Goal: Communication & Community: Answer question/provide support

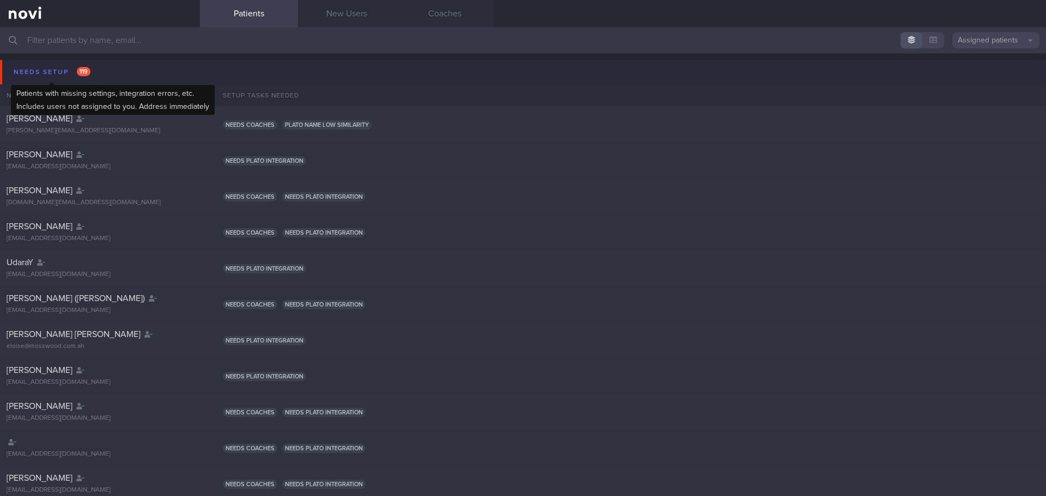
click at [51, 77] on div "Needs setup 119" at bounding box center [52, 72] width 82 height 15
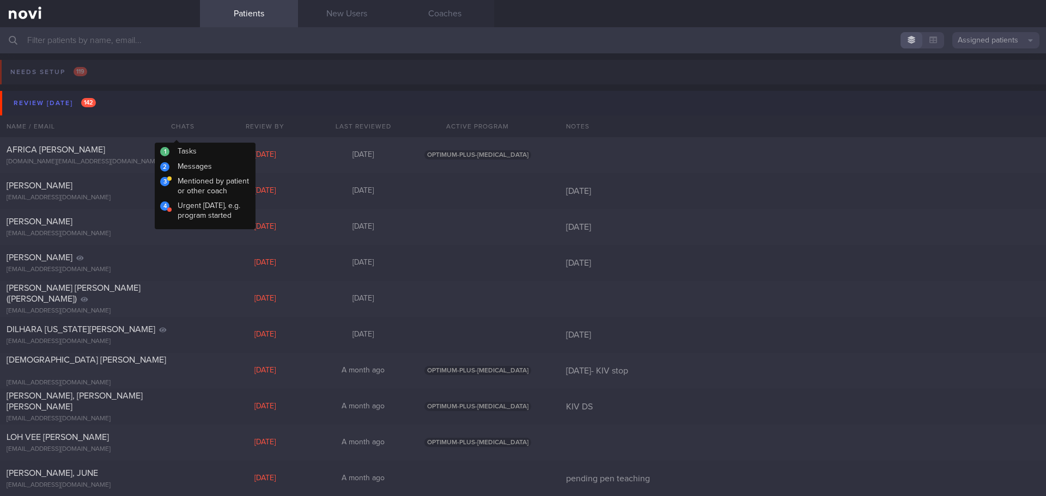
click at [76, 103] on div "Review [DATE] 142" at bounding box center [55, 103] width 88 height 15
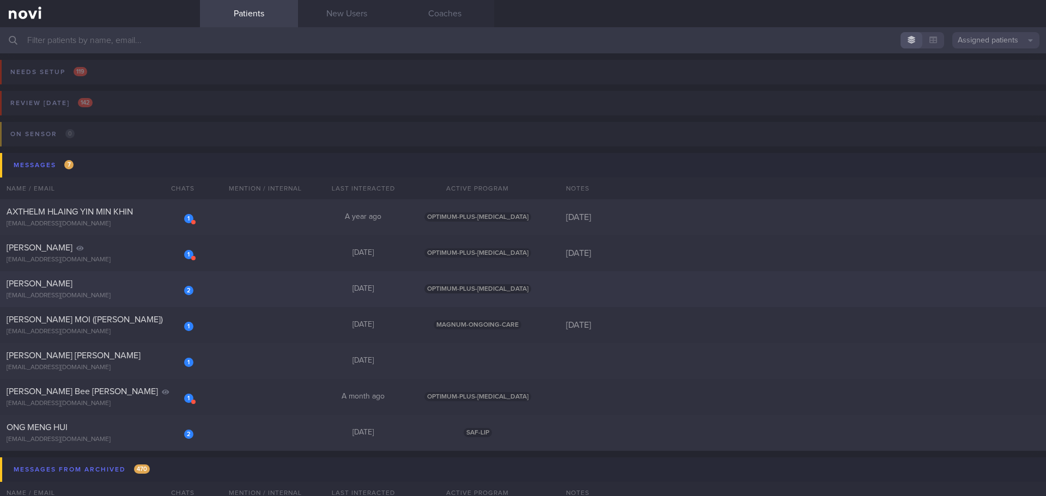
click at [139, 287] on div "Chelsea Cheong Shi Min" at bounding box center [99, 283] width 184 height 11
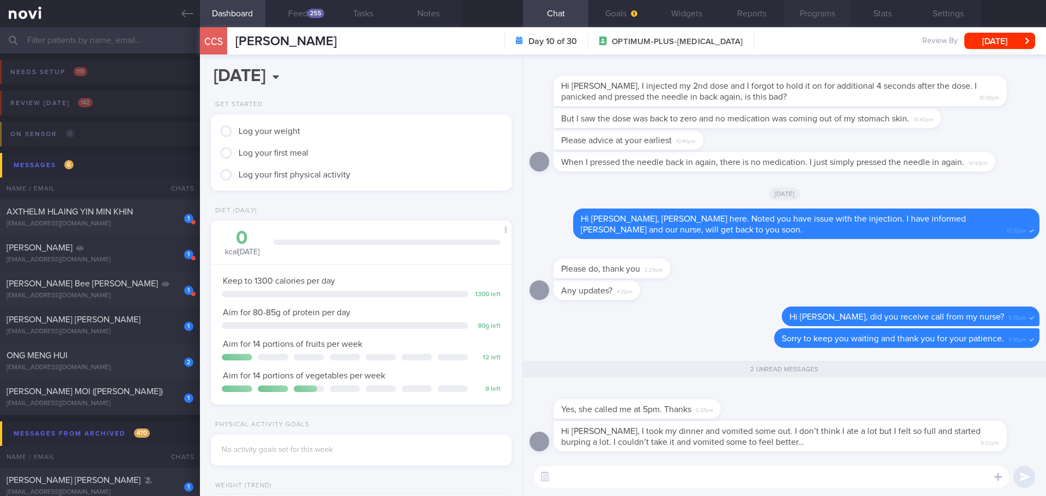
click at [829, 19] on button "Programs" at bounding box center [817, 13] width 65 height 27
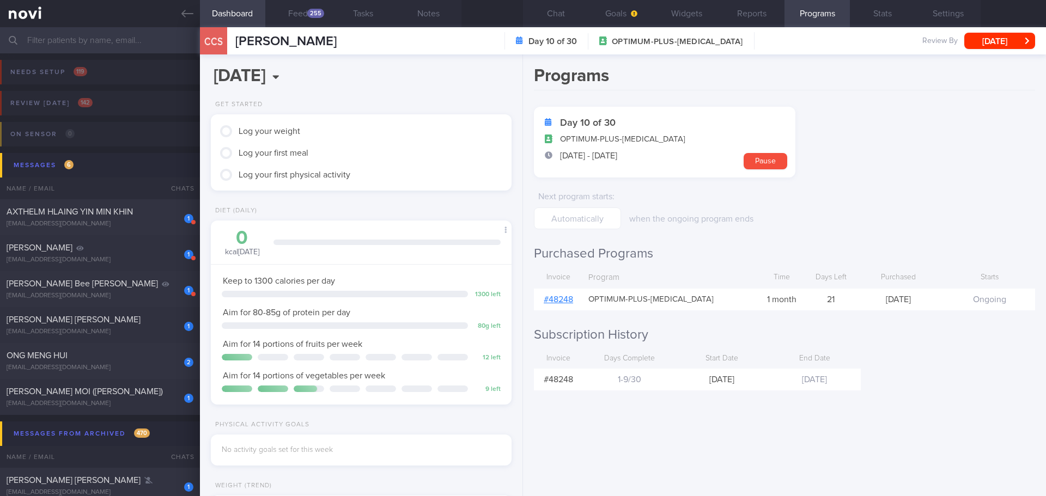
click at [570, 298] on link "# 48248" at bounding box center [558, 299] width 29 height 9
click at [538, 3] on button "Chat" at bounding box center [555, 13] width 65 height 27
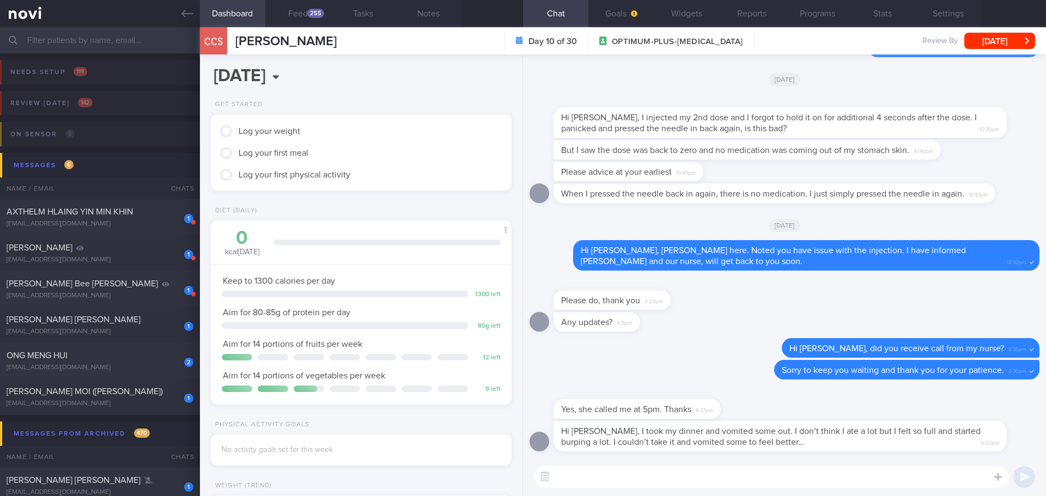
click at [755, 478] on textarea at bounding box center [771, 477] width 475 height 22
drag, startPoint x: 815, startPoint y: 477, endPoint x: 724, endPoint y: 478, distance: 91.0
click at [724, 478] on textarea "Good morning Chelsea, how are you today? Did you manage to start the probiotics…" at bounding box center [771, 477] width 475 height 22
type textarea "Good morning Chelsea, how are you today? Have you started the probiotics supple…"
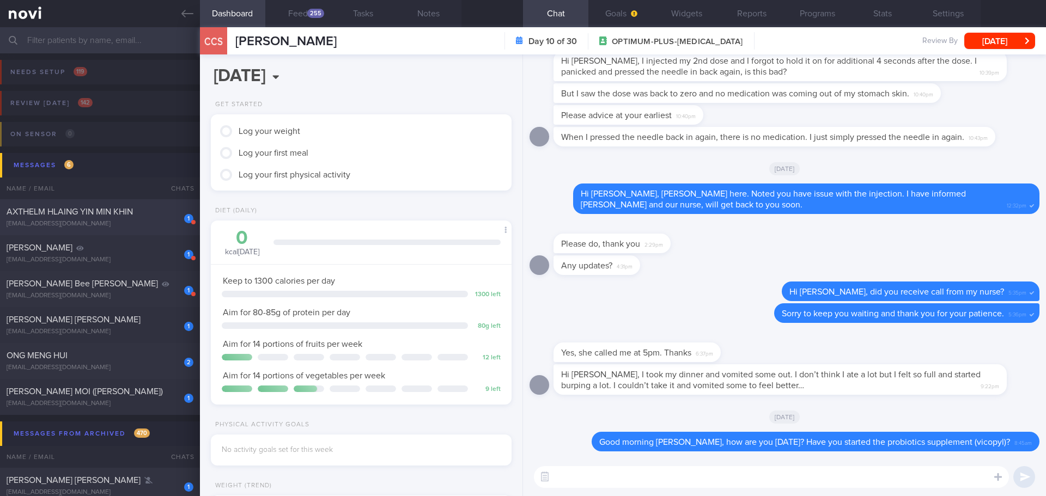
click at [107, 216] on span "AXTHELM HLAING YIN MIN KHIN" at bounding box center [70, 212] width 126 height 9
type input "[DATE]"
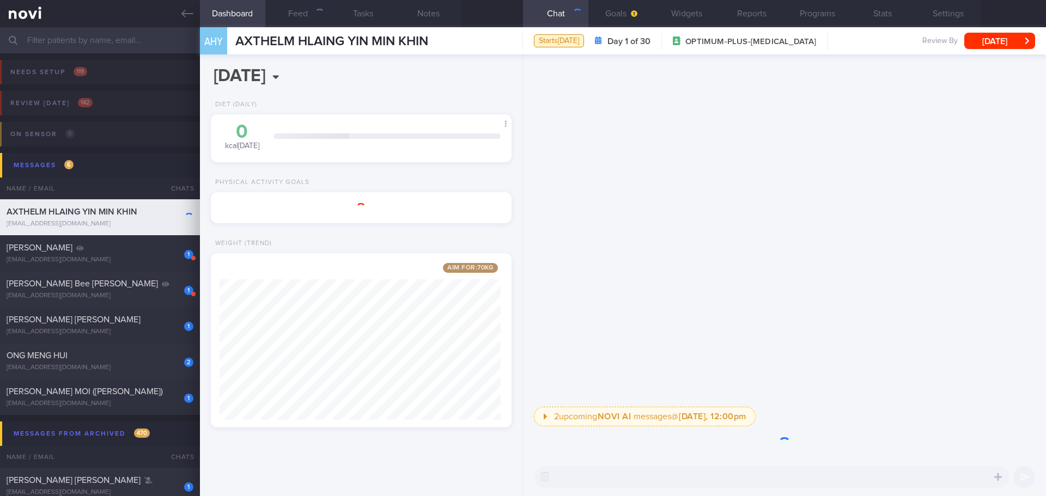
scroll to position [156, 282]
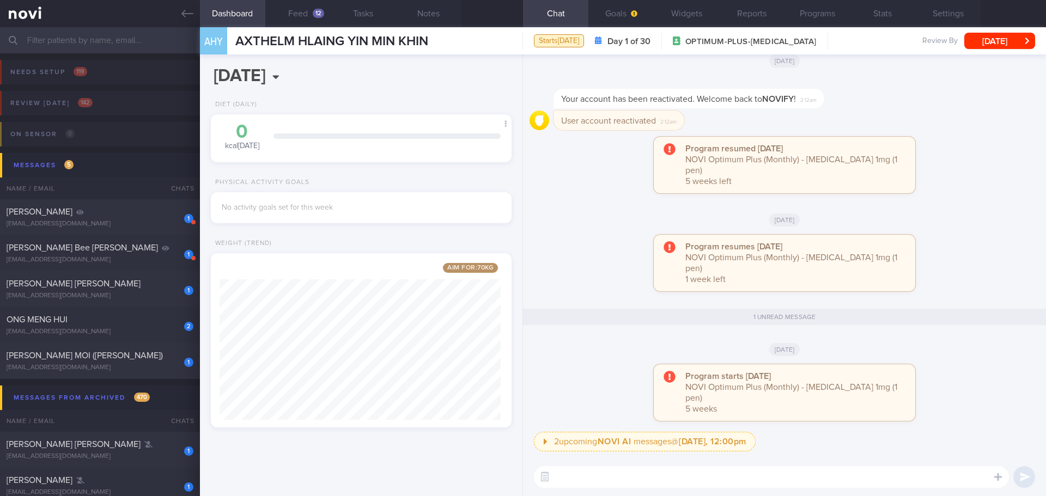
click at [962, 173] on div "Program resumed 2025-10-11 NOVI Optimum Plus (Monthly) - Ozempic 1mg (1 pen) 5 …" at bounding box center [785, 171] width 510 height 68
drag, startPoint x: 823, startPoint y: 11, endPoint x: 838, endPoint y: 42, distance: 34.1
click at [823, 11] on button "Programs" at bounding box center [817, 13] width 65 height 27
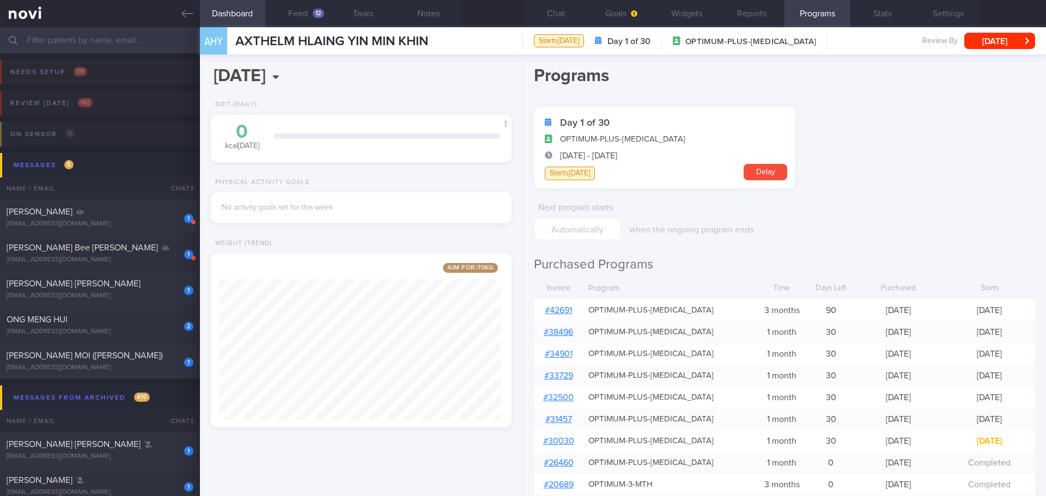
click at [869, 107] on form "Day 1 of 30 OPTIMUM-PLUS-OZEMPIC 15 Oct - 13 Nov Starts today Delay Next progra…" at bounding box center [784, 174] width 501 height 134
click at [553, 15] on button "Chat" at bounding box center [555, 13] width 65 height 27
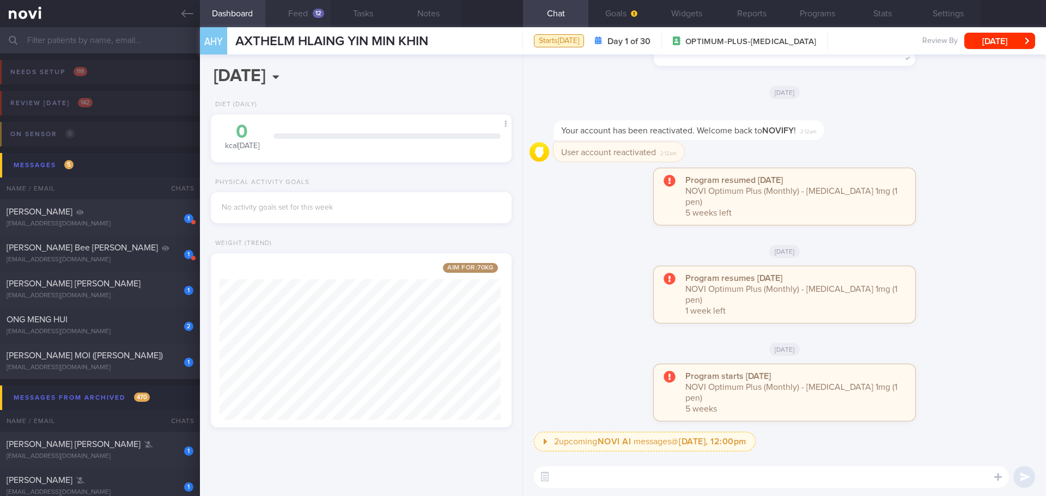
click at [298, 8] on button "Feed 12" at bounding box center [297, 13] width 65 height 27
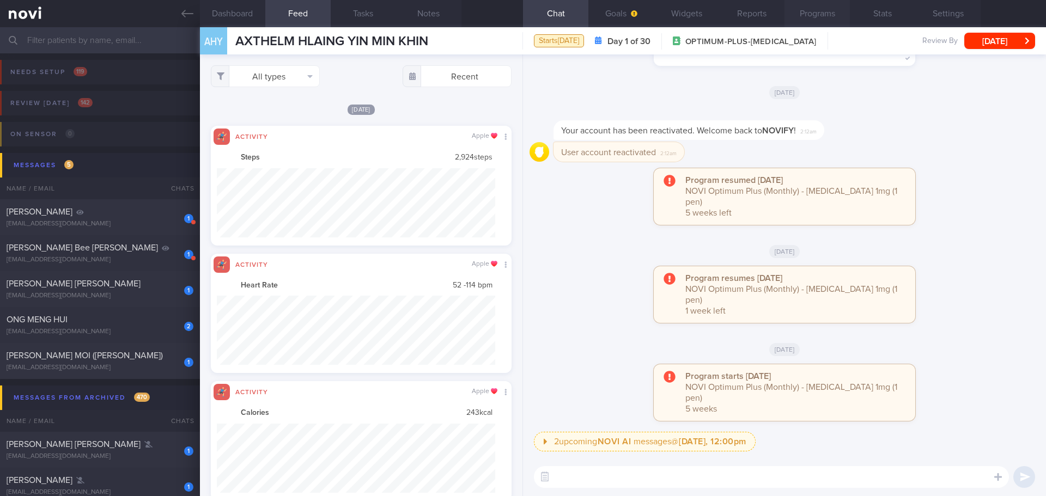
click at [823, 21] on button "Programs" at bounding box center [817, 13] width 65 height 27
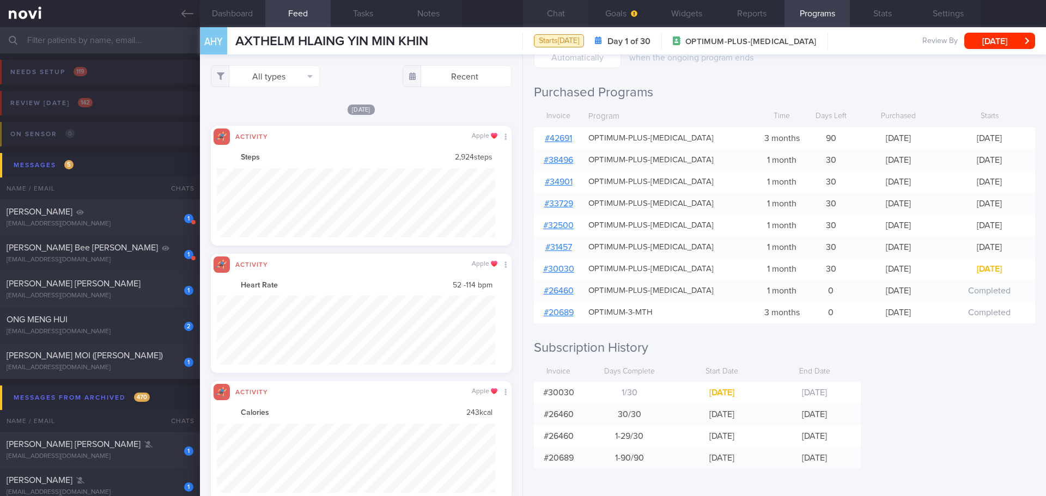
click at [560, 11] on button "Chat" at bounding box center [555, 13] width 65 height 27
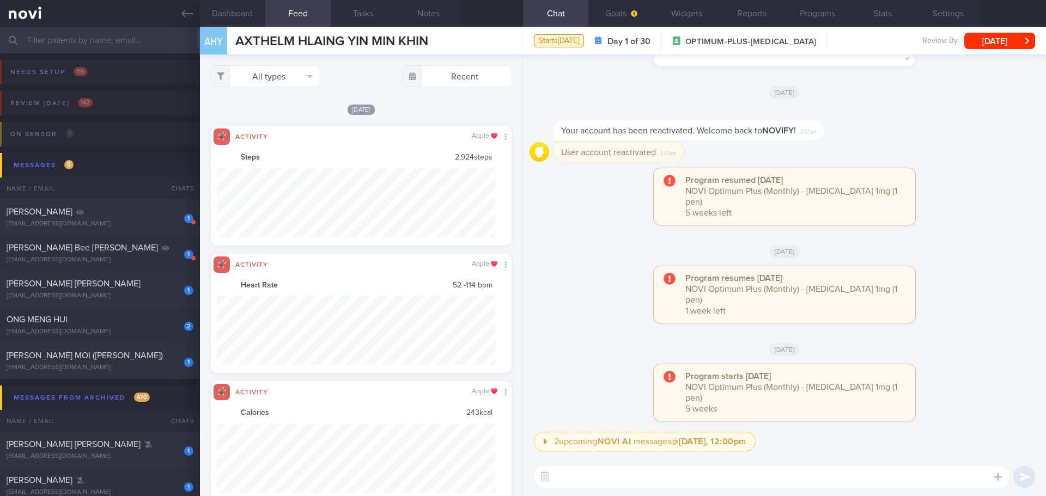
click at [593, 266] on div "[DATE]" at bounding box center [785, 251] width 510 height 31
click at [595, 236] on div "Program resumed 2025-10-11 NOVI Optimum Plus (Monthly) - Ozempic 1mg (1 pen) 5 …" at bounding box center [785, 202] width 510 height 68
click at [240, 17] on button "Dashboard" at bounding box center [232, 13] width 65 height 27
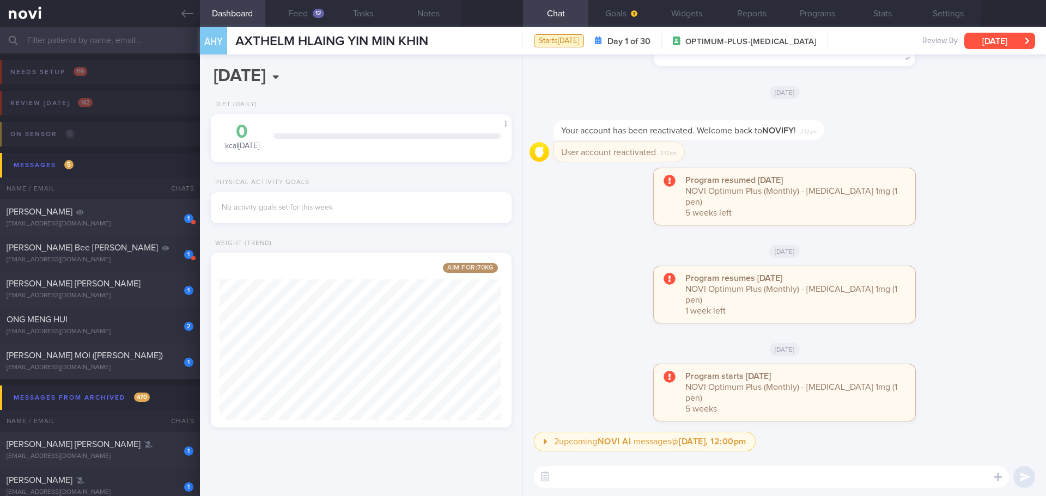
click at [995, 47] on button "[DATE]" at bounding box center [1000, 41] width 71 height 16
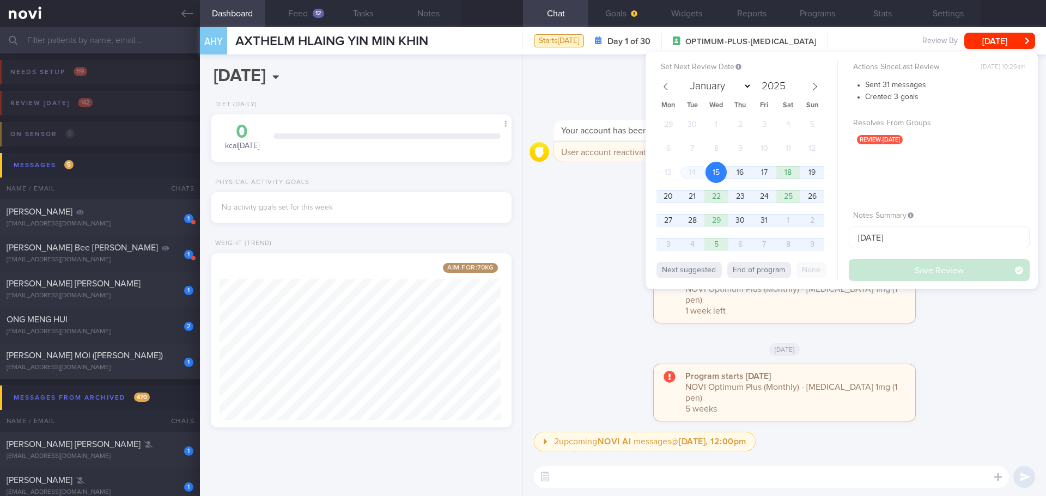
click at [568, 107] on div "[DATE]" at bounding box center [785, 92] width 510 height 31
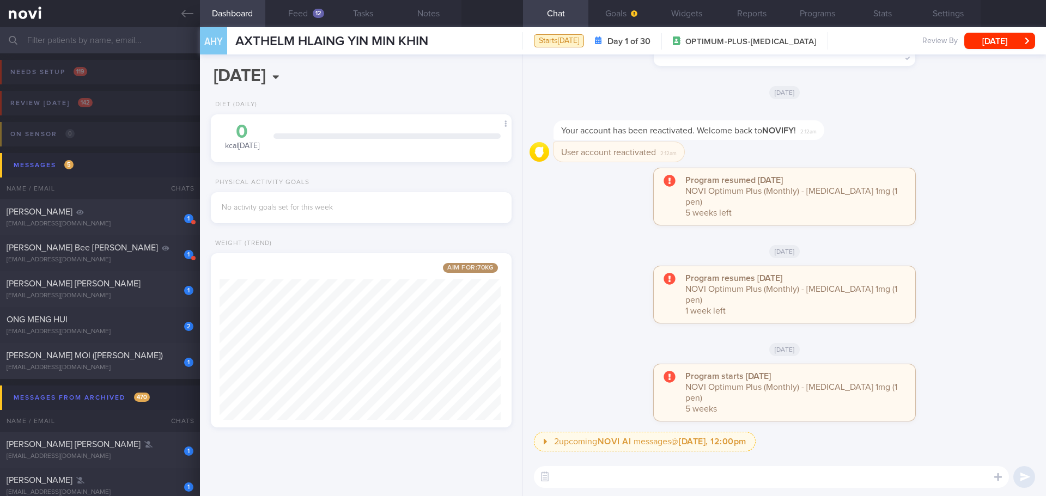
click at [595, 77] on div "You have 1 new report available: QT603~AXTHELM_ HLAING_ YIN_ MIN_ KHIN~F0205076…" at bounding box center [785, 31] width 510 height 94
click at [944, 10] on button "Settings" at bounding box center [948, 13] width 65 height 27
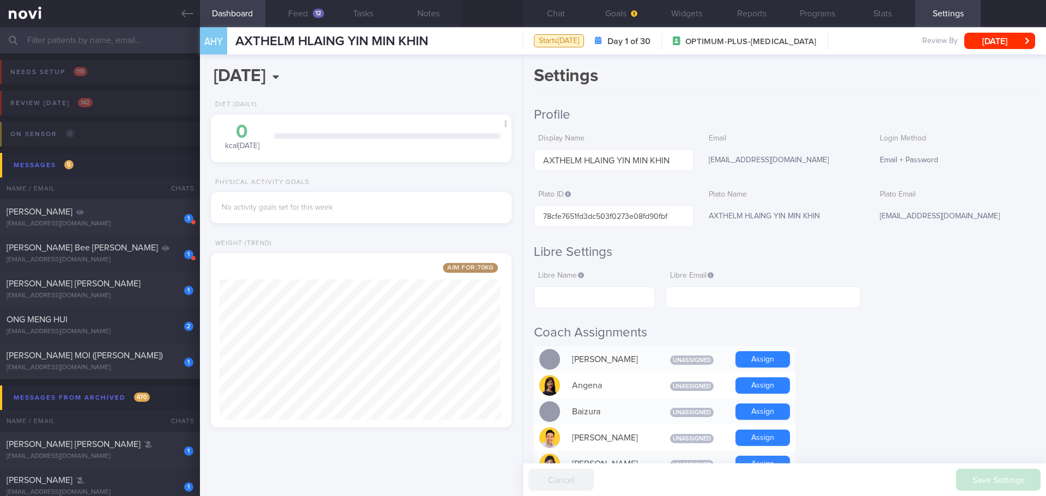
click at [875, 11] on button "Stats" at bounding box center [882, 13] width 65 height 27
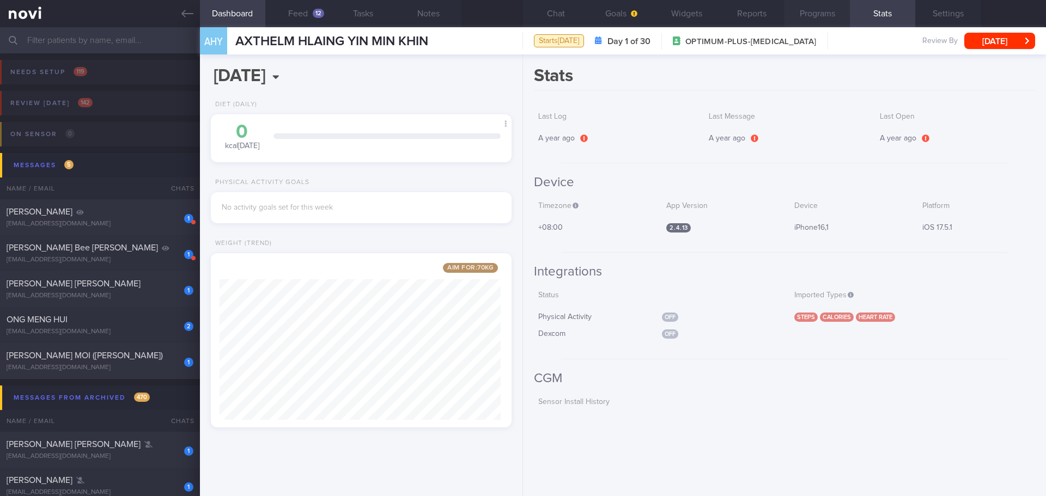
click at [806, 20] on button "Programs" at bounding box center [817, 13] width 65 height 27
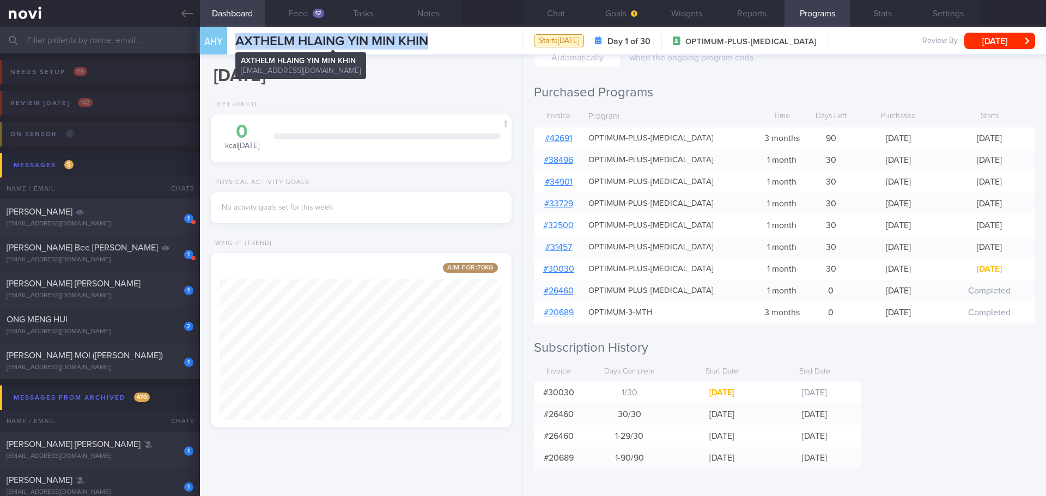
drag, startPoint x: 429, startPoint y: 40, endPoint x: 238, endPoint y: 35, distance: 190.8
click at [238, 35] on span "AXTHELM HLAING YIN MIN KHIN" at bounding box center [331, 41] width 193 height 13
copy span "AXTHELM HLAING YIN MIN KHIN"
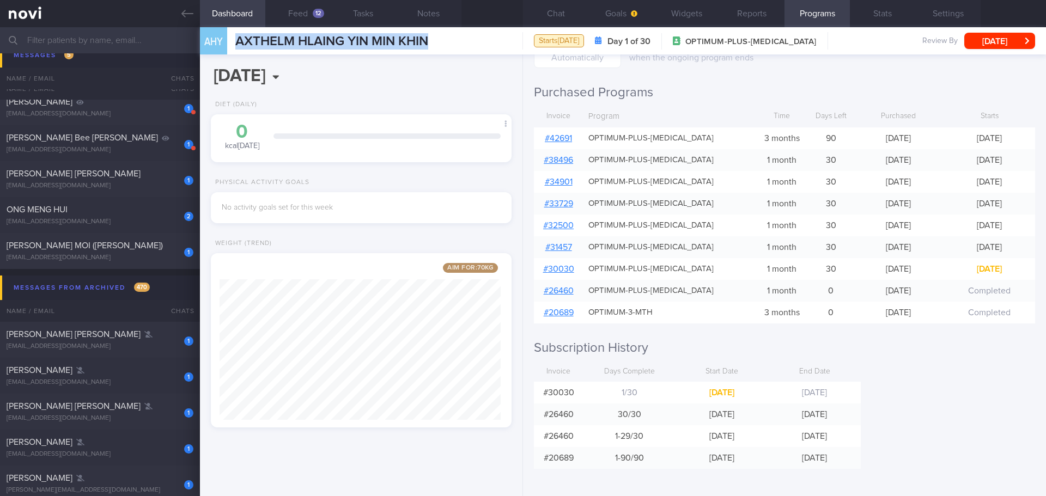
scroll to position [54, 0]
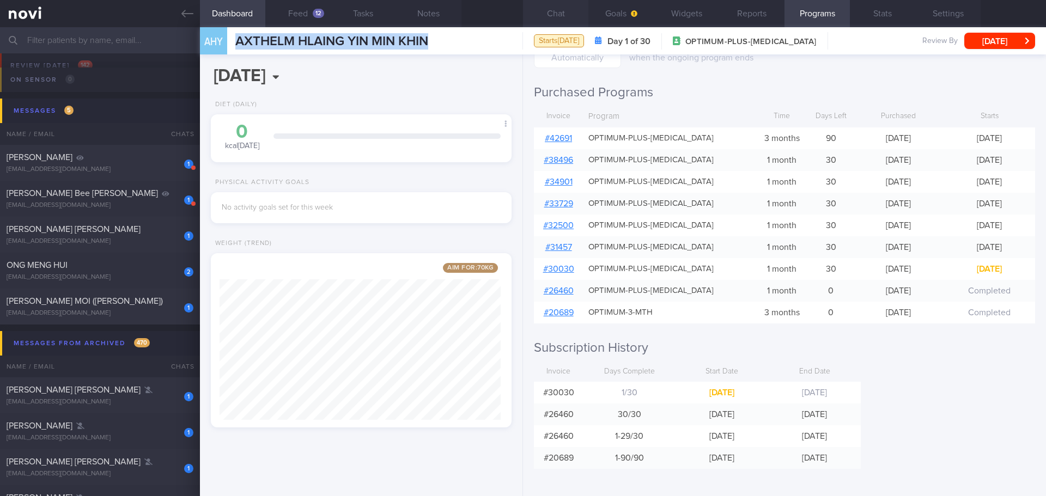
click at [546, 20] on button "Chat" at bounding box center [555, 13] width 65 height 27
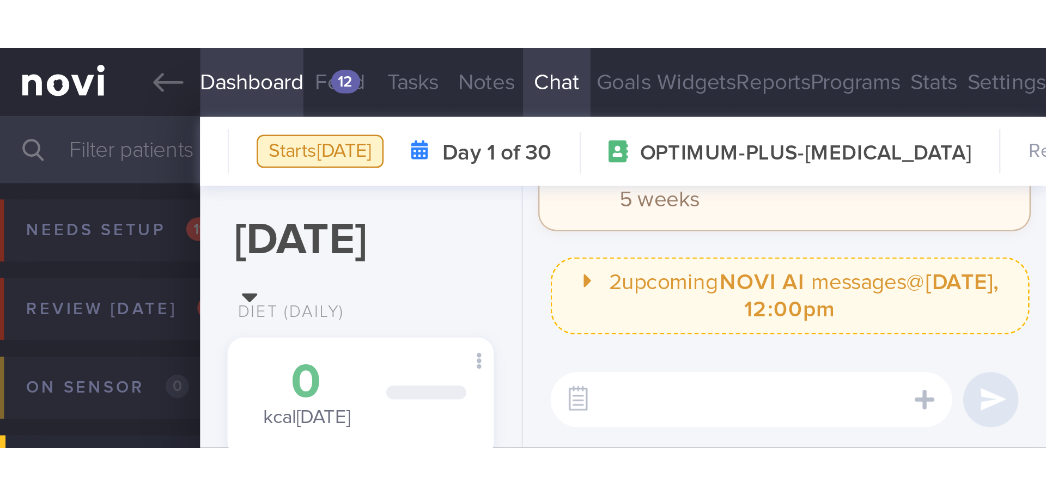
scroll to position [69, 279]
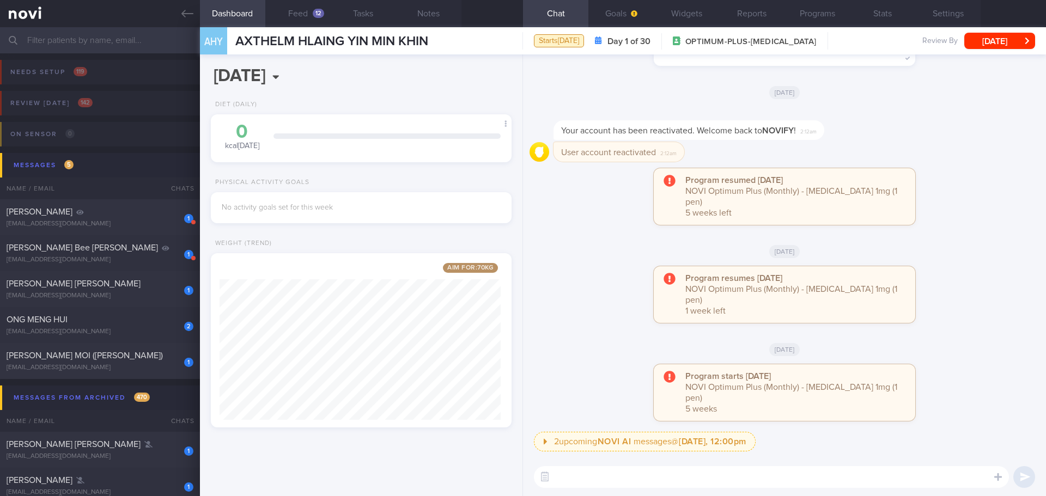
click at [603, 236] on div "Program resumed 2025-10-11 NOVI Optimum Plus (Monthly) - Ozempic 1mg (1 pen) 5 …" at bounding box center [785, 202] width 510 height 68
click at [870, 168] on div "User account reactivated 2:12am" at bounding box center [785, 155] width 510 height 26
click at [832, 16] on button "Programs" at bounding box center [817, 13] width 65 height 27
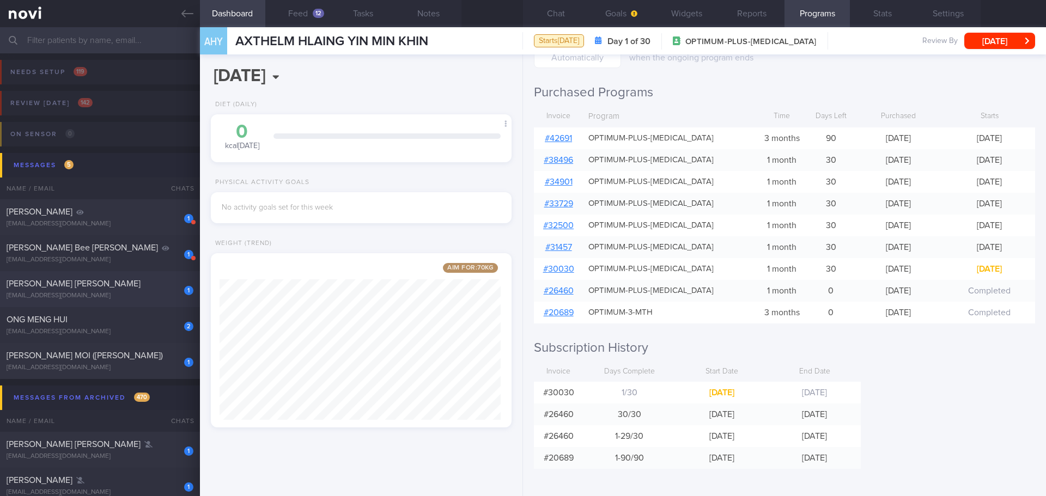
click at [104, 281] on div "[PERSON_NAME] [PERSON_NAME]" at bounding box center [99, 283] width 184 height 11
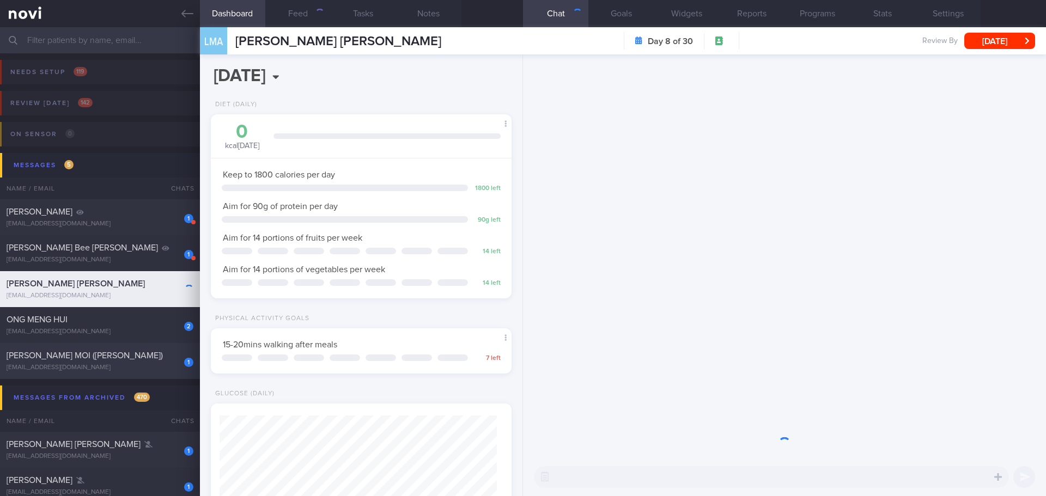
scroll to position [138, 278]
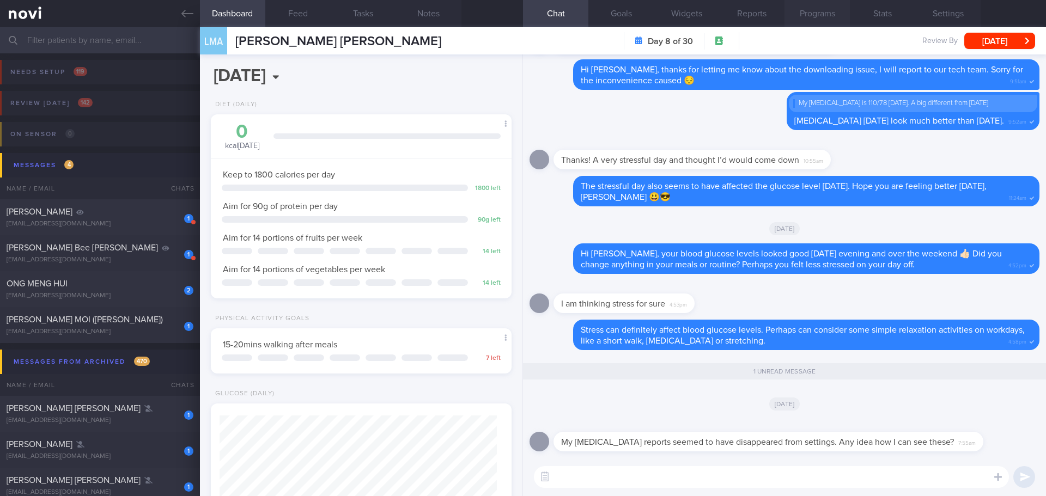
click at [809, 9] on button "Programs" at bounding box center [817, 13] width 65 height 27
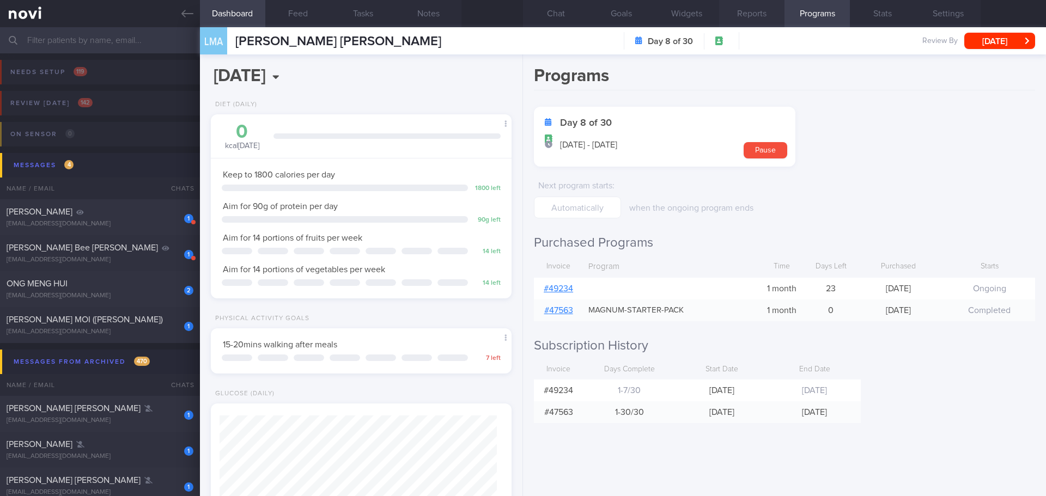
click at [762, 21] on button "Reports" at bounding box center [751, 13] width 65 height 27
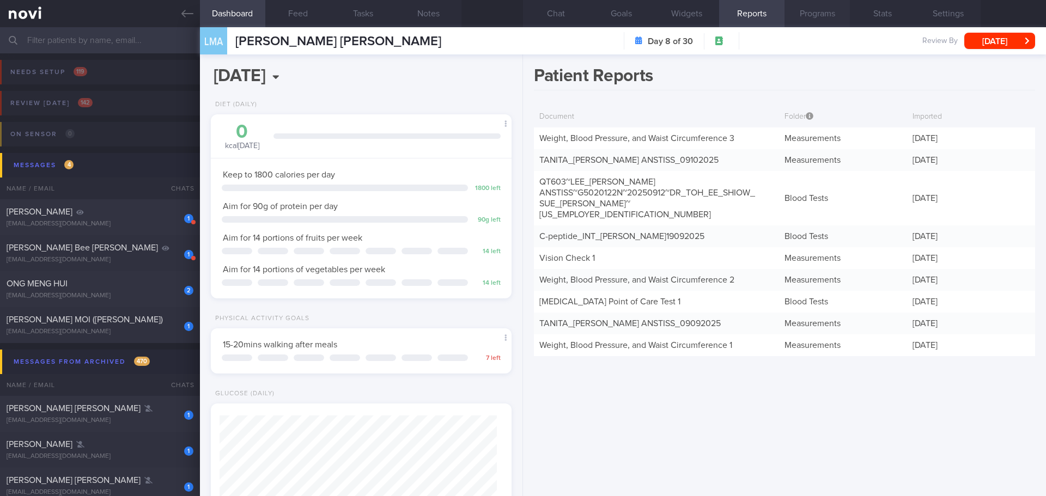
click at [813, 9] on button "Programs" at bounding box center [817, 13] width 65 height 27
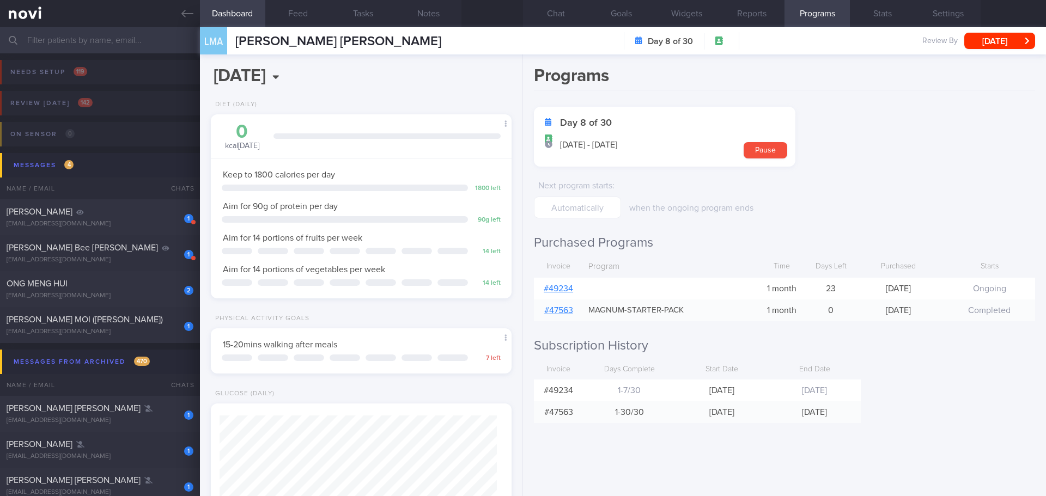
click at [558, 289] on link "# 49234" at bounding box center [558, 288] width 29 height 9
click at [551, 16] on button "Chat" at bounding box center [555, 13] width 65 height 27
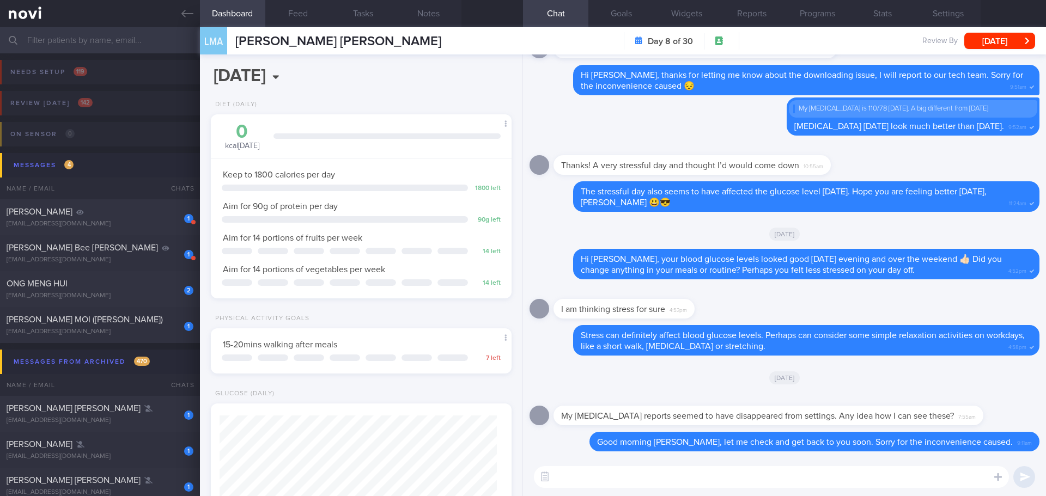
click at [981, 395] on div "My cancer reports seemed to have disappeared from settings. Any idea how I can …" at bounding box center [785, 412] width 510 height 39
click at [986, 403] on div "My cancer reports seemed to have disappeared from settings. Any idea how I can …" at bounding box center [785, 412] width 510 height 39
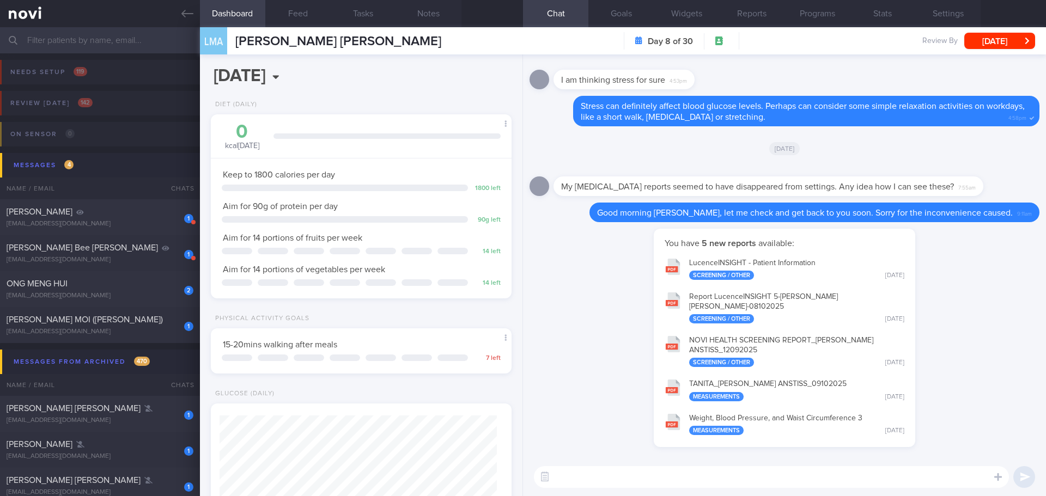
click at [103, 34] on input "text" at bounding box center [523, 40] width 1046 height 26
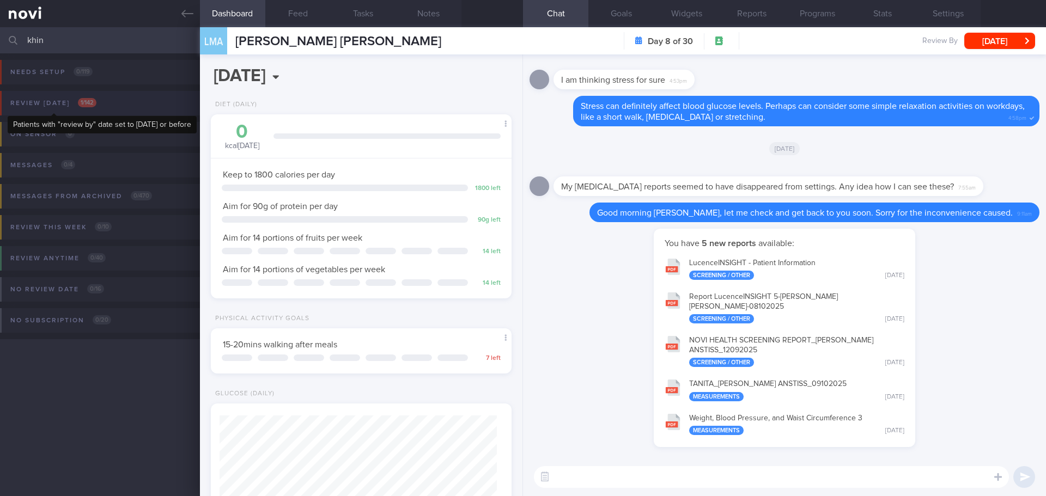
type input "khin"
click at [98, 106] on div "Review today 1 / 142" at bounding box center [54, 103] width 92 height 15
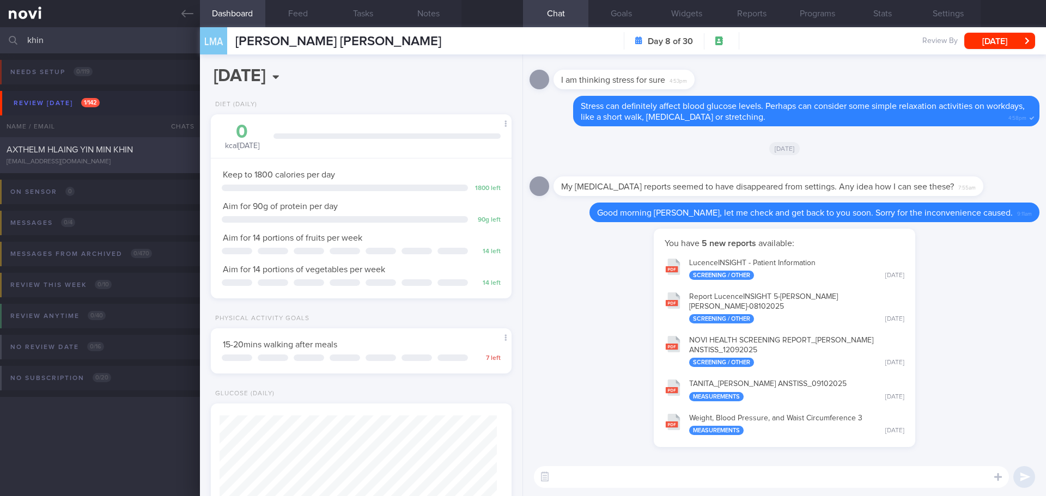
click at [96, 155] on div "AXTHELM HLAING YIN MIN KHIN mellow_min@yahoo.com" at bounding box center [100, 155] width 200 height 22
type input "[DATE]"
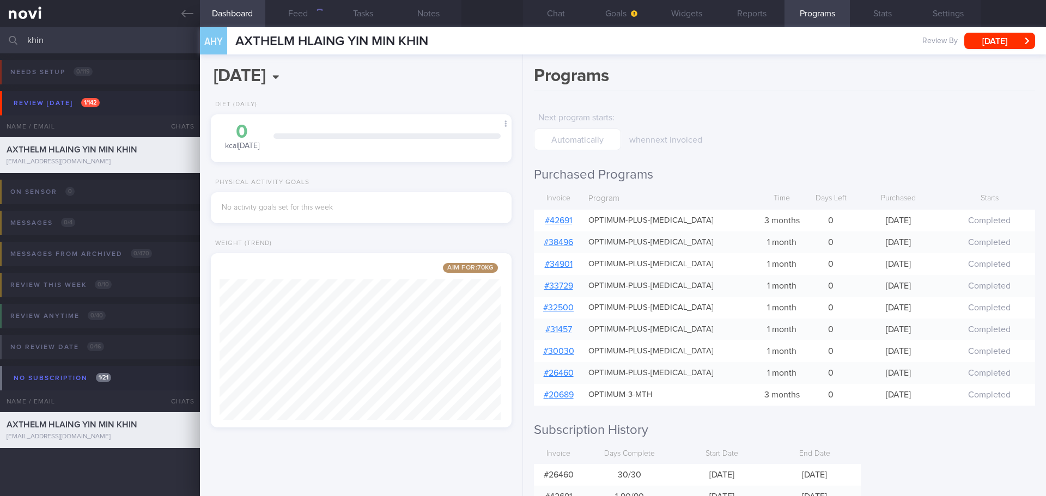
scroll to position [156, 282]
click at [568, 14] on button "Chat" at bounding box center [555, 13] width 65 height 27
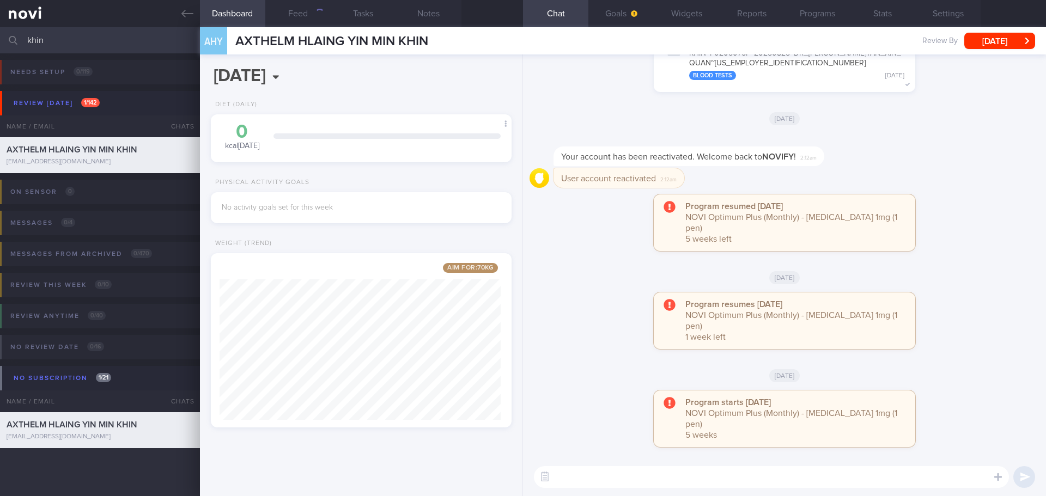
click at [951, 168] on div "Your account has been reactivated. Welcome back to NOVIFY ! 2:12am" at bounding box center [785, 151] width 510 height 35
click at [935, 13] on button "Settings" at bounding box center [948, 13] width 65 height 27
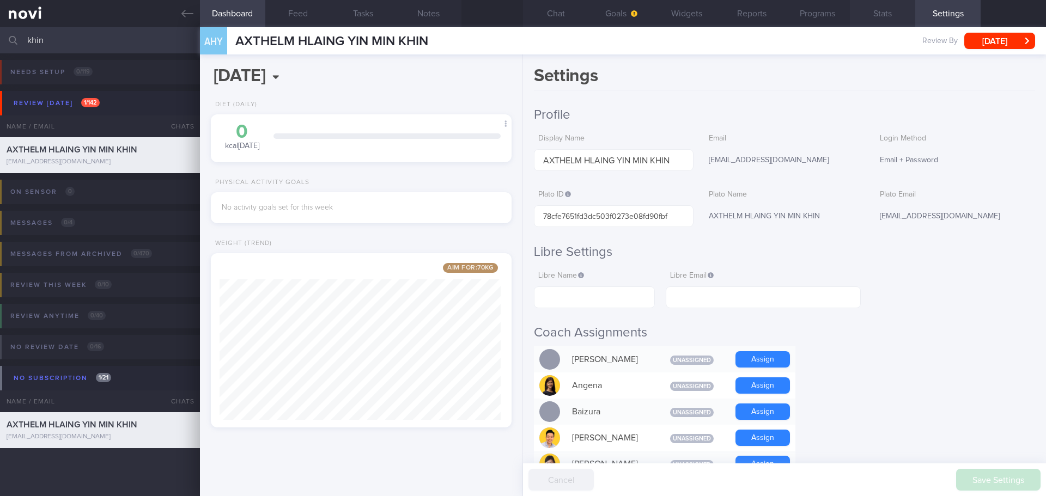
click at [885, 11] on button "Stats" at bounding box center [882, 13] width 65 height 27
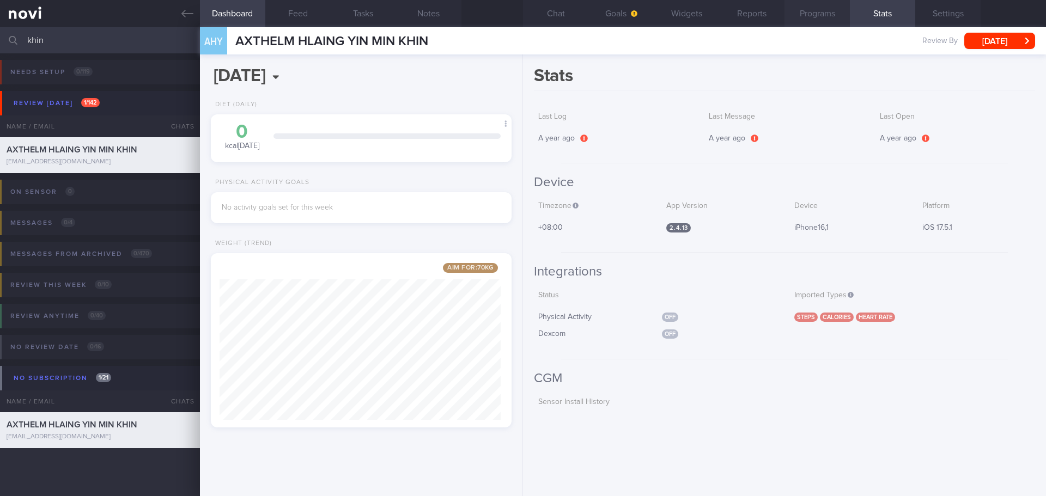
click at [847, 11] on button "Programs" at bounding box center [817, 13] width 65 height 27
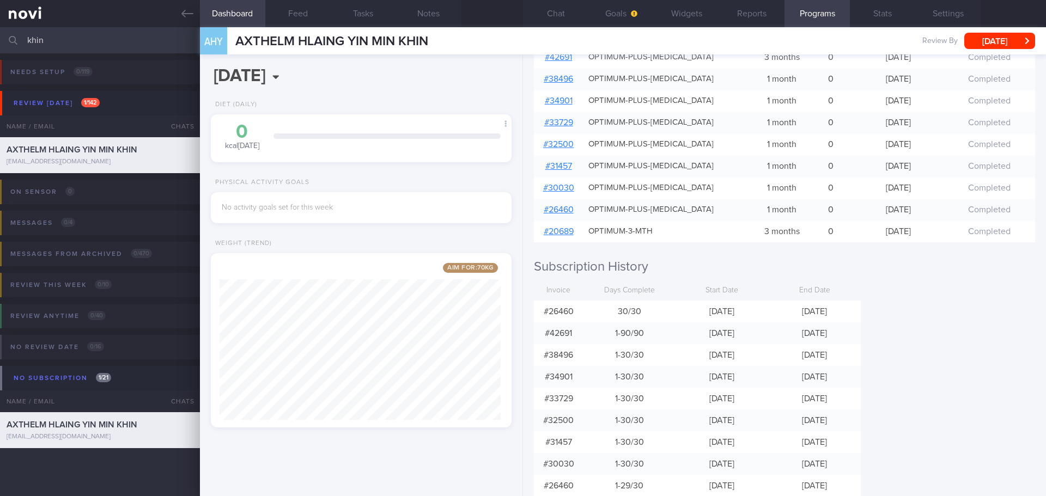
scroll to position [109, 0]
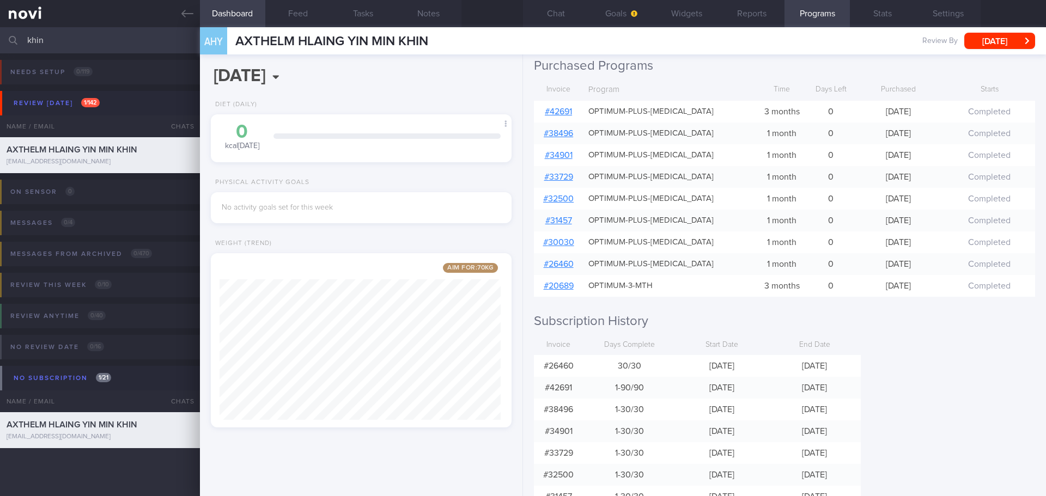
click at [564, 110] on link "# 42691" at bounding box center [558, 111] width 27 height 9
drag, startPoint x: 433, startPoint y: 39, endPoint x: 232, endPoint y: 45, distance: 201.2
click at [232, 45] on div "AHY AXTHELM HLAING YIN MIN KHIN AXTHELM HLAING YIN MIN KHIN mellow_min@yahoo.co…" at bounding box center [623, 40] width 846 height 27
copy span "AXTHELM HLAING YIN MIN KHIN"
click at [130, 34] on input "khin" at bounding box center [523, 40] width 1046 height 26
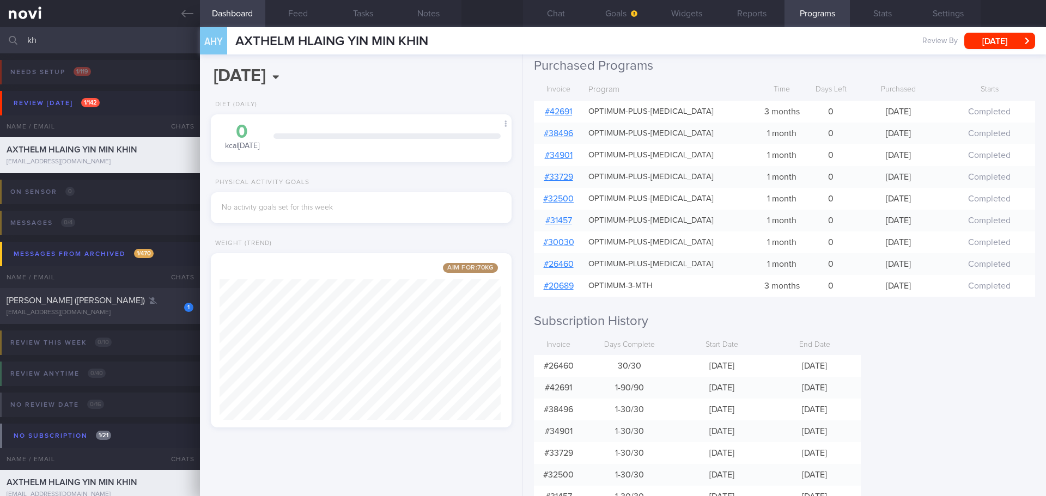
type input "k"
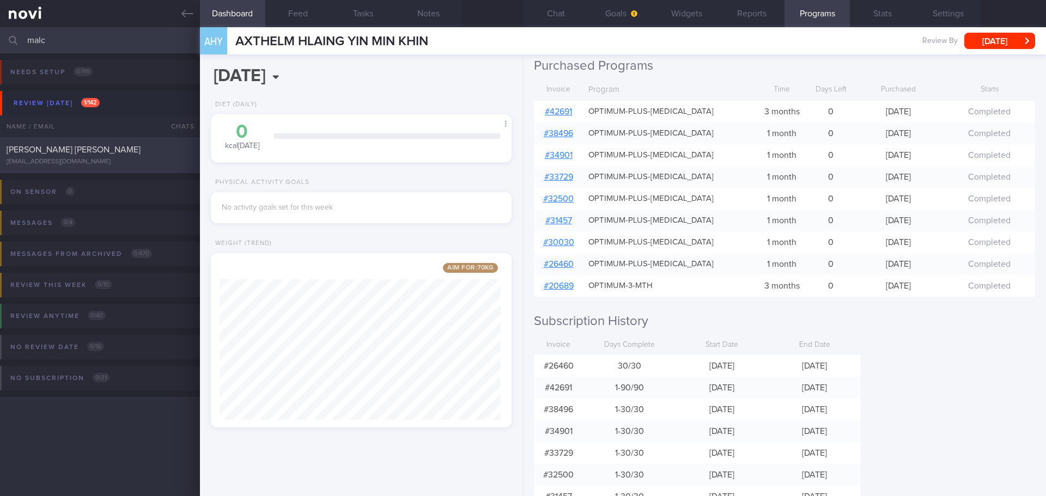
type input "malc"
click at [96, 144] on div "[PERSON_NAME] [PERSON_NAME]" at bounding box center [99, 149] width 184 height 11
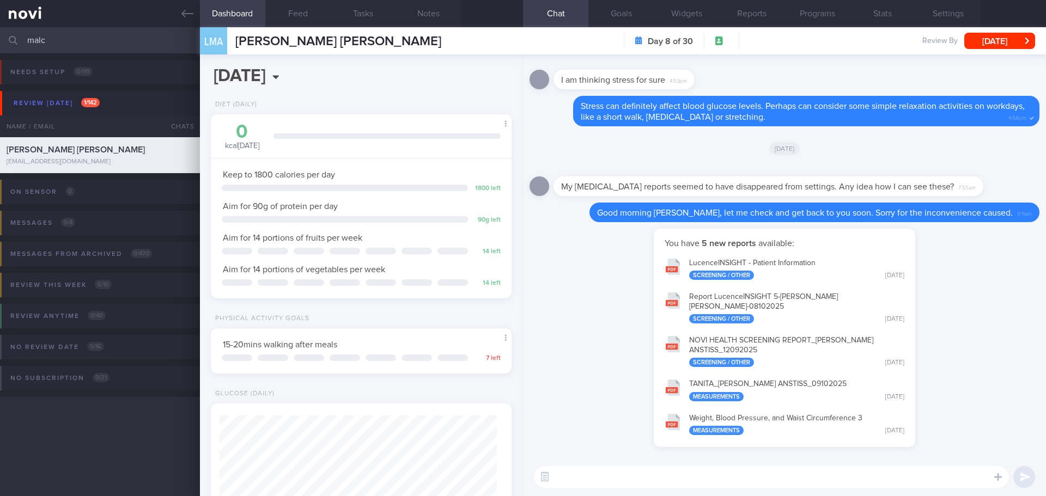
scroll to position [138, 278]
click at [788, 17] on button "Programs" at bounding box center [817, 13] width 65 height 27
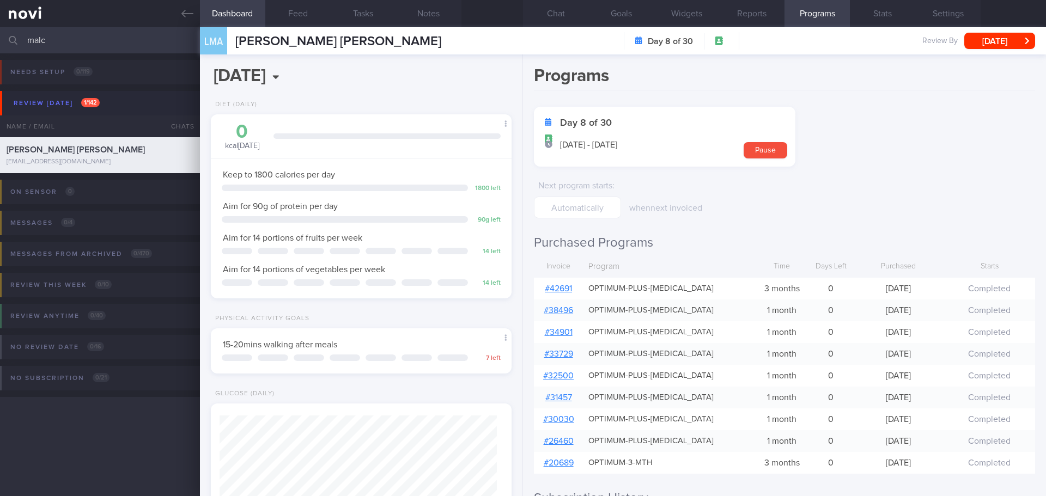
click at [561, 293] on div "# 42691" at bounding box center [558, 289] width 49 height 22
click at [561, 289] on link "# 42691" at bounding box center [558, 288] width 27 height 9
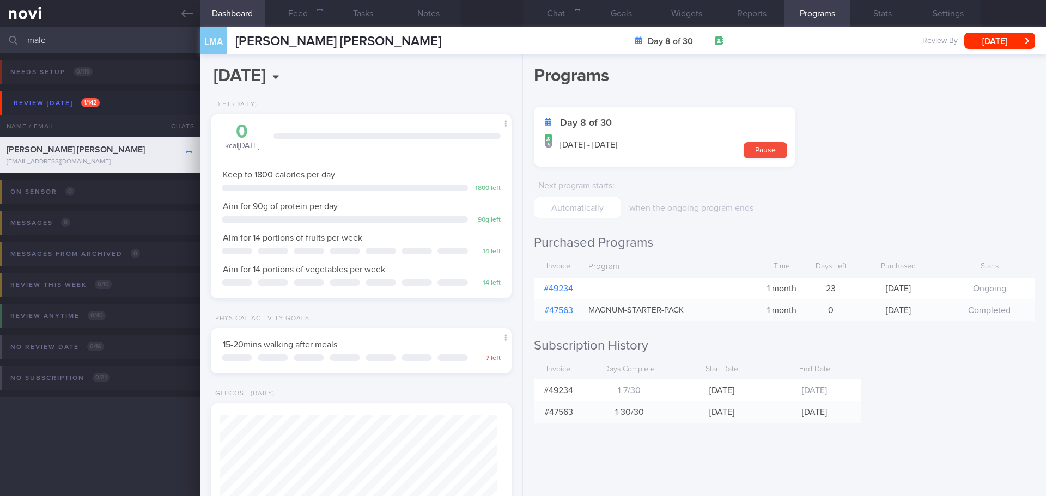
scroll to position [138, 278]
click at [831, 21] on button "Programs" at bounding box center [817, 13] width 65 height 27
click at [565, 288] on link "# 49234" at bounding box center [558, 288] width 29 height 9
click at [747, 14] on button "Reports" at bounding box center [751, 13] width 65 height 27
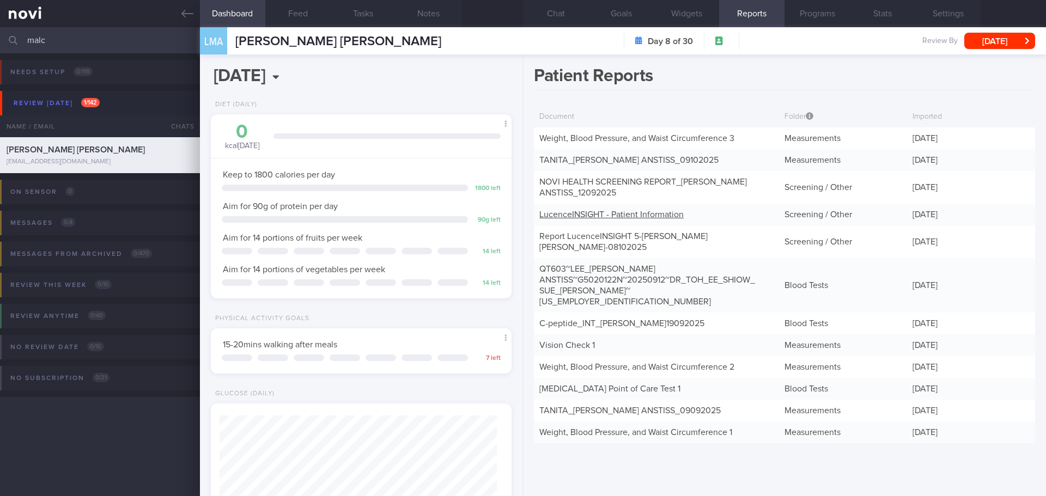
click at [632, 209] on div "LucenceINSIGHT - Patient Information" at bounding box center [656, 215] width 245 height 22
click at [640, 216] on link "LucenceINSIGHT - Patient Information" at bounding box center [612, 214] width 144 height 9
drag, startPoint x: 61, startPoint y: 41, endPoint x: -17, endPoint y: 46, distance: 78.1
click at [0, 46] on html "You are offline! Some functionality will be unavailable Patients New Users Coac…" at bounding box center [523, 248] width 1046 height 496
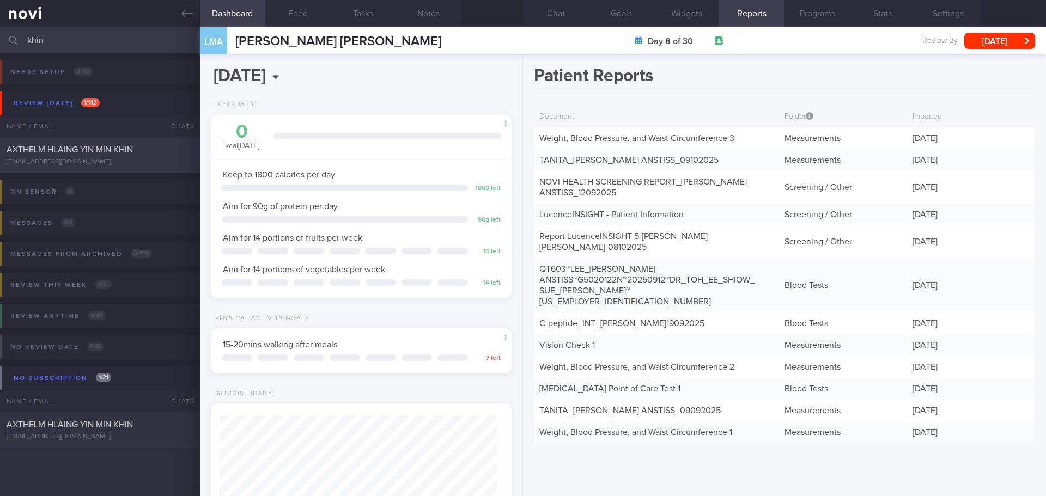
type input "khin"
click at [72, 156] on div "AXTHELM HLAING YIN MIN KHIN mellow_min@yahoo.com" at bounding box center [100, 155] width 200 height 22
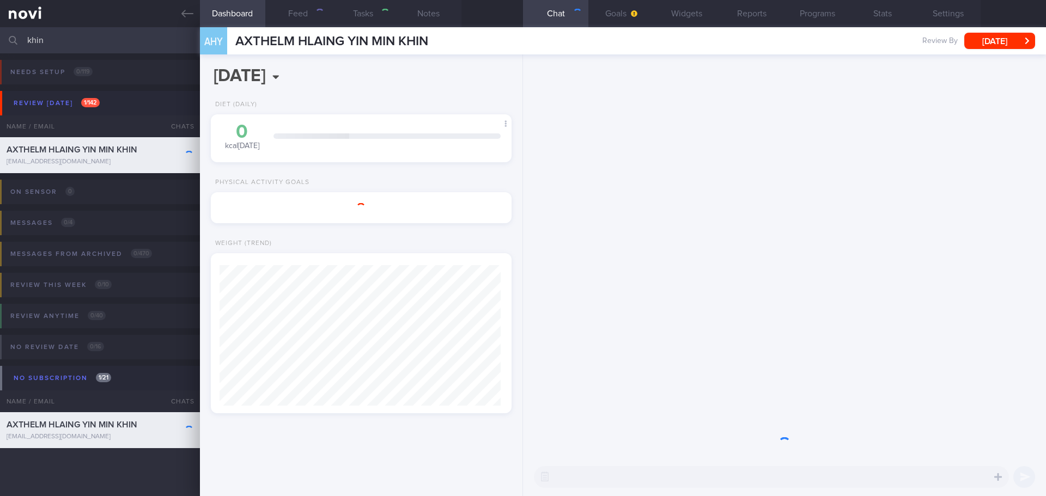
type input "[DATE]"
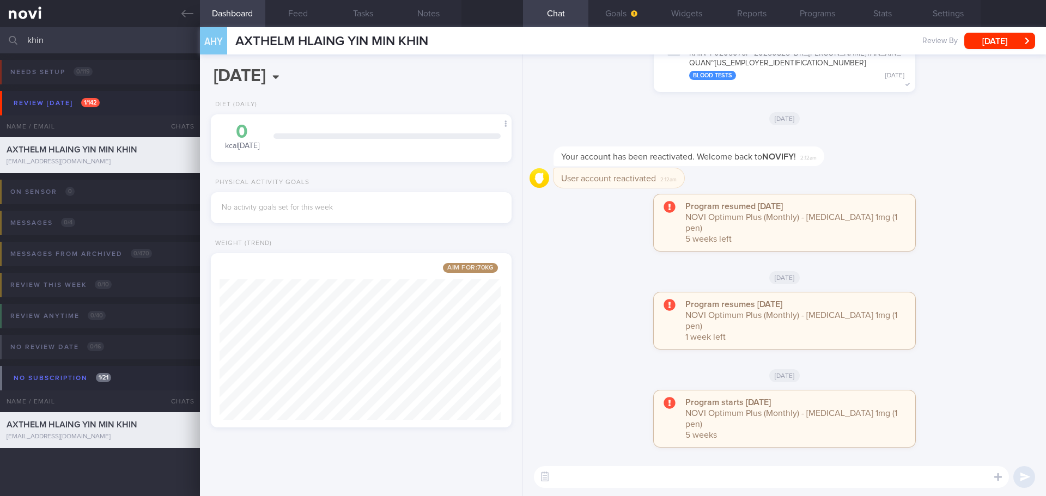
scroll to position [1, 0]
click at [835, 21] on button "Programs" at bounding box center [817, 13] width 65 height 27
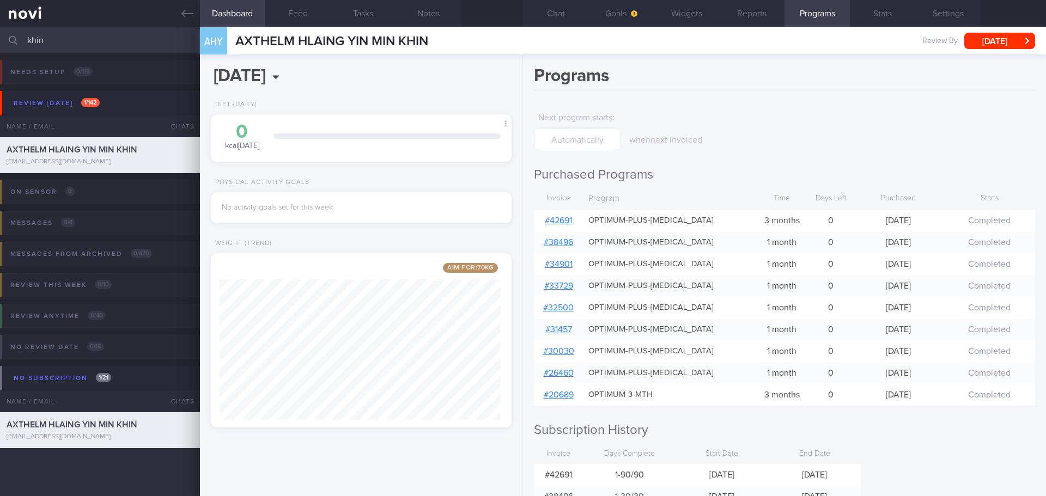
click at [376, 179] on div "Physical Activity Goals" at bounding box center [361, 186] width 301 height 14
click at [749, 151] on div "Programs Next program starts : when next invoiced Purchased Programs Invoice Pr…" at bounding box center [784, 275] width 523 height 442
drag, startPoint x: 69, startPoint y: 40, endPoint x: -27, endPoint y: 42, distance: 95.4
click at [0, 42] on html "You are offline! Some functionality will be unavailable Patients New Users Coac…" at bounding box center [523, 248] width 1046 height 496
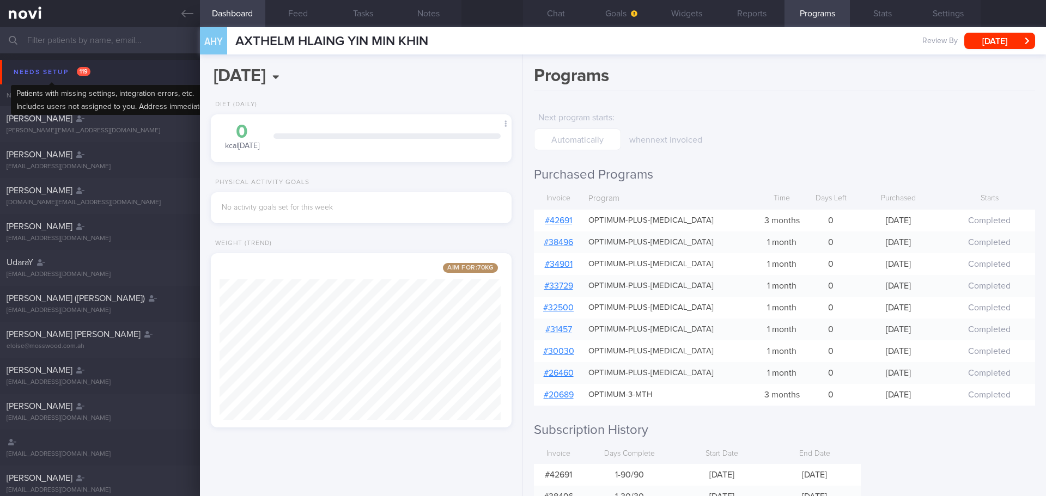
click at [52, 66] on div "Needs setup 119" at bounding box center [52, 72] width 82 height 15
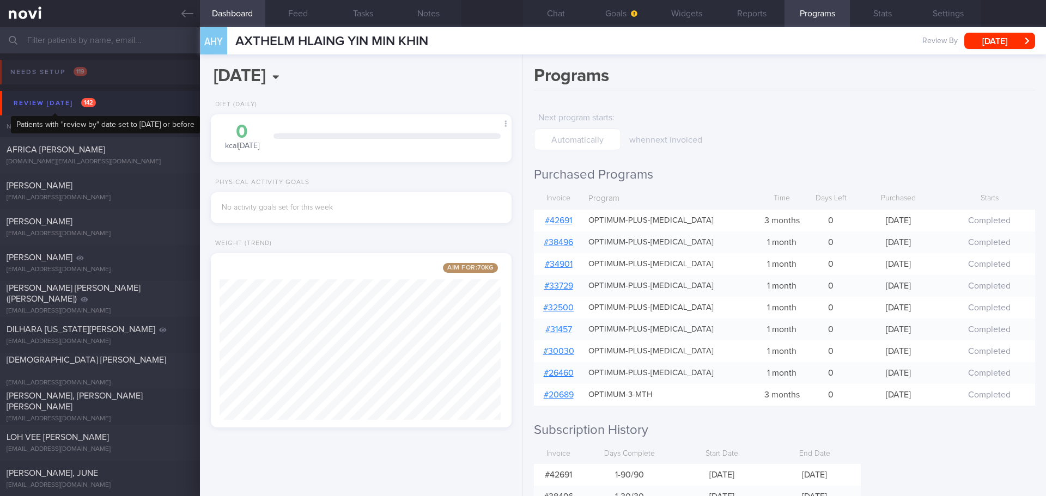
click at [69, 104] on div "Review today 142" at bounding box center [55, 103] width 88 height 15
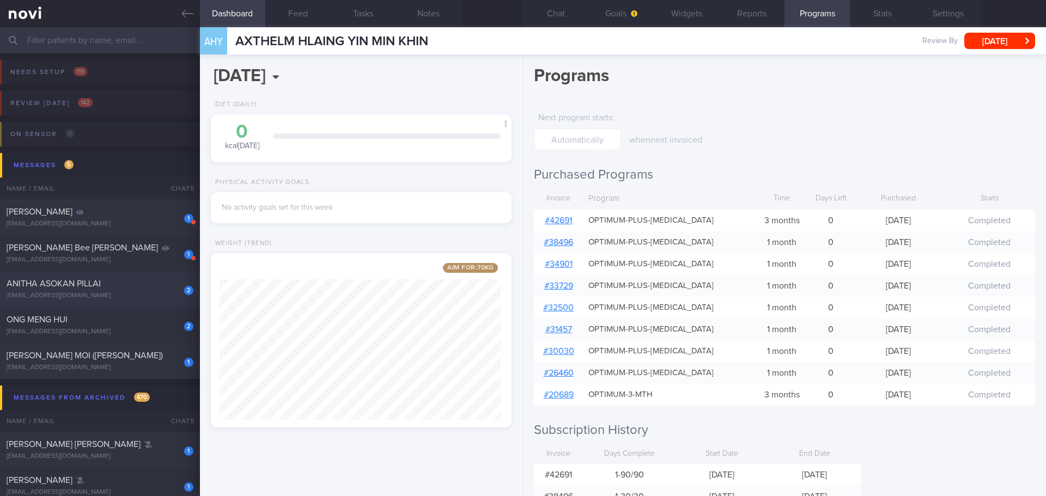
click at [107, 285] on div "ANITHA ASOKAN PILLAI" at bounding box center [99, 283] width 184 height 11
type input "[DATE]"
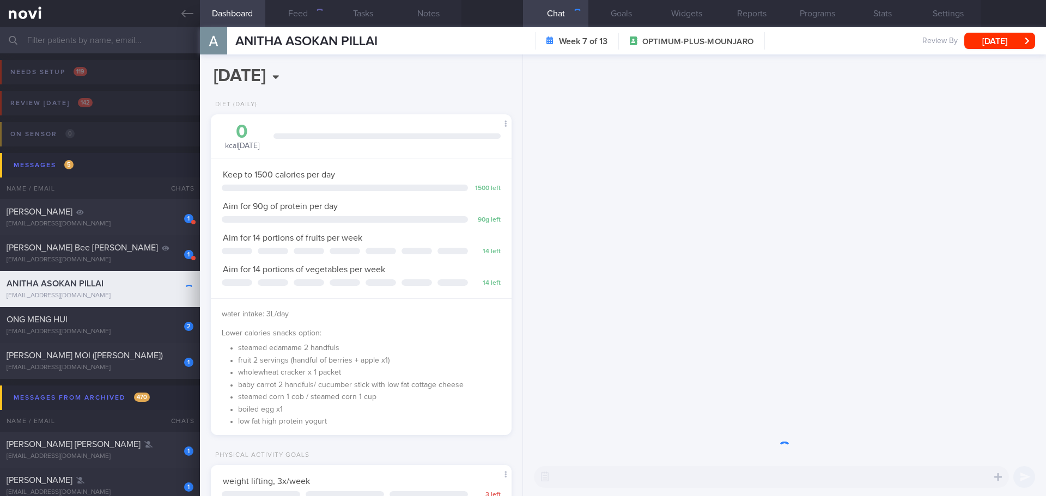
scroll to position [152, 274]
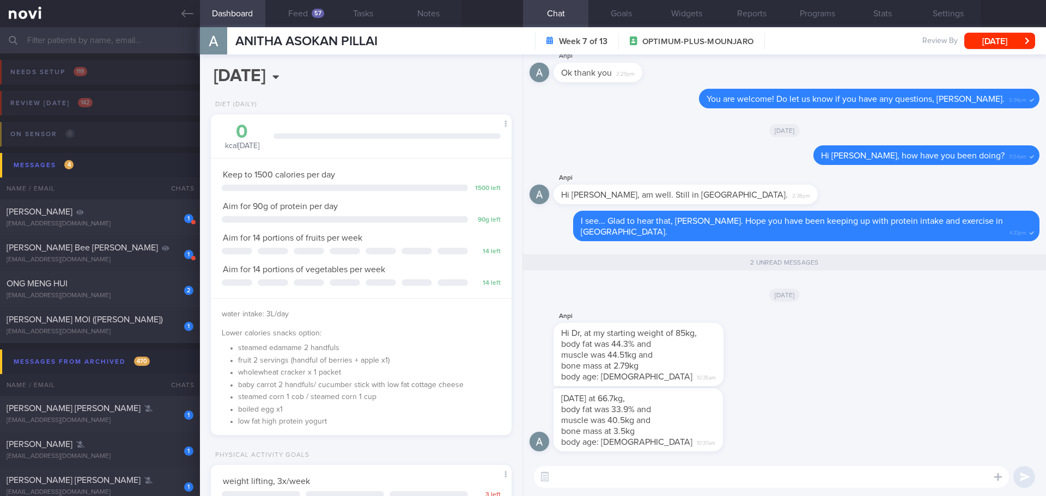
click at [844, 357] on div "Anpi Hi Dr, at my starting weight of 85kg, body fat was 44.3% and muscle was 44…" at bounding box center [785, 349] width 510 height 78
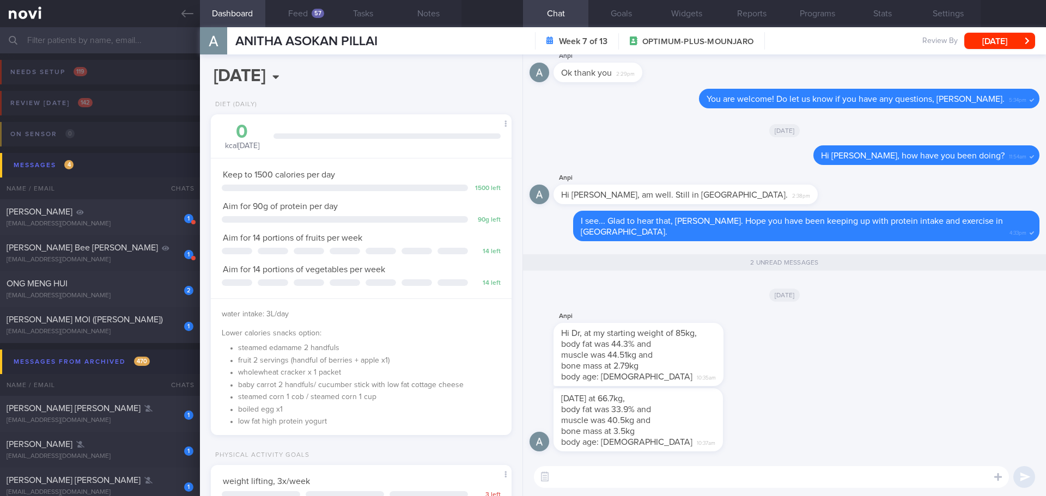
click at [844, 357] on div "Anpi Hi Dr, at my starting weight of 85kg, body fat was 44.3% and muscle was 44…" at bounding box center [785, 349] width 510 height 78
click at [831, 17] on button "Programs" at bounding box center [817, 13] width 65 height 27
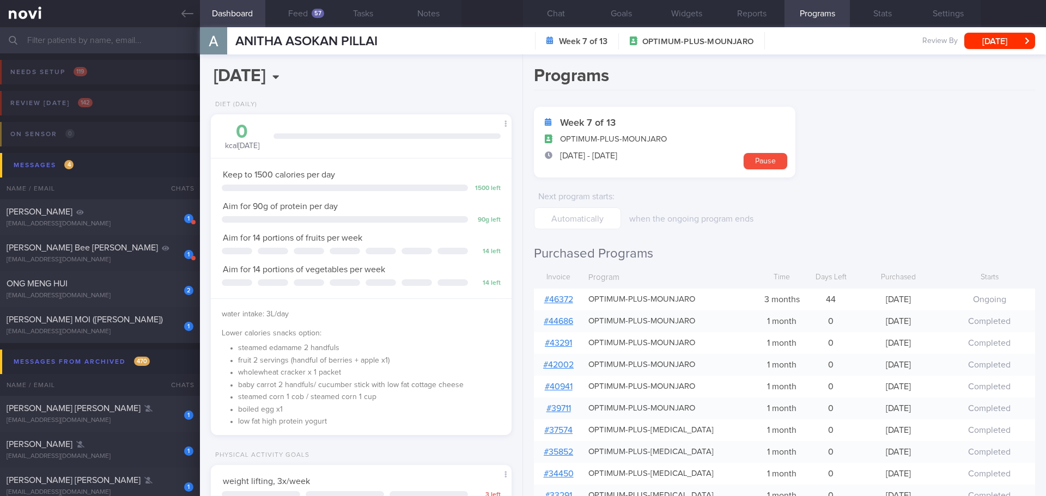
click at [571, 296] on link "# 46372" at bounding box center [558, 299] width 29 height 9
click at [572, 13] on button "Chat" at bounding box center [555, 13] width 65 height 27
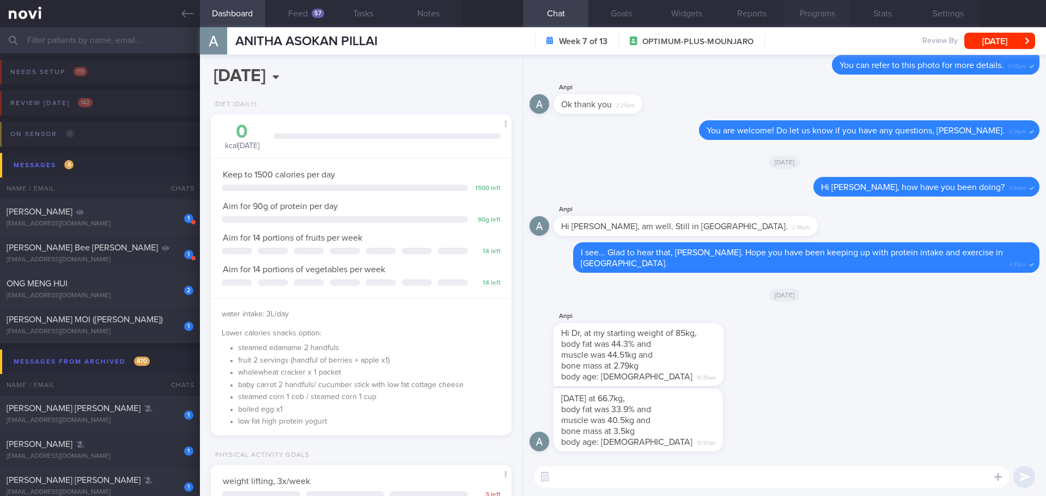
click at [810, 23] on button "Programs" at bounding box center [817, 13] width 65 height 27
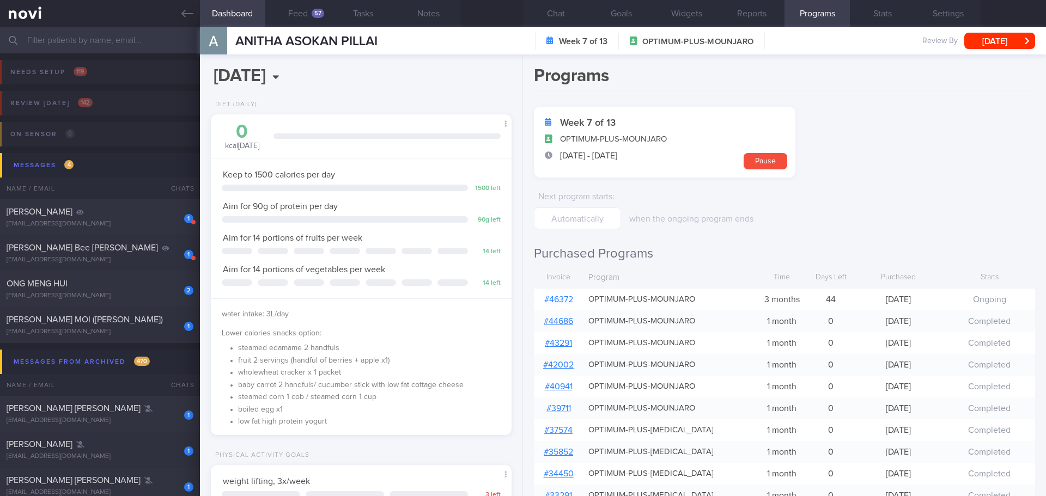
click at [551, 300] on link "# 46372" at bounding box center [558, 299] width 29 height 9
click at [568, 19] on button "Chat" at bounding box center [555, 13] width 65 height 27
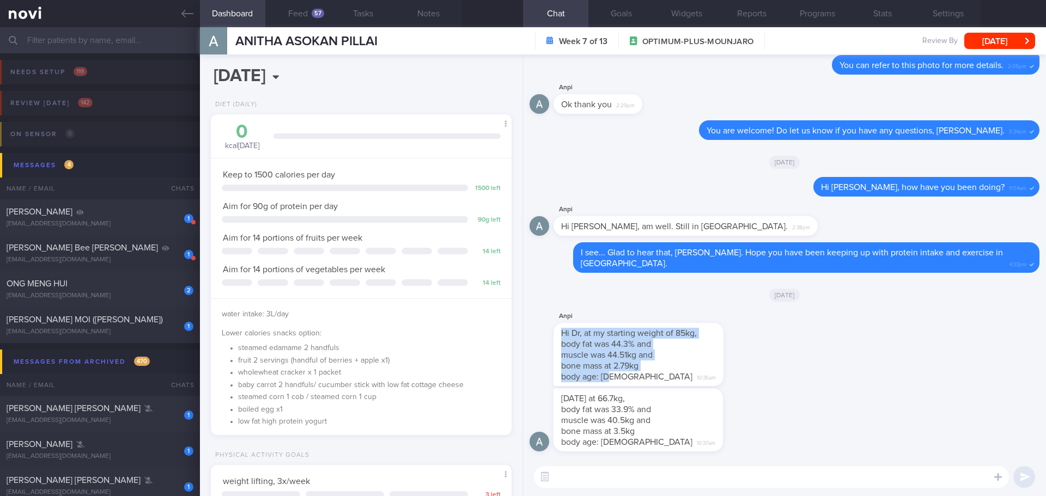
drag, startPoint x: 611, startPoint y: 378, endPoint x: 561, endPoint y: 334, distance: 66.8
click at [561, 334] on div "Hi Dr, at my starting weight of 85kg, body fat was 44.3% and muscle was 44.51kg…" at bounding box center [639, 354] width 170 height 63
copy span "Hi Dr, at my starting weight of 85kg, body fat was 44.3% and muscle was 44.51kg…"
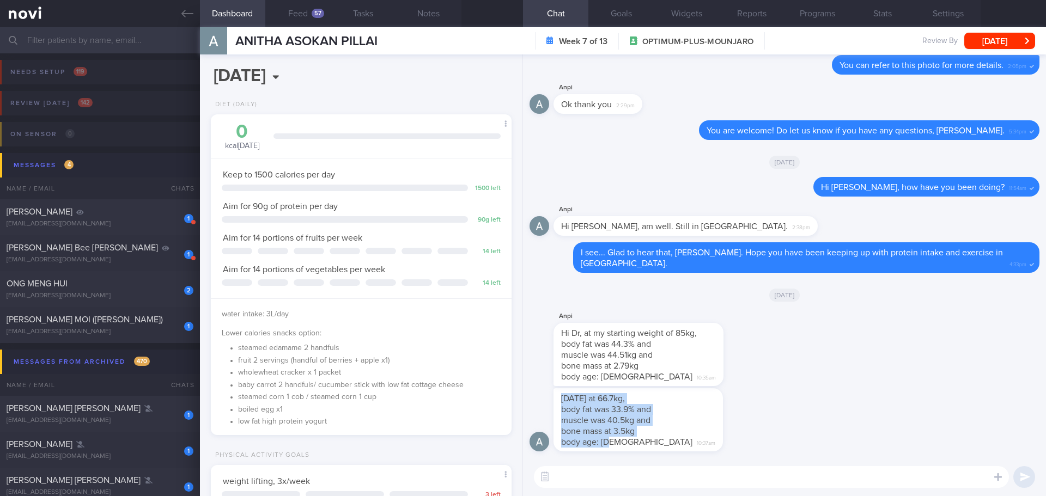
drag, startPoint x: 610, startPoint y: 444, endPoint x: 561, endPoint y: 402, distance: 64.6
click at [561, 402] on span "Today at 66.7kg, body fat was 33.9% and muscle was 40.5kg and bone mass at 3.5k…" at bounding box center [626, 421] width 131 height 52
copy span "Today at 66.7kg, body fat was 33.9% and muscle was 40.5kg and bone mass at 3.5k…"
click at [800, 426] on div "Today at 66.7kg, body fat was 33.9% and muscle was 40.5kg and bone mass at 3.5k…" at bounding box center [785, 424] width 510 height 70
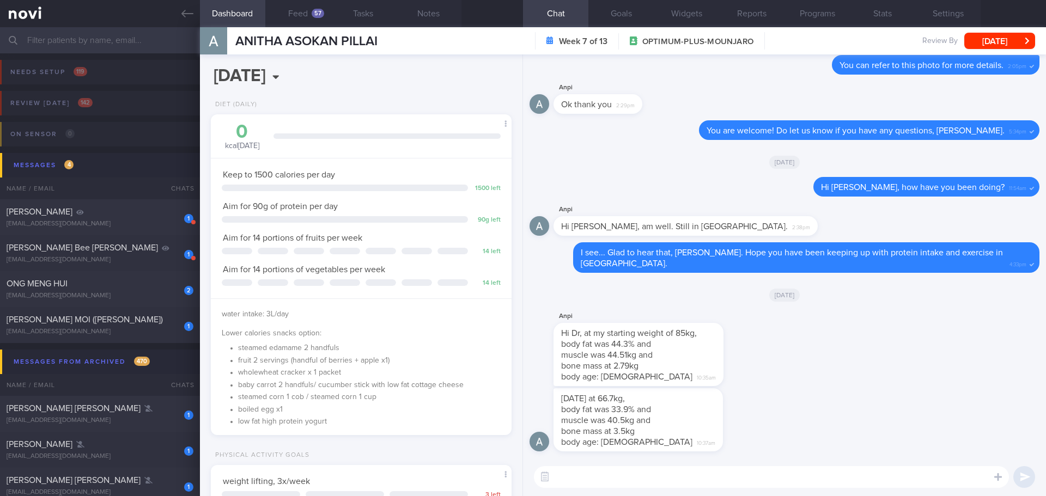
click at [732, 482] on textarea at bounding box center [771, 477] width 475 height 22
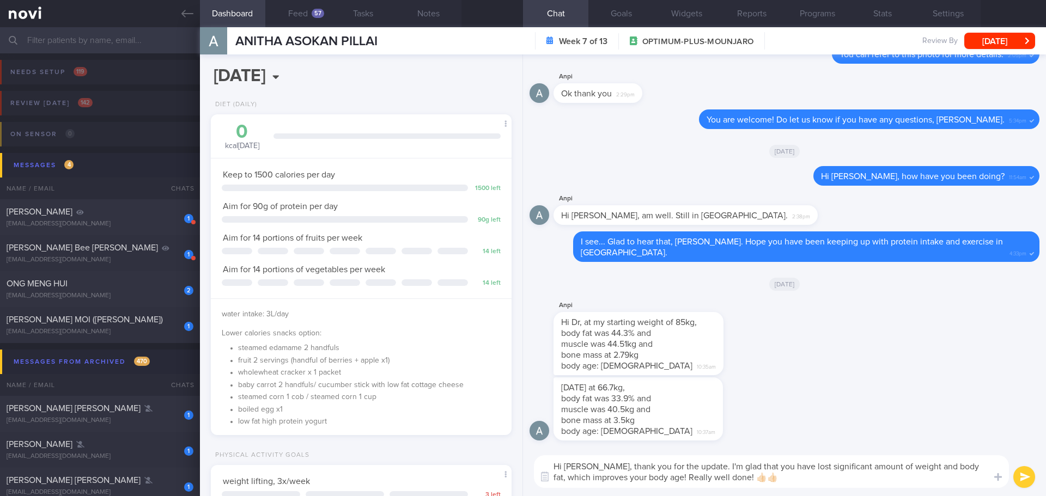
type textarea "Hi Ms Anitha, thank you for the update. I'm glad that you have lost significant…"
click at [1022, 472] on button "submit" at bounding box center [1025, 477] width 22 height 22
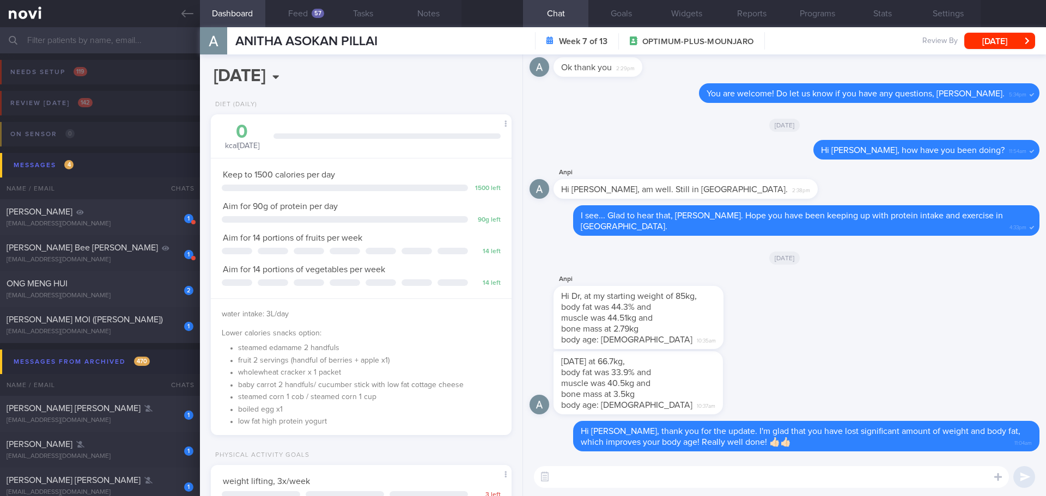
click at [869, 480] on textarea at bounding box center [771, 477] width 475 height 22
type textarea "I"
click at [138, 328] on div "1 CHONG NYUEN MOI (JOMINE) jomchong@singnet.com.sg" at bounding box center [100, 325] width 200 height 22
type input "26/8/25"
select select "8"
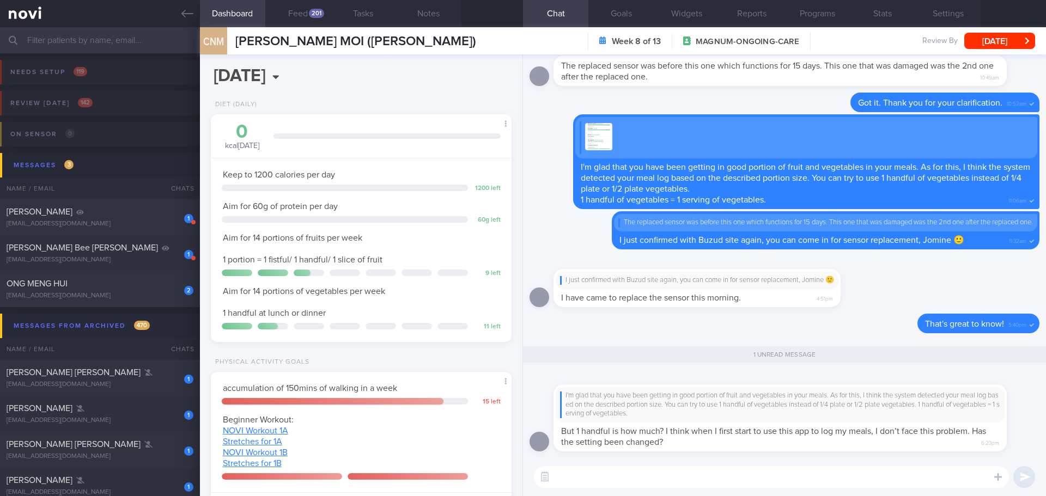
scroll to position [138, 278]
click at [323, 16] on div "201" at bounding box center [316, 13] width 15 height 9
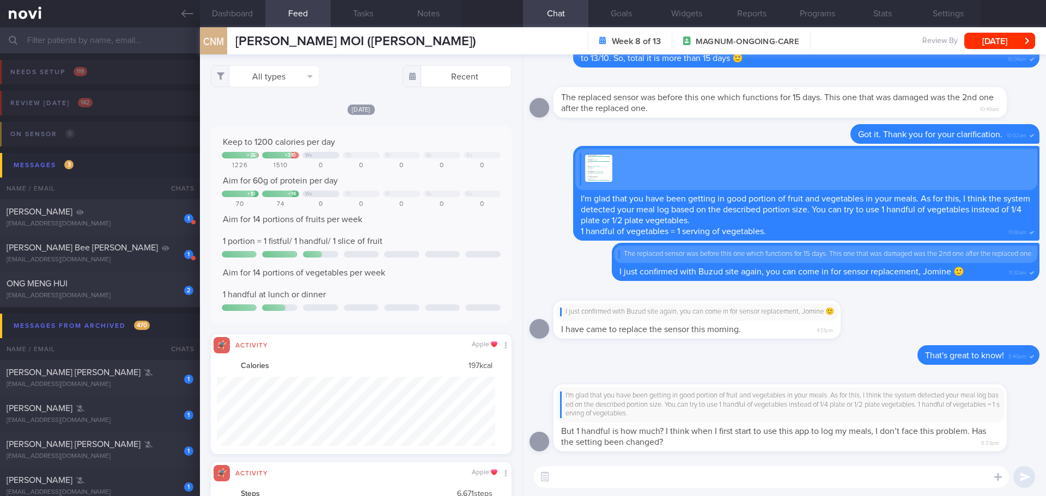
click at [367, 81] on div "All types Food Activity Glucose Weight Medicine Blood Pressure CGM Install Rece…" at bounding box center [361, 76] width 301 height 22
click at [307, 82] on button "All types" at bounding box center [265, 76] width 109 height 22
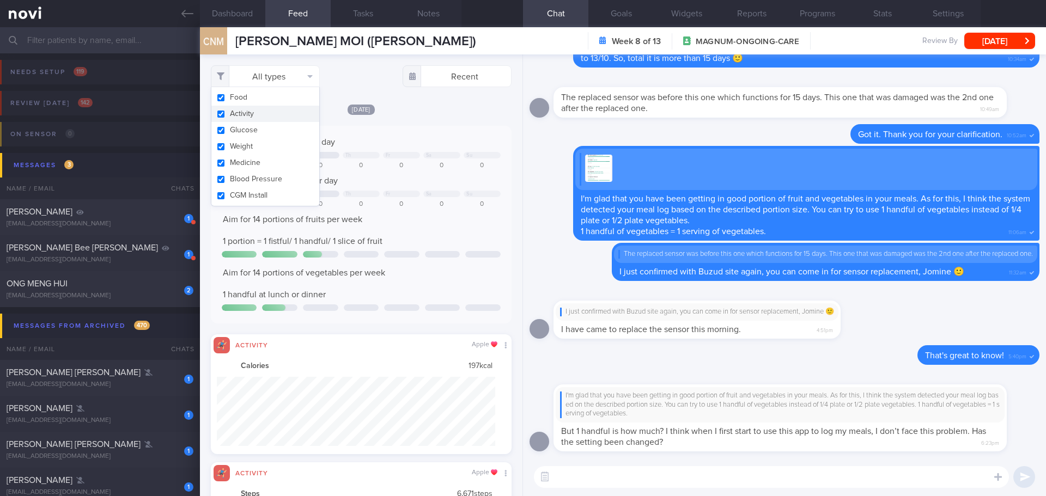
click at [287, 113] on button "Activity" at bounding box center [265, 114] width 108 height 16
checkbox input "false"
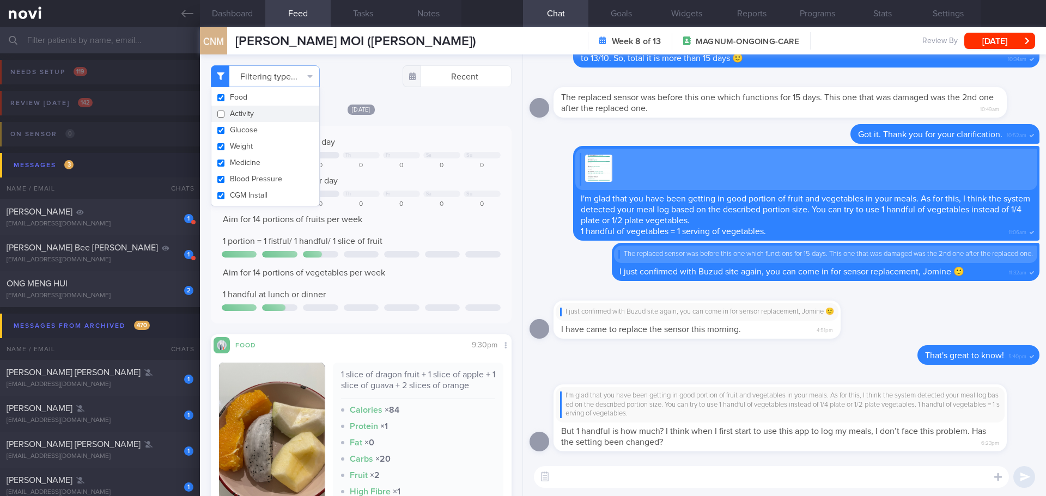
scroll to position [138, 278]
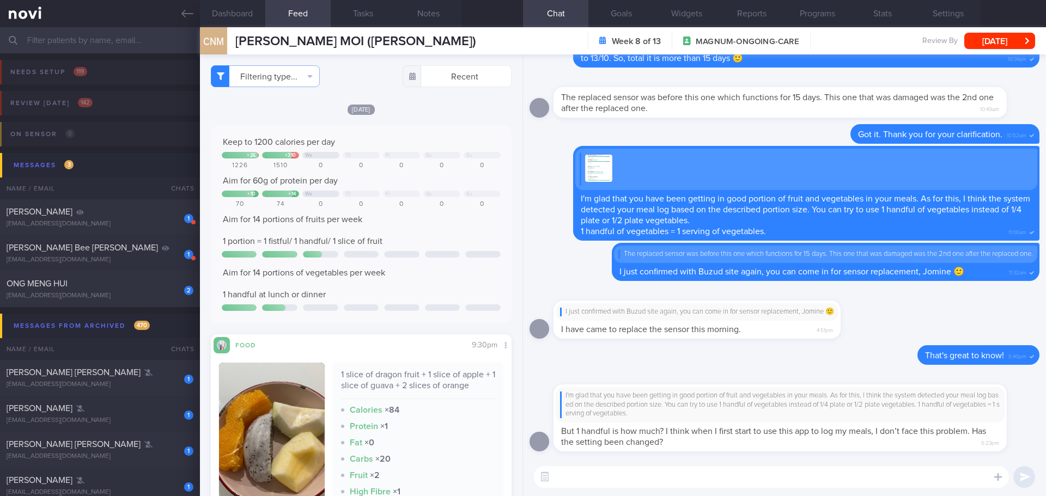
click at [402, 124] on div "Yesterday Keep to 1200 calories per day + 26 + 310 We Th Fr Sa Su 1226 1510 0 0…" at bounding box center [361, 328] width 301 height 448
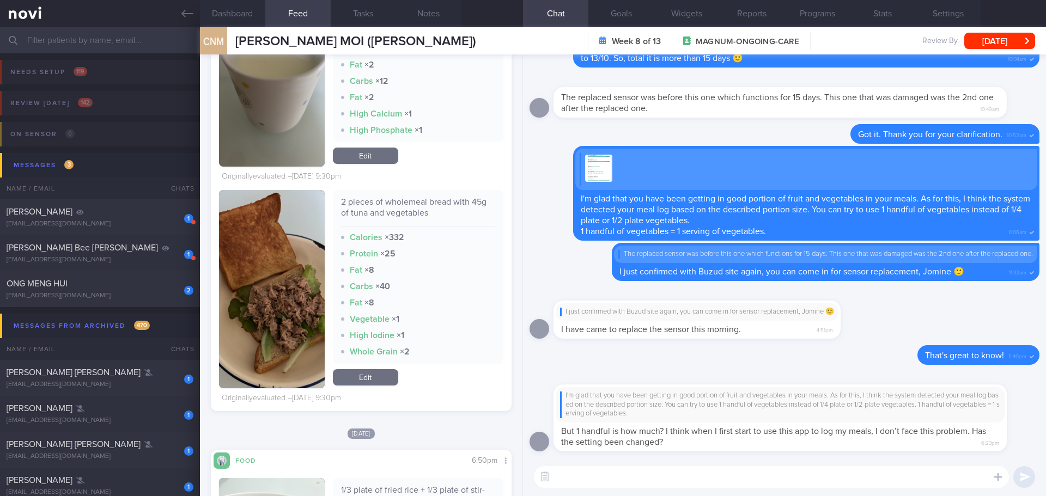
scroll to position [8613, 0]
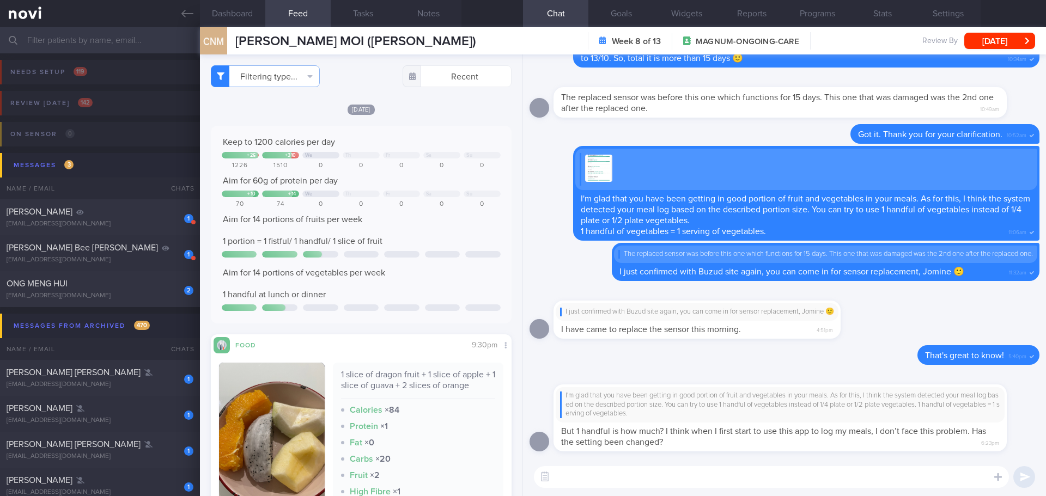
click at [440, 118] on div "Yesterday Keep to 1200 calories per day + 26 + 310 We Th Fr Sa Su 1226 1510 0 0…" at bounding box center [361, 328] width 301 height 448
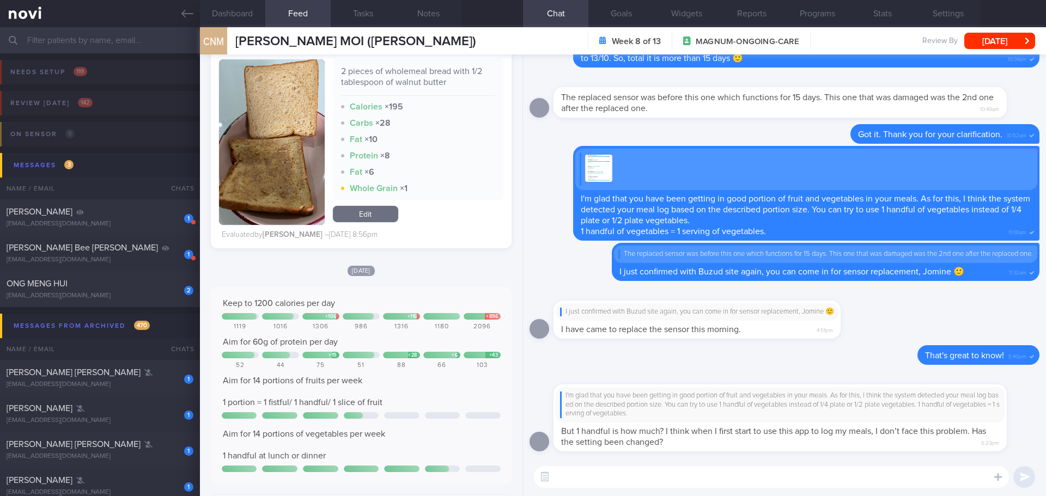
click at [403, 265] on div "Sun, 12 Oct" at bounding box center [361, 270] width 301 height 11
click at [403, 263] on div "Filtering type... Food Activity Glucose Weight Medicine Blood Pressure CGM Inst…" at bounding box center [361, 275] width 323 height 442
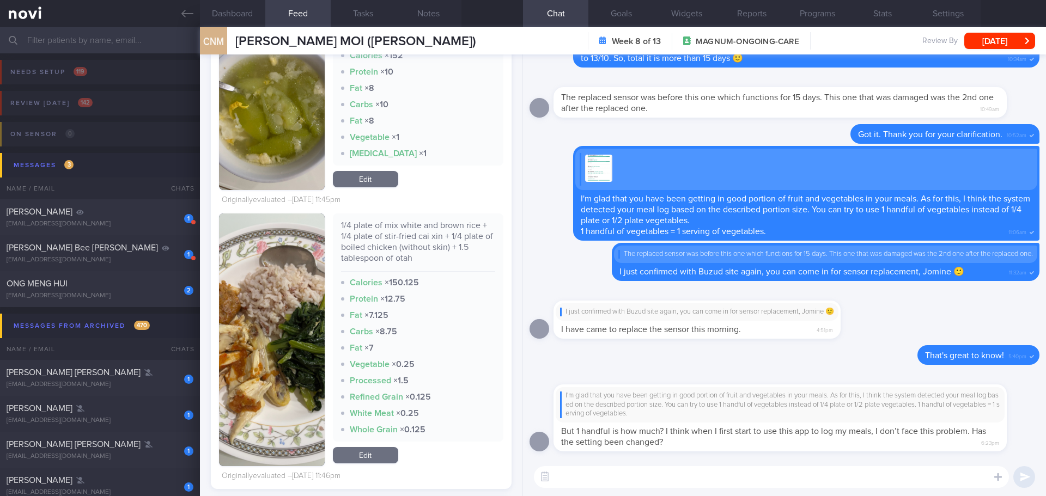
scroll to position [2616, 0]
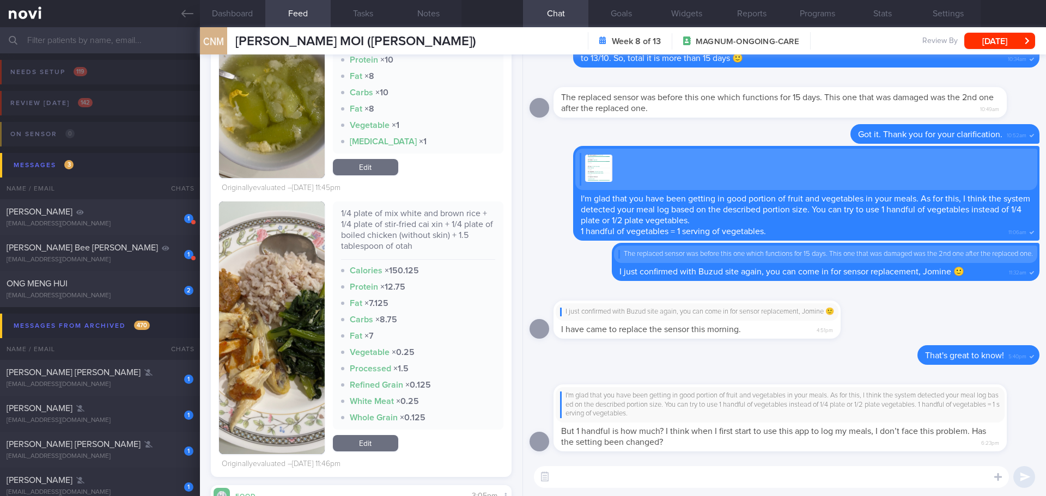
click at [274, 307] on button "button" at bounding box center [272, 328] width 106 height 253
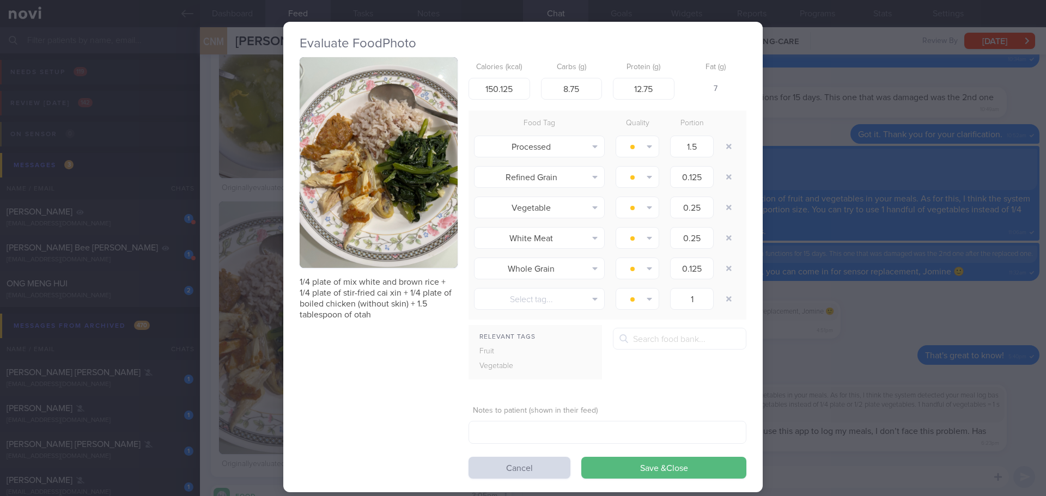
click at [344, 172] on button "button" at bounding box center [379, 162] width 158 height 211
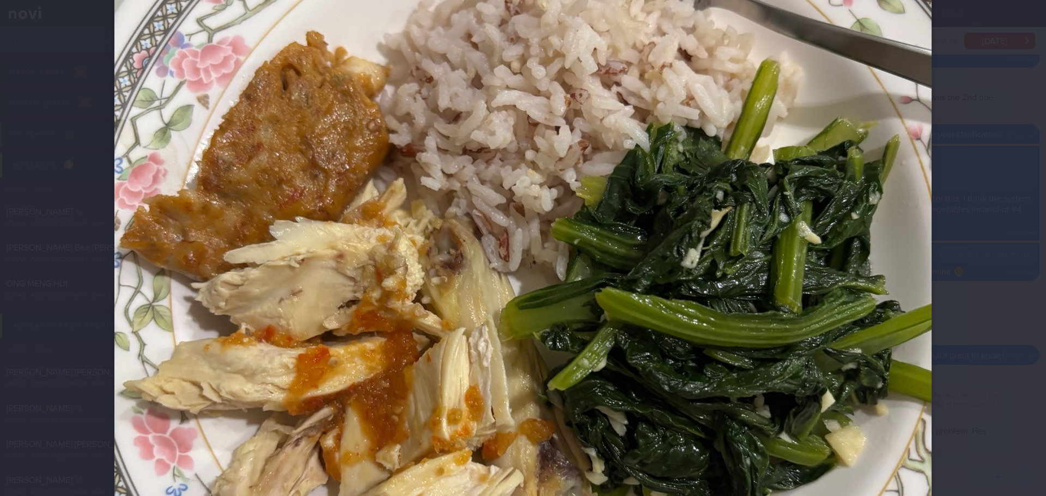
scroll to position [327, 0]
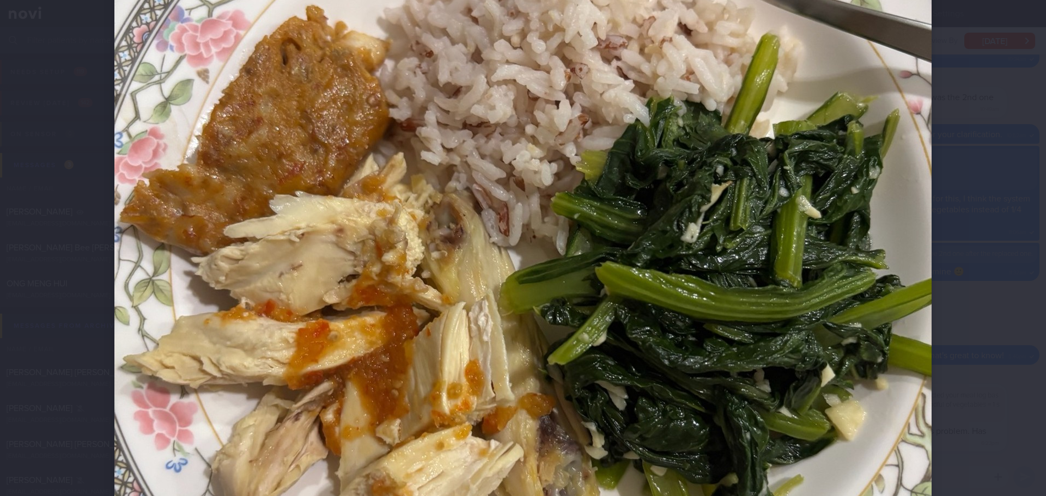
click at [998, 280] on div at bounding box center [523, 248] width 1046 height 496
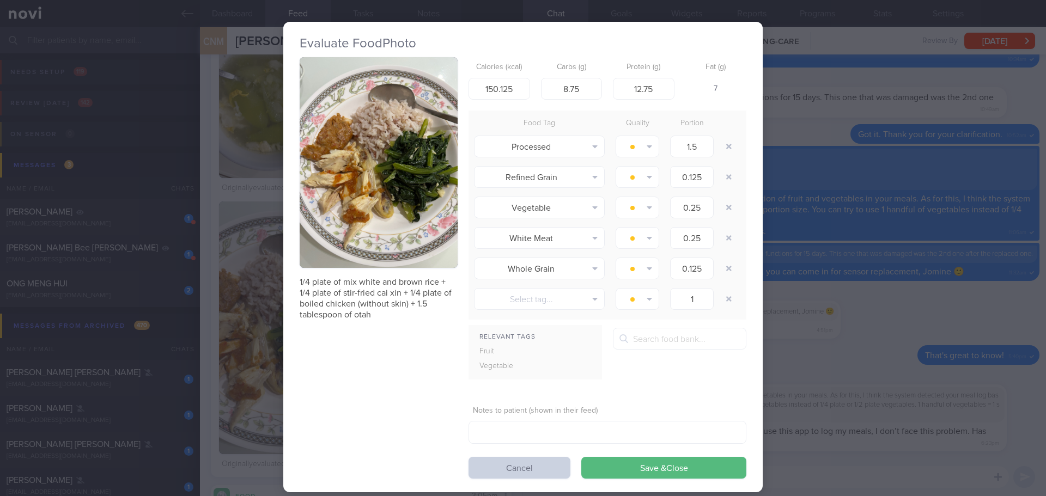
click at [509, 464] on button "Cancel" at bounding box center [520, 468] width 102 height 22
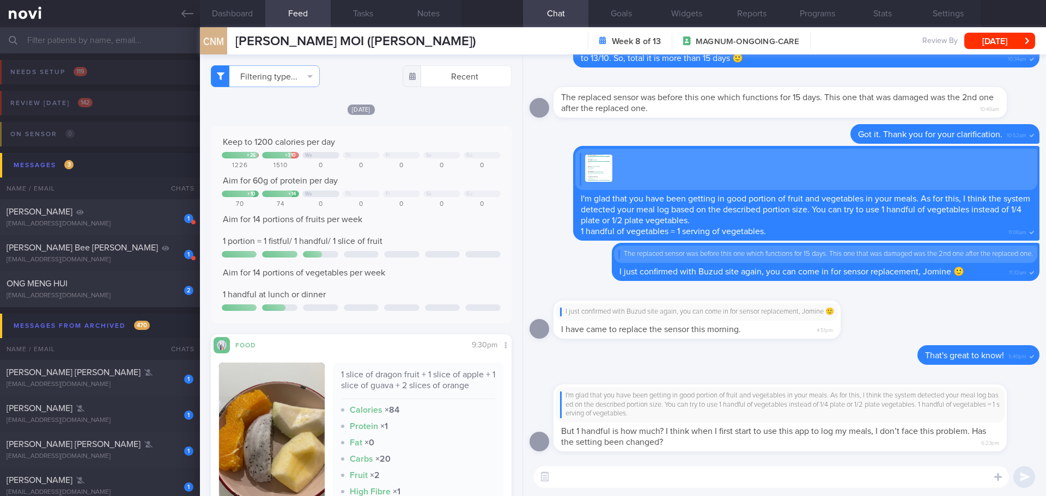
click at [481, 92] on div "Filtering type... Food Activity Glucose Weight Medicine Blood Pressure CGM Inst…" at bounding box center [361, 275] width 323 height 442
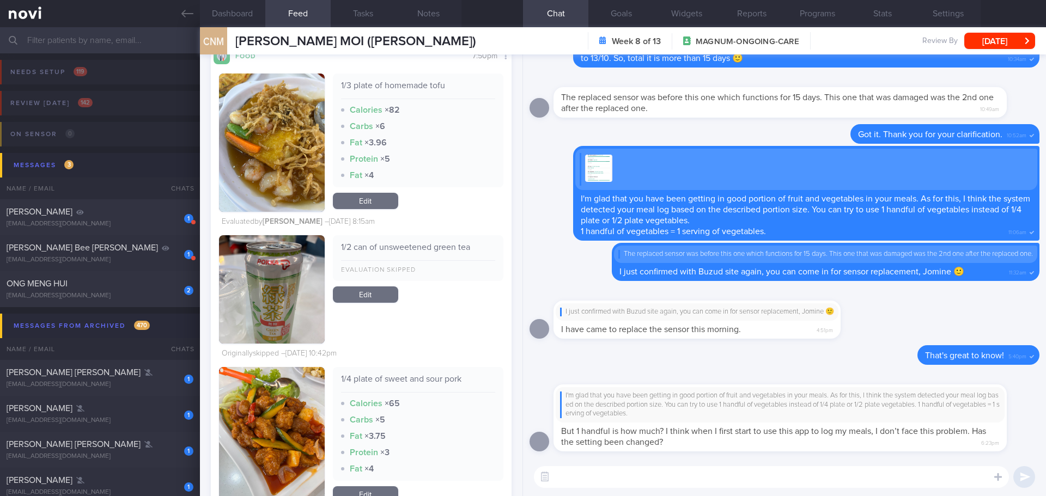
click at [89, 319] on div "Messages from Archived 470" at bounding box center [82, 326] width 142 height 15
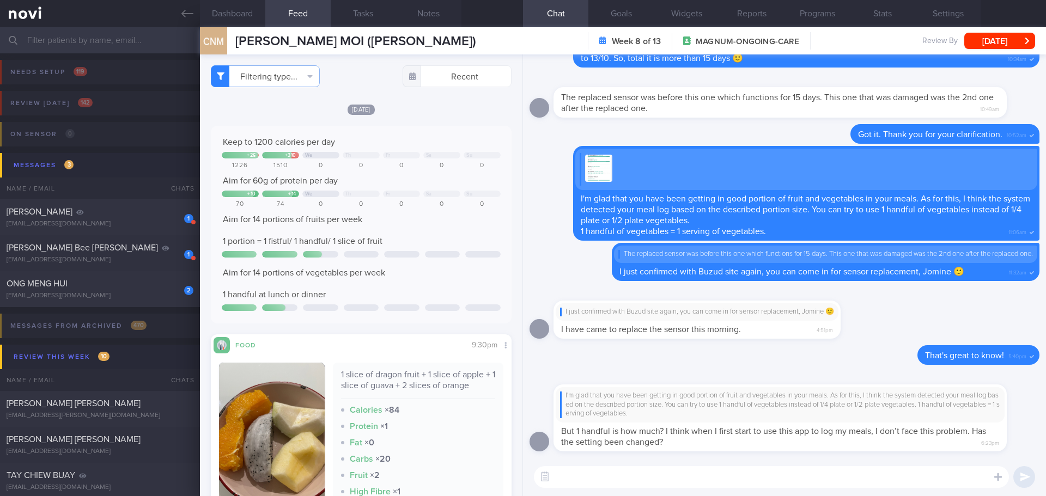
click at [439, 130] on div "Keep to 1200 calories per day + 26 + 310 We Th Fr Sa Su 1226 1510 0 0 0 0 0 Aim…" at bounding box center [361, 225] width 301 height 198
click at [626, 479] on textarea at bounding box center [771, 477] width 475 height 22
click at [627, 480] on textarea at bounding box center [771, 477] width 475 height 22
click at [452, 71] on input "text" at bounding box center [457, 76] width 109 height 22
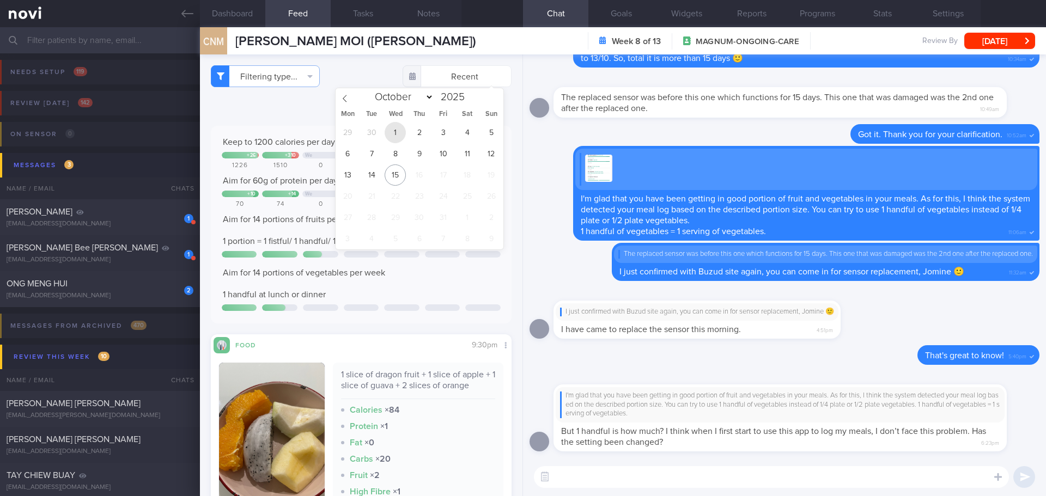
click at [399, 132] on span "1" at bounding box center [395, 132] width 21 height 21
type input "2025-10-01"
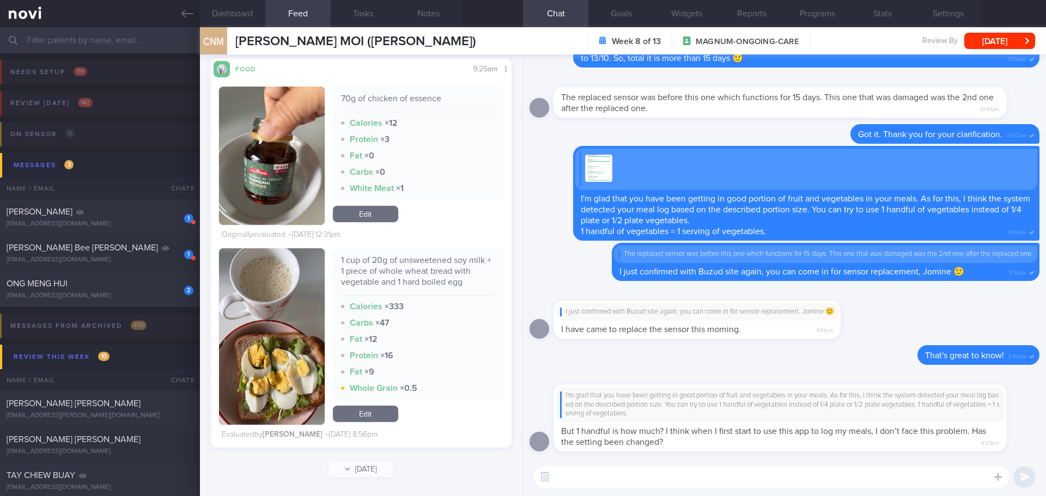
scroll to position [1520, 0]
click at [610, 478] on textarea at bounding box center [771, 477] width 475 height 22
click at [858, 477] on textarea "1 han" at bounding box center [771, 477] width 475 height 22
type textarea "1"
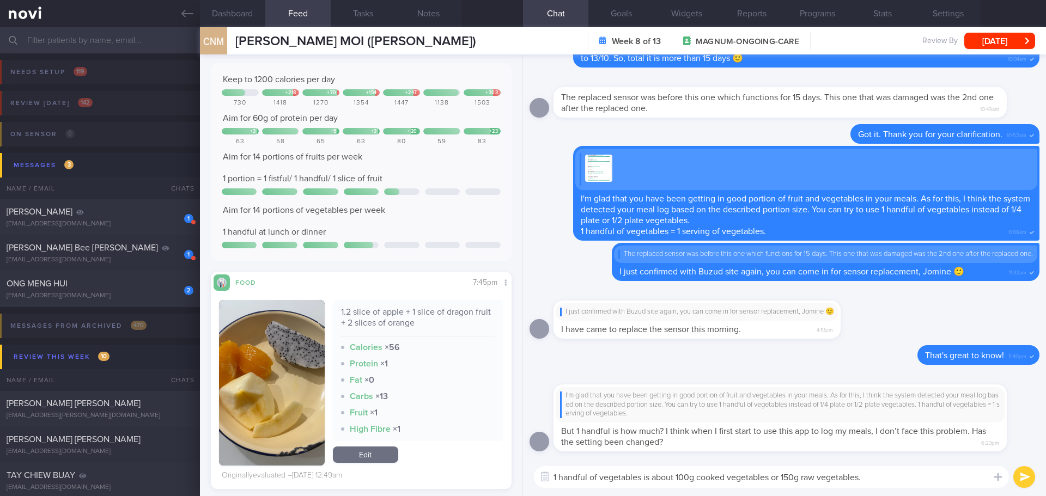
scroll to position [0, 0]
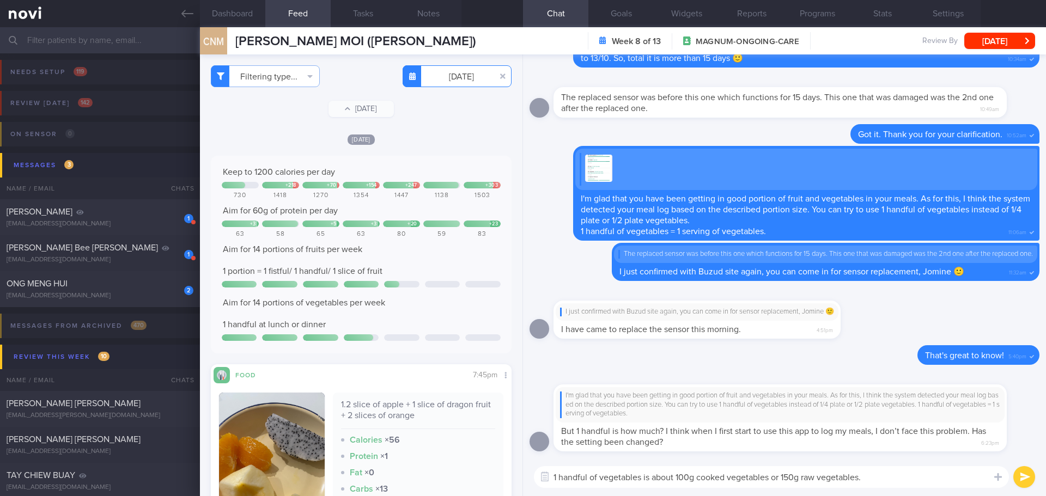
type textarea "1 handful of vegetables is about 100g cooked vegetables or 150g raw vegetables."
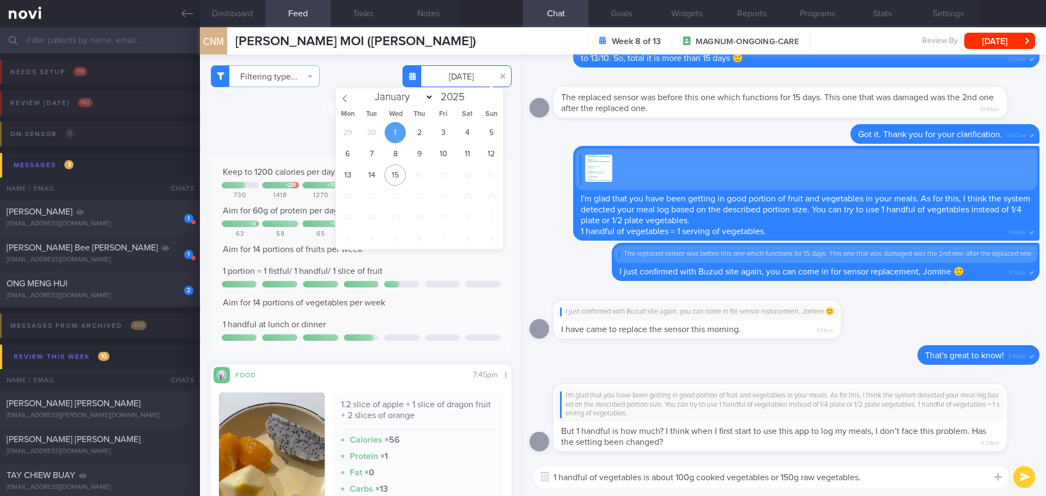
click at [453, 71] on input "2025-10-01" at bounding box center [457, 76] width 109 height 22
click at [348, 131] on span "29" at bounding box center [347, 132] width 21 height 21
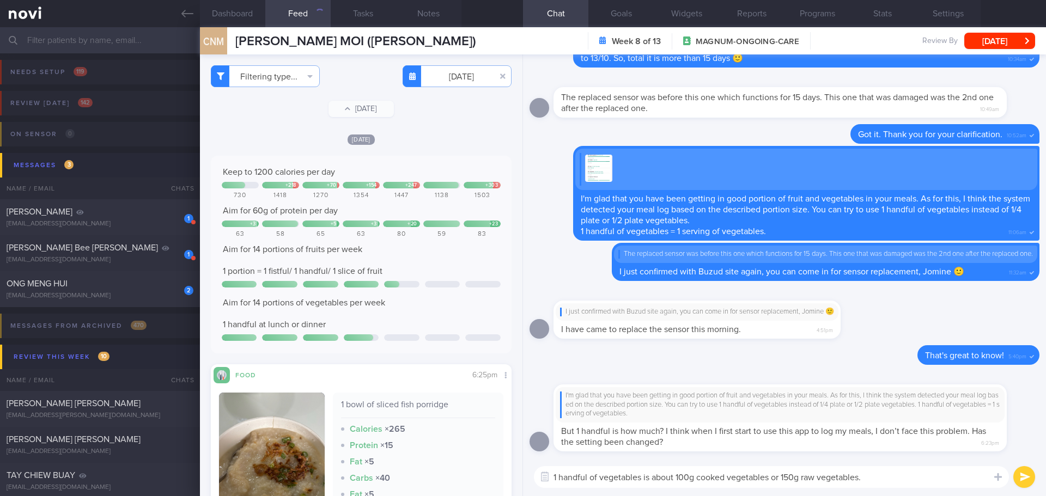
click at [429, 136] on div "Mon, 29 Sep" at bounding box center [361, 139] width 301 height 11
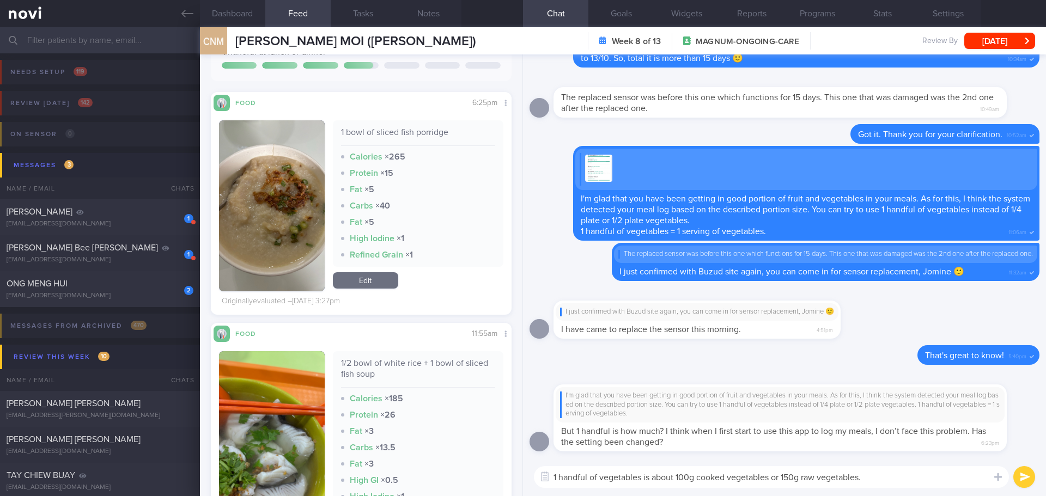
scroll to position [866, 0]
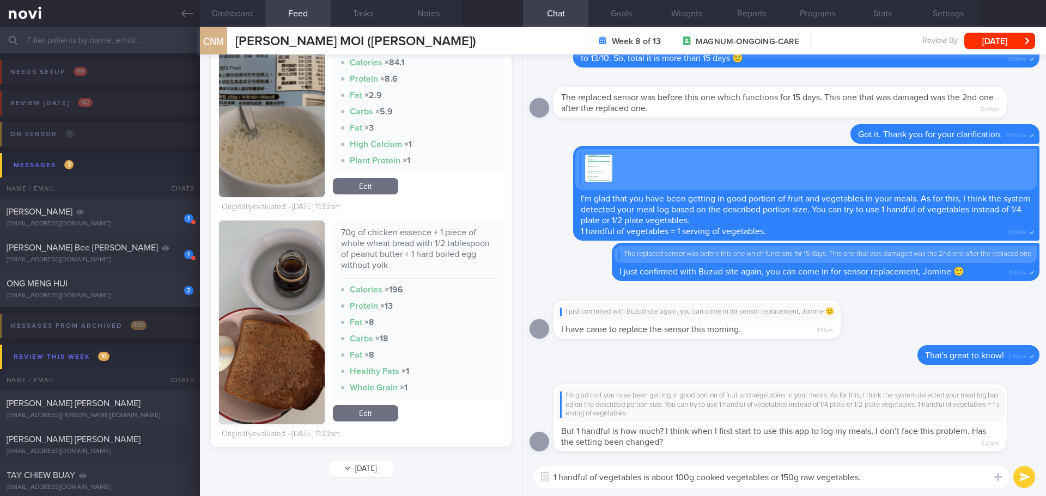
click at [345, 474] on button "[DATE]" at bounding box center [361, 469] width 65 height 16
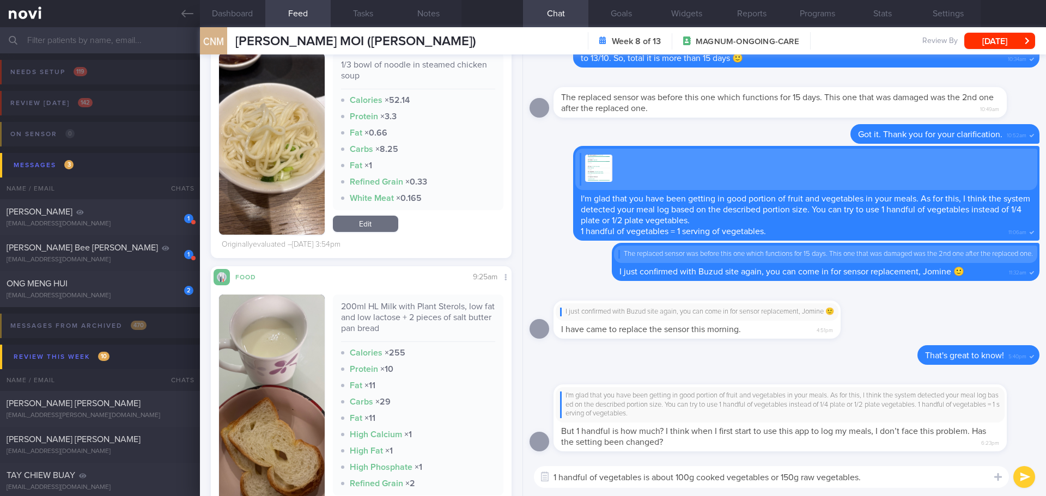
scroll to position [2993, 0]
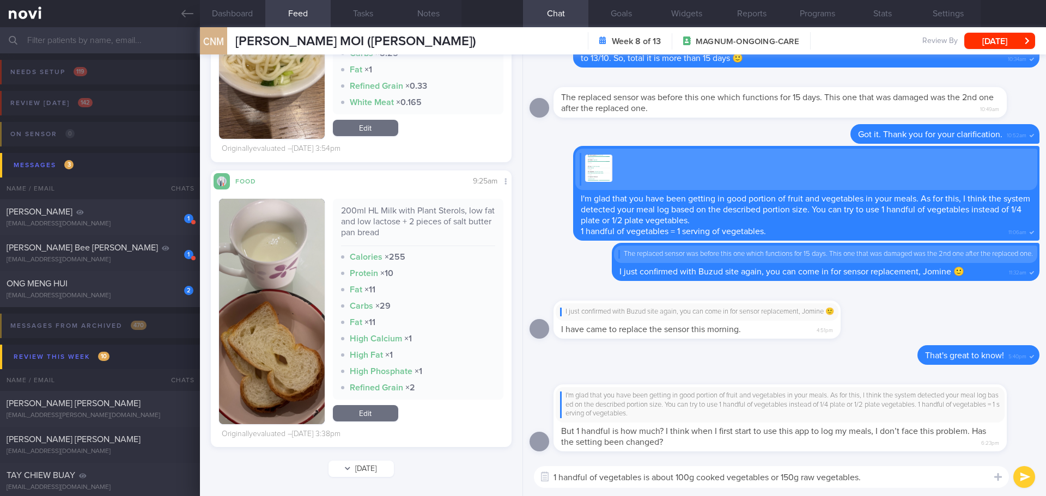
click at [347, 474] on button "[DATE]" at bounding box center [361, 469] width 65 height 16
type input "2025-09-27"
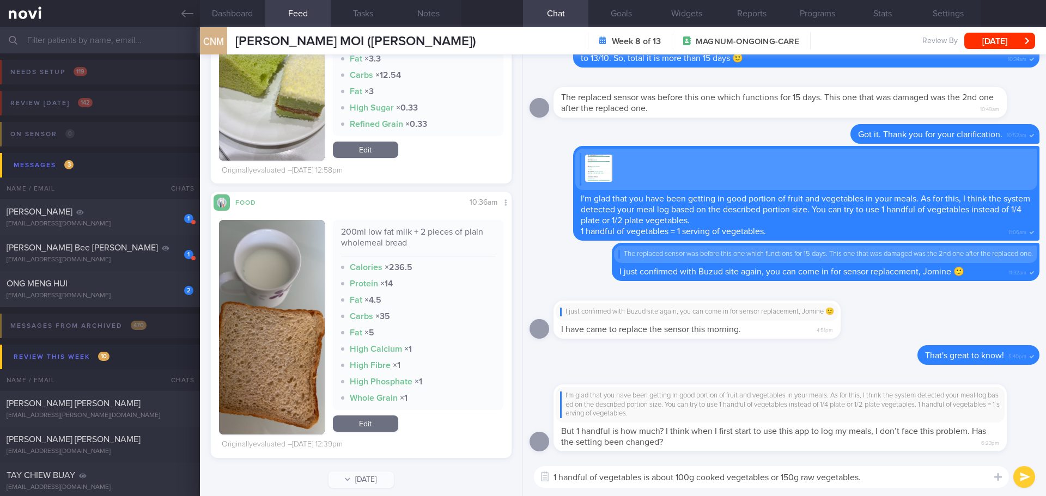
scroll to position [138, 278]
click at [881, 474] on textarea "1 handful of vegetables is about 100g cooked vegetables or 150g raw vegetables." at bounding box center [771, 477] width 475 height 22
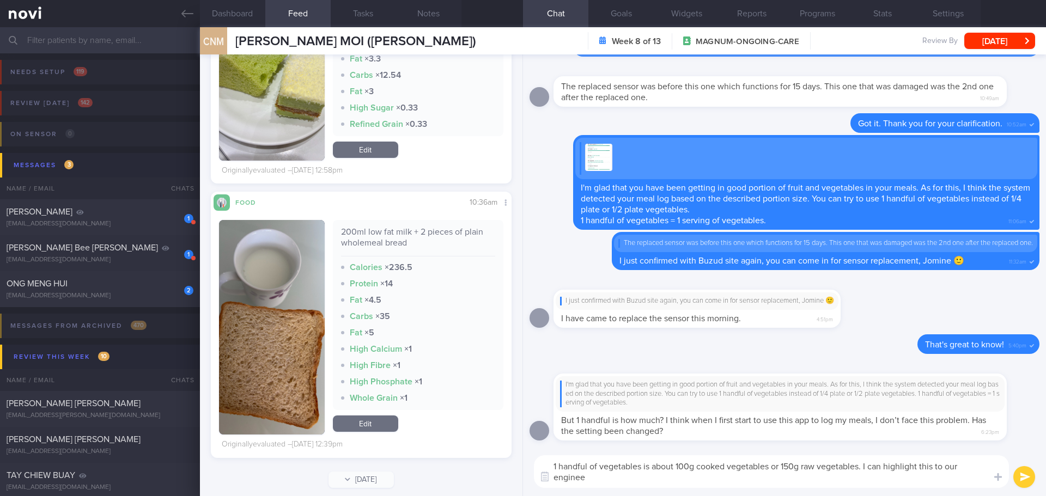
scroll to position [0, 0]
type textarea "1 handful of vegetables is about 100g cooked vegetables or 150g raw vegetables.…"
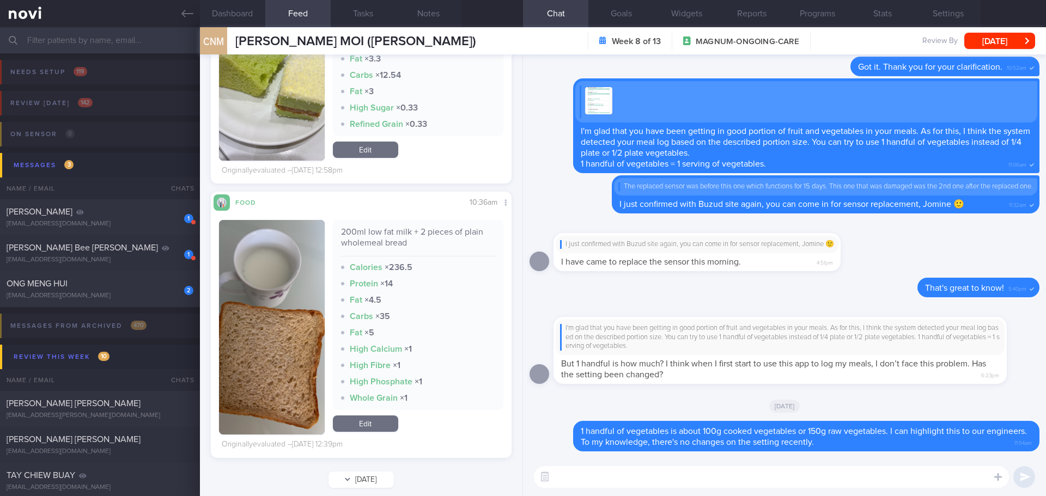
click at [382, 472] on button "[DATE]" at bounding box center [361, 480] width 65 height 16
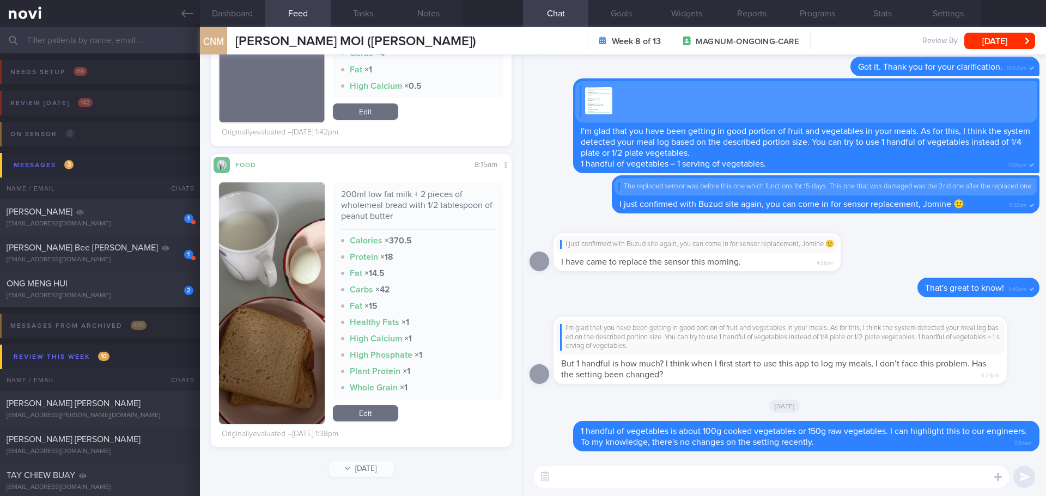
scroll to position [138, 278]
click at [361, 466] on button "[DATE]" at bounding box center [361, 469] width 65 height 16
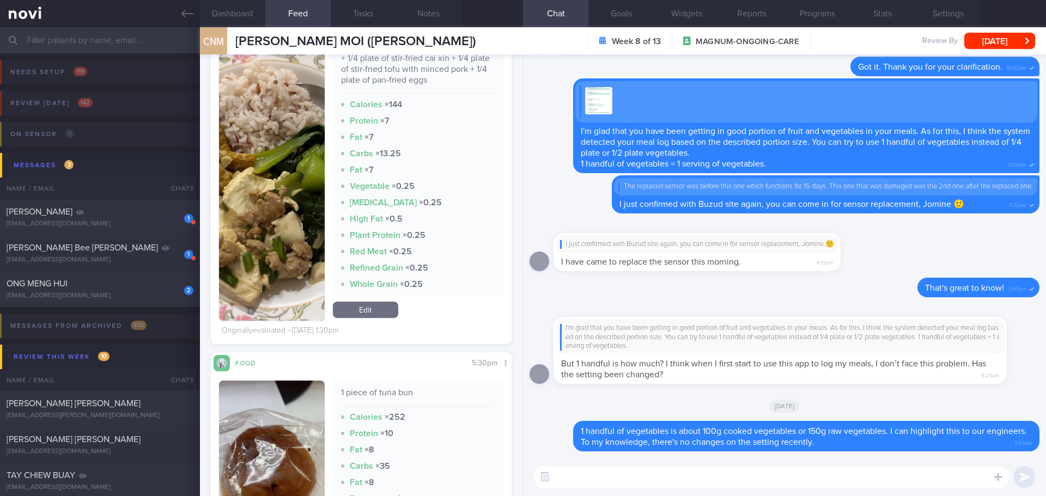
scroll to position [753, 0]
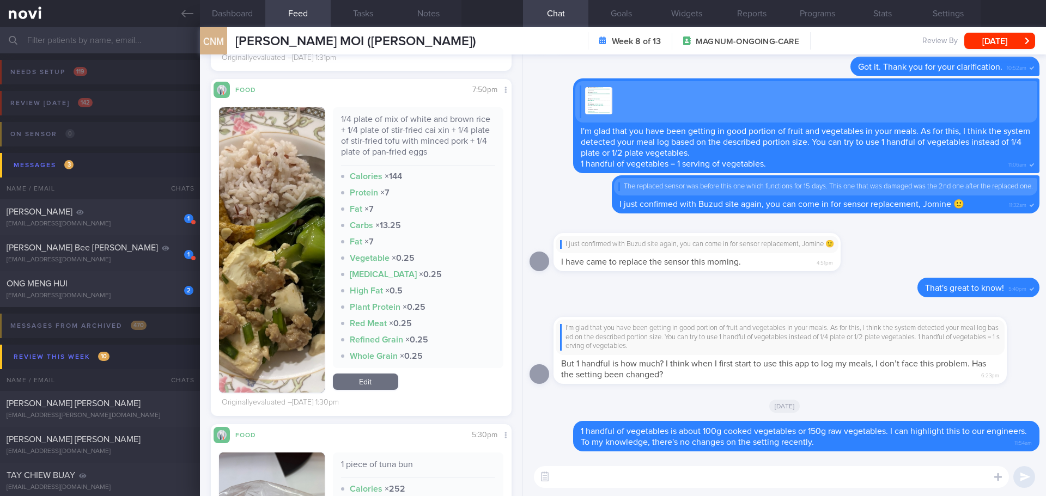
click at [266, 256] on button "button" at bounding box center [272, 250] width 106 height 286
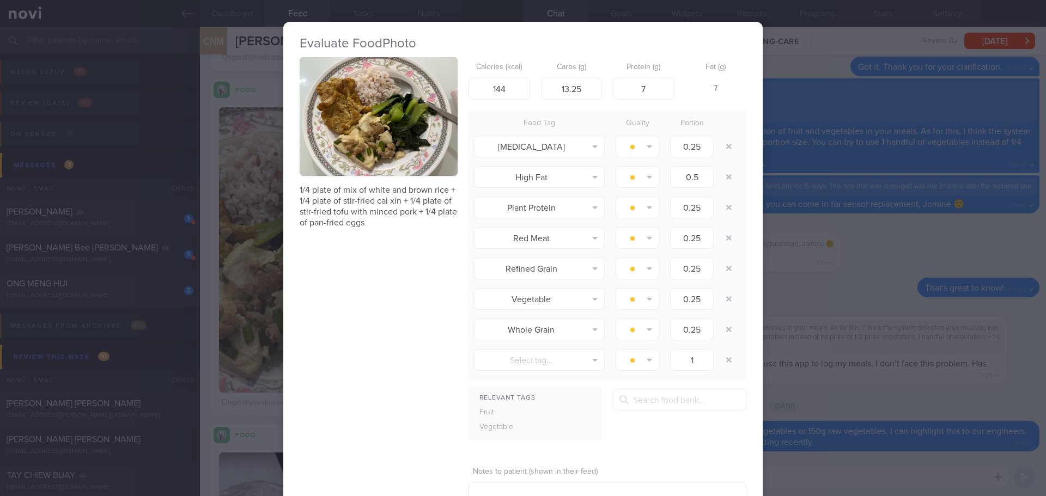
click at [797, 403] on div "Evaluate Food Photo 1/4 plate of mix of white and brown rice + 1/4 plate of sti…" at bounding box center [523, 248] width 1046 height 496
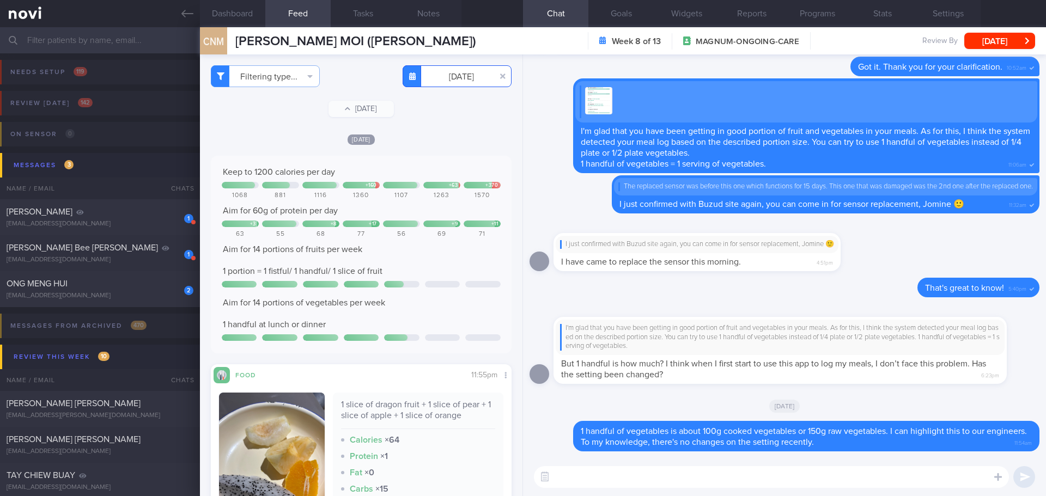
click at [465, 81] on input "2025-09-25" at bounding box center [457, 76] width 109 height 22
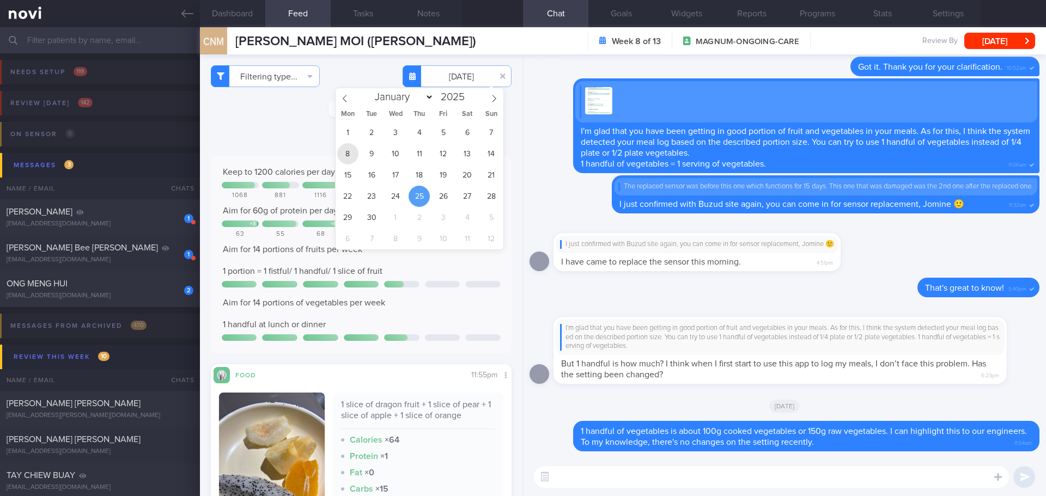
click at [348, 156] on span "8" at bounding box center [347, 153] width 21 height 21
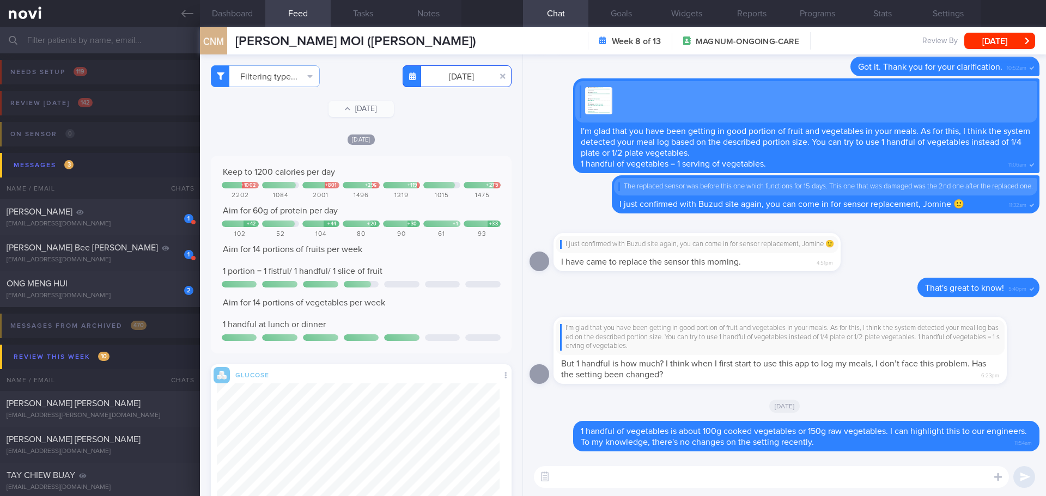
scroll to position [154, 283]
click at [784, 481] on textarea at bounding box center [771, 477] width 475 height 22
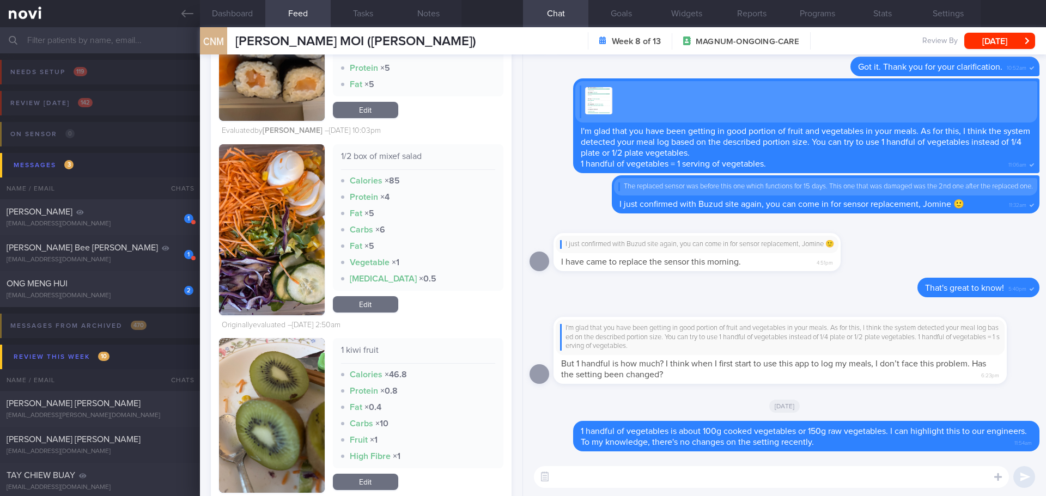
scroll to position [2698, 0]
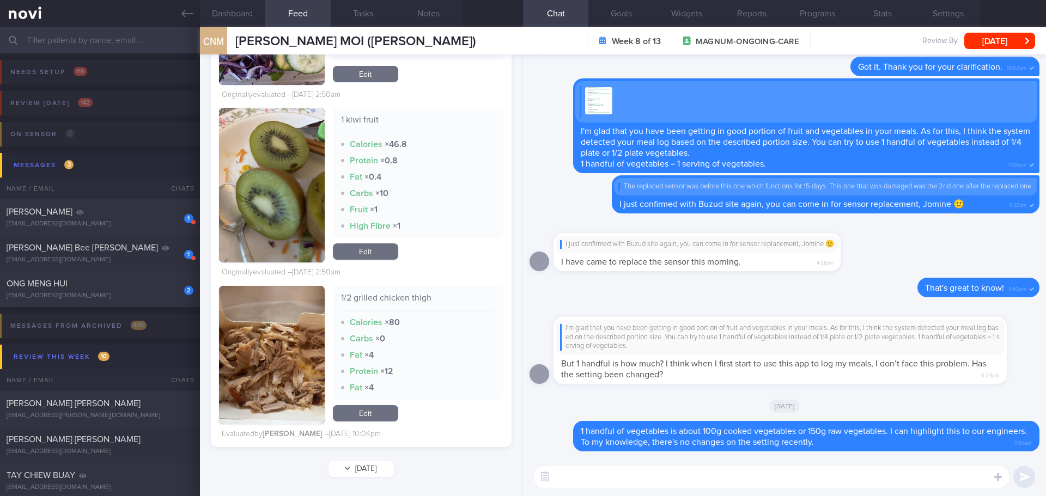
click at [365, 470] on button "Sun, 7 Sep" at bounding box center [361, 469] width 65 height 16
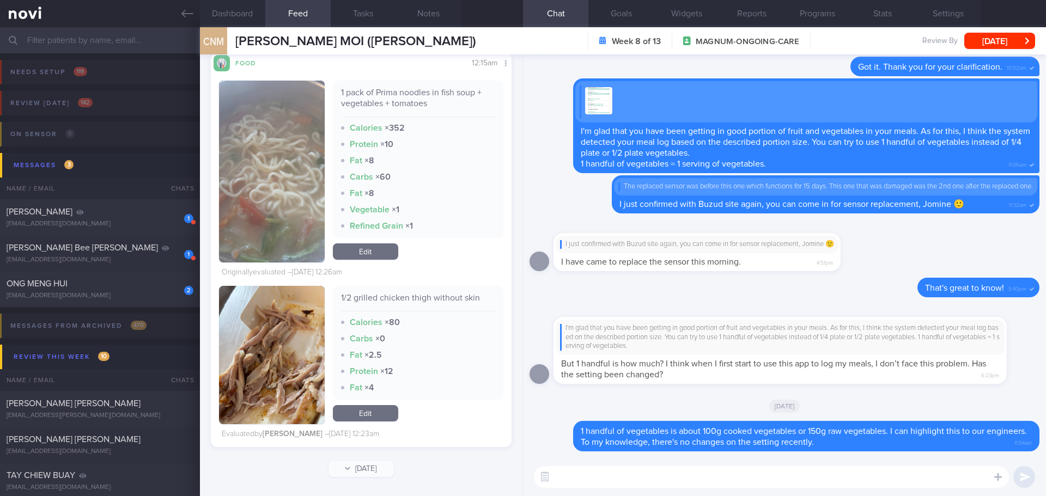
scroll to position [1452, 0]
click at [369, 472] on button "[DATE]" at bounding box center [361, 469] width 65 height 16
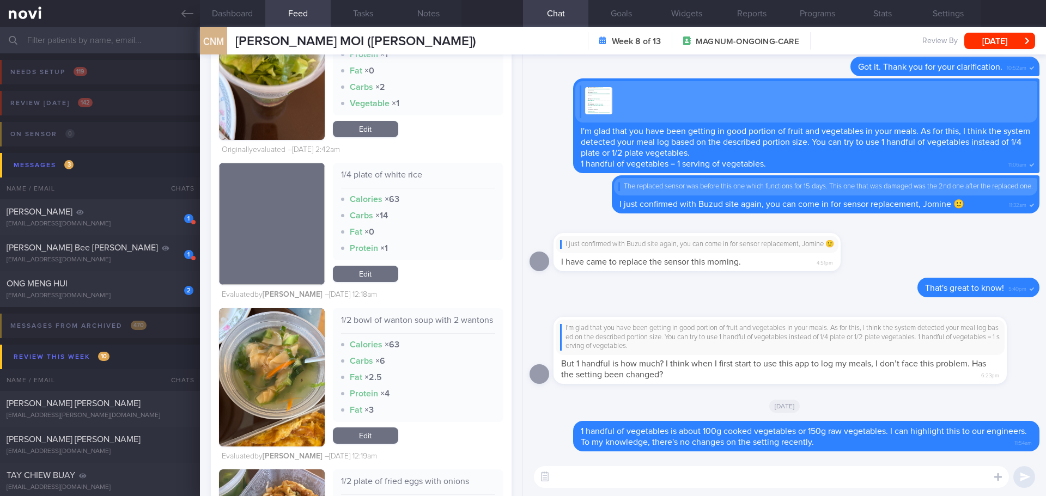
scroll to position [2784, 0]
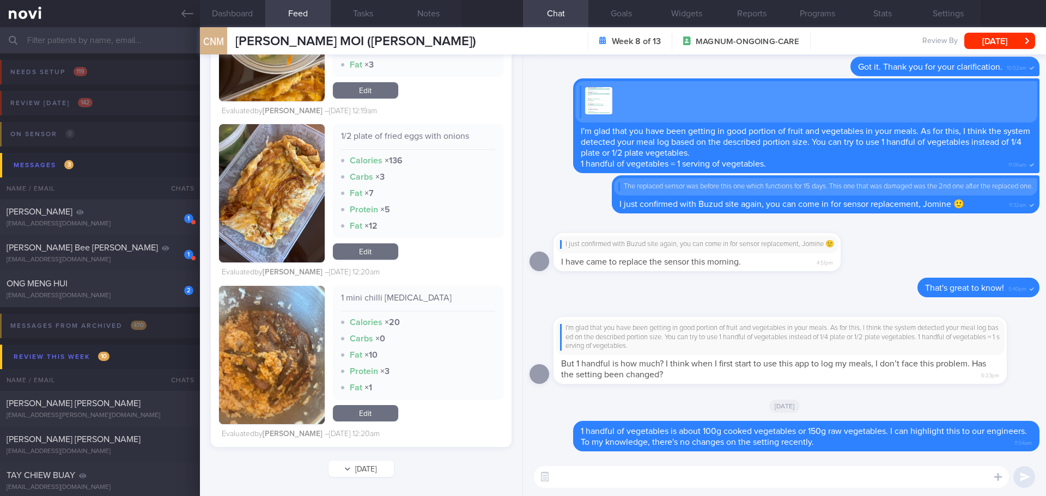
click at [362, 474] on button "[DATE]" at bounding box center [361, 469] width 65 height 16
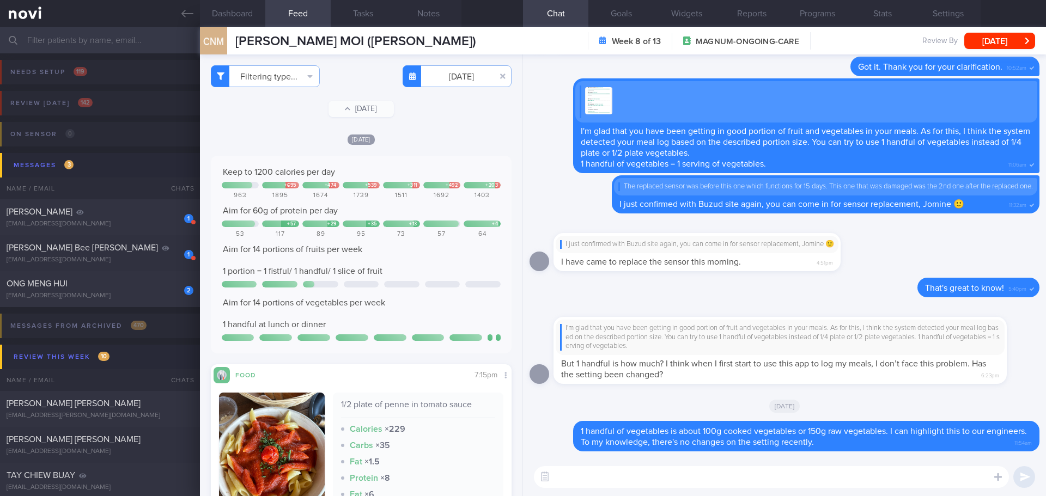
scroll to position [138, 278]
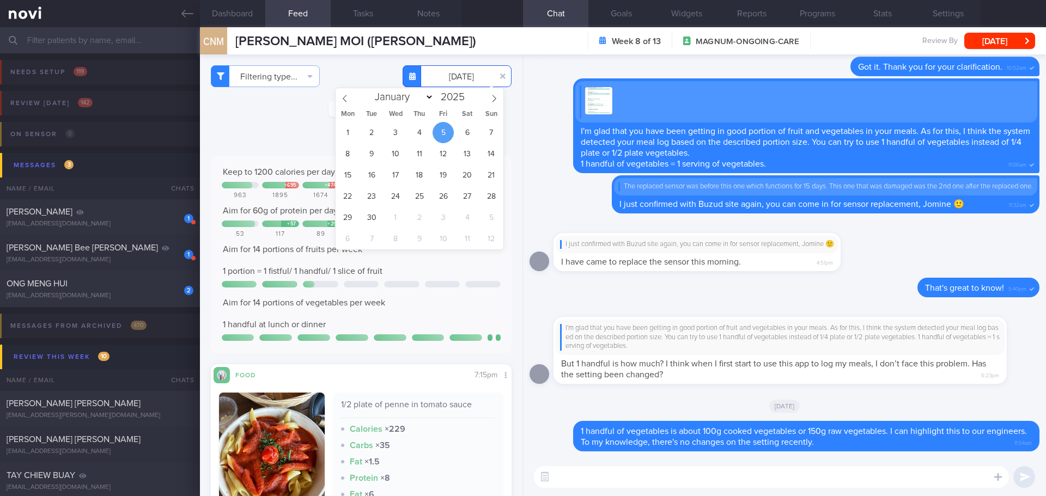
click at [450, 77] on input "2025-09-05" at bounding box center [457, 76] width 109 height 22
click at [376, 177] on span "16" at bounding box center [371, 175] width 21 height 21
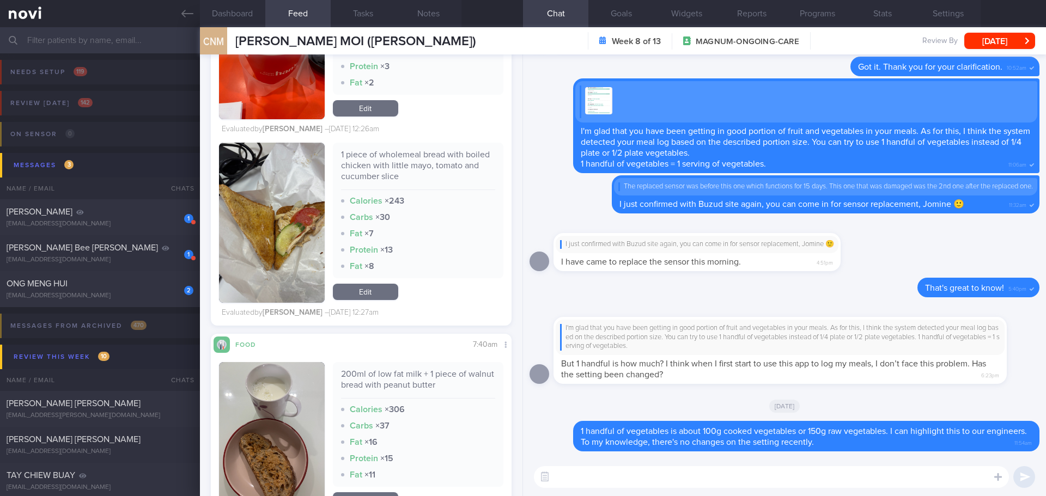
scroll to position [2243, 0]
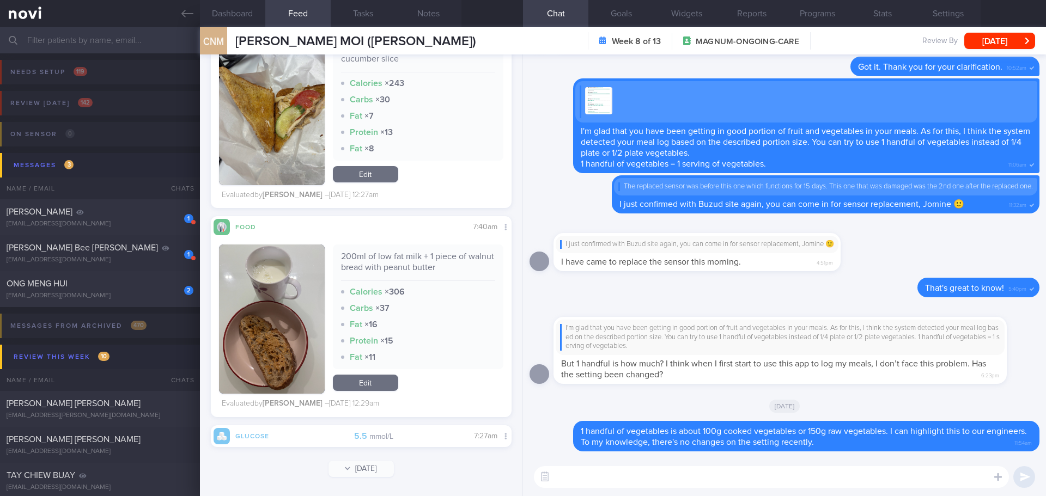
drag, startPoint x: 381, startPoint y: 465, endPoint x: 380, endPoint y: 444, distance: 21.8
click at [380, 465] on button "[DATE]" at bounding box center [361, 469] width 65 height 16
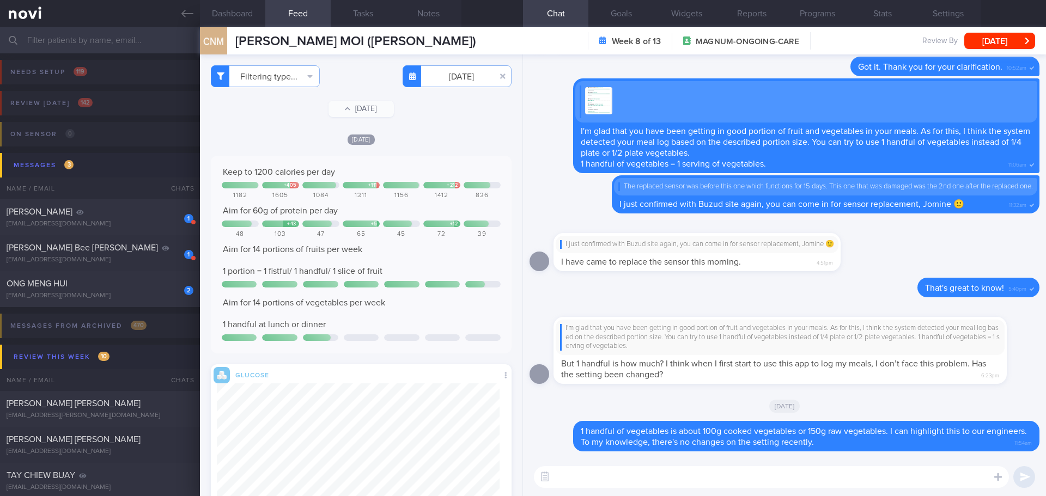
scroll to position [544814, 544675]
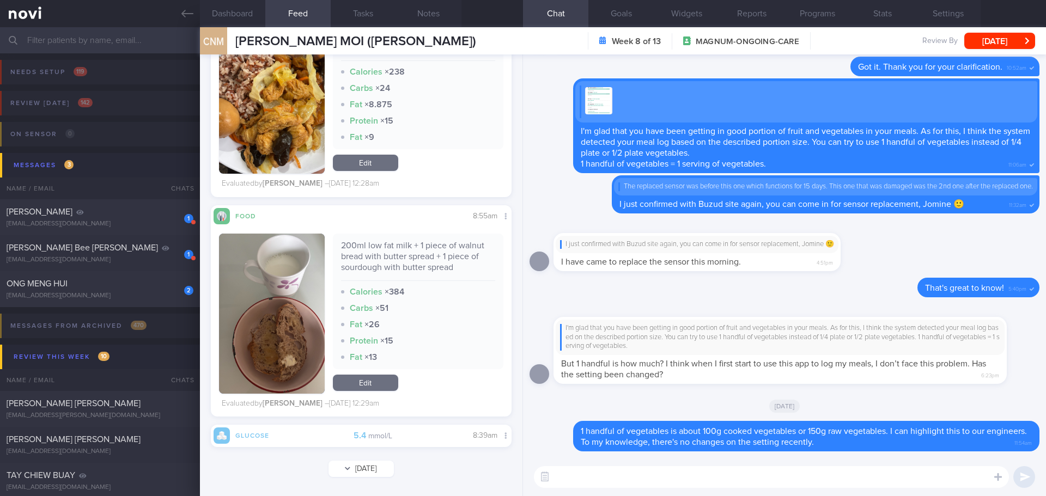
click at [381, 467] on button "Sun, 14 Sep" at bounding box center [361, 469] width 65 height 16
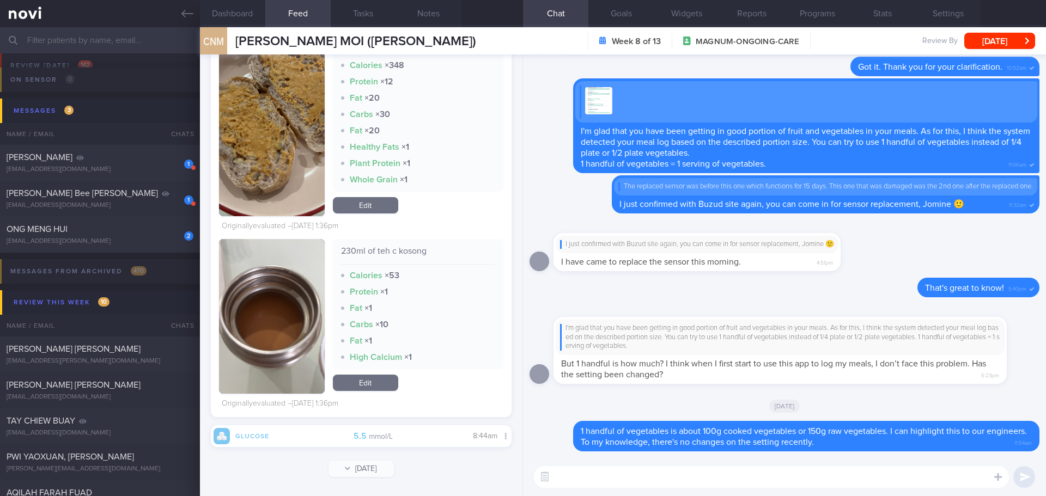
drag, startPoint x: 388, startPoint y: 467, endPoint x: 389, endPoint y: 453, distance: 14.2
click at [388, 467] on button "Sat, 13 Sep" at bounding box center [361, 469] width 65 height 16
type input "2025-09-13"
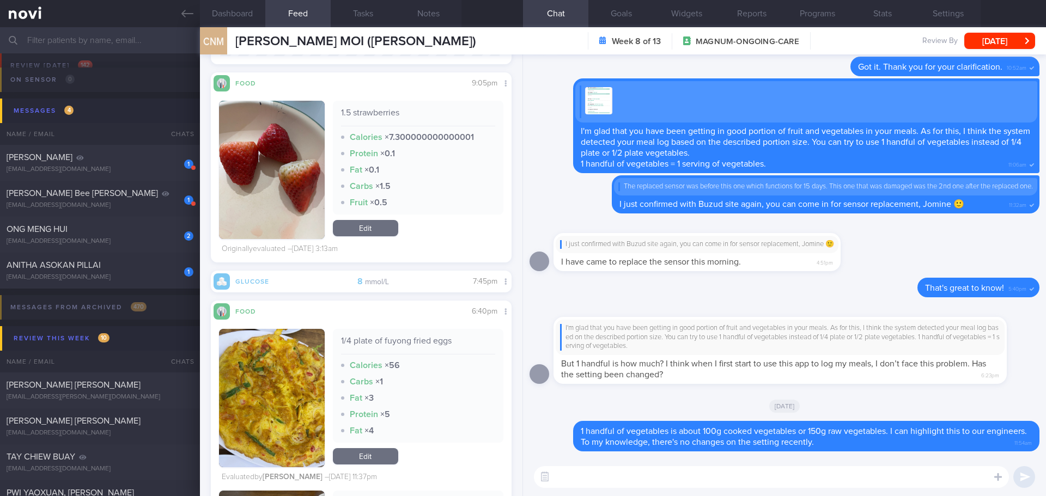
scroll to position [708, 0]
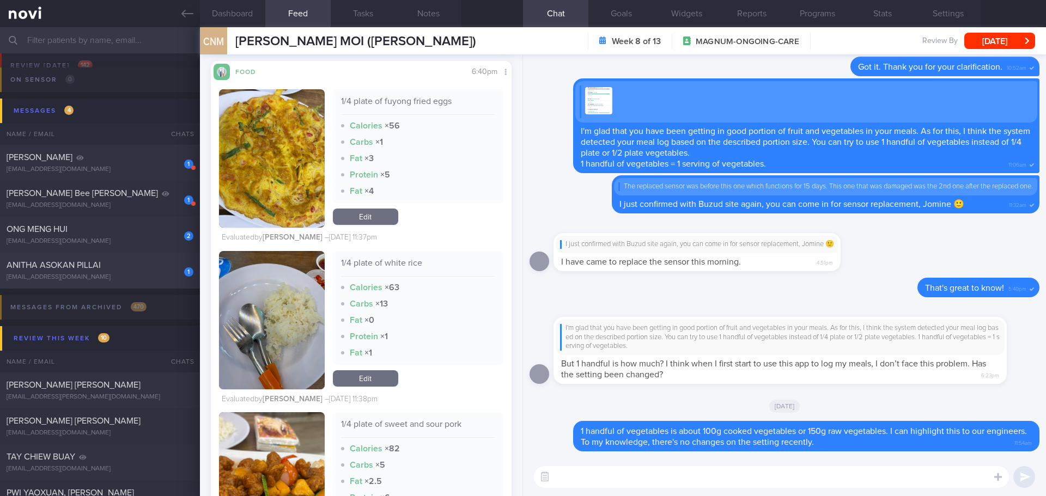
click at [52, 262] on span "ANITHA ASOKAN PILLAI" at bounding box center [54, 265] width 94 height 9
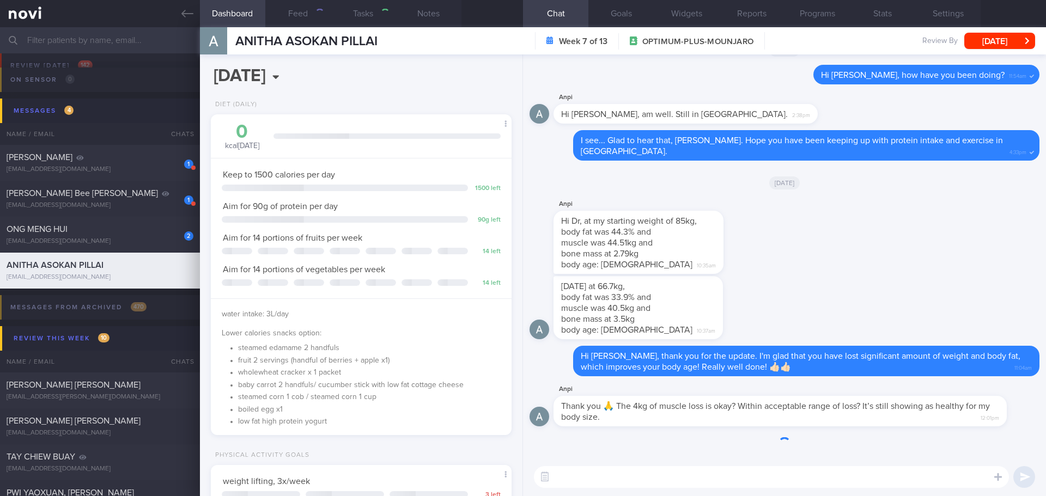
select select "9"
type input "[DATE]"
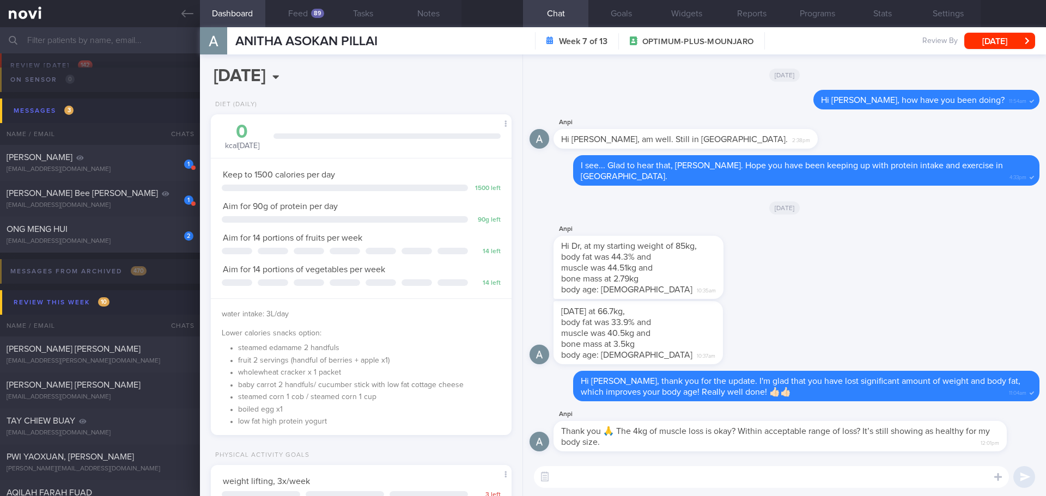
click at [813, 480] on textarea at bounding box center [771, 477] width 475 height 22
click at [837, 474] on textarea at bounding box center [771, 477] width 475 height 22
click at [870, 482] on textarea at bounding box center [771, 477] width 475 height 22
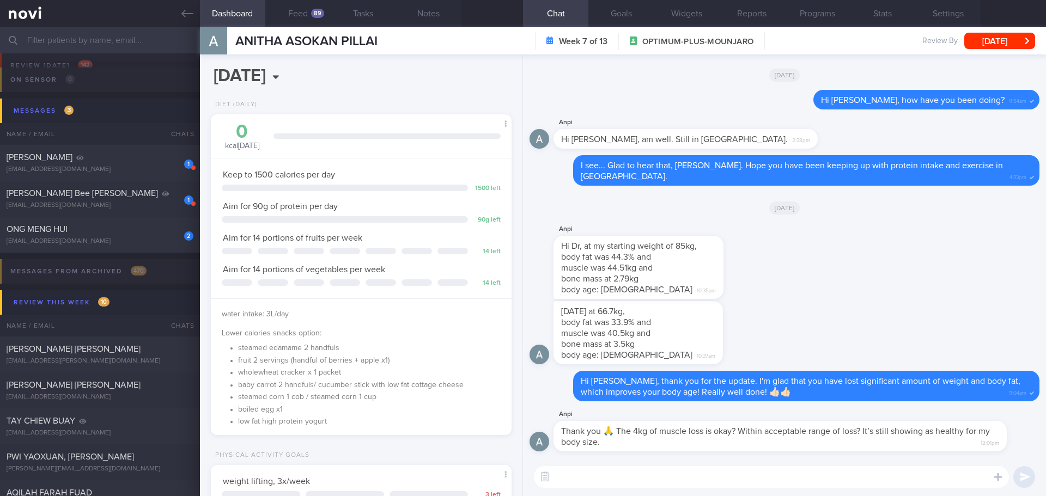
click at [869, 481] on textarea at bounding box center [771, 477] width 475 height 22
click at [868, 480] on textarea at bounding box center [771, 477] width 475 height 22
click at [867, 478] on textarea at bounding box center [771, 477] width 475 height 22
click at [862, 475] on textarea at bounding box center [771, 477] width 475 height 22
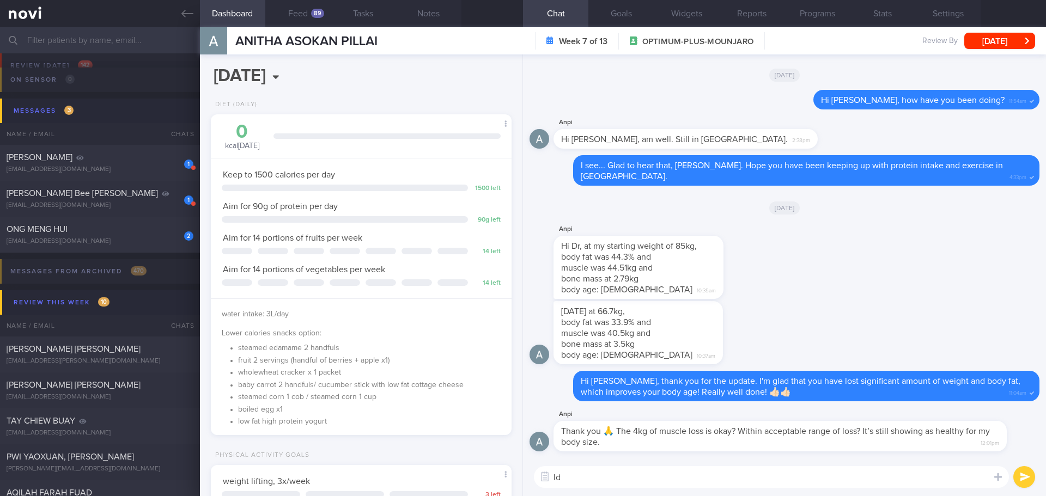
type textarea "I"
type textarea "t"
type textarea "T"
click at [701, 478] on textarea "It seems your body fat percentage lost is greater than your muscle mass loss" at bounding box center [771, 477] width 475 height 22
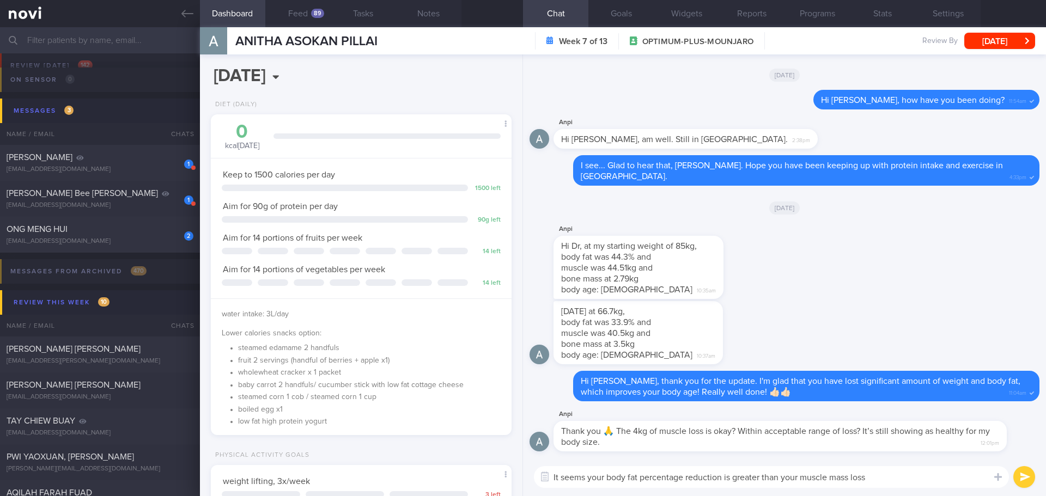
click at [890, 478] on textarea "It seems your body fat percentage reduction is greater than your muscle mass lo…" at bounding box center [771, 477] width 475 height 22
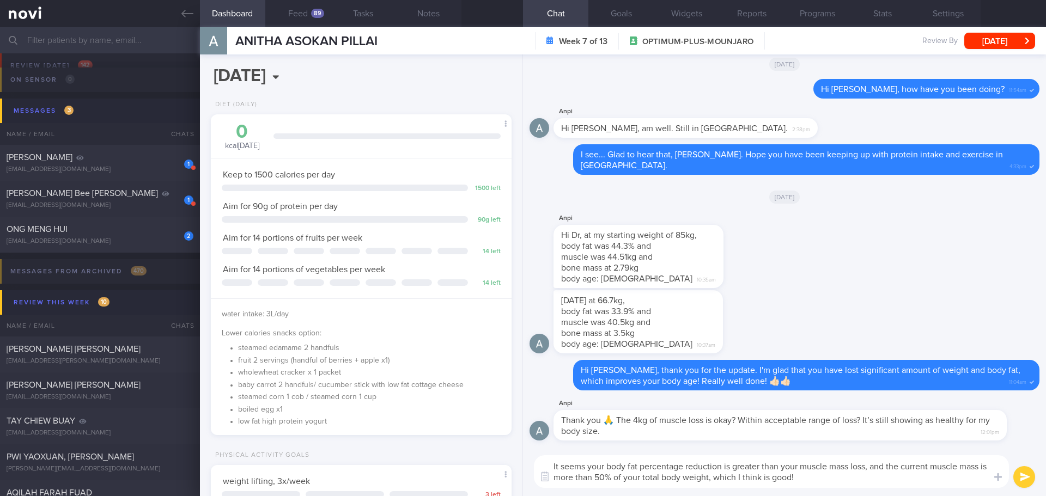
click at [587, 465] on textarea "It seems your body fat percentage reduction is greater than your muscle mass lo…" at bounding box center [771, 472] width 475 height 33
click at [844, 486] on textarea "It seems that your body fat percentage reduction is greater than your muscle ma…" at bounding box center [771, 472] width 475 height 33
click at [847, 480] on textarea "It seems that your body fat percentage reduction is greater than your muscle ma…" at bounding box center [771, 472] width 475 height 33
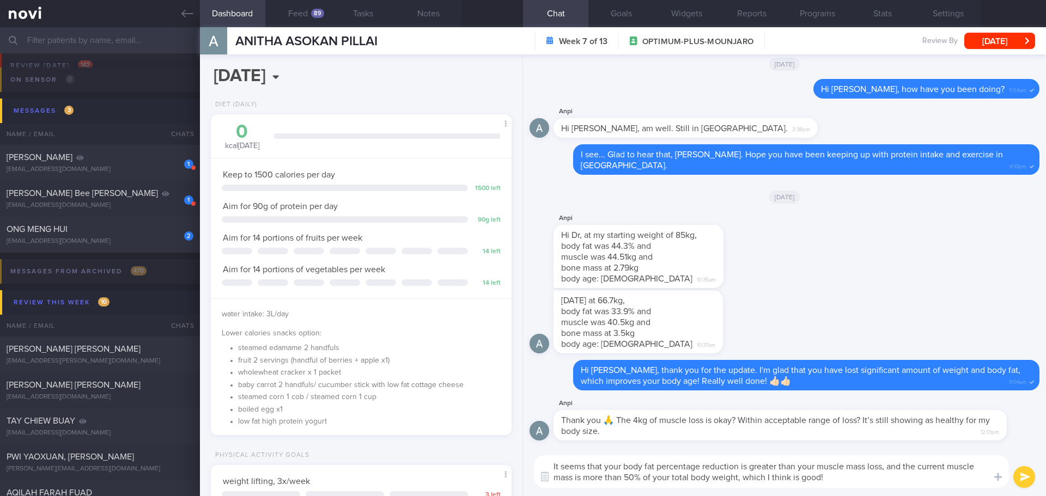
click at [847, 480] on textarea "It seems that your body fat percentage reduction is greater than your muscle ma…" at bounding box center [771, 472] width 475 height 33
drag, startPoint x: 816, startPoint y: 464, endPoint x: 799, endPoint y: 467, distance: 17.1
click at [799, 467] on textarea "It seems that your body fat percentage reduction is greater than your muscle ma…" at bounding box center [771, 472] width 475 height 33
click at [901, 490] on div "It seems that your body fat percentage reduction is greater than the muscle mas…" at bounding box center [784, 471] width 523 height 49
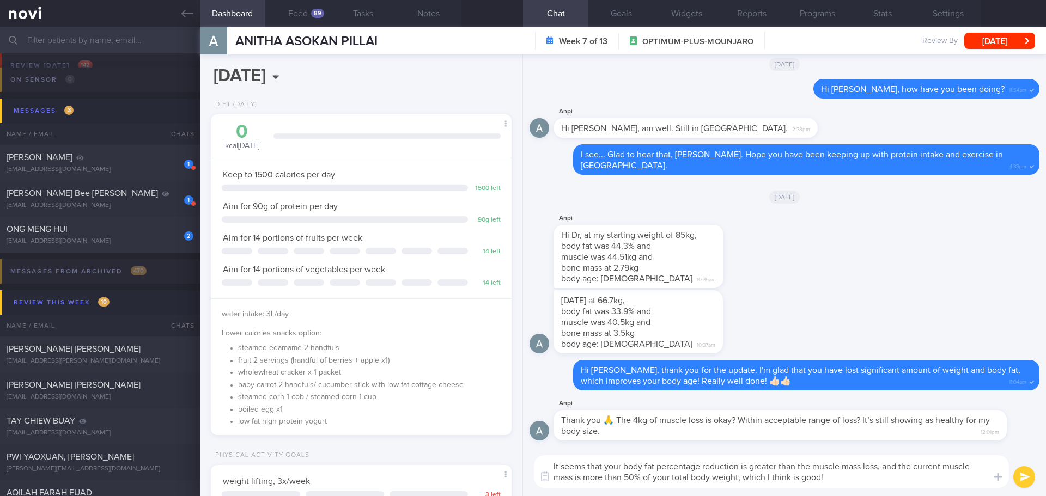
click at [891, 483] on textarea "It seems that your body fat percentage reduction is greater than the muscle mas…" at bounding box center [771, 472] width 475 height 33
drag, startPoint x: 864, startPoint y: 468, endPoint x: 845, endPoint y: 469, distance: 19.6
click at [845, 469] on textarea "It seems that your body fat percentage reduction is greater than the muscle mas…" at bounding box center [771, 472] width 475 height 33
click at [882, 484] on textarea "It seems that your body fat percentage reduction is greater than the muscle los…" at bounding box center [771, 472] width 475 height 33
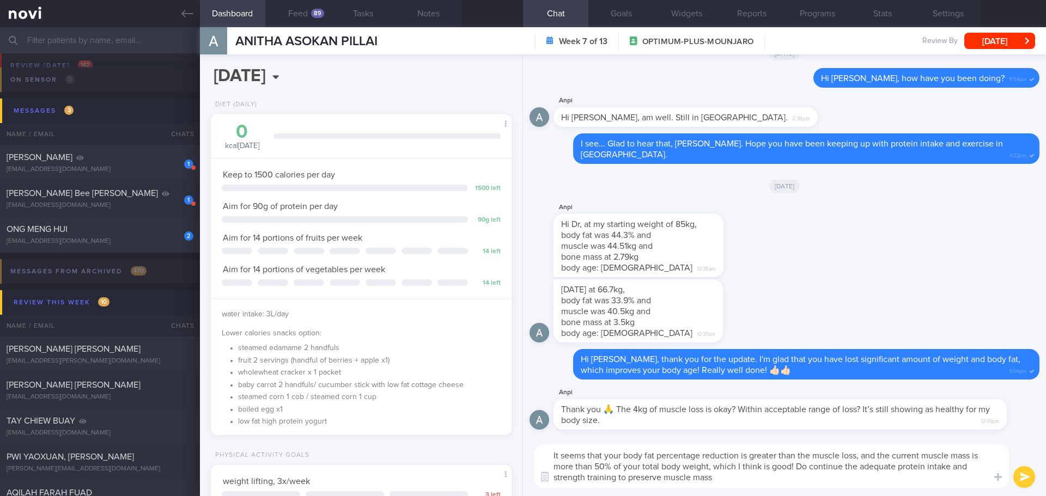
drag, startPoint x: 872, startPoint y: 487, endPoint x: 797, endPoint y: 468, distance: 77.5
click at [797, 468] on textarea "It seems that your body fat percentage reduction is greater than the muscle los…" at bounding box center [771, 467] width 475 height 44
type textarea "It seems that your body fat percentage reduction is greater than the muscle los…"
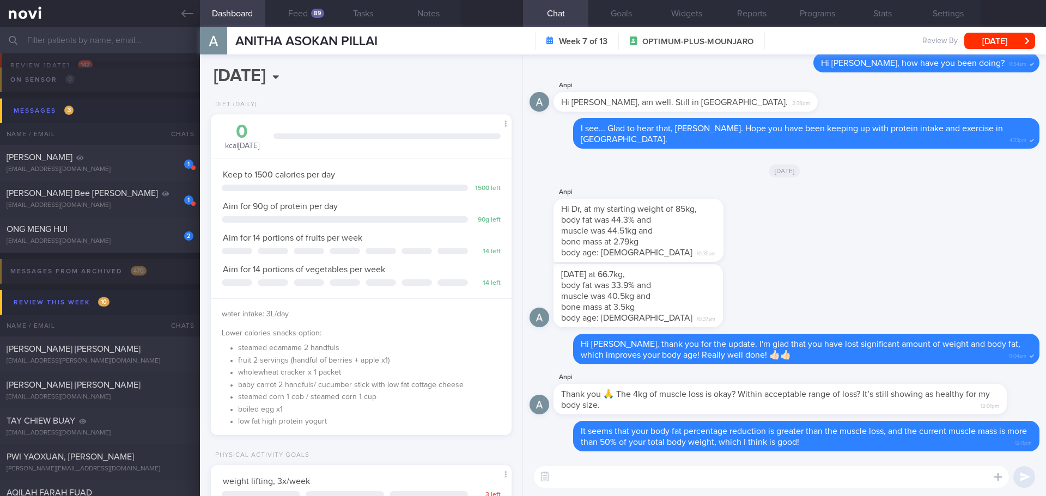
type textarea "D"
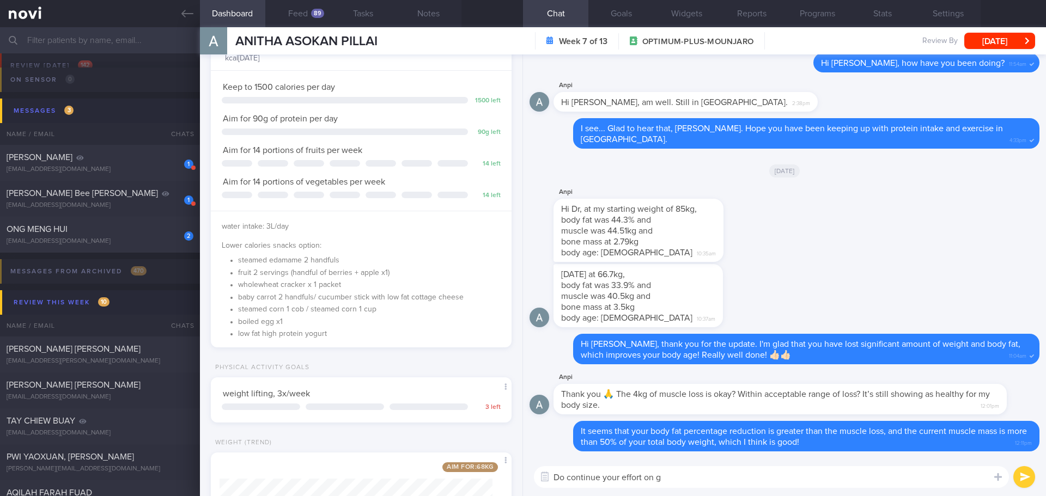
scroll to position [163, 0]
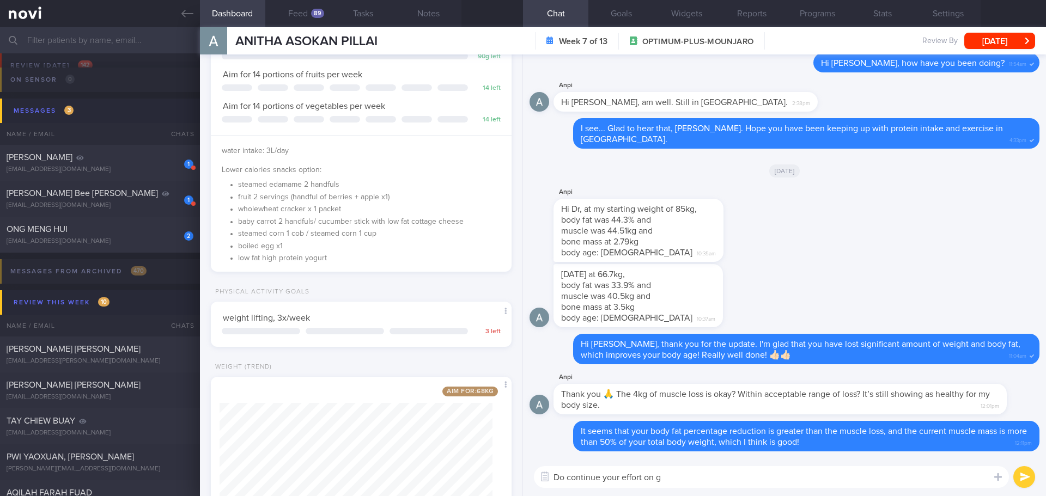
click at [674, 481] on textarea "Do continue your effort on g" at bounding box center [771, 477] width 475 height 22
drag, startPoint x: 642, startPoint y: 477, endPoint x: 604, endPoint y: 482, distance: 39.0
click at [604, 482] on textarea "Do continue your effort on weight lifting and adequate protein intake to preser…" at bounding box center [771, 477] width 475 height 22
click at [969, 482] on textarea "Do continue the effort on weight lifting and adequate protein intake to preserv…" at bounding box center [771, 477] width 475 height 22
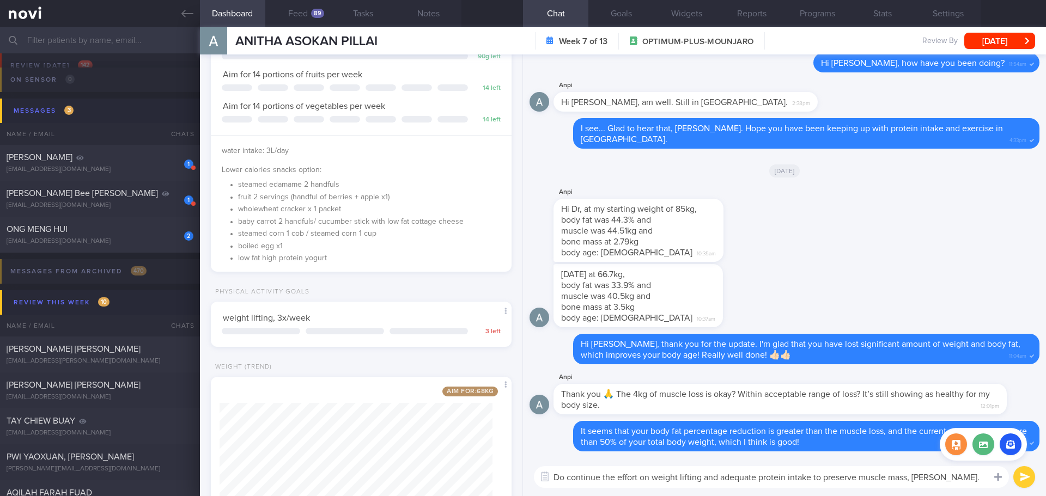
click at [992, 478] on div at bounding box center [999, 476] width 20 height 21
click at [978, 474] on textarea "Do continue the effort on weight lifting and adequate protein intake to preserv…" at bounding box center [771, 477] width 475 height 22
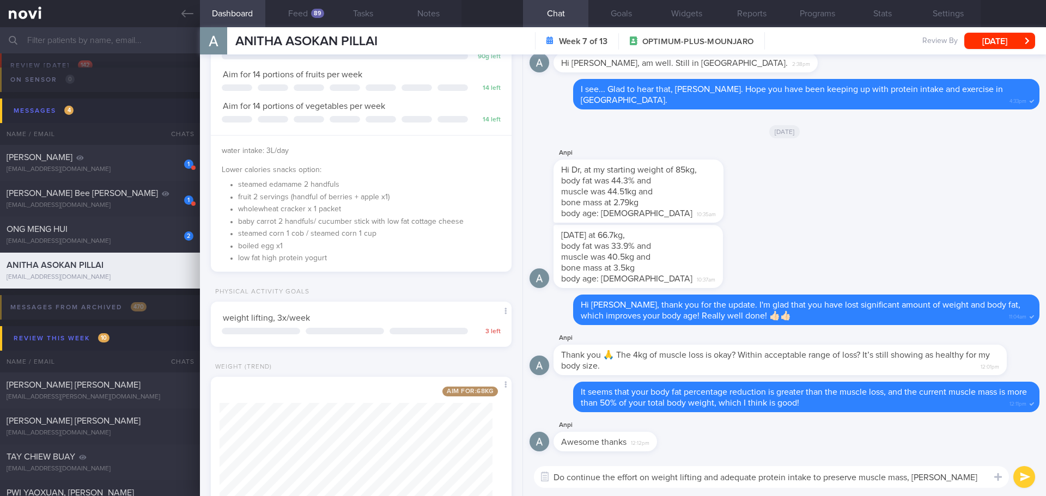
type textarea "Do continue the effort on weight lifting and adequate protein intake to preserv…"
click at [1024, 477] on icon "submit" at bounding box center [1025, 477] width 10 height 9
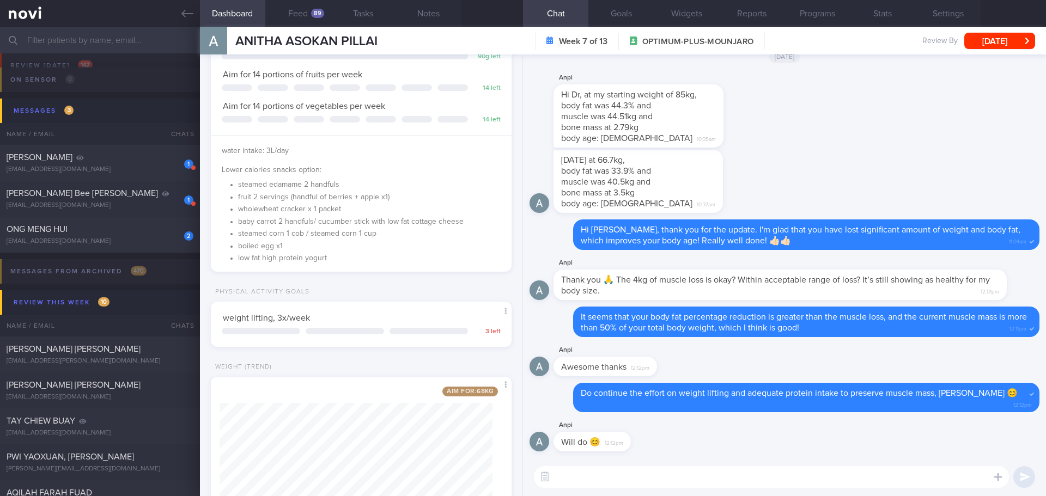
click at [599, 470] on textarea at bounding box center [771, 477] width 475 height 22
click at [617, 482] on textarea "😊😊" at bounding box center [771, 477] width 475 height 22
click at [617, 481] on textarea "😊😊" at bounding box center [771, 477] width 475 height 22
type textarea "😊😊"
click at [1027, 471] on button "submit" at bounding box center [1025, 477] width 22 height 22
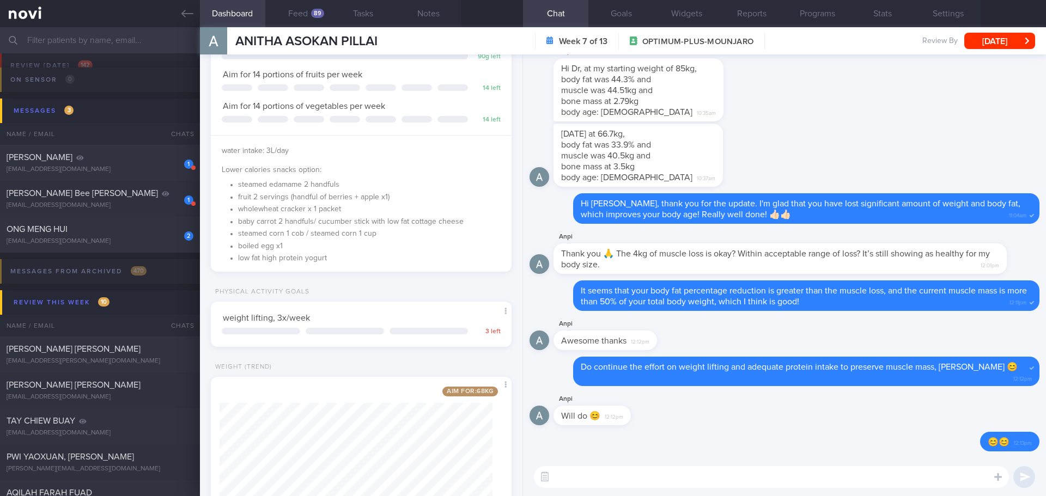
drag, startPoint x: 103, startPoint y: 40, endPoint x: 86, endPoint y: 52, distance: 21.0
click at [101, 39] on input "text" at bounding box center [523, 40] width 1046 height 26
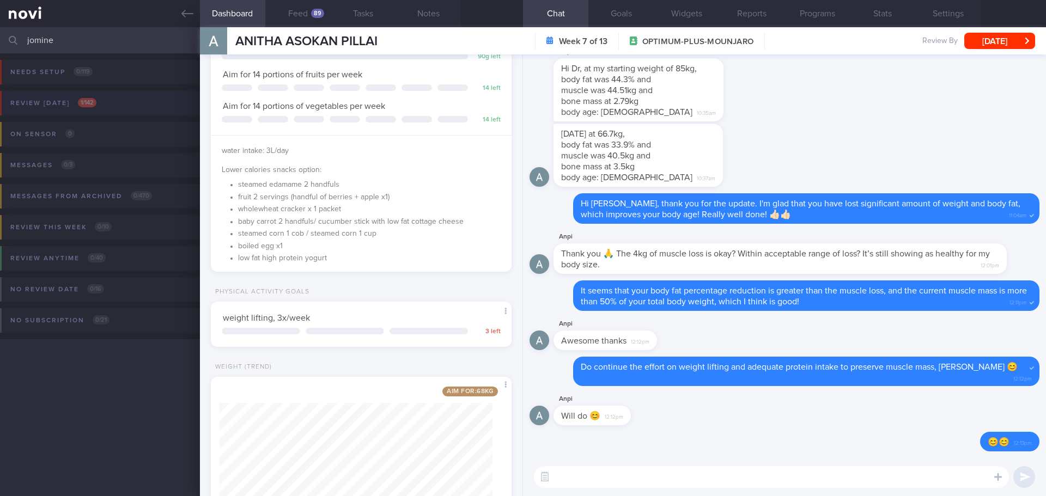
type input "jomine"
click at [94, 98] on span "1 / 142" at bounding box center [87, 102] width 19 height 9
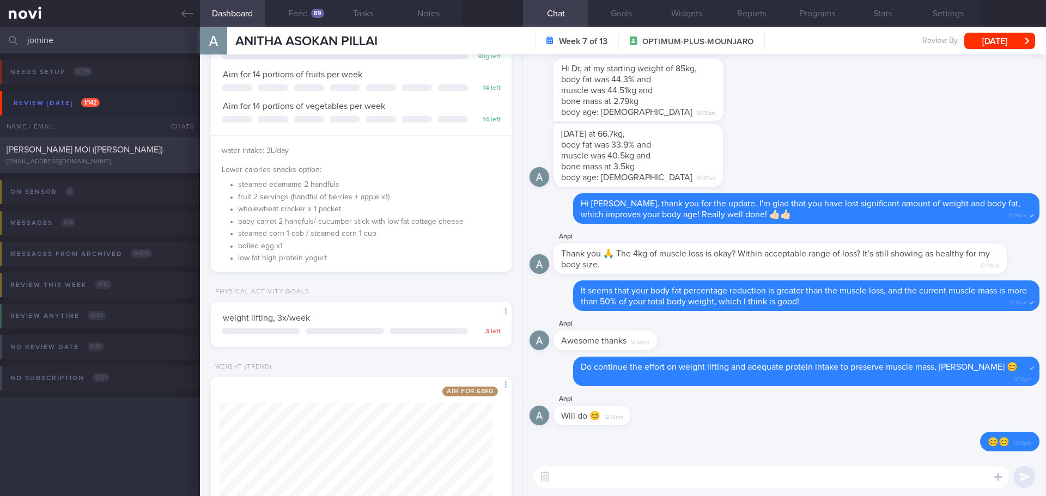
click at [104, 161] on div "[EMAIL_ADDRESS][DOMAIN_NAME]" at bounding box center [100, 162] width 187 height 8
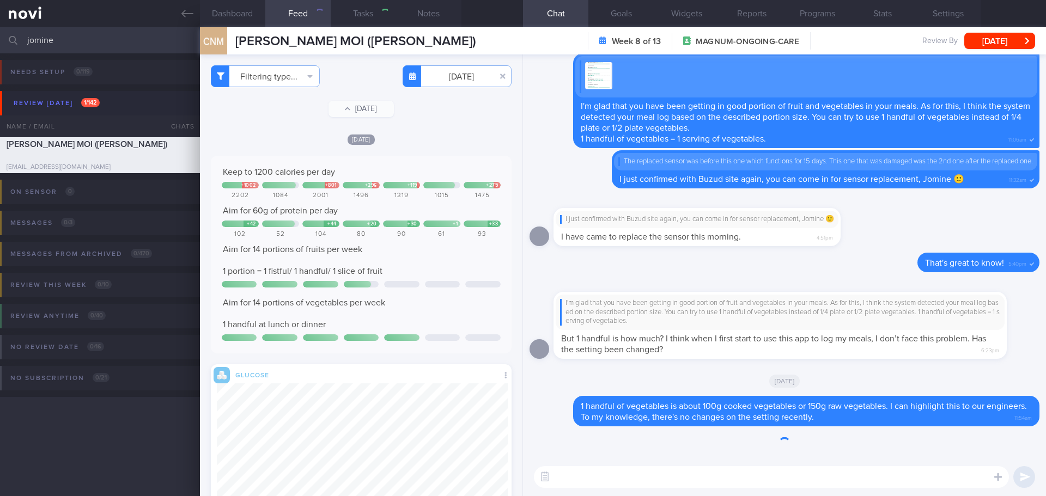
select select "8"
type input "[DATE]"
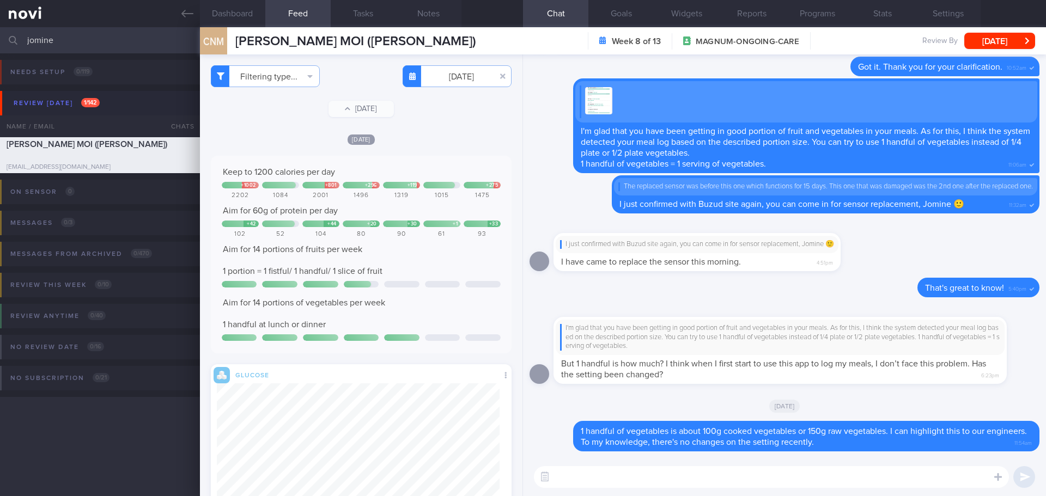
scroll to position [154, 283]
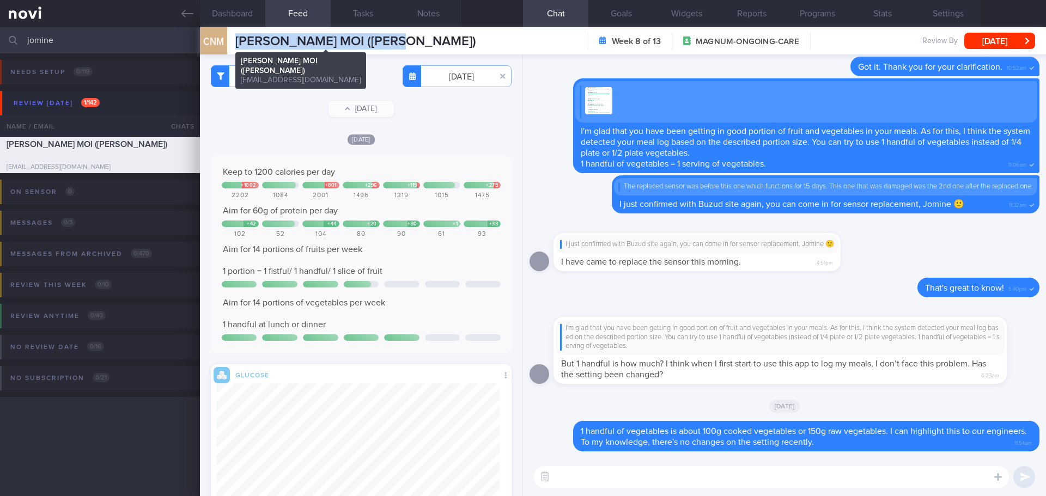
drag, startPoint x: 428, startPoint y: 45, endPoint x: 237, endPoint y: 40, distance: 190.8
click at [237, 40] on div "CNM CHONG NYUEN MOI (JOMINE) CHONG NYUEN MOI (JOMINE) jomchong@singnet.com.sg W…" at bounding box center [623, 40] width 846 height 27
copy span "[PERSON_NAME] MOI ([PERSON_NAME])"
click at [493, 74] on button "button" at bounding box center [503, 76] width 20 height 20
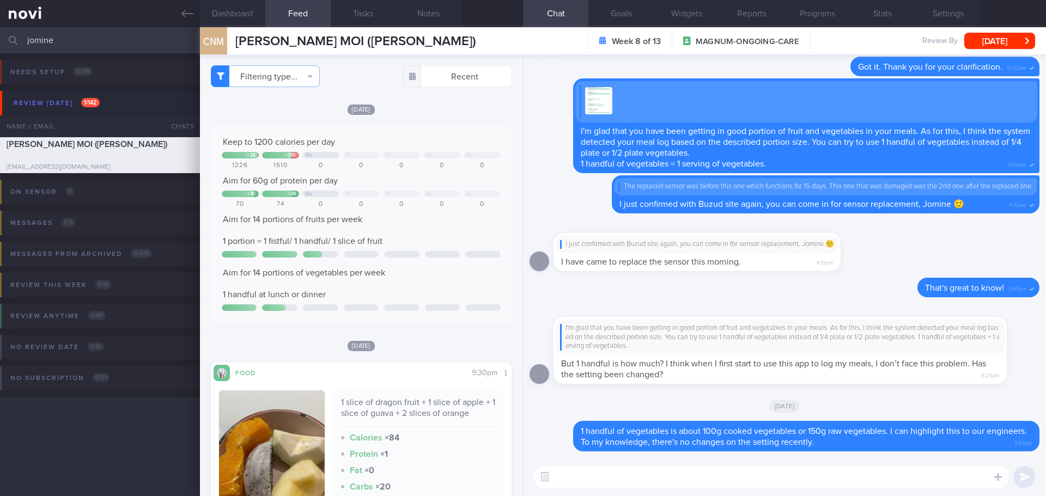
click at [453, 110] on div "[DATE]" at bounding box center [361, 109] width 301 height 11
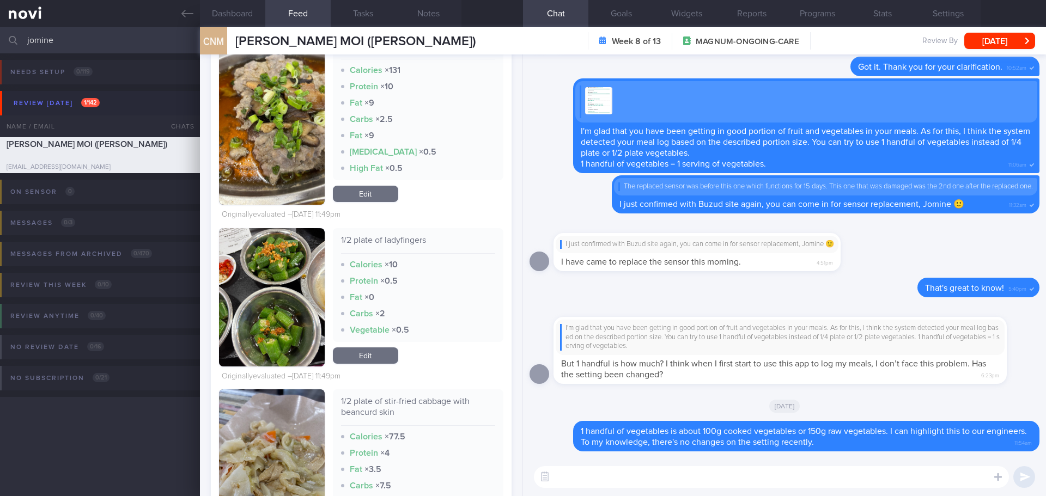
scroll to position [3488, 0]
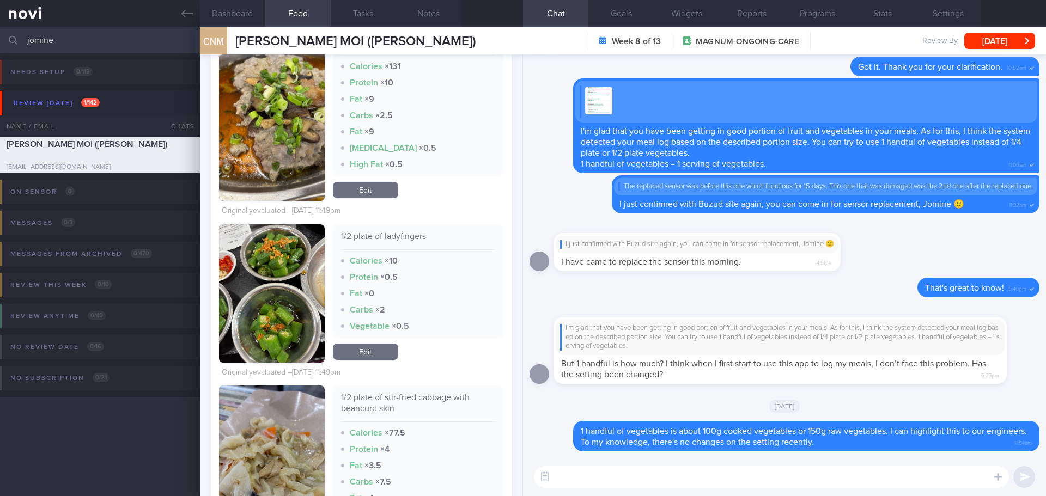
click at [300, 268] on button "button" at bounding box center [272, 294] width 106 height 138
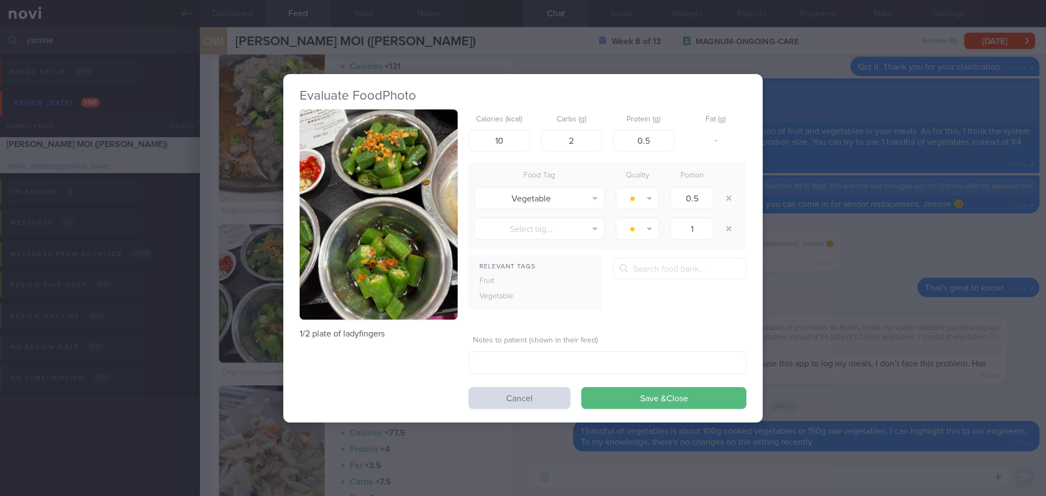
click at [413, 178] on button "button" at bounding box center [379, 215] width 158 height 211
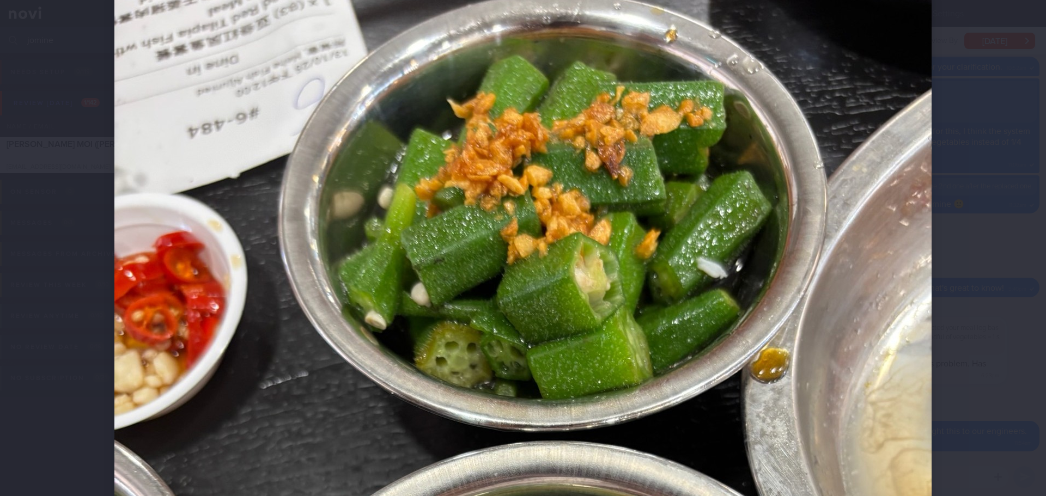
scroll to position [436, 0]
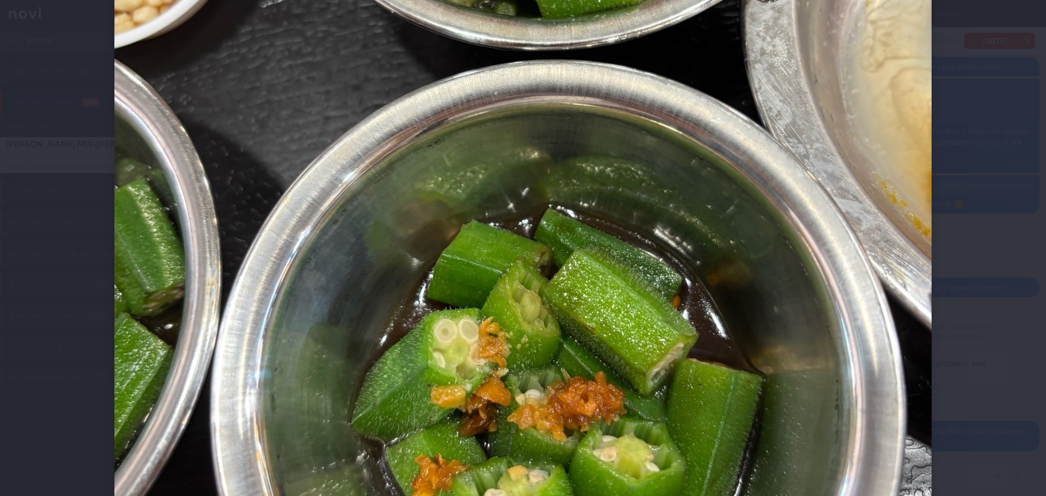
click at [957, 197] on div at bounding box center [523, 152] width 905 height 1177
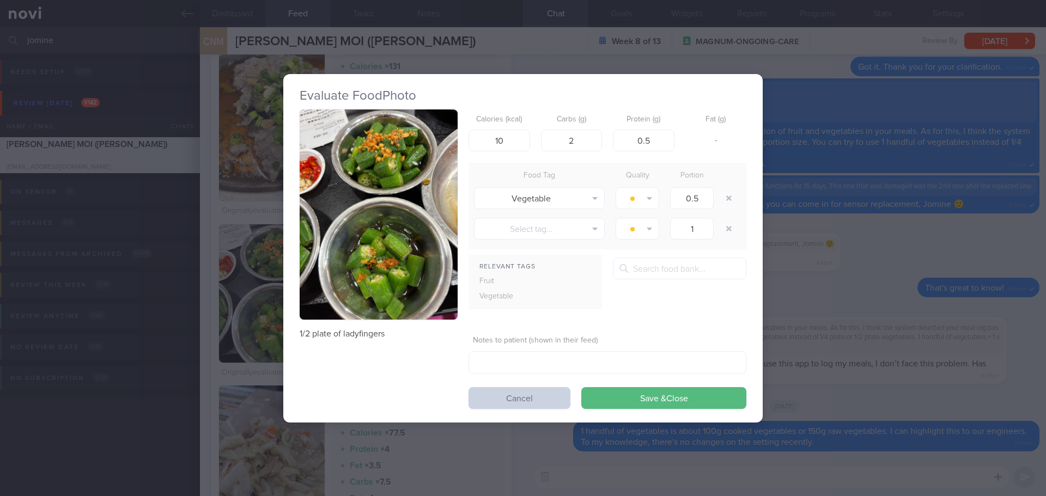
click at [519, 394] on button "Cancel" at bounding box center [520, 398] width 102 height 22
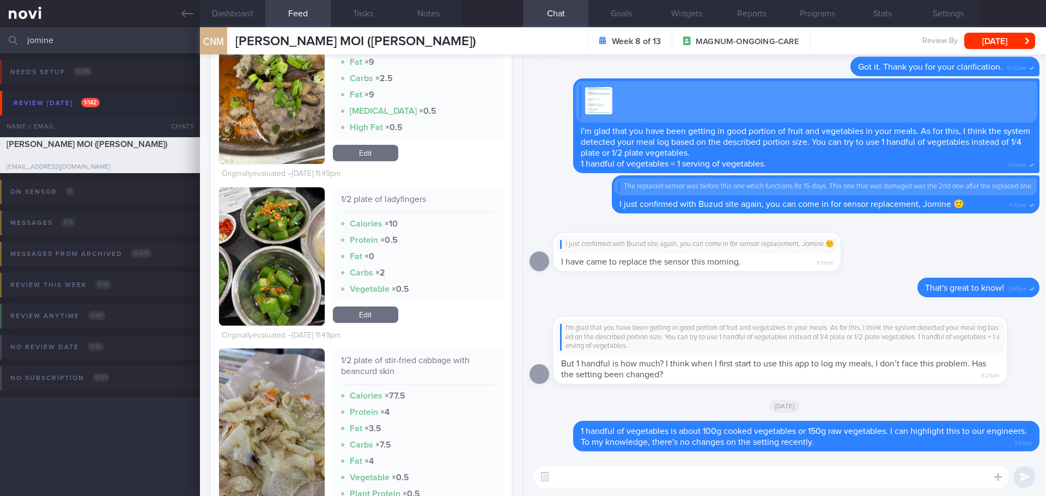
scroll to position [3760, 0]
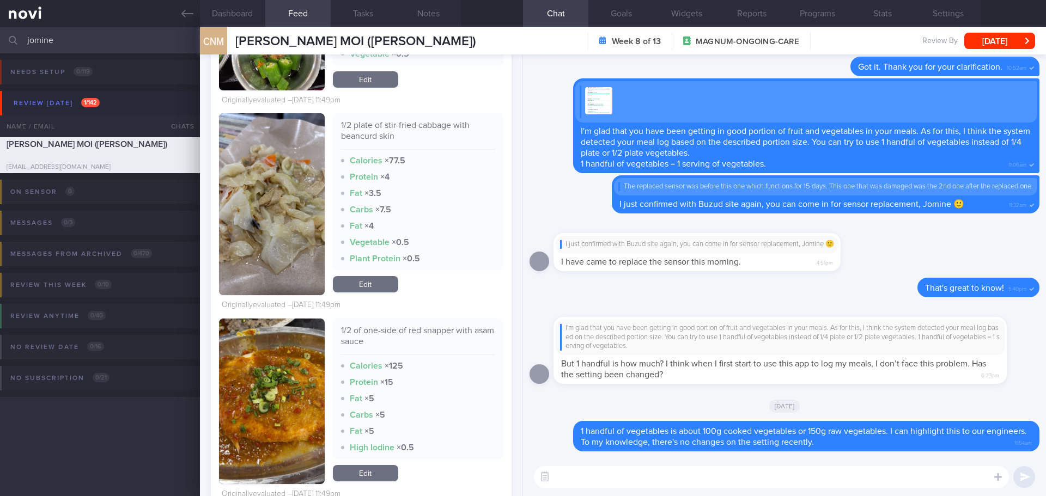
click at [245, 202] on button "button" at bounding box center [272, 204] width 106 height 182
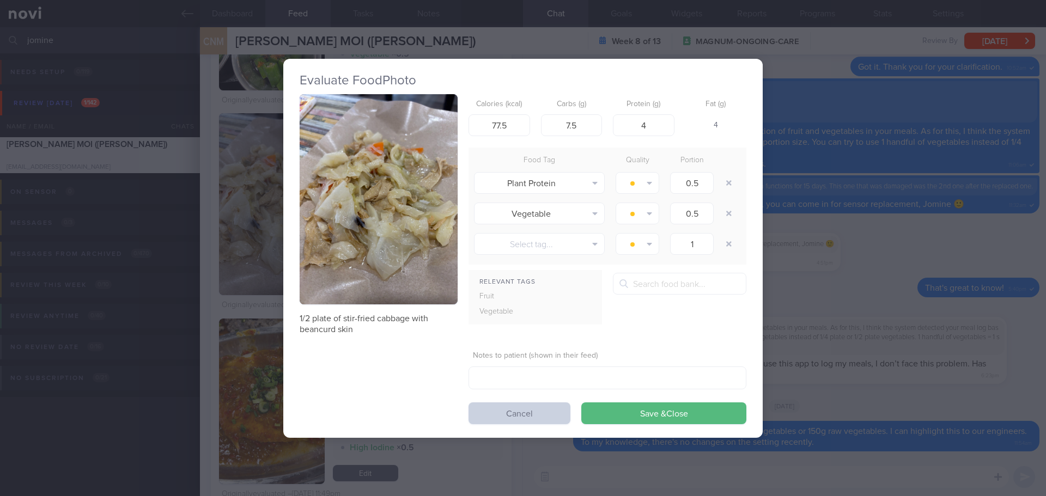
click at [553, 415] on button "Cancel" at bounding box center [520, 414] width 102 height 22
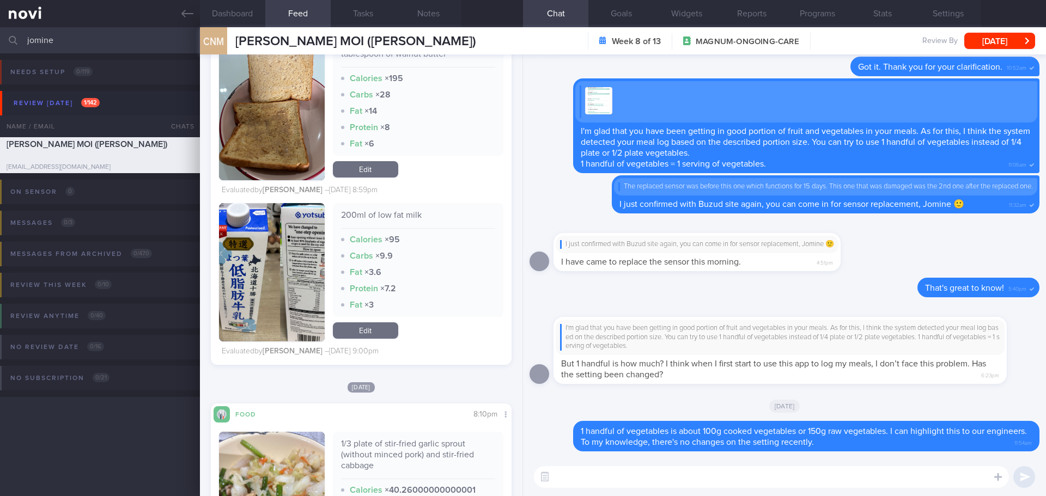
scroll to position [6812, 0]
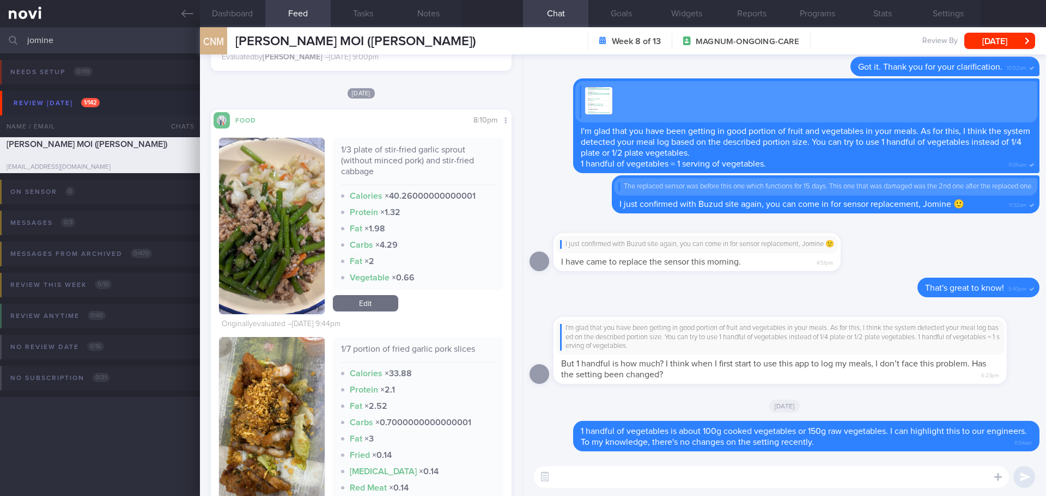
click at [286, 211] on button "button" at bounding box center [272, 226] width 106 height 177
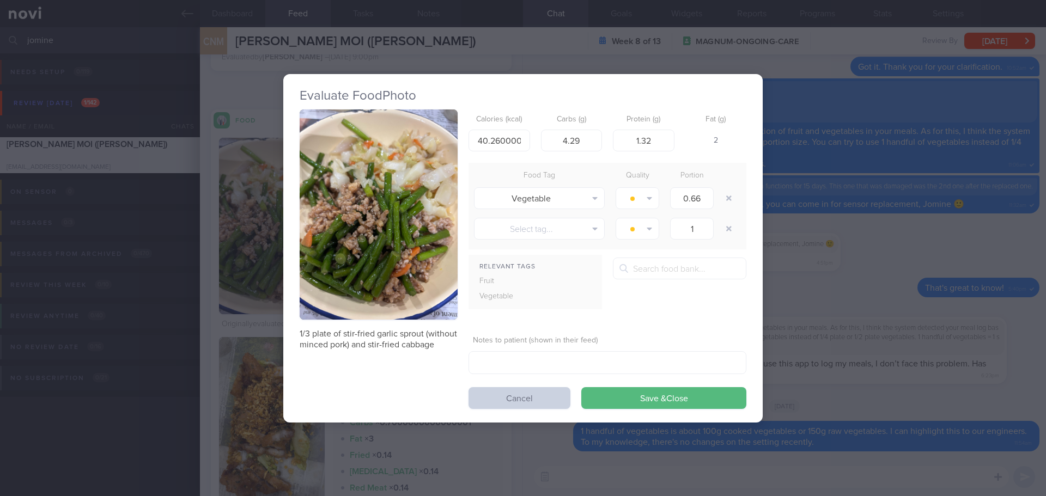
click at [503, 401] on button "Cancel" at bounding box center [520, 398] width 102 height 22
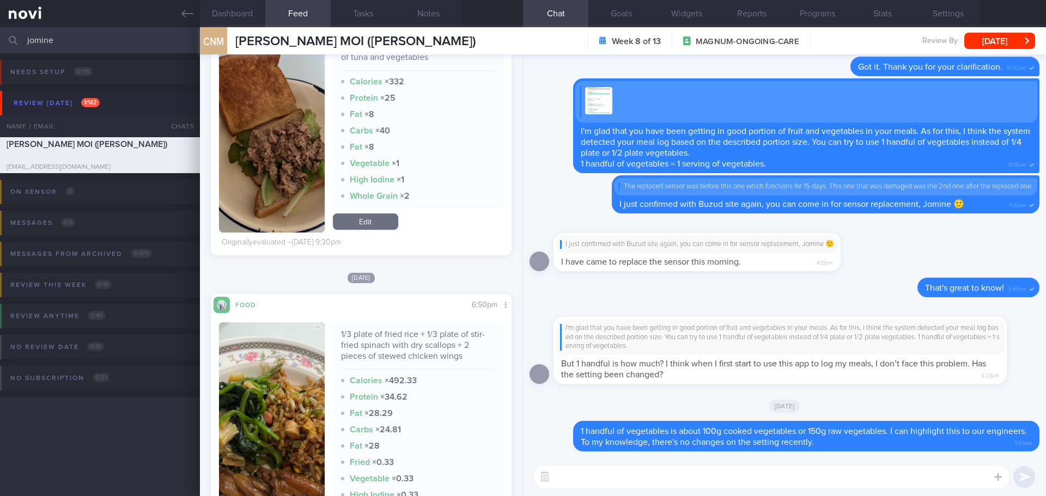
scroll to position [8937, 0]
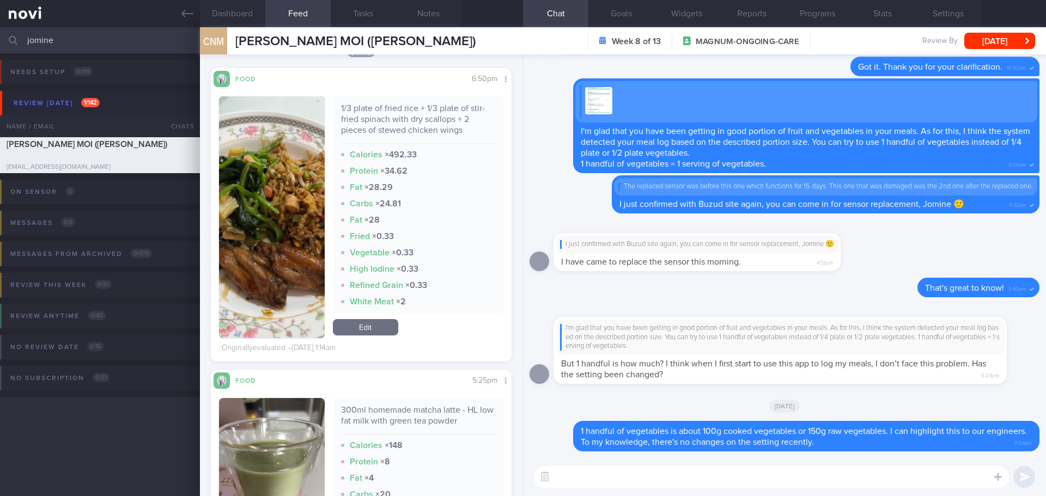
click at [263, 245] on button "button" at bounding box center [272, 217] width 106 height 242
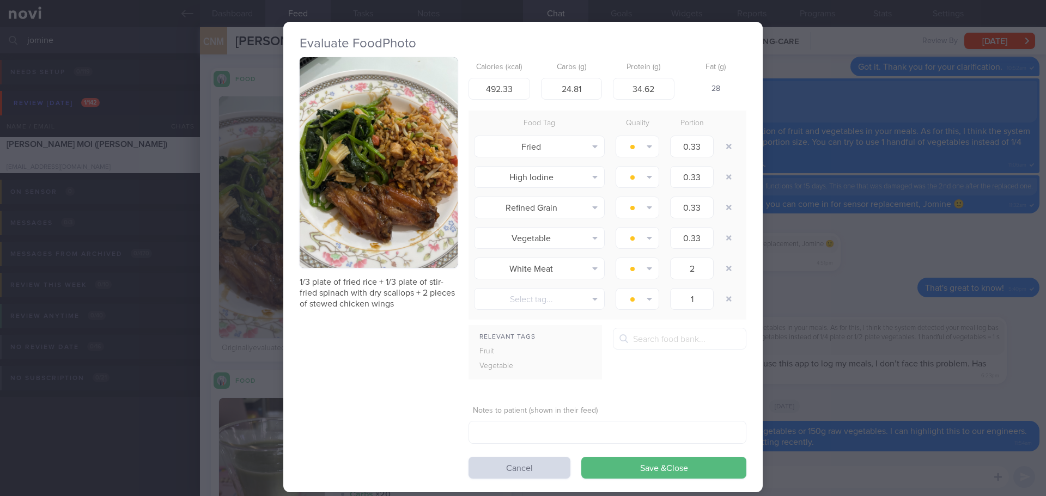
click at [366, 172] on button "button" at bounding box center [379, 162] width 158 height 211
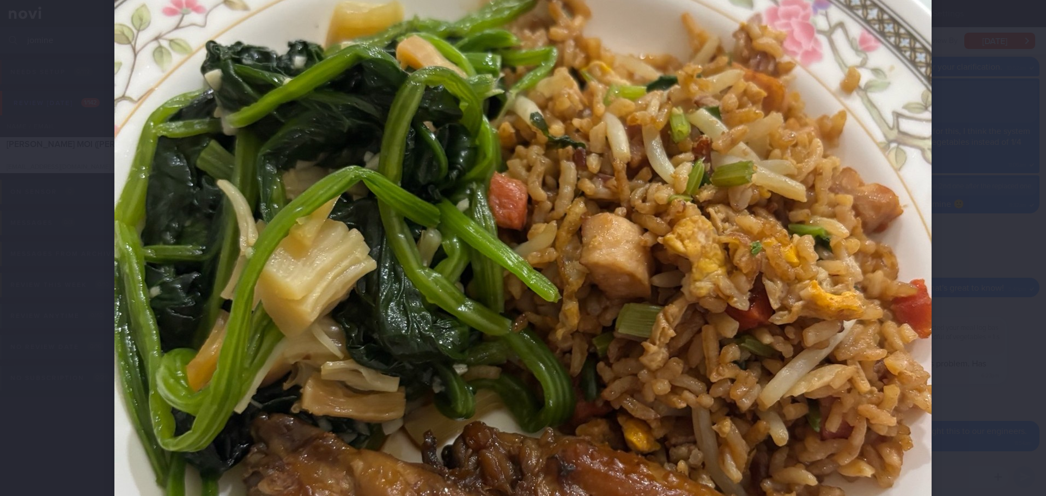
scroll to position [272, 0]
click at [997, 206] on div at bounding box center [523, 248] width 1046 height 496
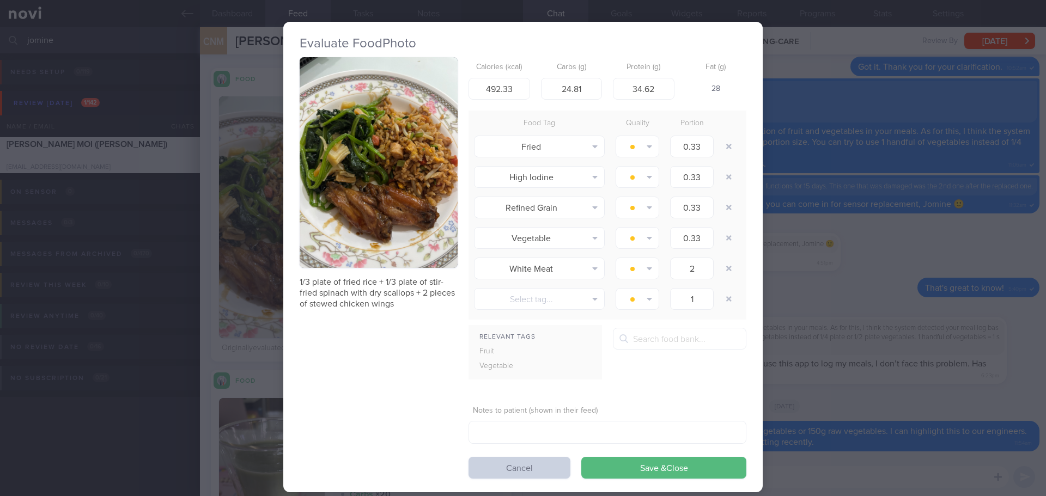
click at [550, 472] on button "Cancel" at bounding box center [520, 468] width 102 height 22
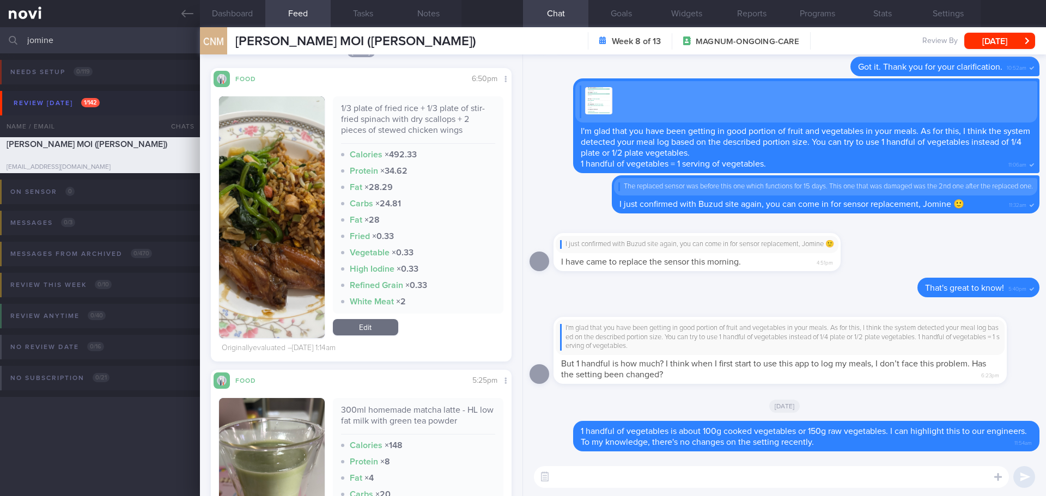
click at [931, 479] on textarea at bounding box center [771, 477] width 475 height 22
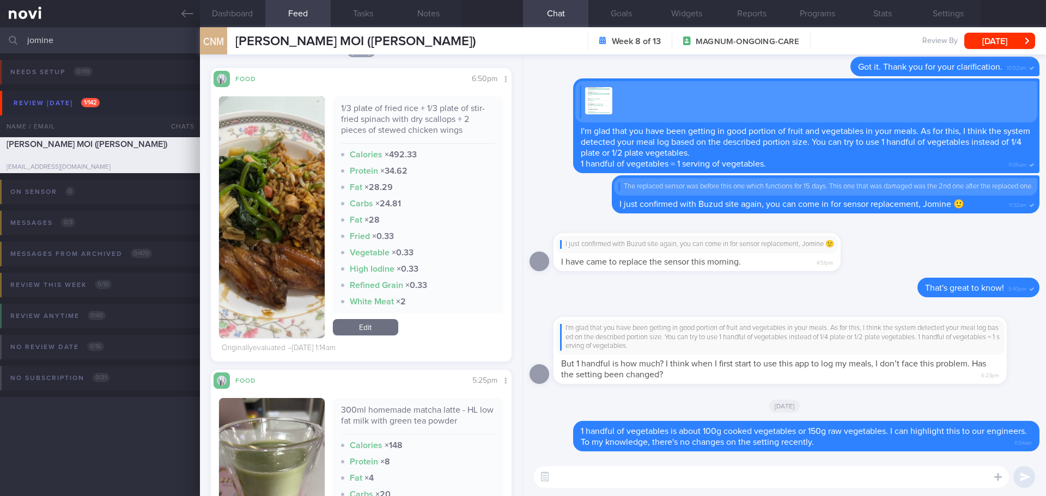
click at [931, 479] on textarea at bounding box center [771, 477] width 475 height 22
click at [996, 478] on icon at bounding box center [999, 477] width 8 height 10
click at [1007, 447] on button "button" at bounding box center [1011, 445] width 22 height 22
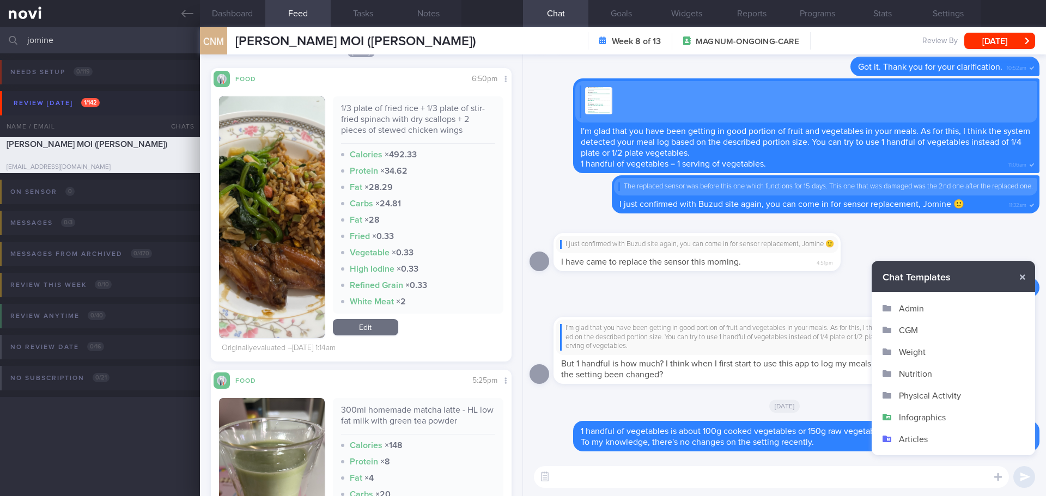
click at [915, 419] on button "Infographics" at bounding box center [953, 418] width 163 height 22
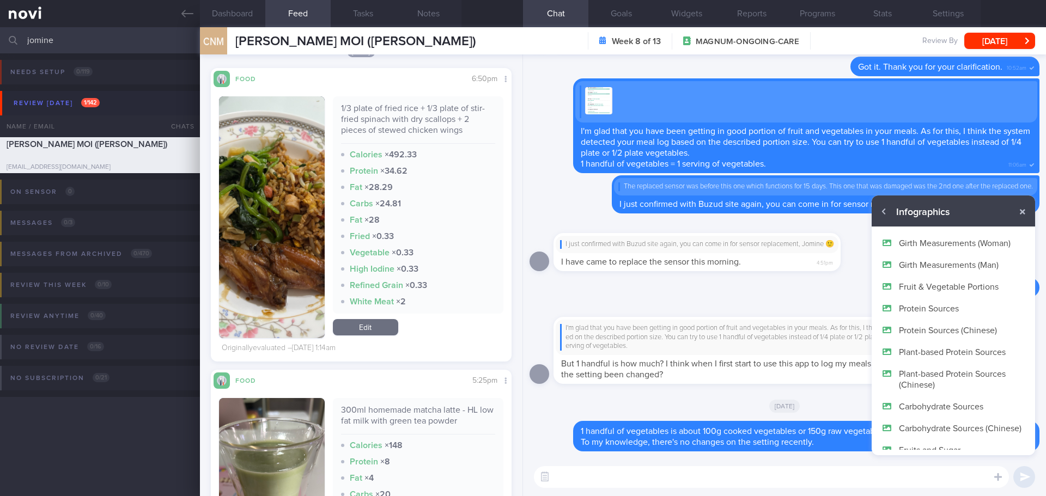
click at [924, 286] on button "Fruit & Vegetable Portions" at bounding box center [953, 287] width 163 height 22
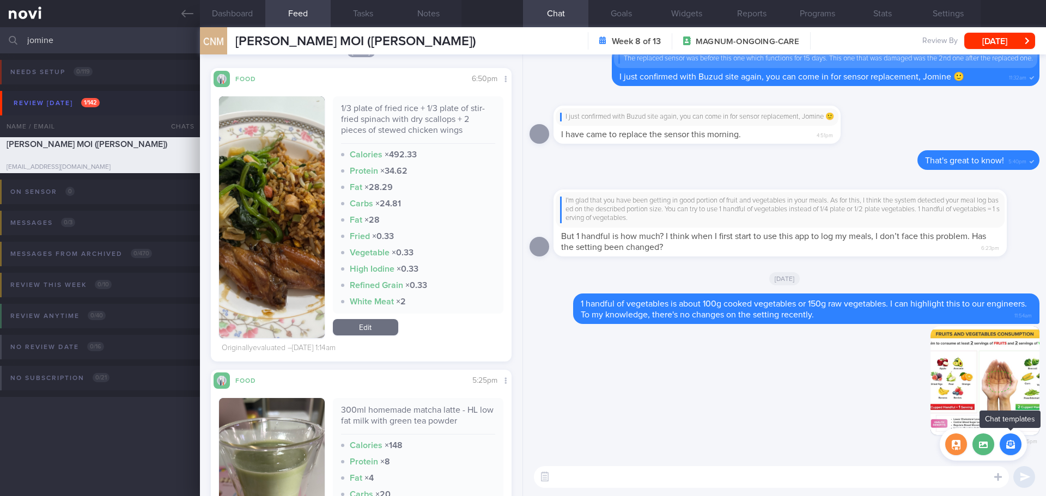
click at [1011, 450] on button "button" at bounding box center [1011, 445] width 22 height 22
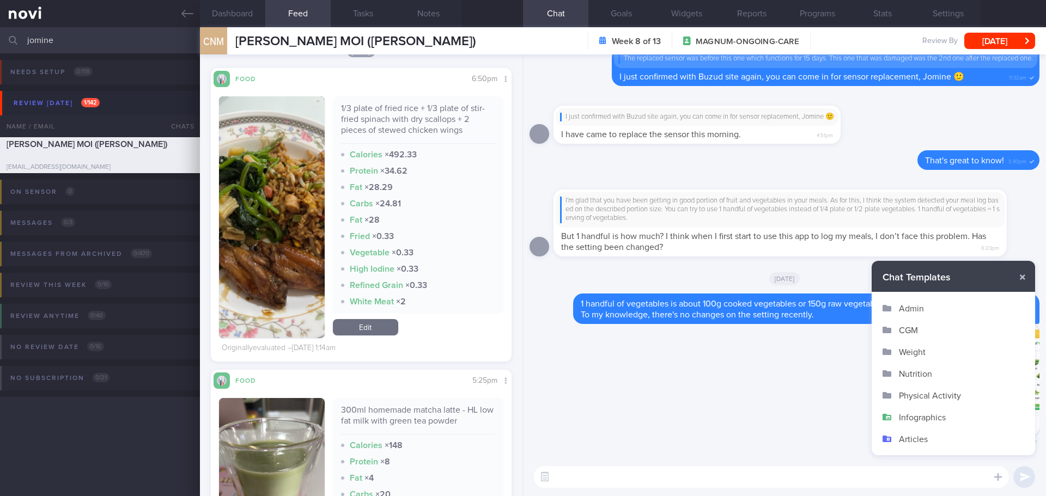
click at [917, 417] on button "Infographics" at bounding box center [953, 418] width 163 height 22
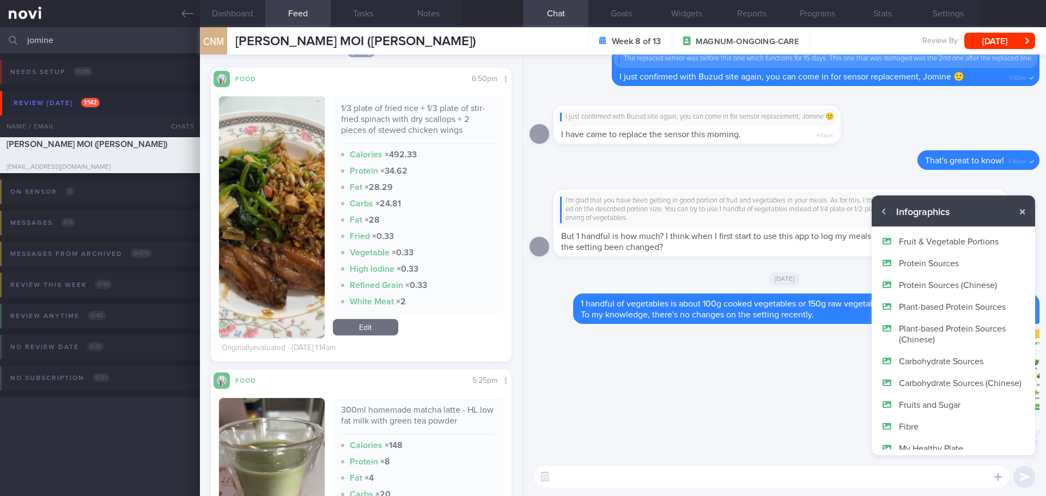
scroll to position [65, 0]
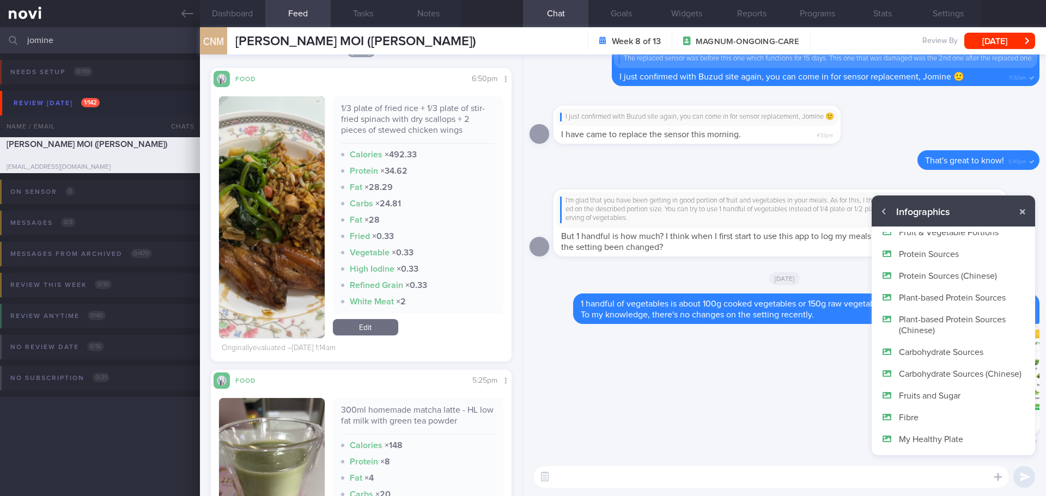
click at [931, 437] on button "My Healthy Plate" at bounding box center [953, 439] width 163 height 22
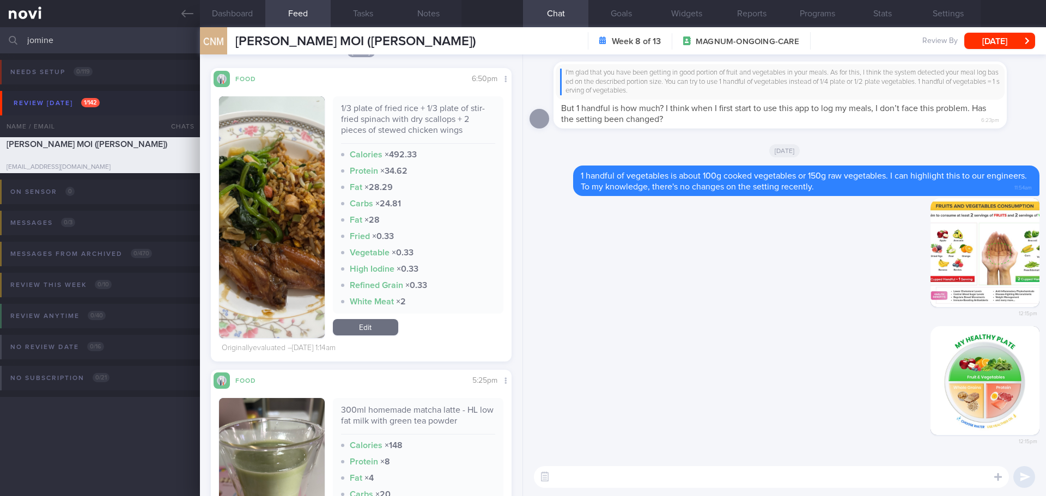
scroll to position [0, 0]
click at [913, 477] on textarea at bounding box center [771, 477] width 475 height 22
click at [914, 478] on textarea at bounding box center [771, 477] width 475 height 22
type textarea "Y"
click at [975, 236] on button "button" at bounding box center [985, 252] width 109 height 109
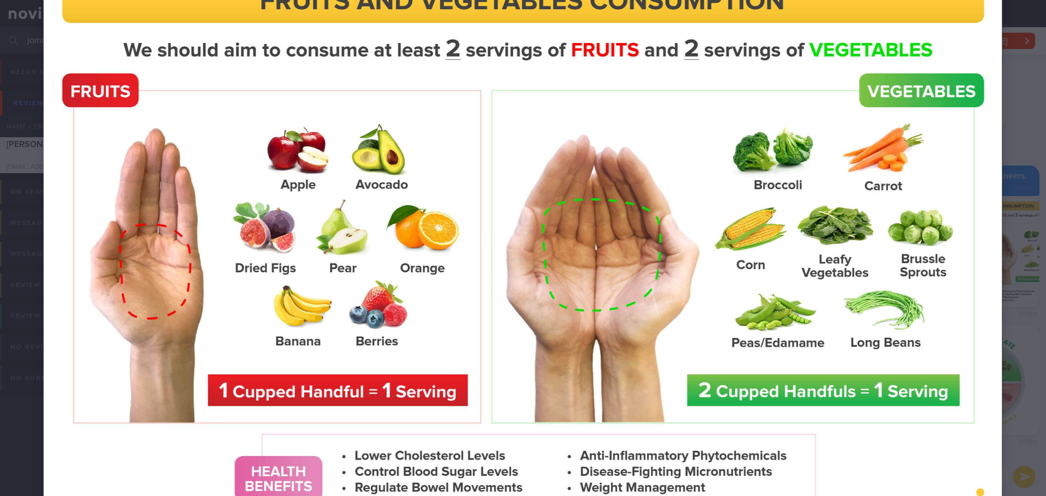
scroll to position [168, 0]
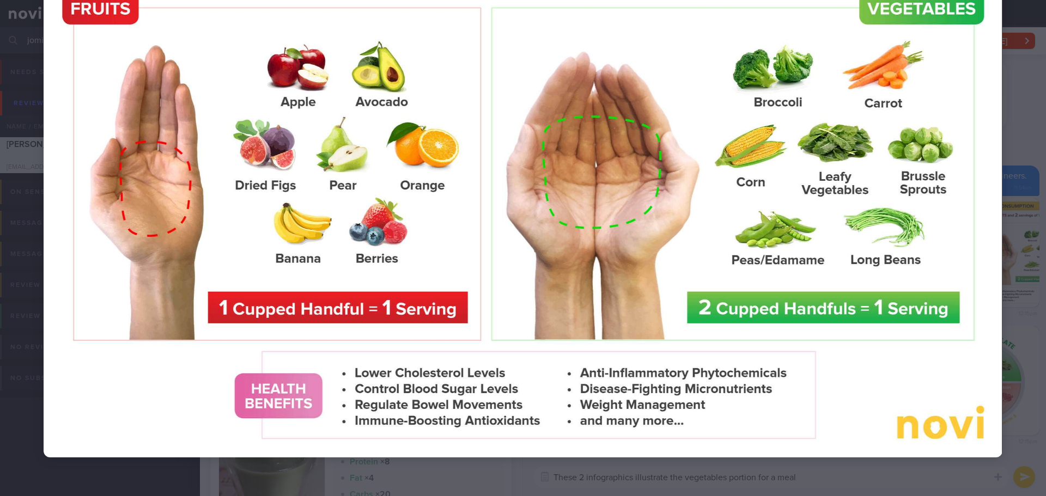
click at [1019, 123] on div at bounding box center [523, 167] width 1046 height 670
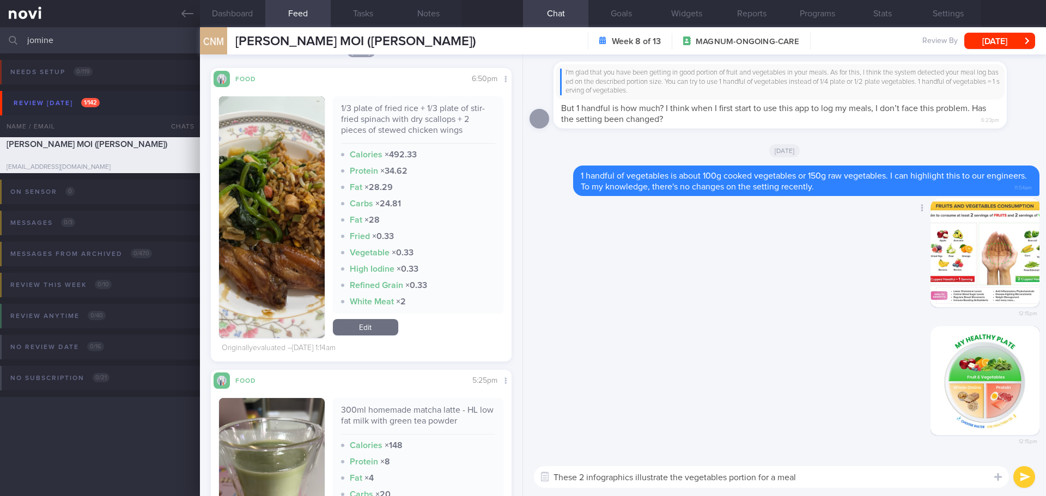
click at [953, 276] on button "button" at bounding box center [985, 252] width 109 height 109
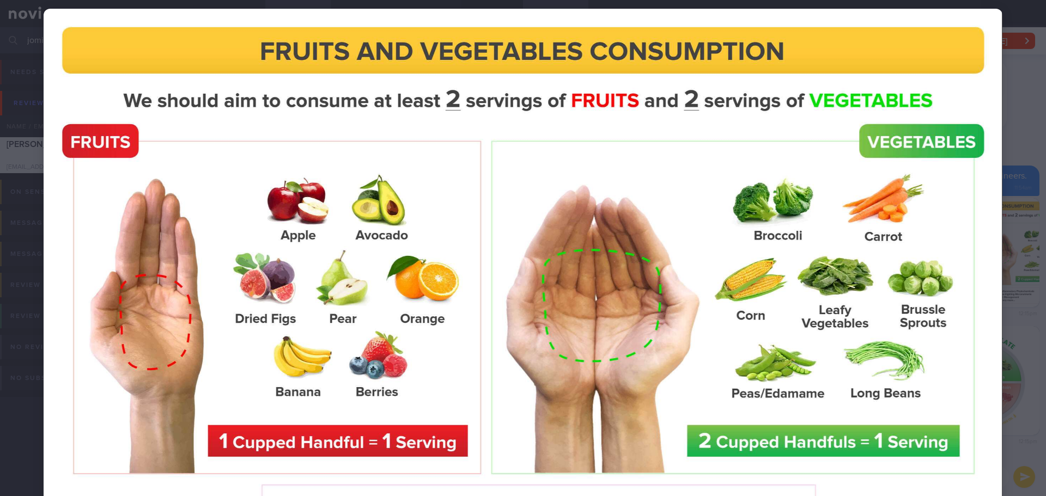
scroll to position [54, 0]
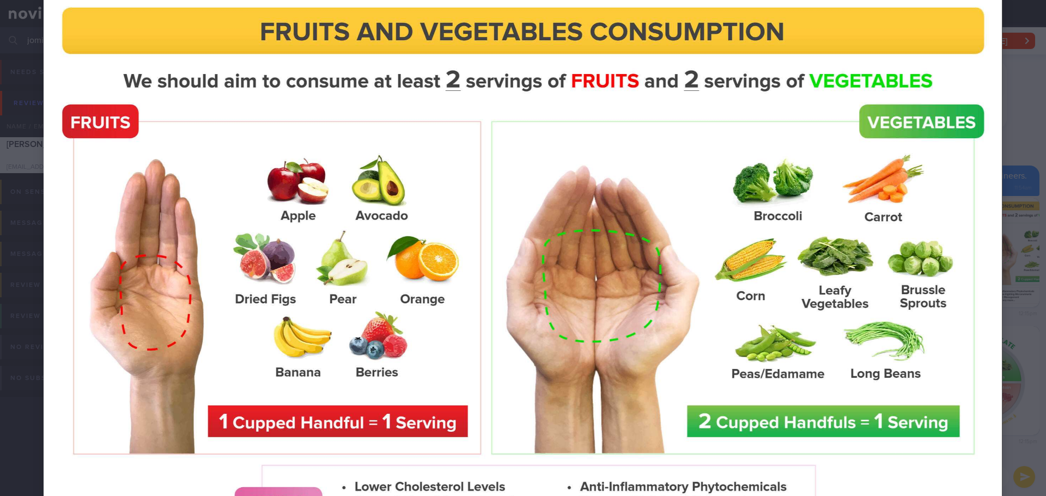
click at [991, 210] on img at bounding box center [523, 280] width 959 height 583
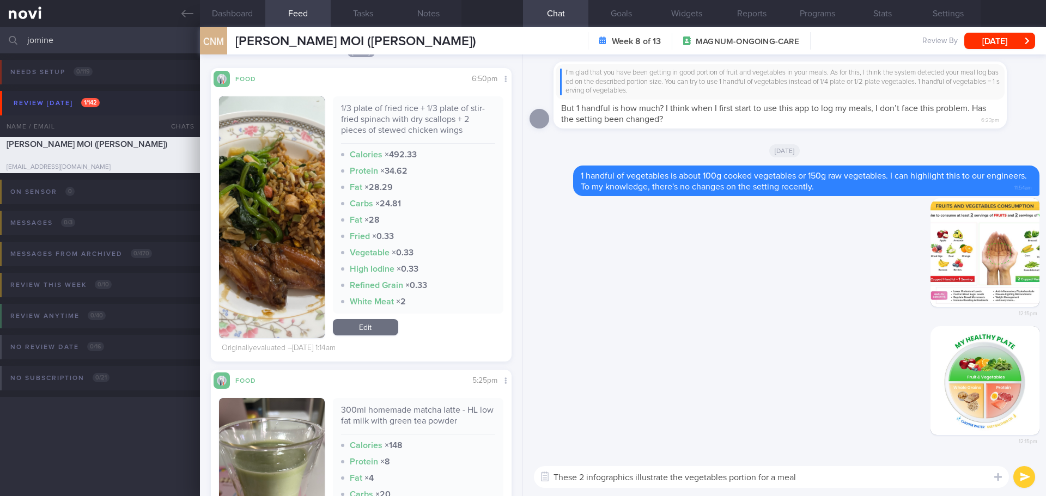
click at [807, 475] on textarea "These 2 infographics illustrate the vegetables portion for a meal" at bounding box center [771, 477] width 475 height 22
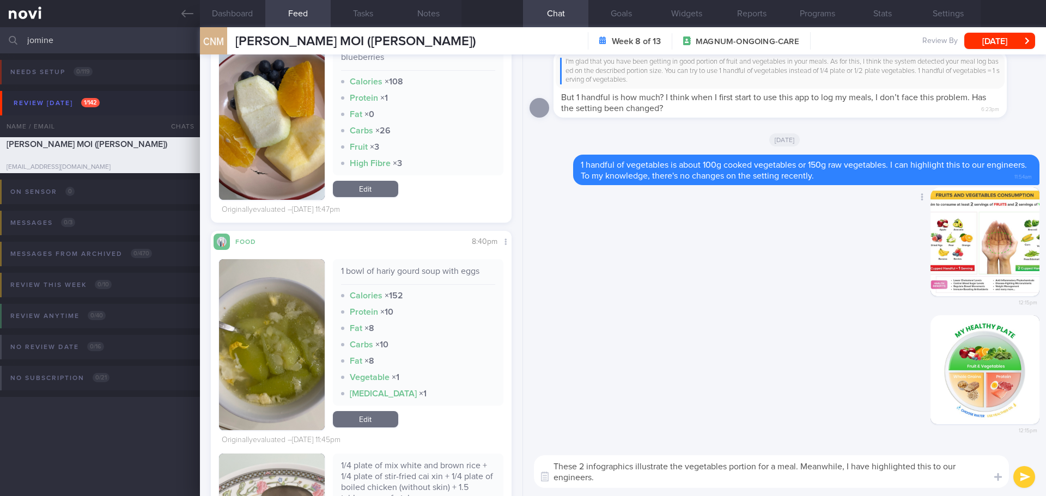
scroll to position [2397, 0]
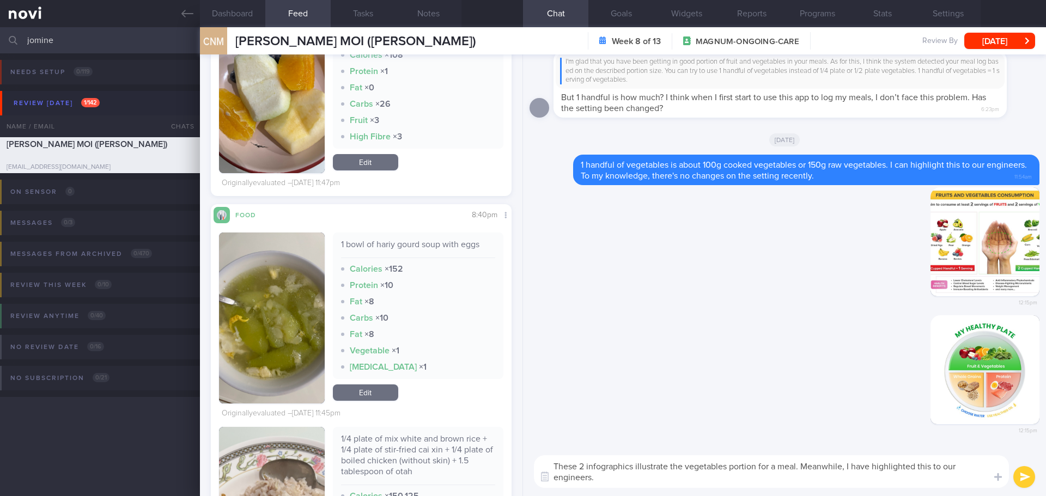
click at [644, 483] on textarea "These 2 infographics illustrate the vegetables portion for a meal. Meanwhile, I…" at bounding box center [771, 472] width 475 height 33
click at [736, 479] on textarea "These 2 infographics illustrate the vegetables portion for a meal. Meanwhile, I…" at bounding box center [771, 472] width 475 height 33
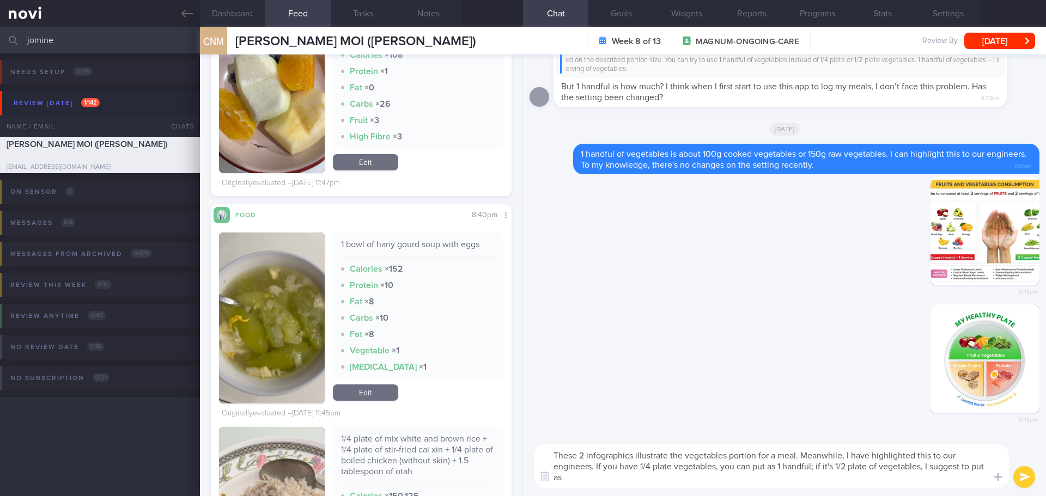
scroll to position [0, 0]
click at [597, 474] on textarea "These 2 infographics illustrate the vegetables portion for a meal. Meanwhile, I…" at bounding box center [771, 467] width 475 height 44
click at [616, 475] on textarea "These 2 infographics illustrate the vegetables portion for a meal. Meanwhile, I…" at bounding box center [771, 467] width 475 height 44
click at [596, 465] on textarea "These 2 infographics illustrate the vegetables portion for a meal. Meanwhile, I…" at bounding box center [771, 467] width 475 height 44
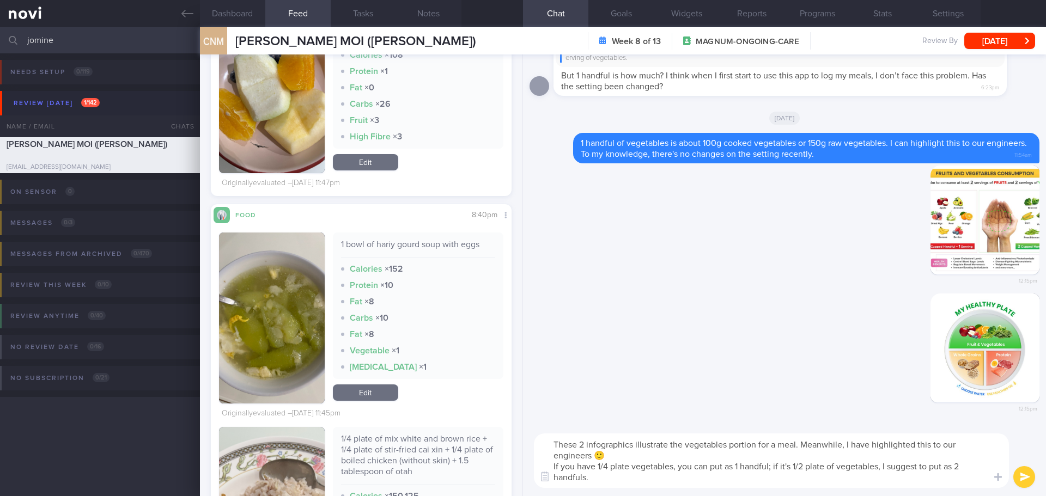
click at [652, 483] on textarea "These 2 infographics illustrate the vegetables portion for a meal. Meanwhile, I…" at bounding box center [771, 461] width 475 height 54
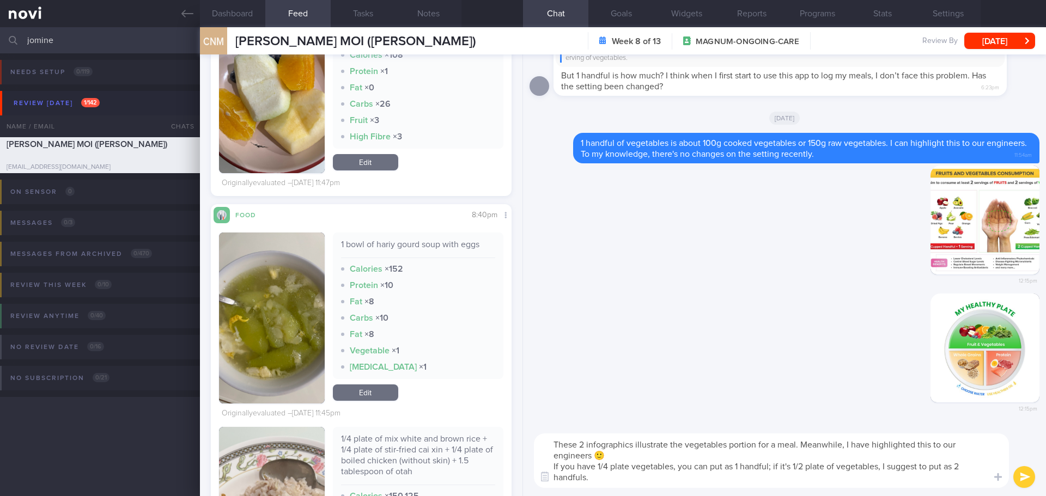
click at [652, 483] on textarea "These 2 infographics illustrate the vegetables portion for a meal. Meanwhile, I…" at bounding box center [771, 461] width 475 height 54
click at [651, 482] on textarea "These 2 infographics illustrate the vegetables portion for a meal. Meanwhile, I…" at bounding box center [771, 461] width 475 height 54
click at [742, 471] on textarea "These 2 infographics illustrate the vegetables portion for a meal. Meanwhile, I…" at bounding box center [771, 461] width 475 height 54
click at [867, 468] on textarea "These 2 infographics illustrate the vegetables portion for a meal. Meanwhile, I…" at bounding box center [771, 461] width 475 height 54
type textarea "These 2 infographics illustrate the vegetables portion for a meal. Meanwhile, I…"
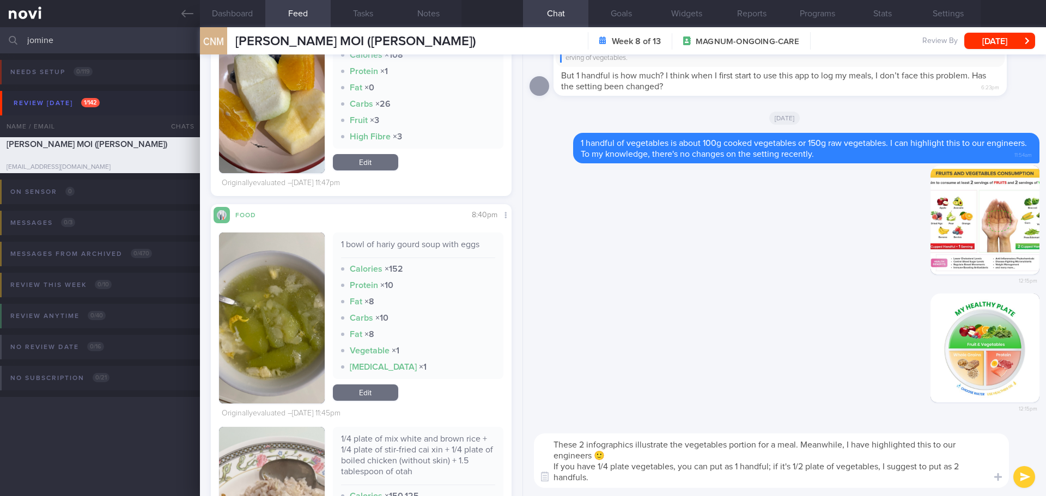
click at [1029, 474] on button "submit" at bounding box center [1025, 477] width 22 height 22
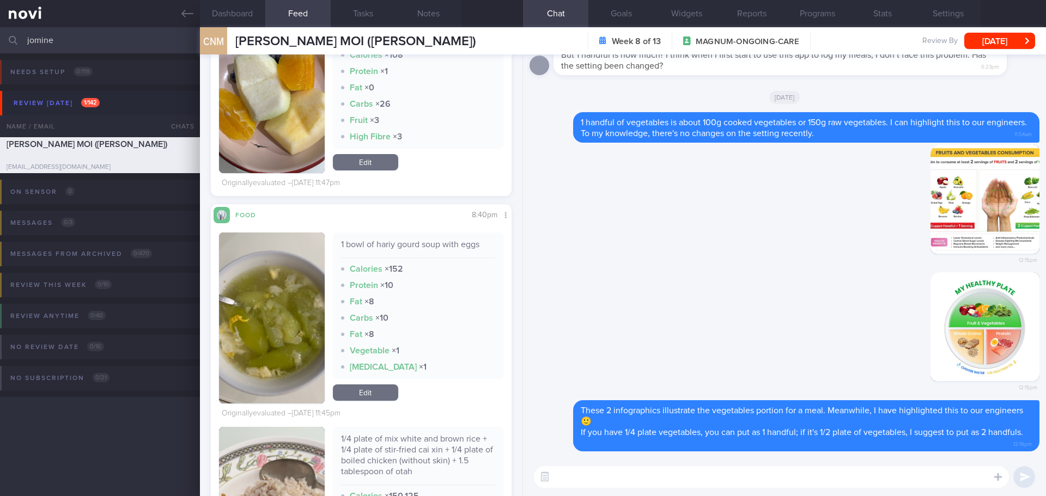
drag, startPoint x: 101, startPoint y: 46, endPoint x: -52, endPoint y: 55, distance: 153.4
click at [0, 55] on html "You are offline! Some functionality will be unavailable Patients New Users Coac…" at bounding box center [523, 248] width 1046 height 496
type input "\"
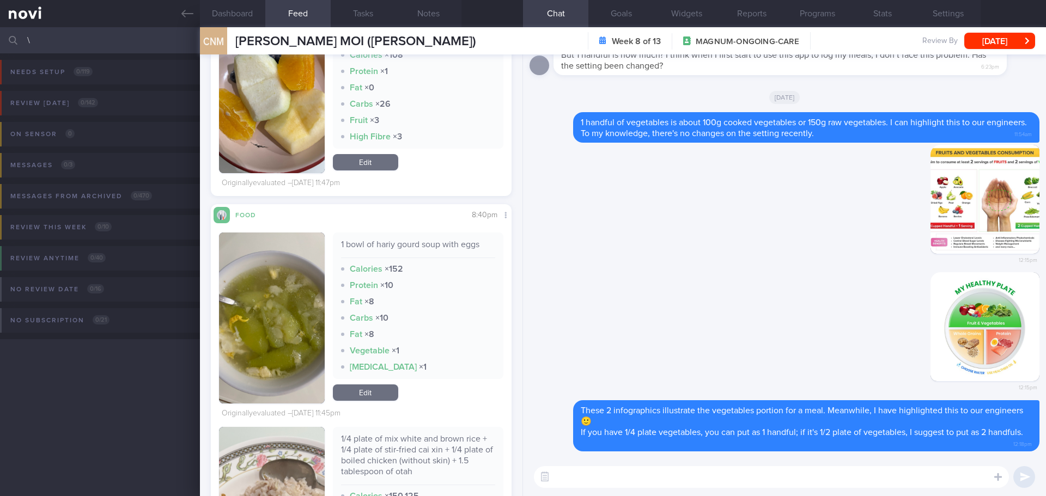
click at [46, 50] on input "\" at bounding box center [523, 40] width 1046 height 26
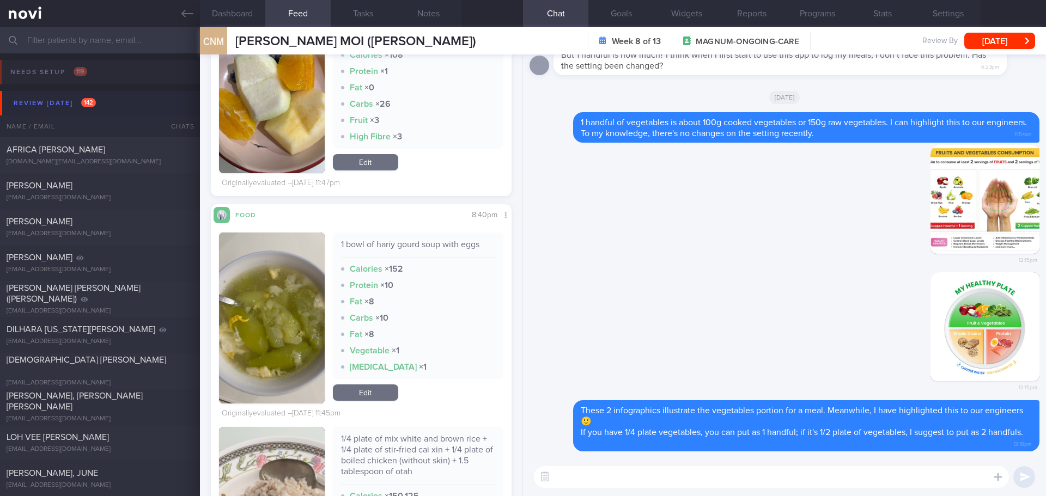
click at [75, 111] on button "Review today 142" at bounding box center [525, 103] width 1050 height 25
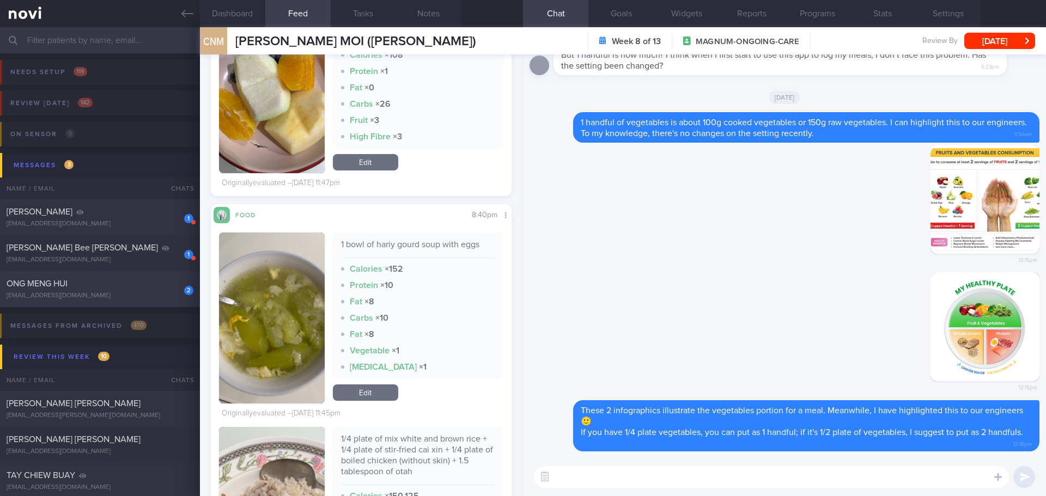
click at [137, 281] on div "ONG MENG HUI" at bounding box center [99, 283] width 184 height 11
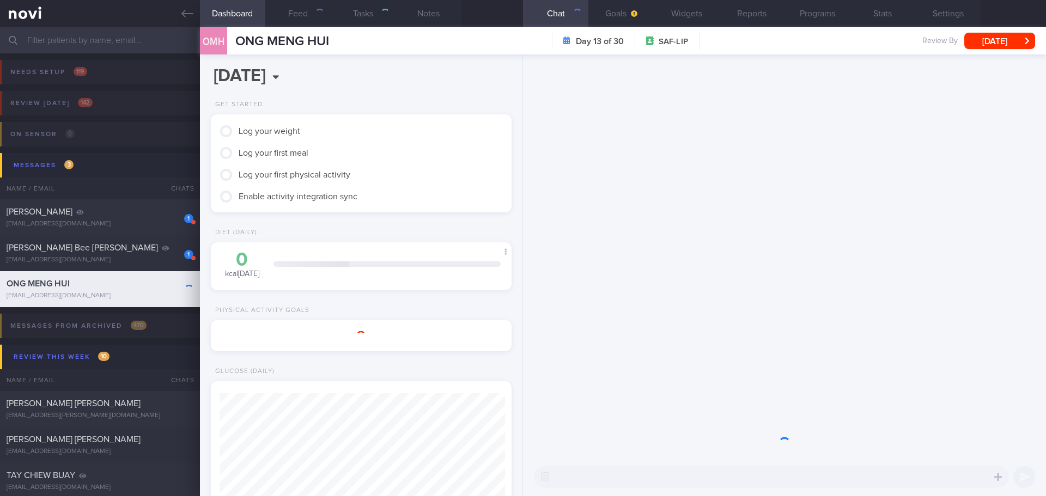
select select "9"
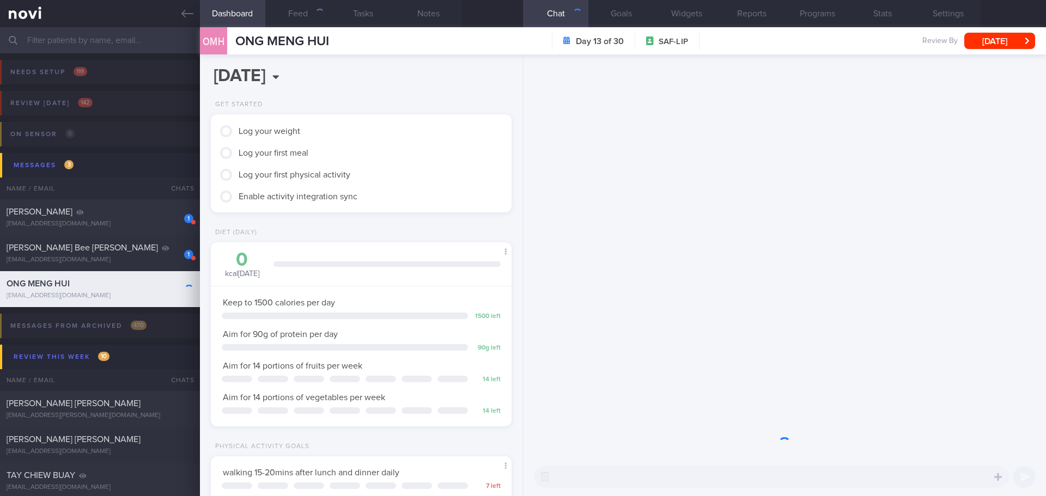
scroll to position [138, 278]
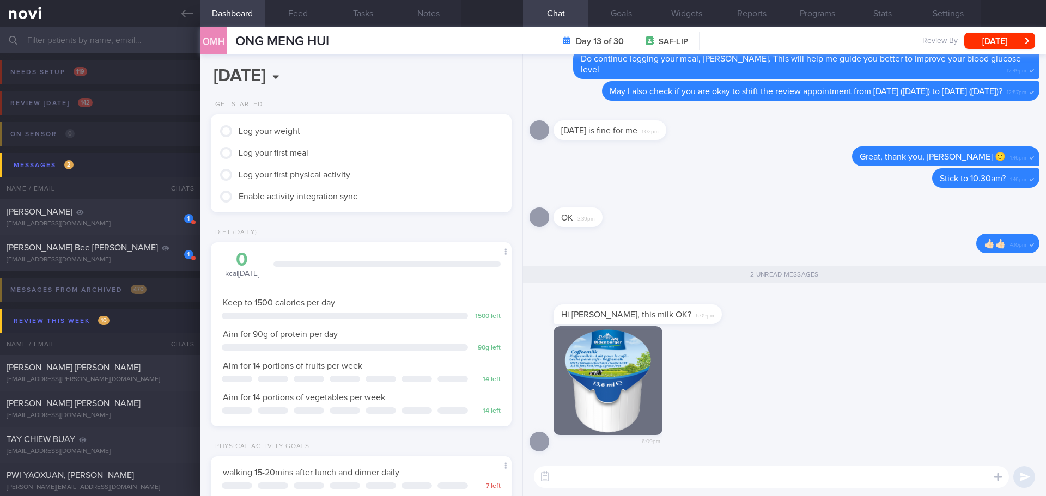
click at [834, 324] on div "Hi Elizabeth, this milk OK? 6:09pm" at bounding box center [785, 309] width 510 height 35
click at [645, 346] on button "button" at bounding box center [608, 380] width 109 height 109
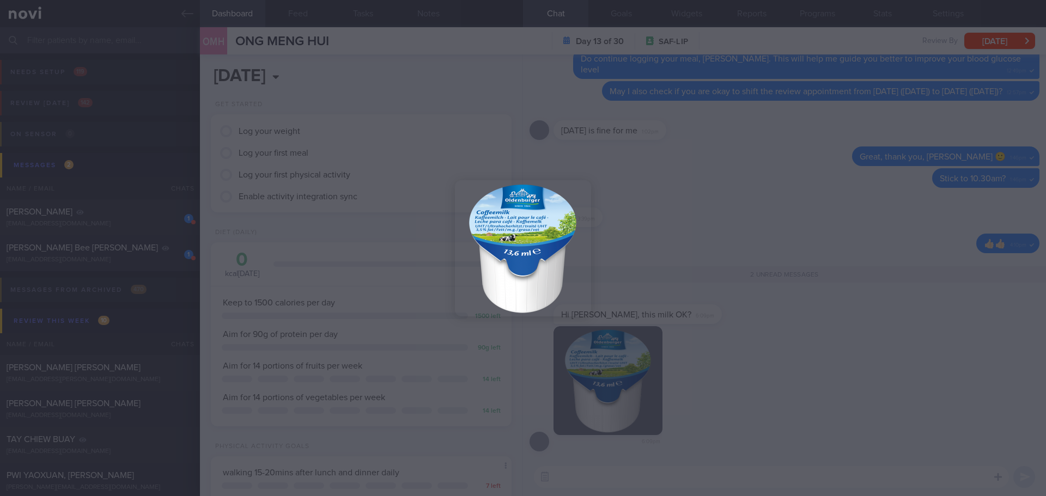
click at [526, 222] on img at bounding box center [523, 248] width 136 height 136
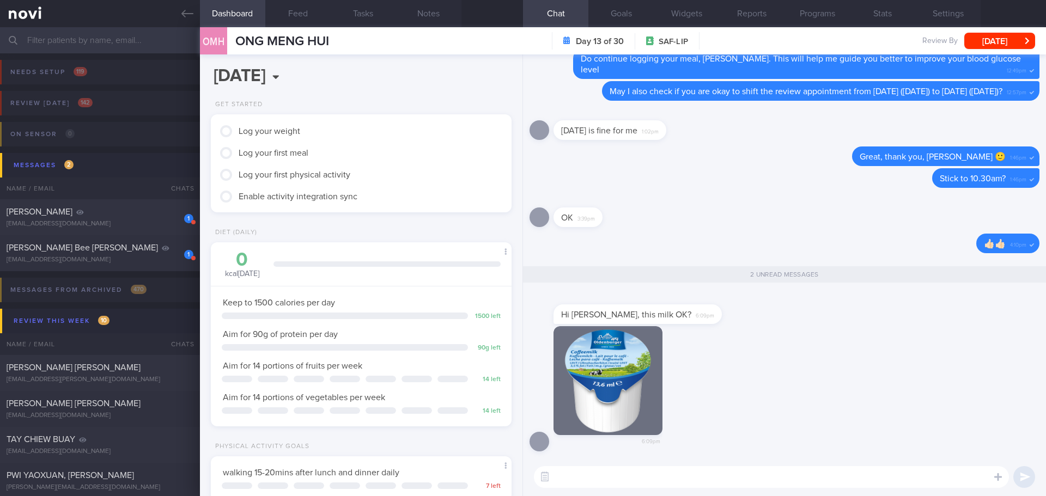
click at [608, 377] on button "button" at bounding box center [608, 380] width 109 height 109
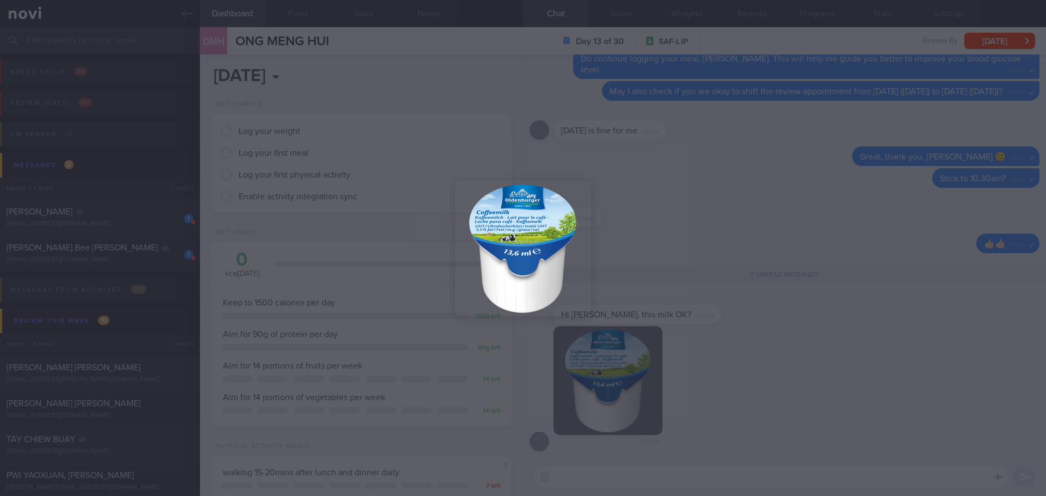
click at [712, 333] on div at bounding box center [523, 248] width 1046 height 496
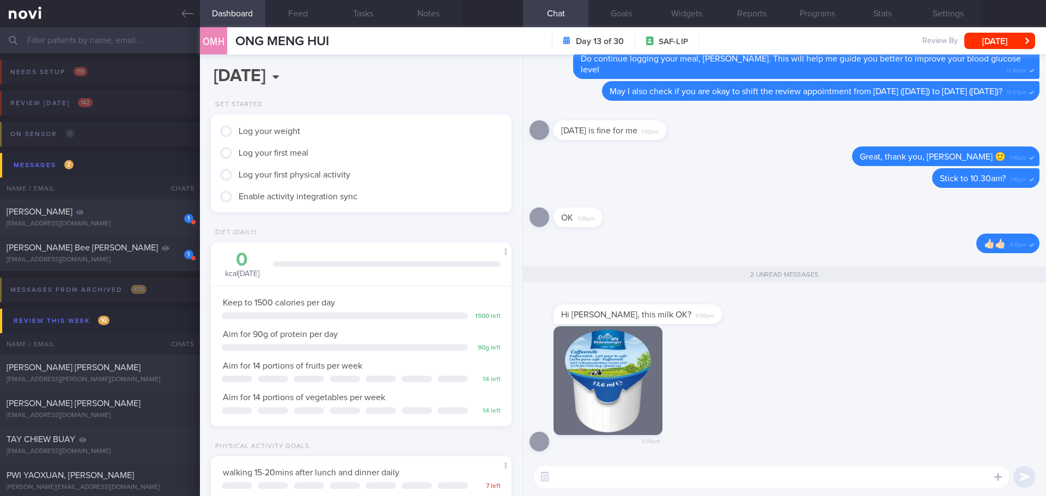
click at [656, 481] on textarea at bounding box center [771, 477] width 475 height 22
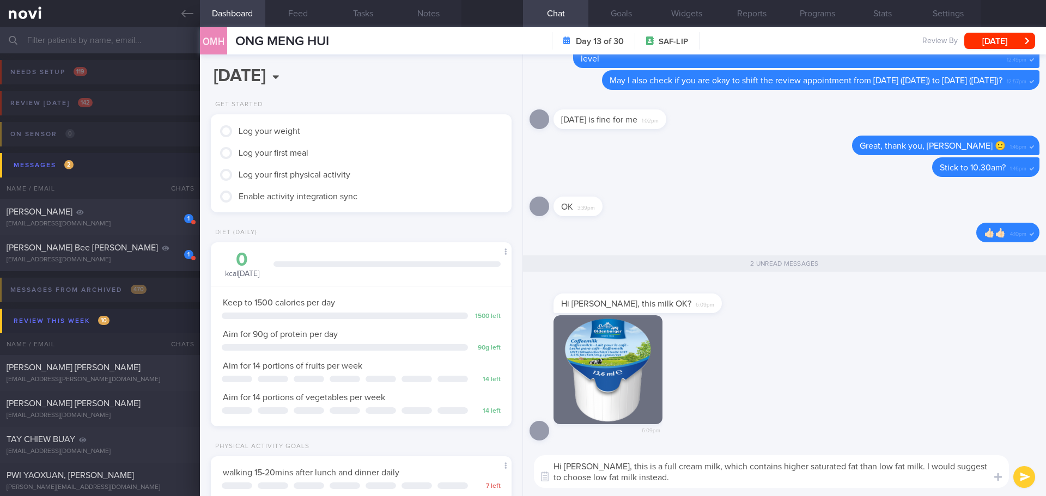
scroll to position [0, 0]
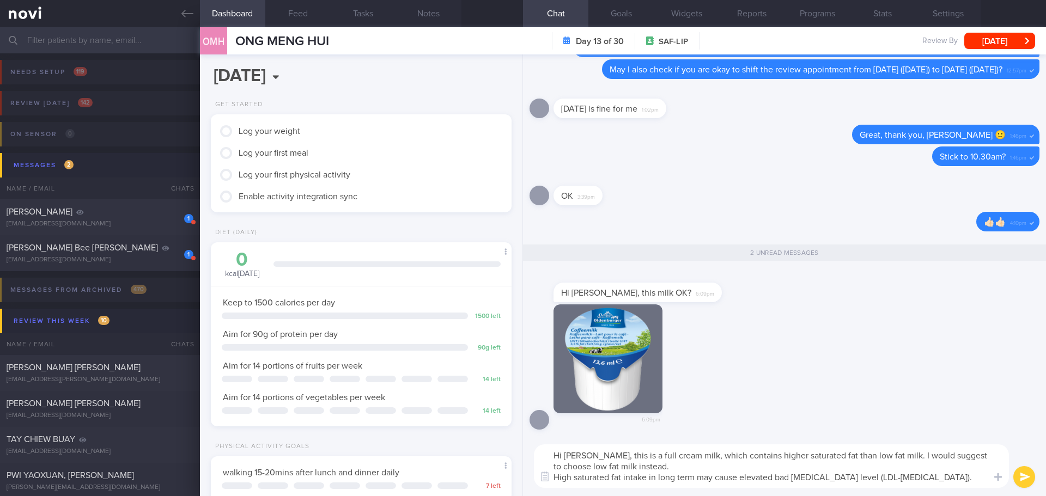
type textarea "Hi Mr Ong, this is a full cream milk, which contains higher saturated fat than …"
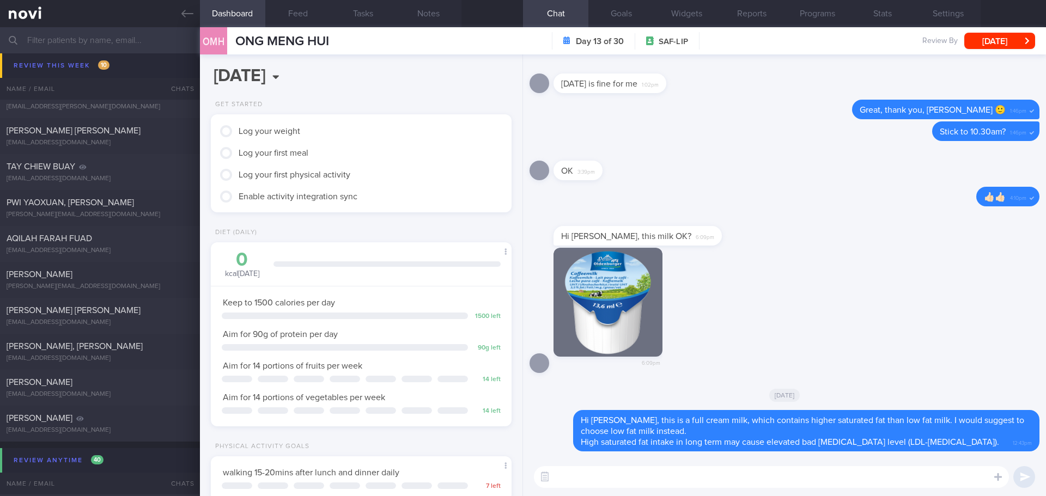
scroll to position [327, 0]
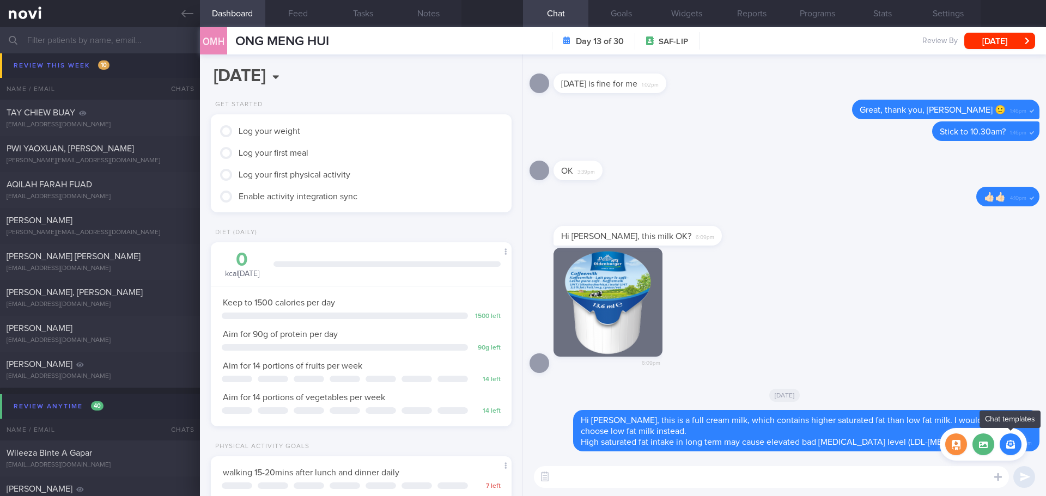
click at [1009, 447] on button "button" at bounding box center [1011, 445] width 22 height 22
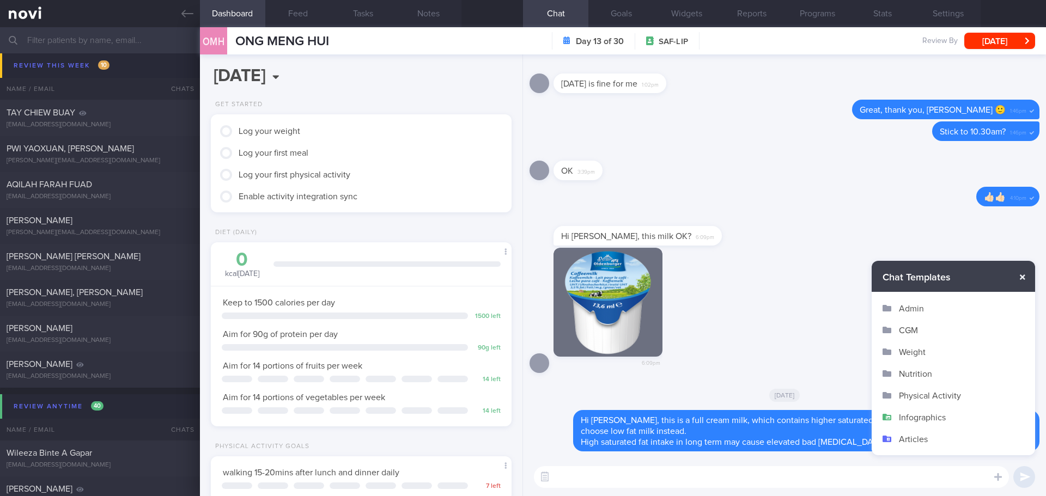
click at [1025, 277] on button "button" at bounding box center [1023, 278] width 20 height 20
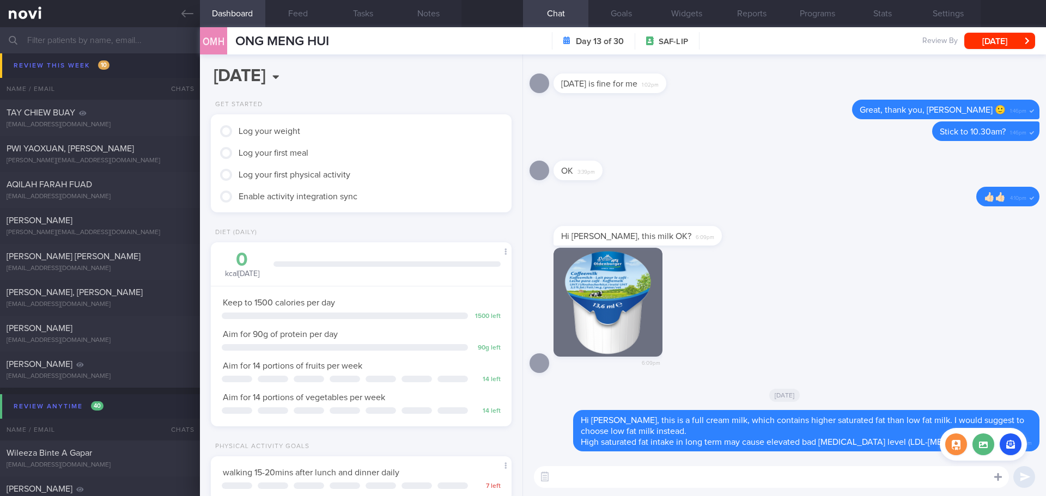
click at [1006, 479] on div at bounding box center [999, 476] width 20 height 21
click at [954, 449] on button "button" at bounding box center [956, 445] width 22 height 22
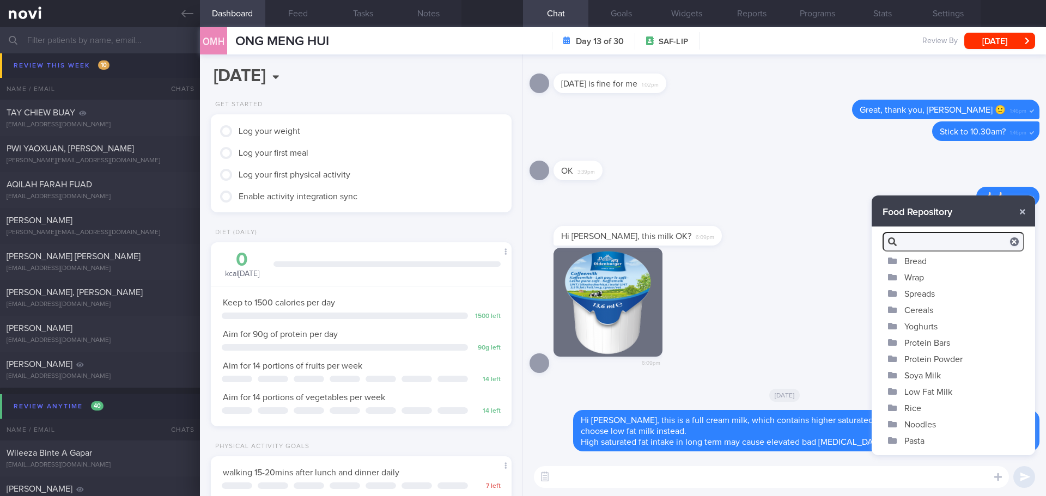
click at [945, 391] on button "Low Fat Milk" at bounding box center [953, 392] width 163 height 16
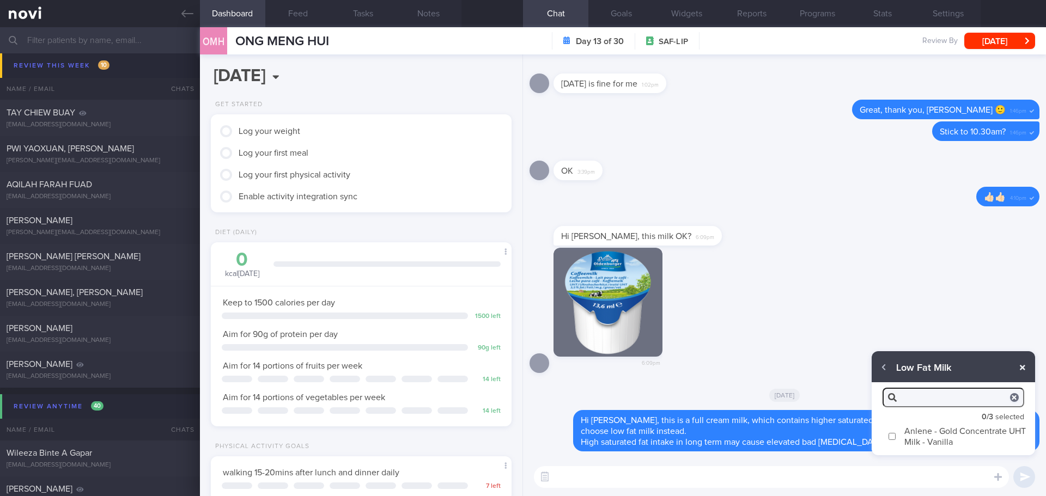
click at [1021, 369] on button "button" at bounding box center [1023, 368] width 20 height 20
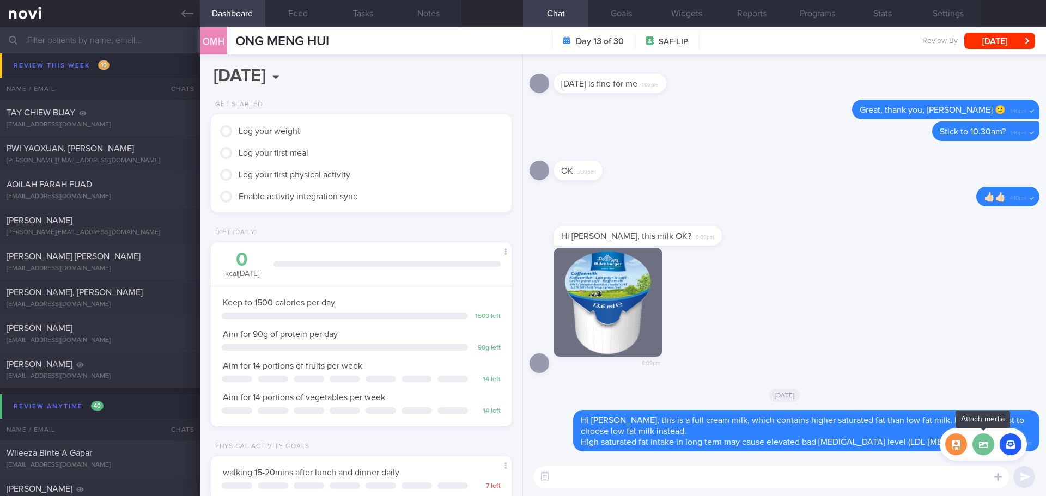
click at [987, 447] on label at bounding box center [984, 445] width 22 height 22
click at [0, 0] on input "file" at bounding box center [0, 0] width 0 height 0
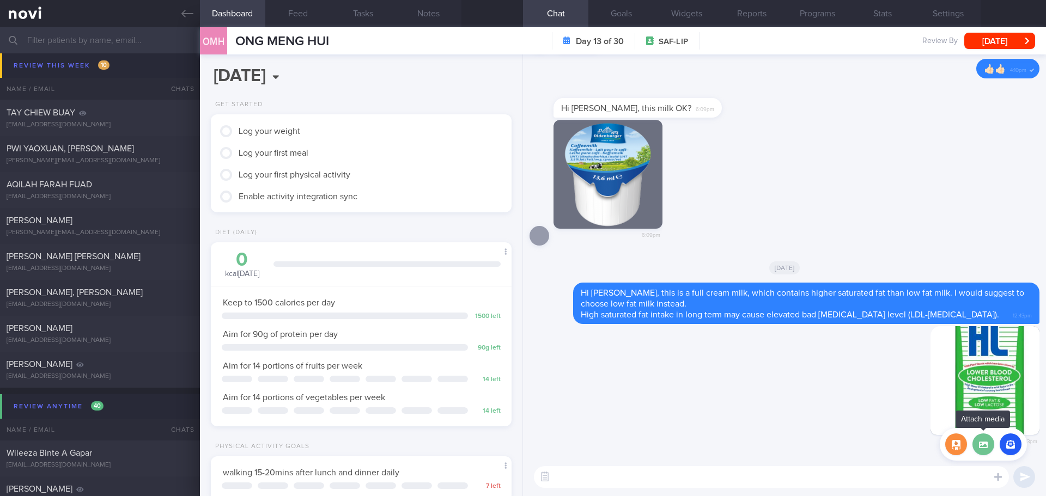
click at [983, 445] on label at bounding box center [984, 445] width 22 height 22
click at [0, 0] on input "file" at bounding box center [0, 0] width 0 height 0
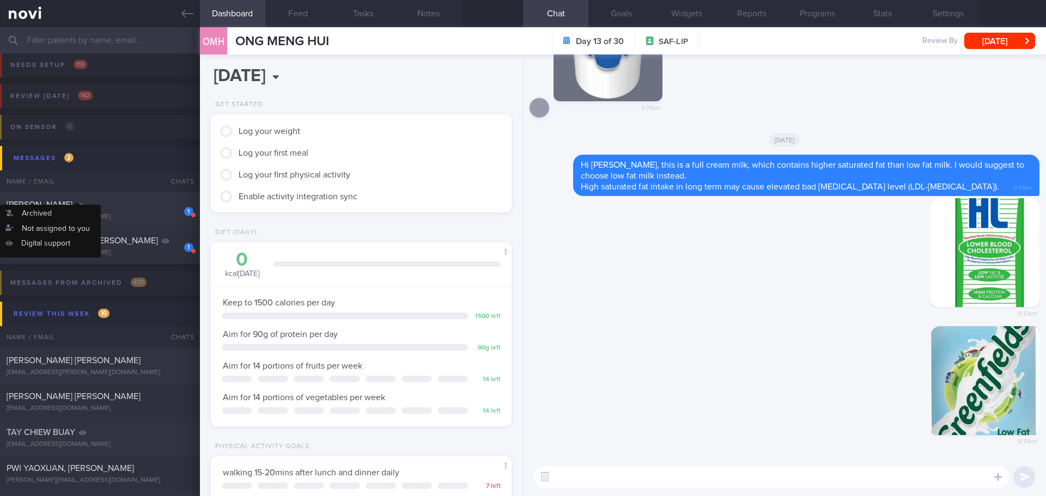
scroll to position [0, 0]
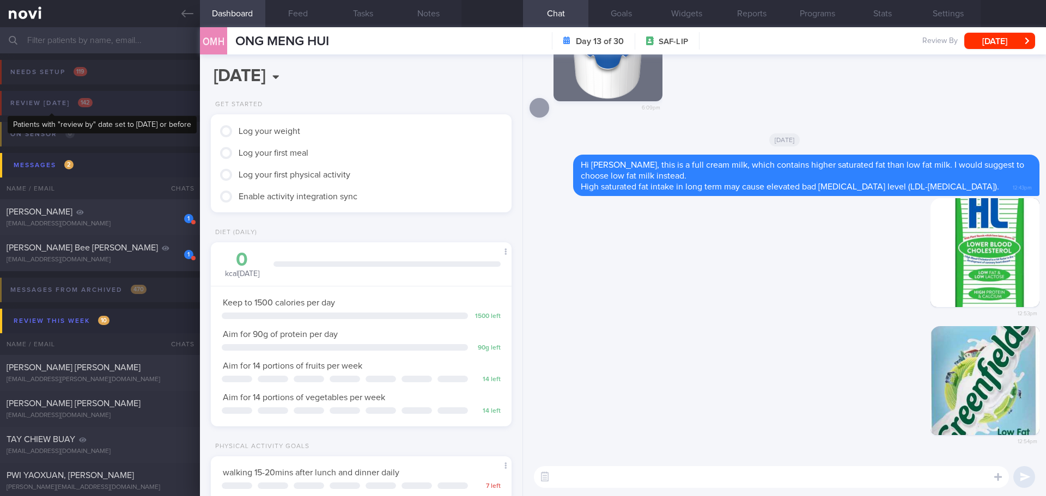
click at [64, 106] on div "Review today 142" at bounding box center [52, 103] width 88 height 15
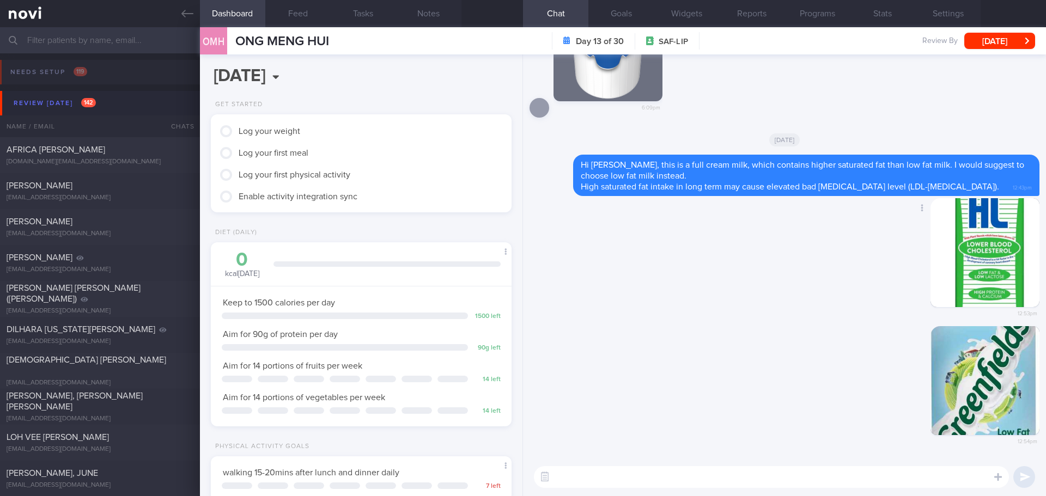
click at [676, 296] on div "Delete 12:53pm" at bounding box center [785, 262] width 510 height 128
click at [706, 346] on div "Delete 12:54pm" at bounding box center [785, 392] width 510 height 132
click at [65, 95] on button "Review today 142" at bounding box center [525, 103] width 1050 height 25
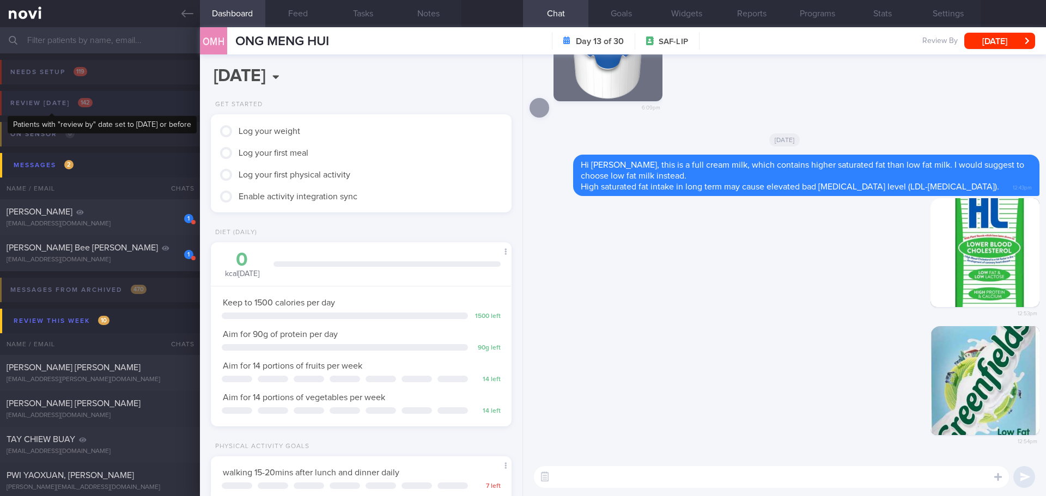
click at [61, 107] on div "Review today 142" at bounding box center [52, 103] width 88 height 15
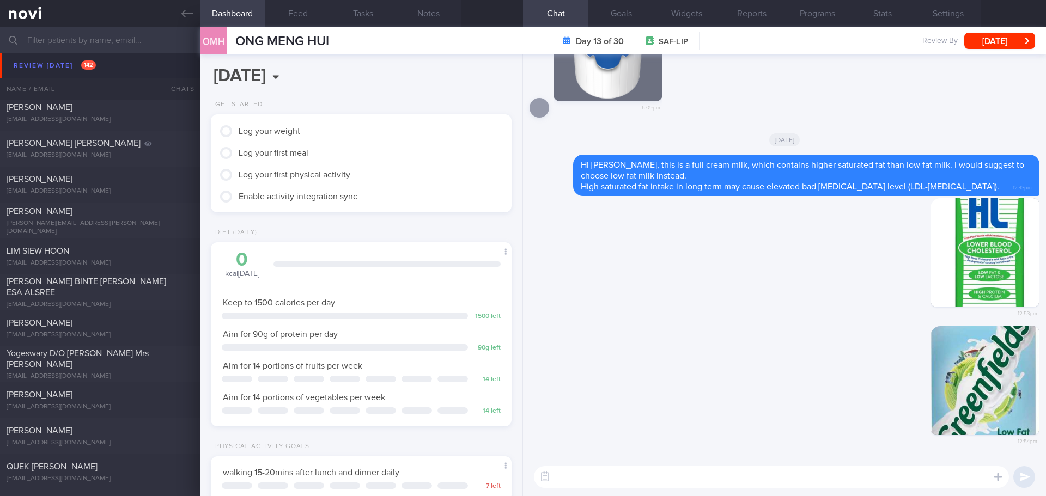
scroll to position [599, 0]
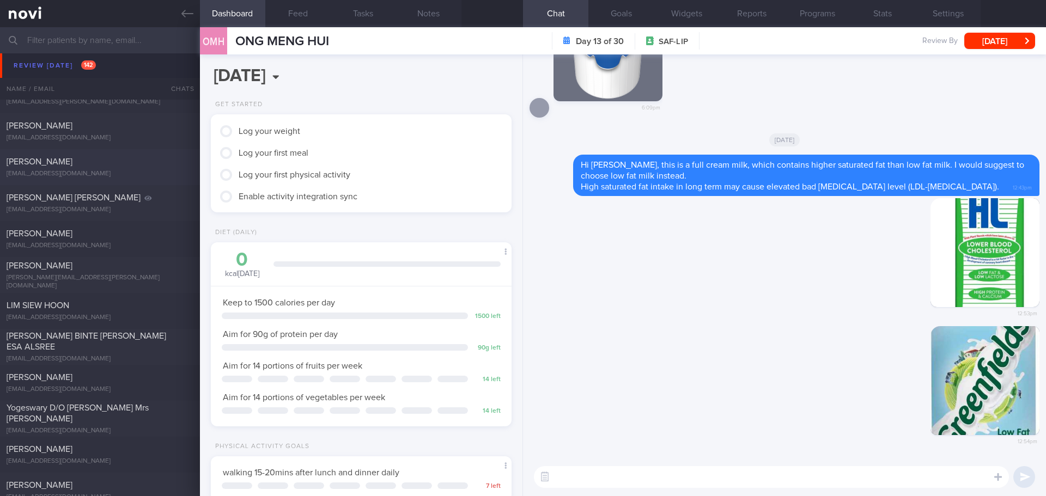
click at [99, 173] on div "hasakisasuke885@gmail.com" at bounding box center [100, 174] width 187 height 8
select select "8"
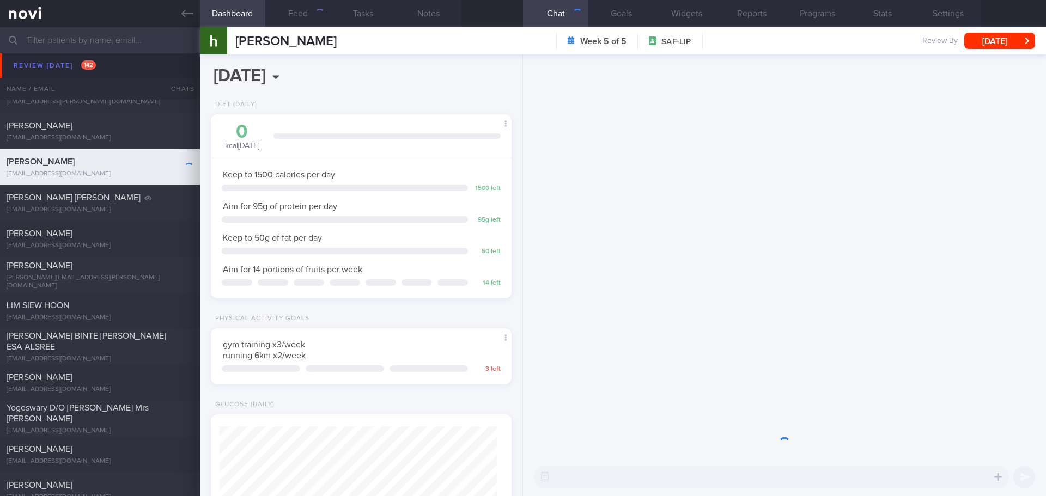
scroll to position [138, 278]
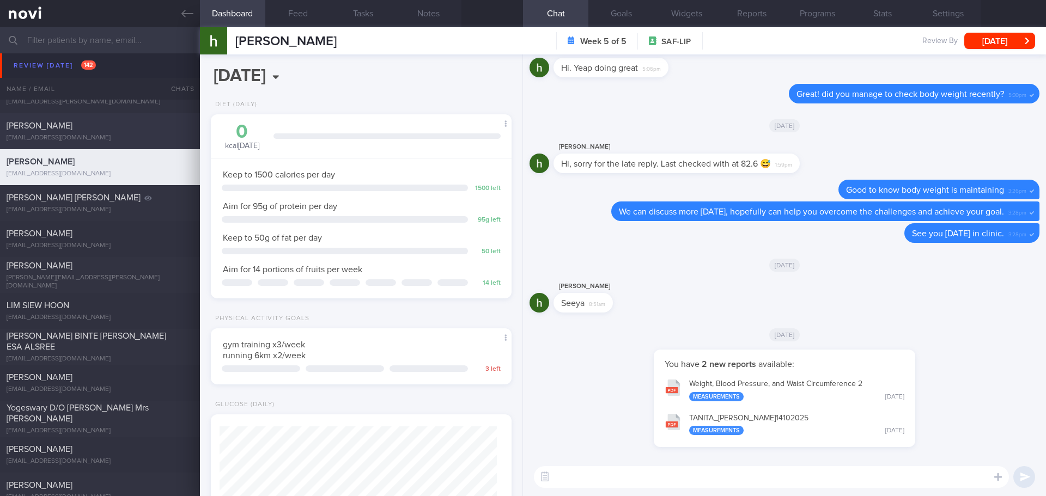
click at [106, 136] on div "[EMAIL_ADDRESS][DOMAIN_NAME]" at bounding box center [100, 138] width 187 height 8
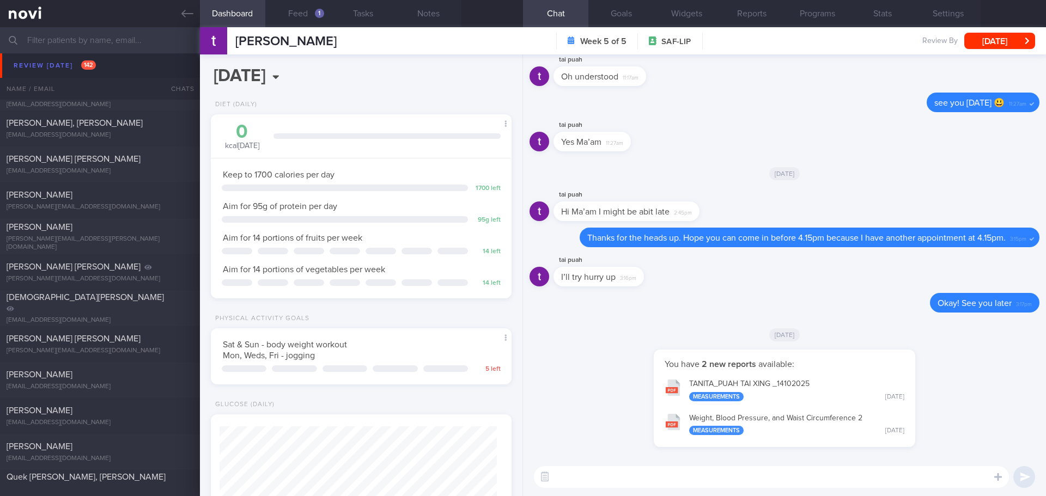
scroll to position [1471, 0]
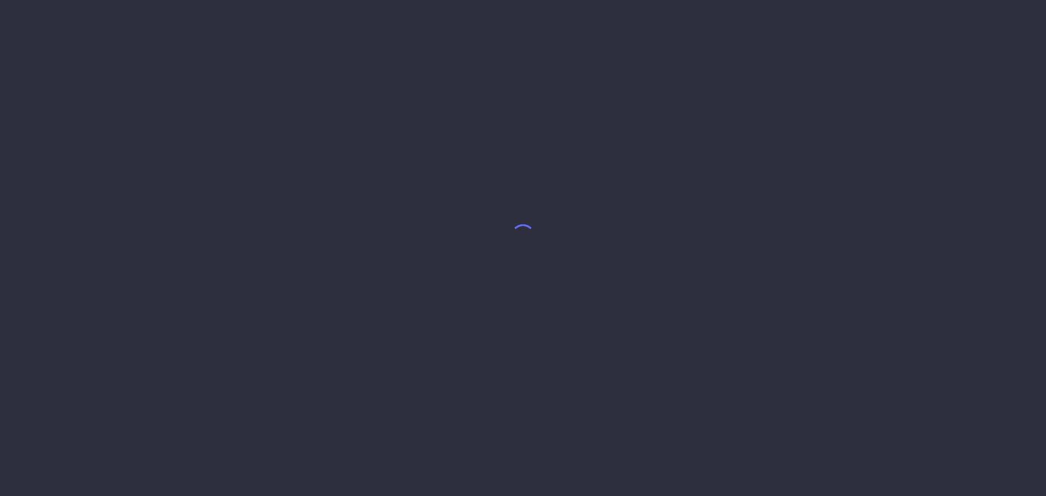
select select "8"
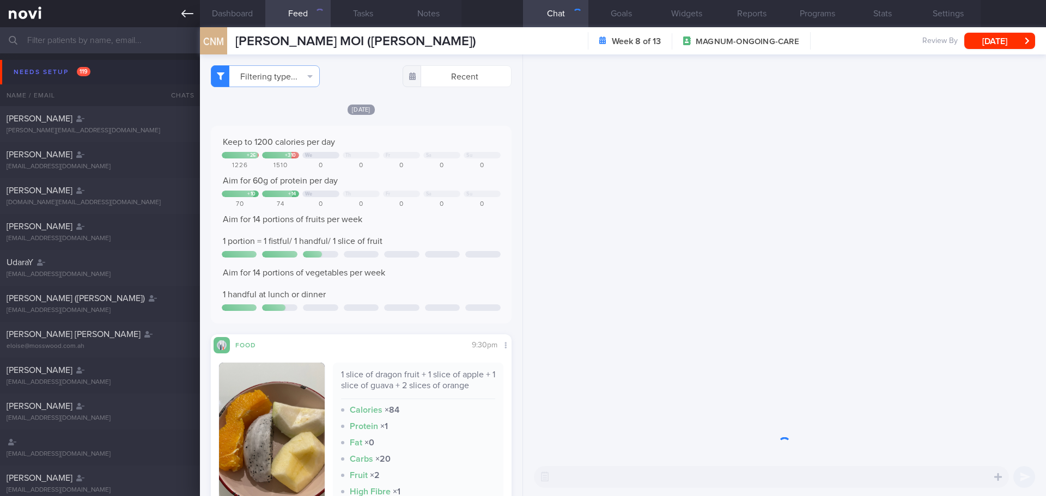
click at [177, 13] on link at bounding box center [100, 13] width 200 height 27
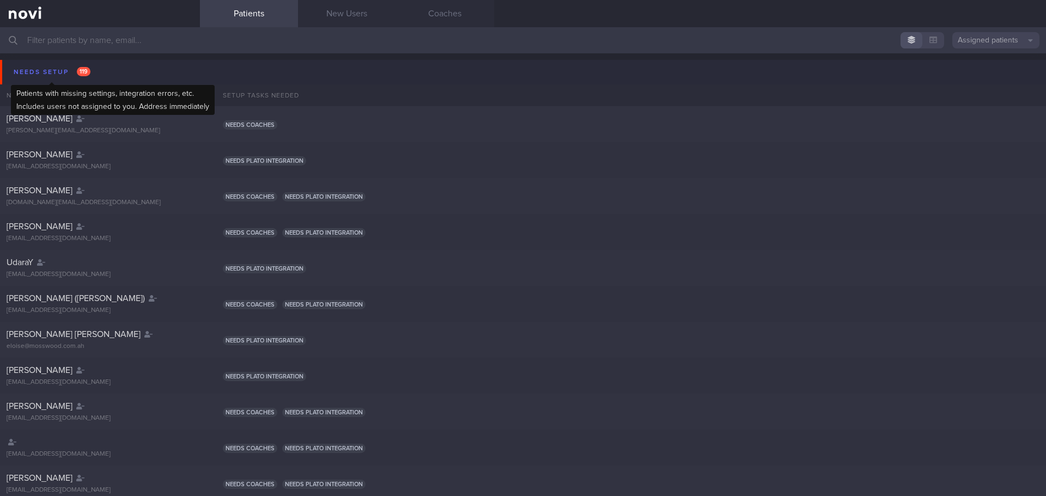
click at [57, 66] on div "Needs setup 119" at bounding box center [52, 72] width 82 height 15
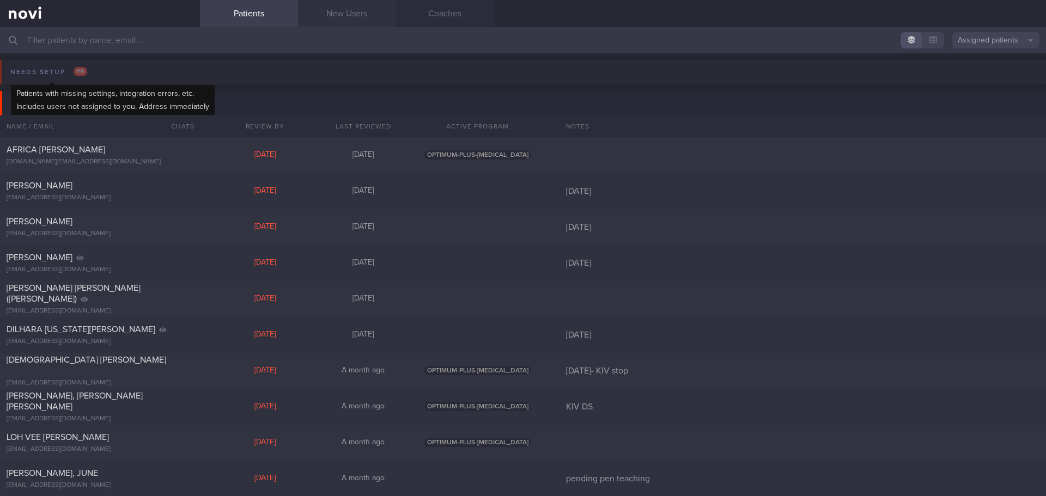
click at [355, 14] on link "New Users" at bounding box center [347, 13] width 98 height 27
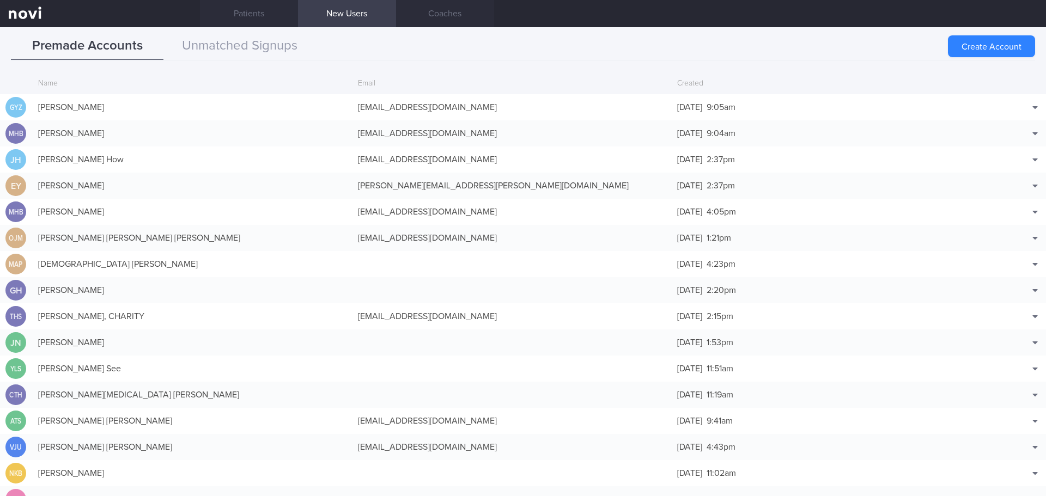
click at [944, 46] on div "Premade Accounts Unmatched Signups" at bounding box center [523, 47] width 1025 height 28
click at [956, 43] on button "Create Account" at bounding box center [991, 46] width 87 height 22
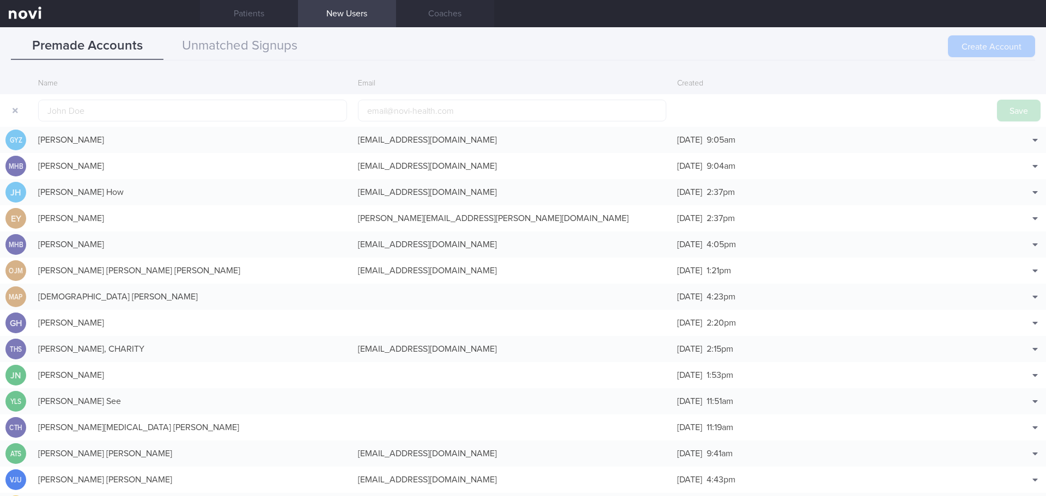
click at [960, 52] on div "Create Account" at bounding box center [991, 46] width 87 height 22
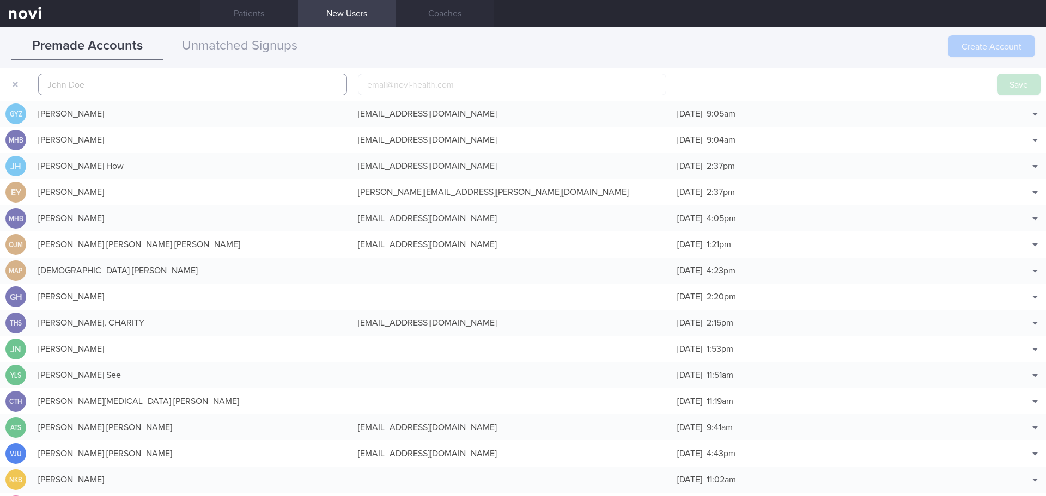
click at [188, 79] on input "text" at bounding box center [192, 85] width 309 height 22
paste input "[PERSON_NAME] [PERSON_NAME]"
type input "[PERSON_NAME] [PERSON_NAME]"
click at [831, 53] on div "Premade Accounts Unmatched Signups" at bounding box center [523, 47] width 1025 height 28
click at [1021, 81] on button "Save" at bounding box center [1019, 85] width 44 height 22
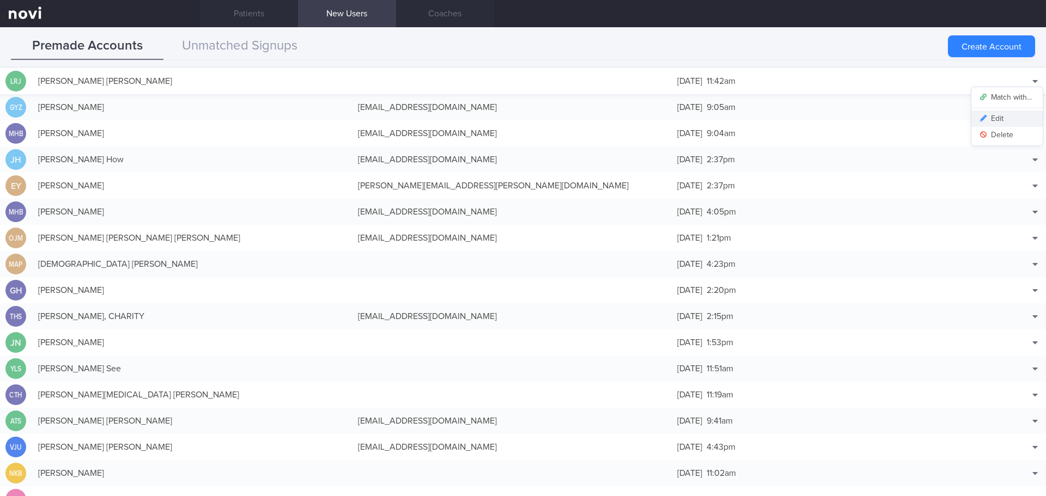
click at [1004, 117] on button "Edit" at bounding box center [1007, 119] width 71 height 16
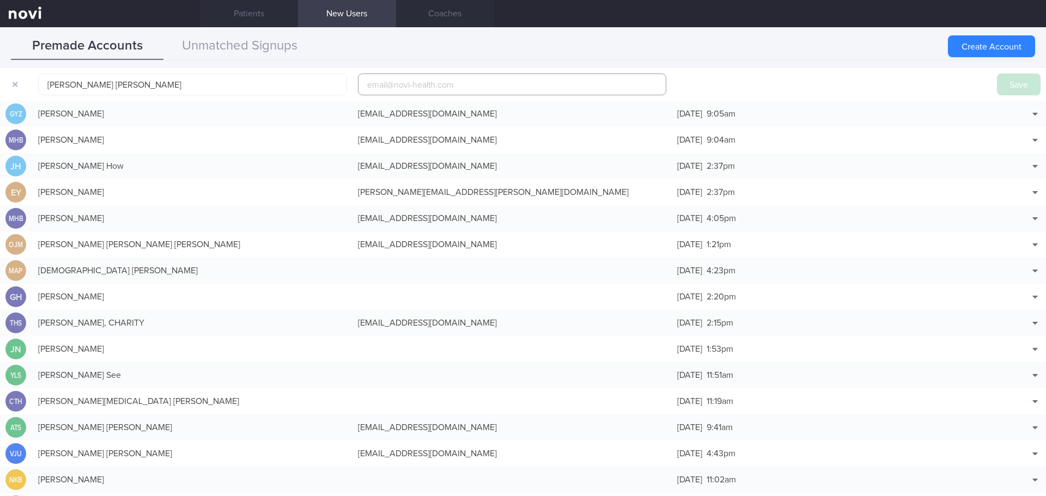
click at [530, 80] on input "email" at bounding box center [512, 85] width 309 height 22
drag, startPoint x: 530, startPoint y: 80, endPoint x: 443, endPoint y: 89, distance: 88.2
click at [443, 89] on input "email" at bounding box center [512, 85] width 309 height 22
paste input "[EMAIL_ADDRESS][DOMAIN_NAME]"
click at [1002, 86] on button "Save" at bounding box center [1019, 85] width 44 height 22
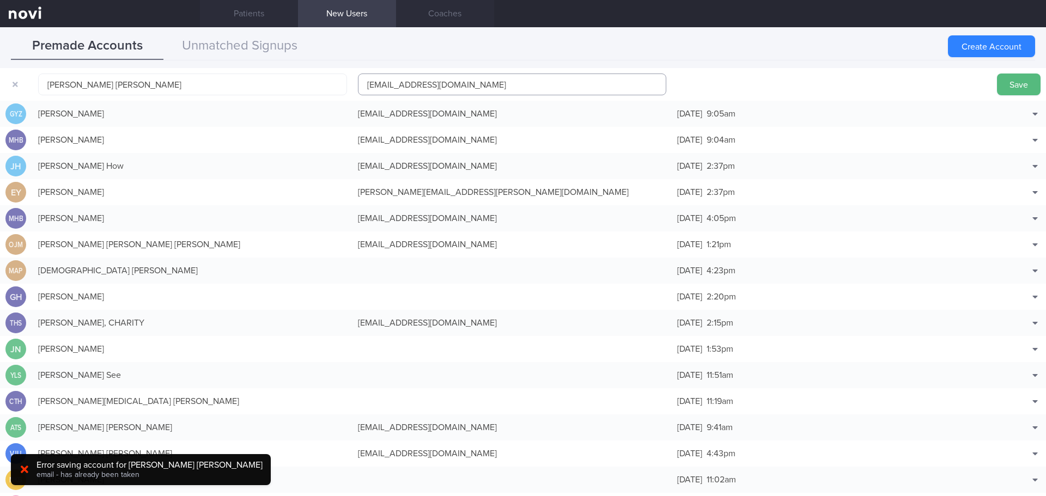
click at [409, 86] on input "[EMAIL_ADDRESS][DOMAIN_NAME]" at bounding box center [512, 85] width 309 height 22
type input "[EMAIL_ADDRESS][DOMAIN_NAME]"
click at [997, 88] on button "Save" at bounding box center [1019, 85] width 44 height 22
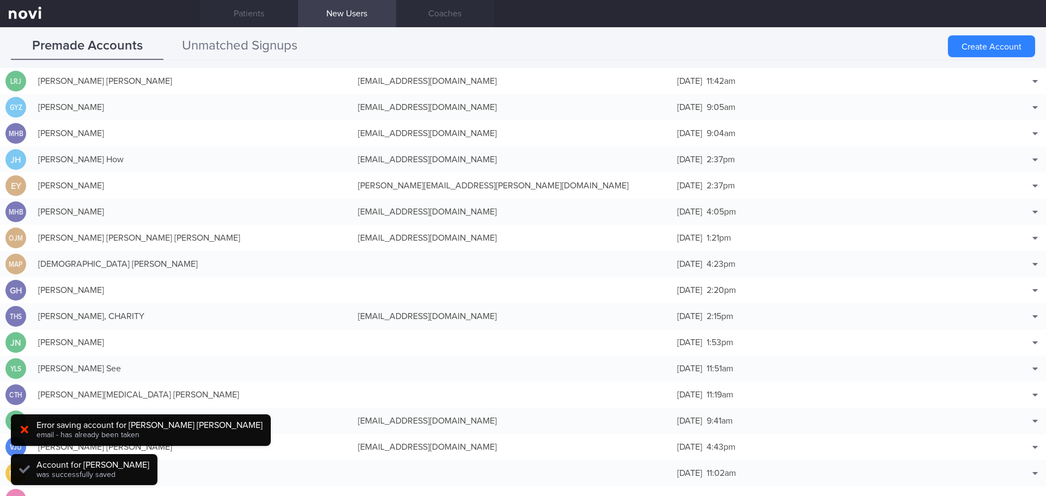
click at [245, 46] on button "Unmatched Signups" at bounding box center [239, 46] width 153 height 27
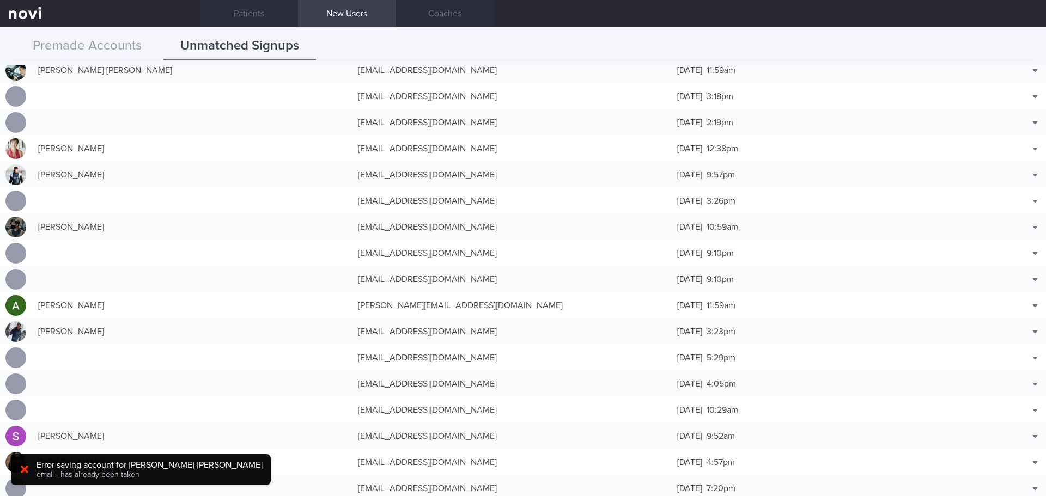
scroll to position [2289, 0]
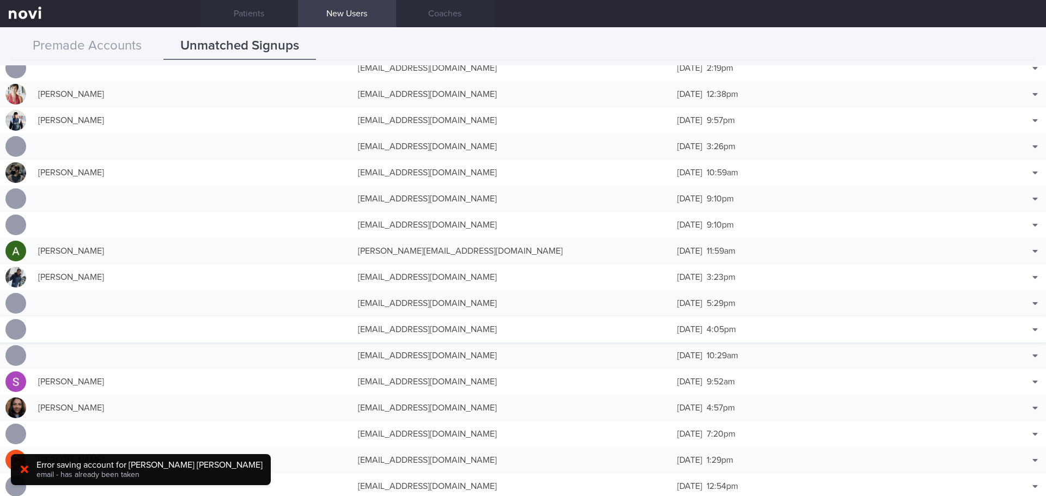
click at [564, 326] on div "[EMAIL_ADDRESS][DOMAIN_NAME]" at bounding box center [513, 330] width 320 height 22
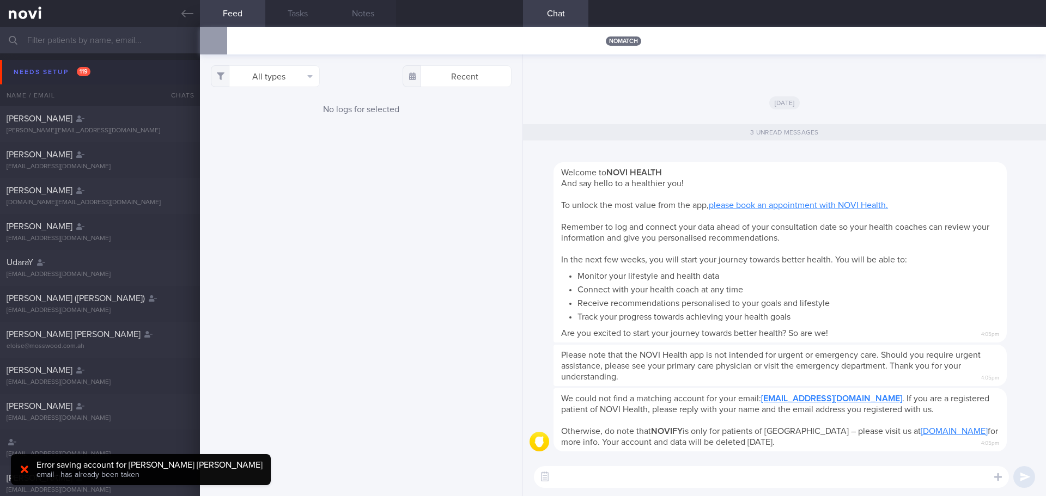
click at [50, 80] on button "Needs setup 119" at bounding box center [525, 72] width 1050 height 25
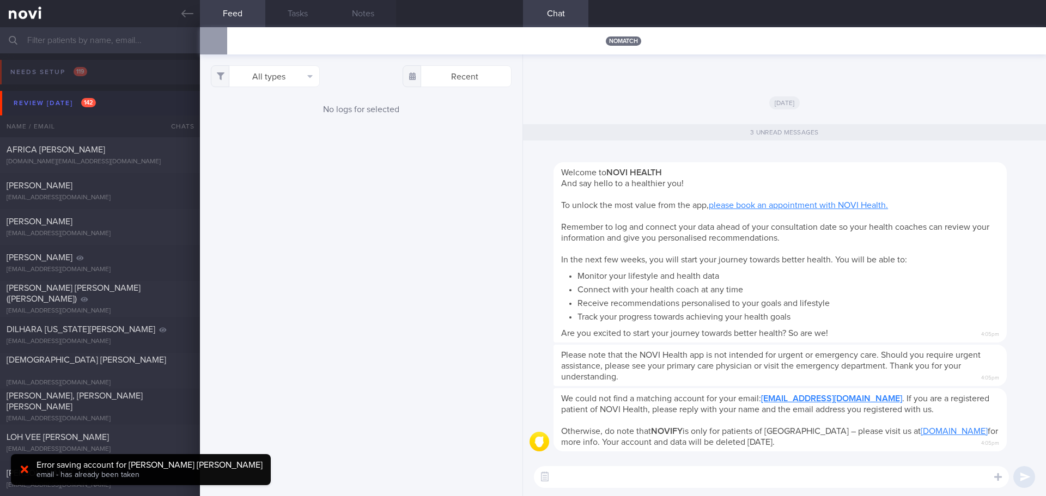
click at [82, 96] on div "Review today 142" at bounding box center [55, 103] width 88 height 15
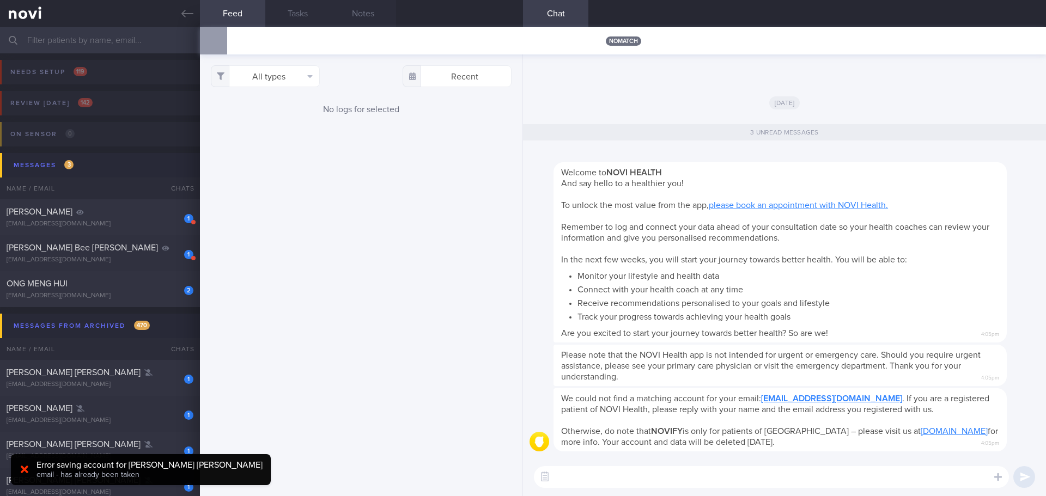
click at [892, 105] on div "[DATE]" at bounding box center [785, 102] width 510 height 31
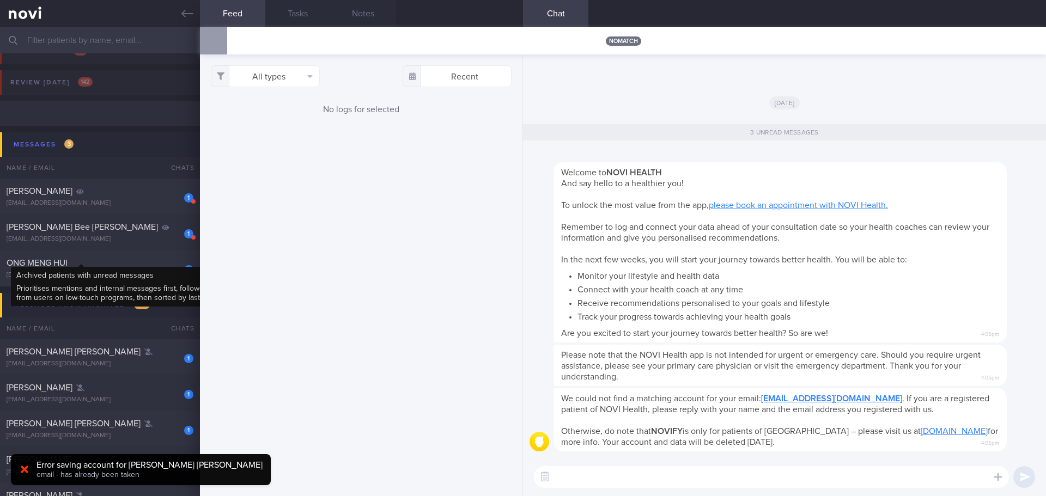
scroll to position [109, 0]
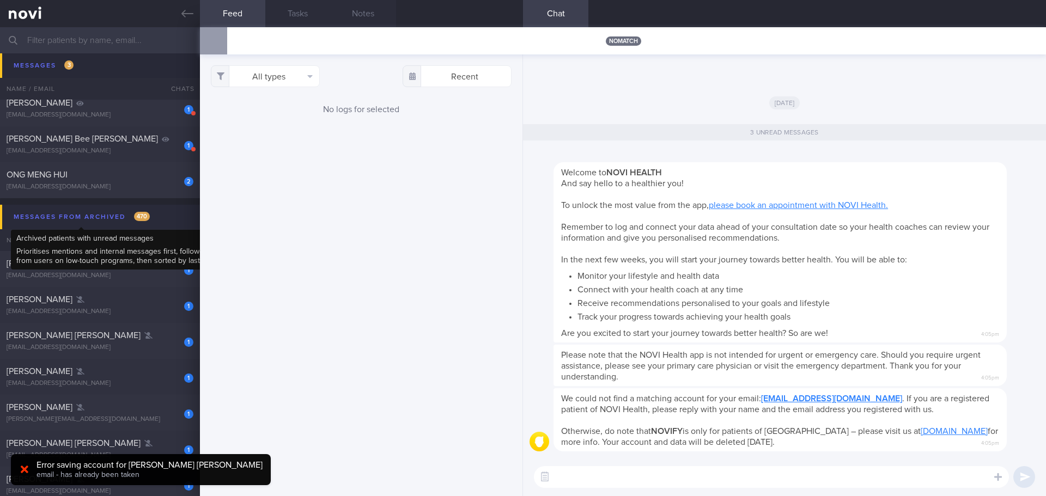
click at [131, 220] on div "Messages from Archived 470" at bounding box center [82, 217] width 142 height 15
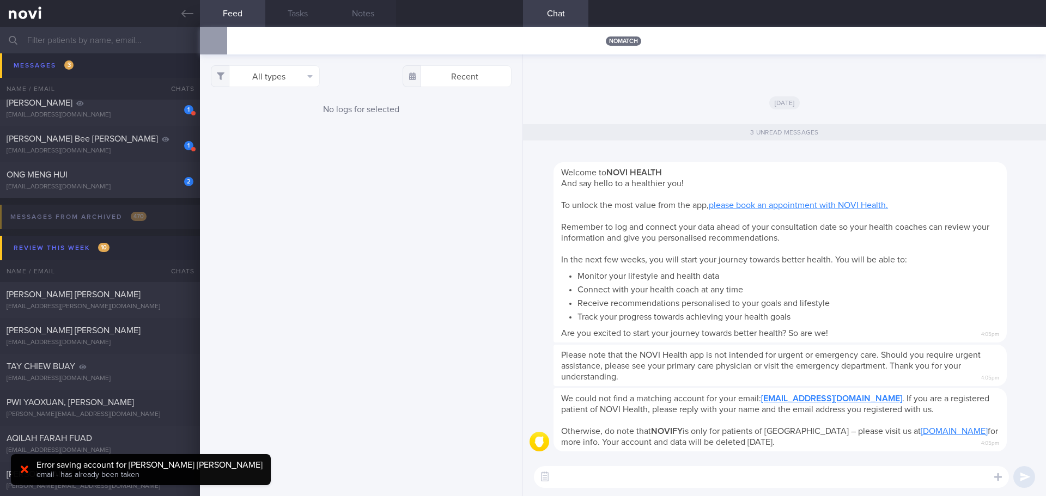
click at [780, 248] on div "Welcome to NOVI HEALTH And say hello to a healthier you! To unlock the most val…" at bounding box center [780, 252] width 453 height 180
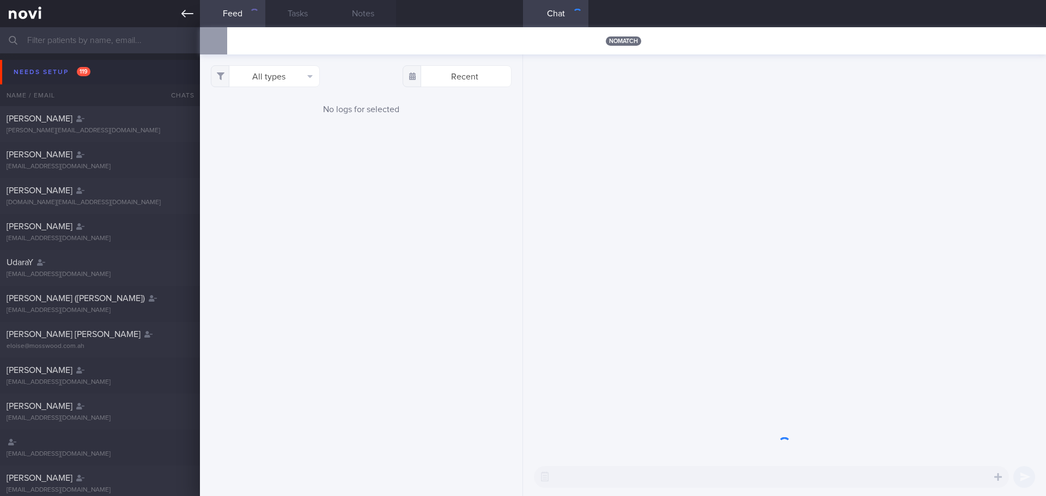
click at [193, 19] on icon at bounding box center [187, 14] width 12 height 12
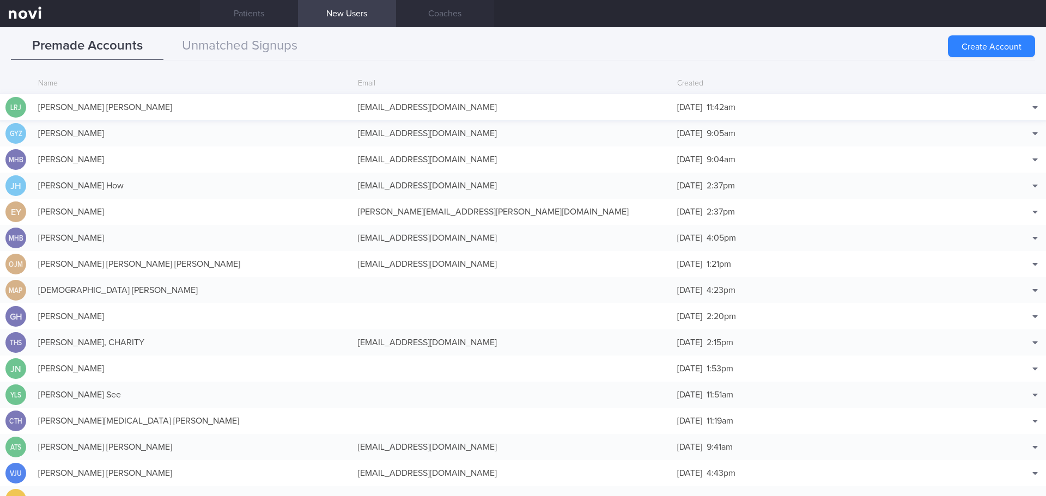
click at [159, 104] on div "[PERSON_NAME] [PERSON_NAME]" at bounding box center [193, 107] width 320 height 22
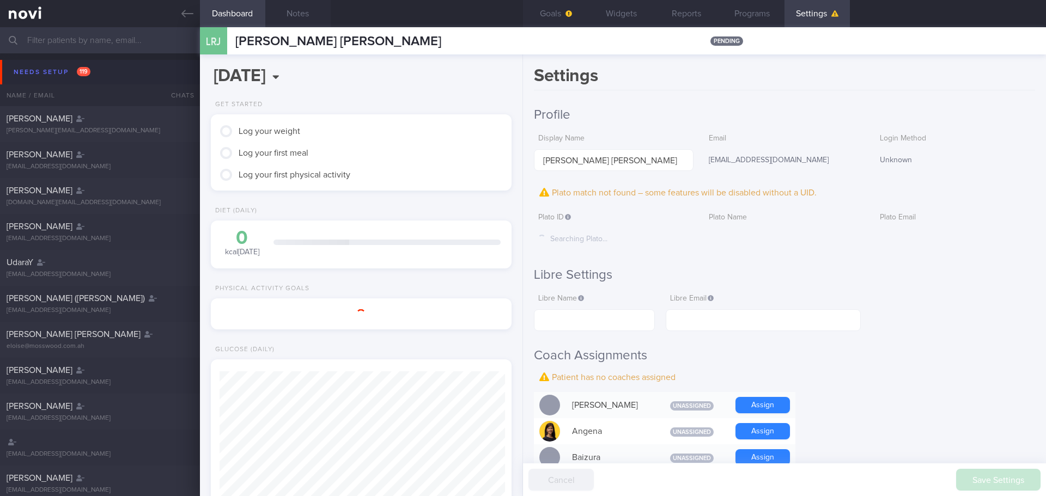
drag, startPoint x: 159, startPoint y: 104, endPoint x: 858, endPoint y: 65, distance: 700.8
click at [864, 57] on div "Settings Profile Display Name [PERSON_NAME] Email [EMAIL_ADDRESS][DOMAIN_NAME] …" at bounding box center [784, 275] width 523 height 442
click at [716, 87] on h1 "Settings" at bounding box center [784, 77] width 501 height 25
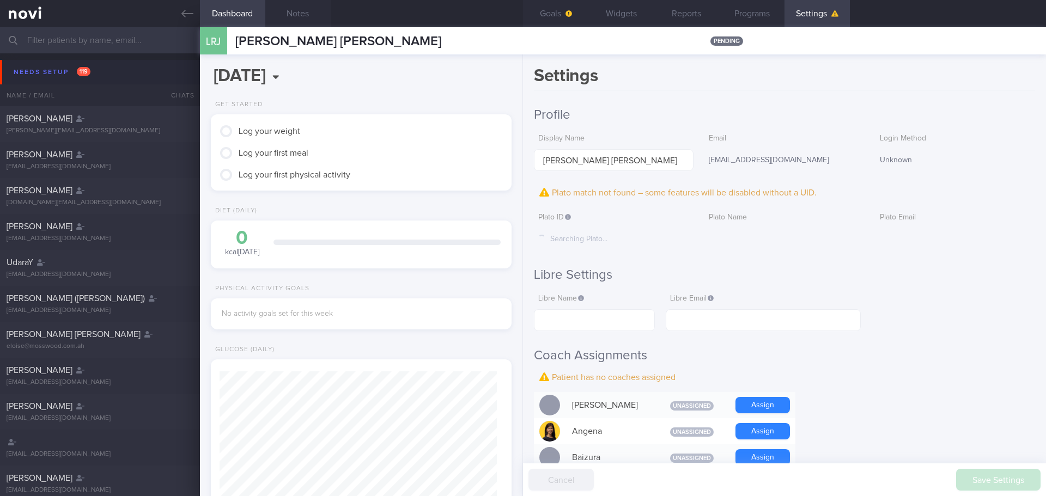
click at [716, 87] on h1 "Settings" at bounding box center [784, 77] width 501 height 25
click at [715, 87] on h1 "Settings" at bounding box center [784, 77] width 501 height 25
click at [713, 86] on h1 "Settings" at bounding box center [784, 77] width 501 height 25
click at [707, 83] on h1 "Settings" at bounding box center [784, 77] width 501 height 25
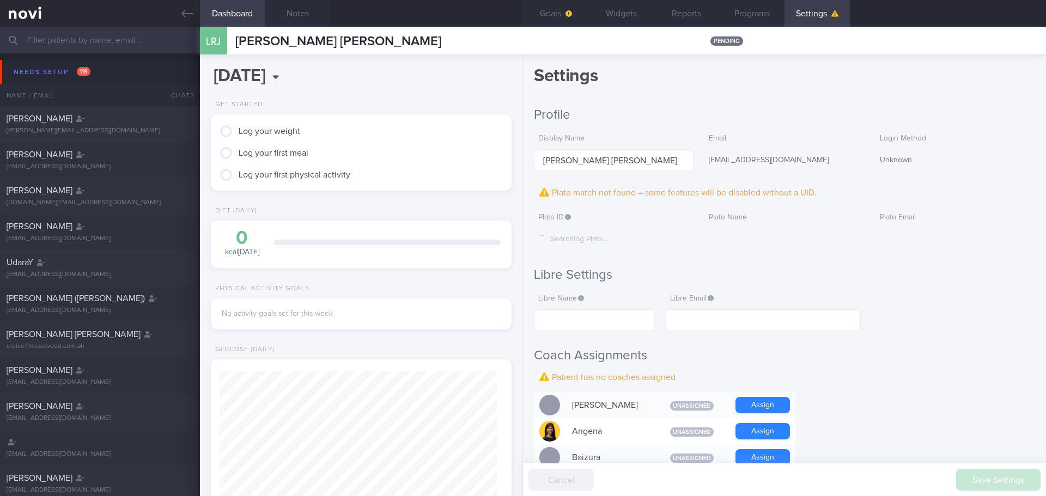
click at [704, 84] on h1 "Settings" at bounding box center [784, 77] width 501 height 25
click at [703, 84] on h1 "Settings" at bounding box center [784, 77] width 501 height 25
click at [707, 84] on h1 "Settings" at bounding box center [784, 77] width 501 height 25
click at [960, 240] on div at bounding box center [956, 234] width 160 height 13
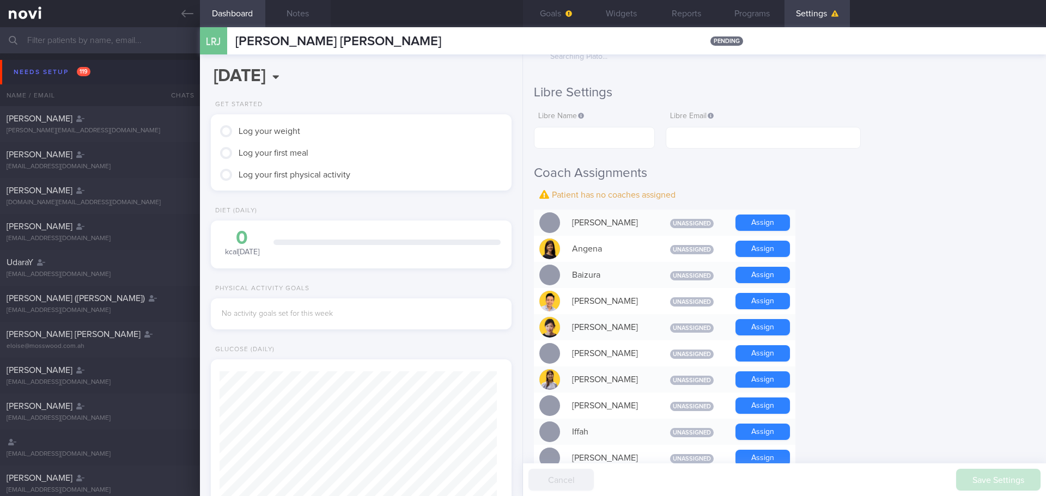
scroll to position [327, 0]
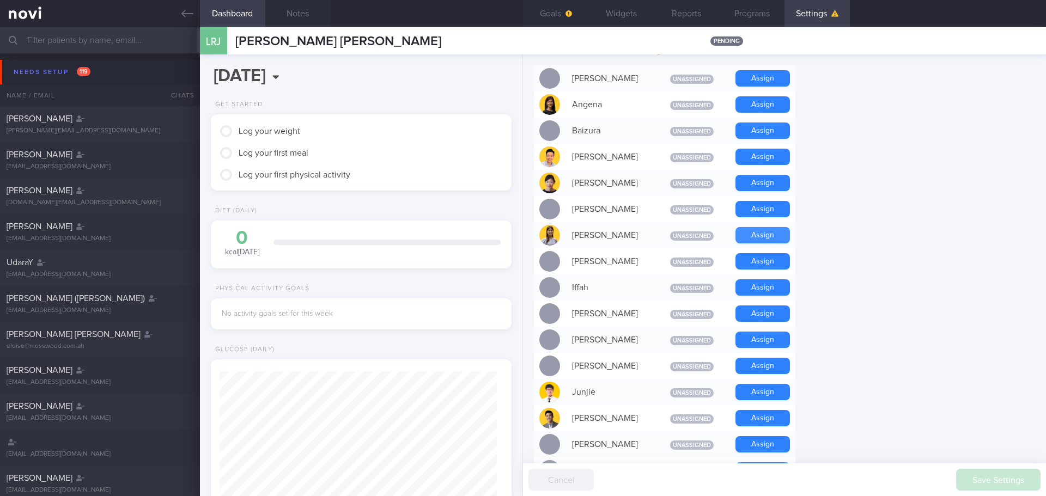
click at [746, 240] on button "Assign" at bounding box center [763, 235] width 54 height 16
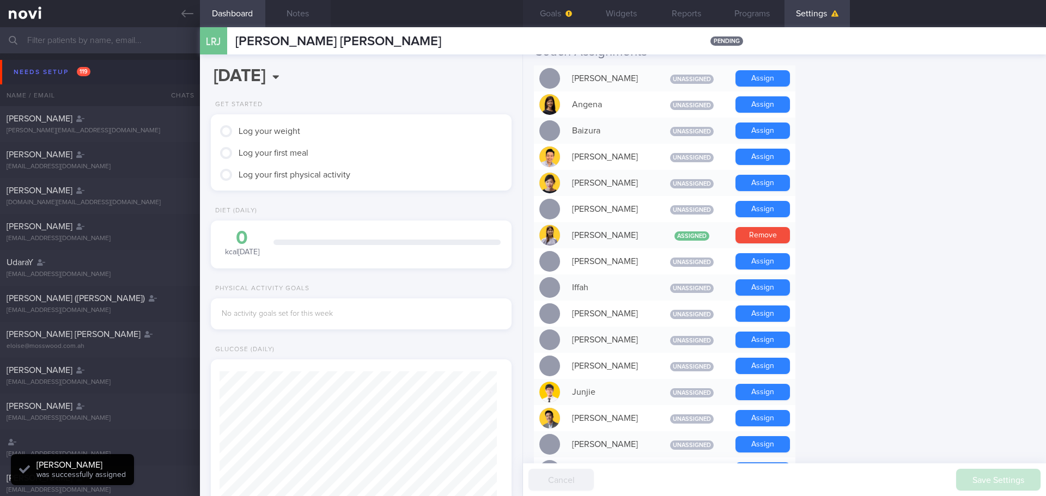
scroll to position [138, 278]
click at [875, 242] on form "Profile Display Name [PERSON_NAME] Email [EMAIL_ADDRESS][DOMAIN_NAME] Login Met…" at bounding box center [784, 382] width 501 height 1159
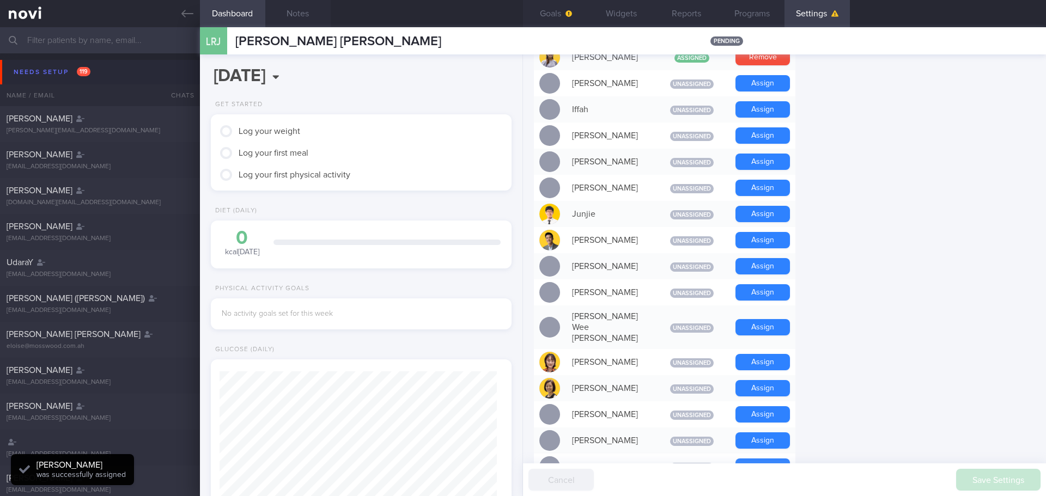
scroll to position [631, 0]
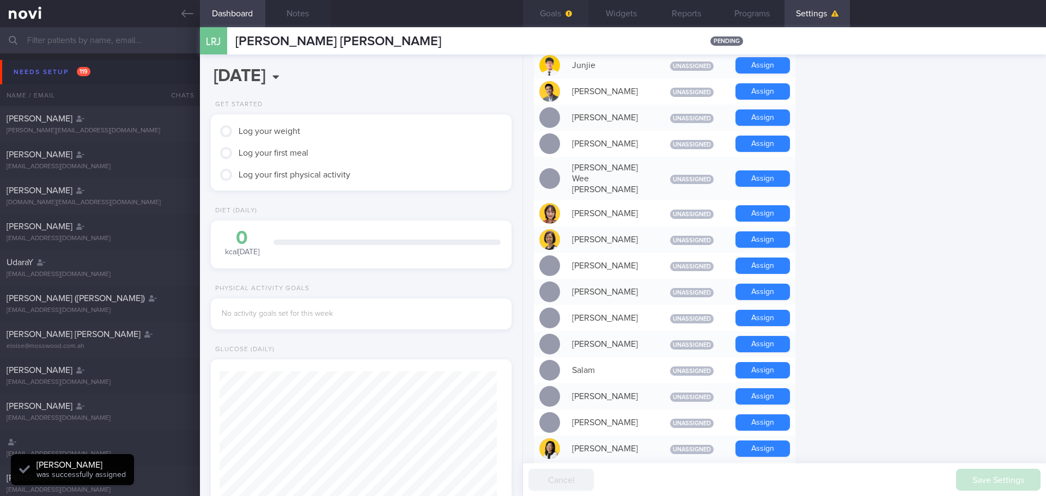
click at [571, 22] on button "Goals" at bounding box center [555, 13] width 65 height 27
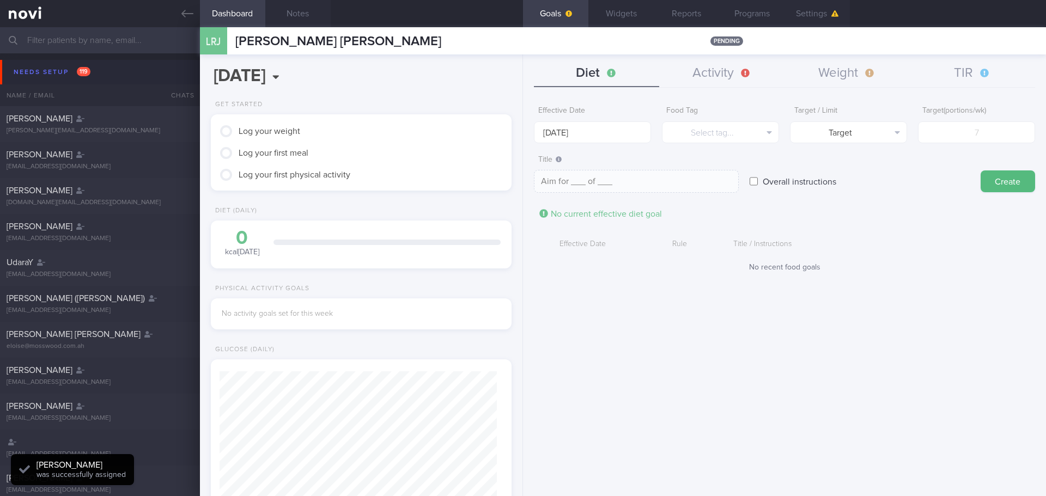
drag, startPoint x: 923, startPoint y: 220, endPoint x: 925, endPoint y: 211, distance: 8.5
click at [923, 219] on form "Effective Date [DATE] Food Tag Select tag... Select tag... Calories Carbs Prote…" at bounding box center [784, 192] width 501 height 183
click at [973, 68] on button "TIR" at bounding box center [972, 73] width 125 height 27
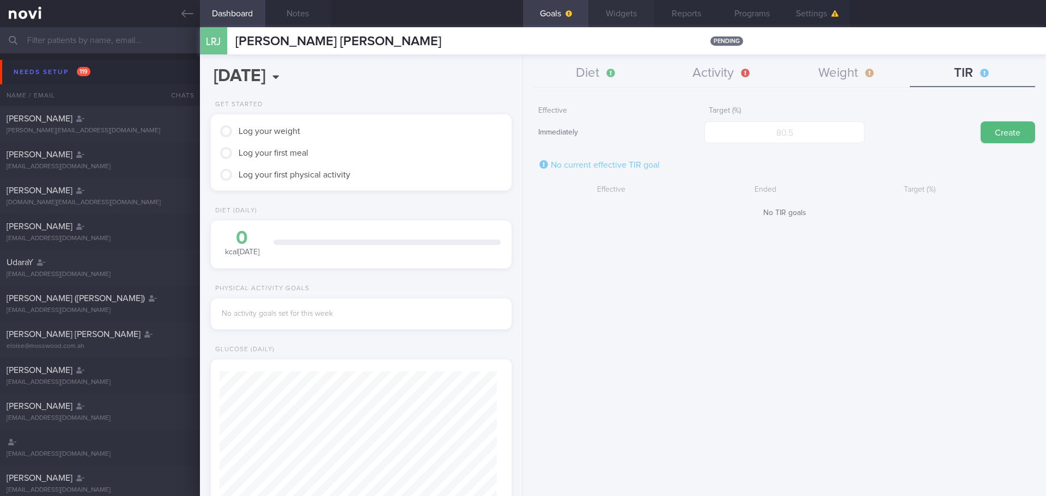
click at [620, 22] on button "Widgets" at bounding box center [621, 13] width 65 height 27
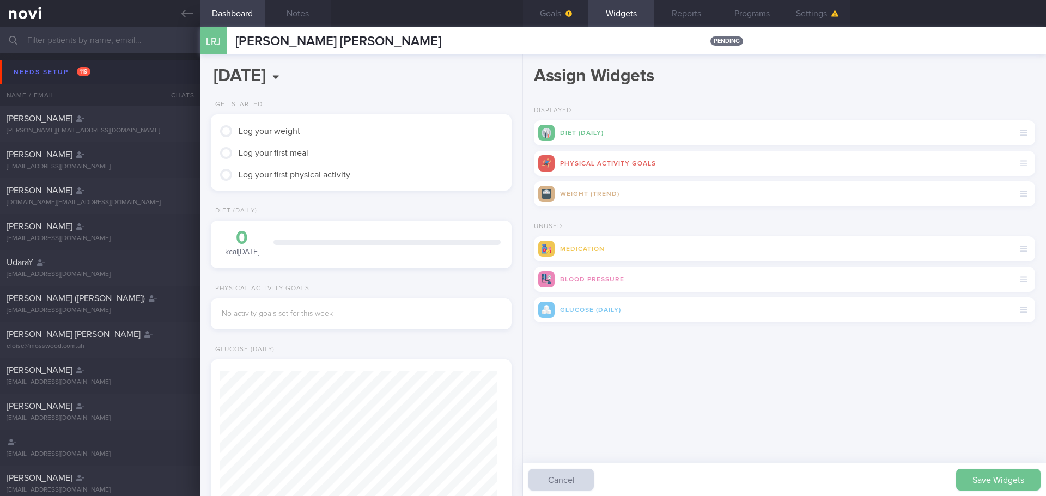
click at [976, 480] on button "Save Widgets" at bounding box center [998, 480] width 84 height 22
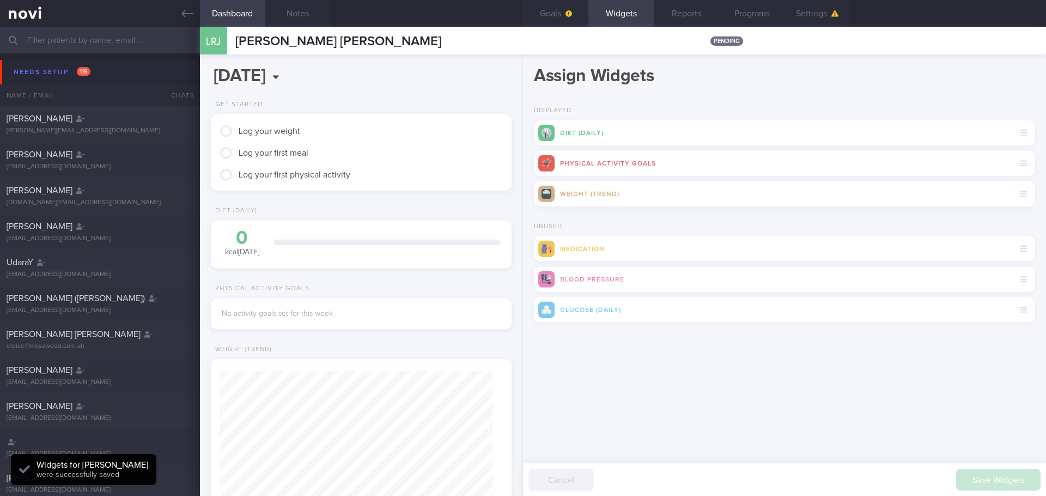
click at [757, 359] on div "Save Widgets Cancel" at bounding box center [784, 355] width 501 height 33
click at [801, 369] on div "Save Widgets Cancel" at bounding box center [784, 355] width 501 height 33
click at [684, 3] on button "Reports" at bounding box center [686, 13] width 65 height 27
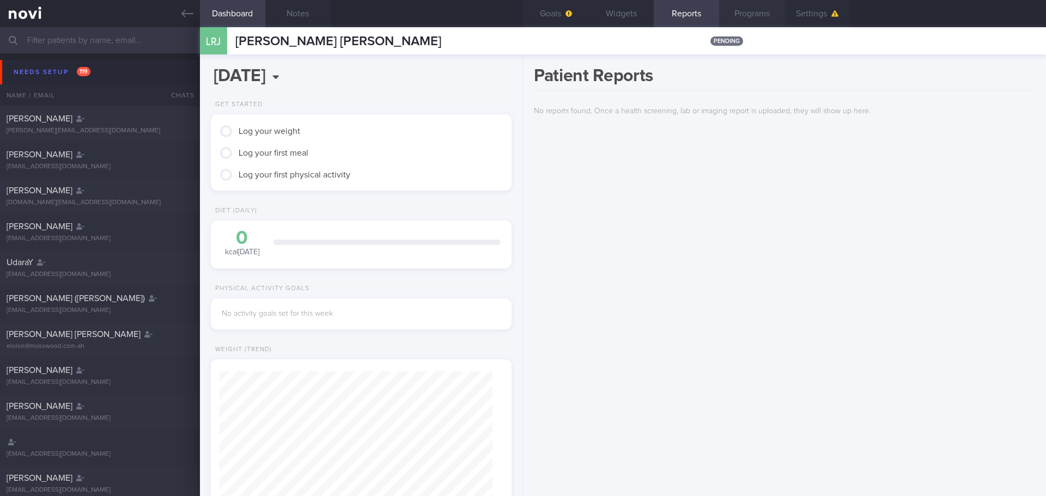
click at [752, 11] on button "Programs" at bounding box center [751, 13] width 65 height 27
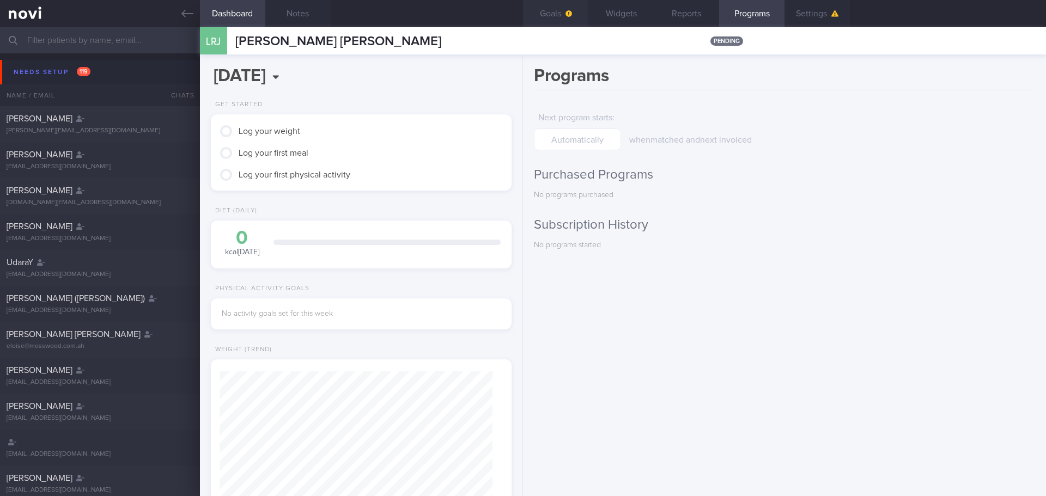
click at [560, 26] on button "Goals" at bounding box center [555, 13] width 65 height 27
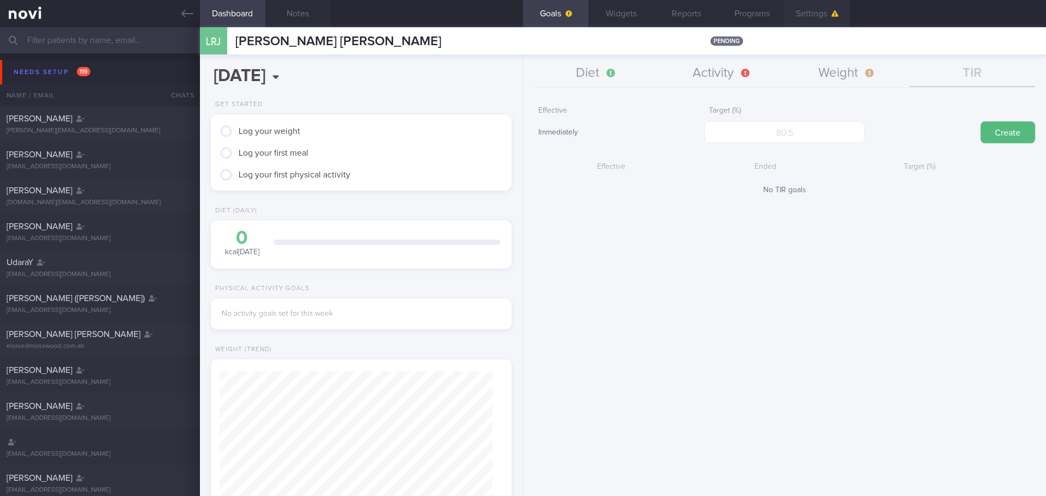
click at [815, 5] on button "Settings" at bounding box center [817, 13] width 65 height 27
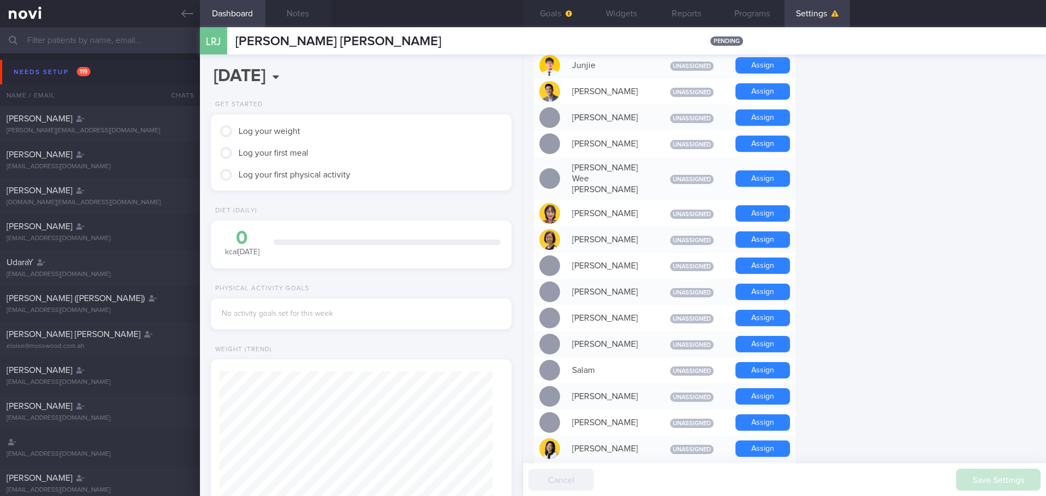
click at [929, 235] on form "Profile Display Name [PERSON_NAME] Email [EMAIL_ADDRESS][DOMAIN_NAME] Login Met…" at bounding box center [784, 55] width 501 height 1159
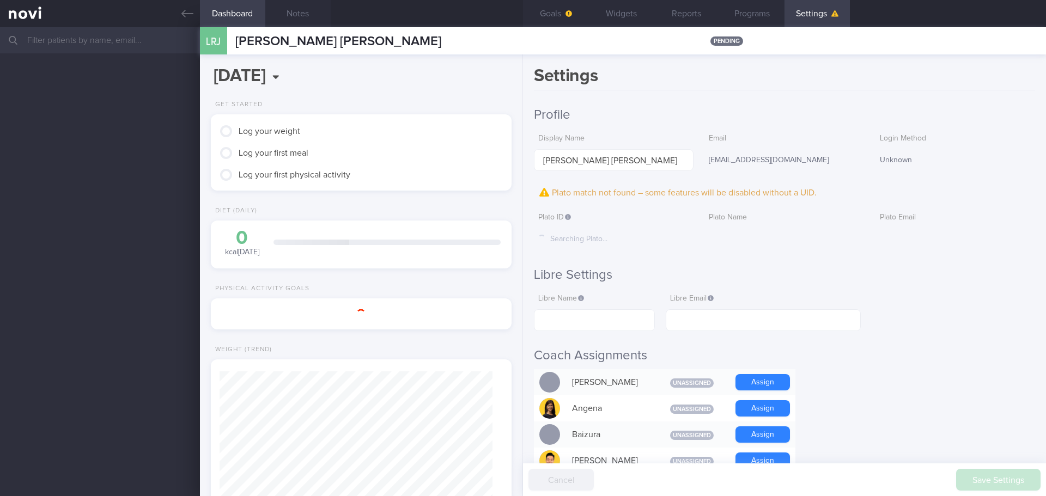
scroll to position [136, 274]
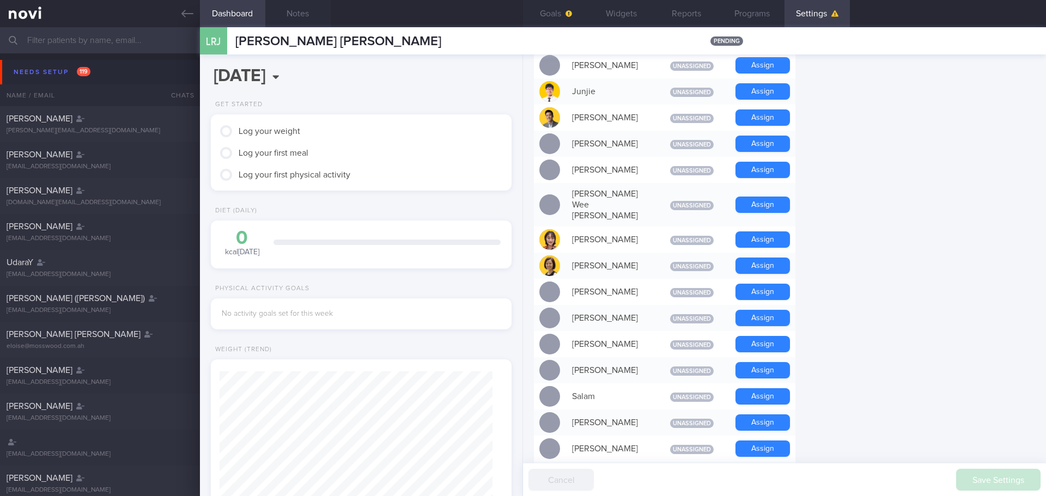
scroll to position [0, 0]
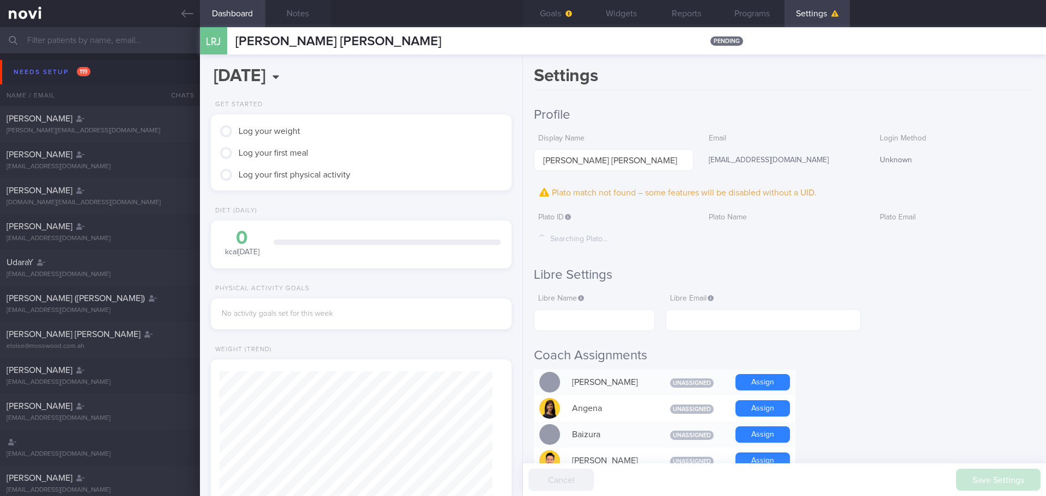
click at [574, 11] on button "Goals" at bounding box center [555, 13] width 65 height 27
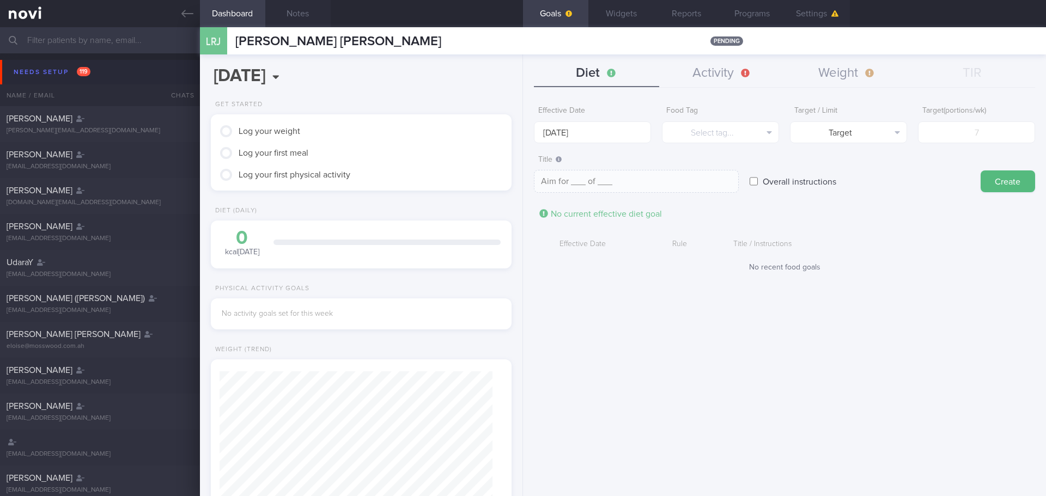
click at [886, 266] on div "No recent food goals" at bounding box center [784, 268] width 501 height 10
click at [893, 266] on div "No recent food goals" at bounding box center [784, 268] width 501 height 10
click at [893, 257] on div "Effective Date Rule Title / Instructions No recent food goals" at bounding box center [784, 253] width 501 height 38
click at [51, 77] on div "Needs setup 119" at bounding box center [52, 72] width 82 height 15
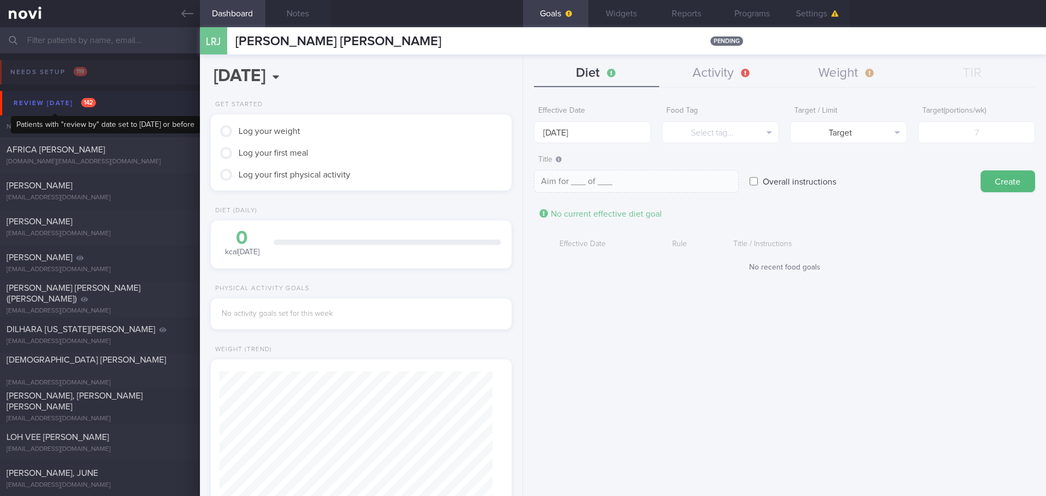
click at [67, 108] on div "Review [DATE] 142" at bounding box center [55, 103] width 88 height 15
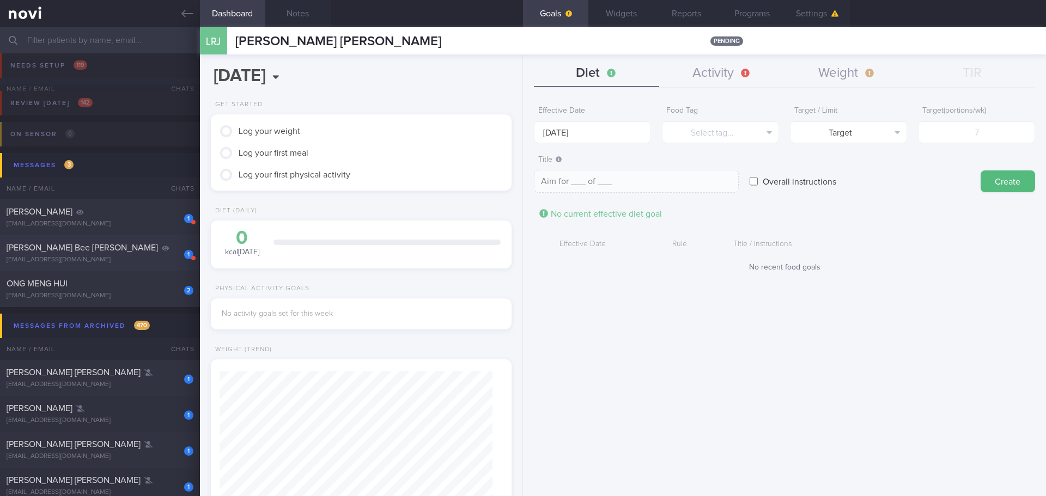
scroll to position [54, 0]
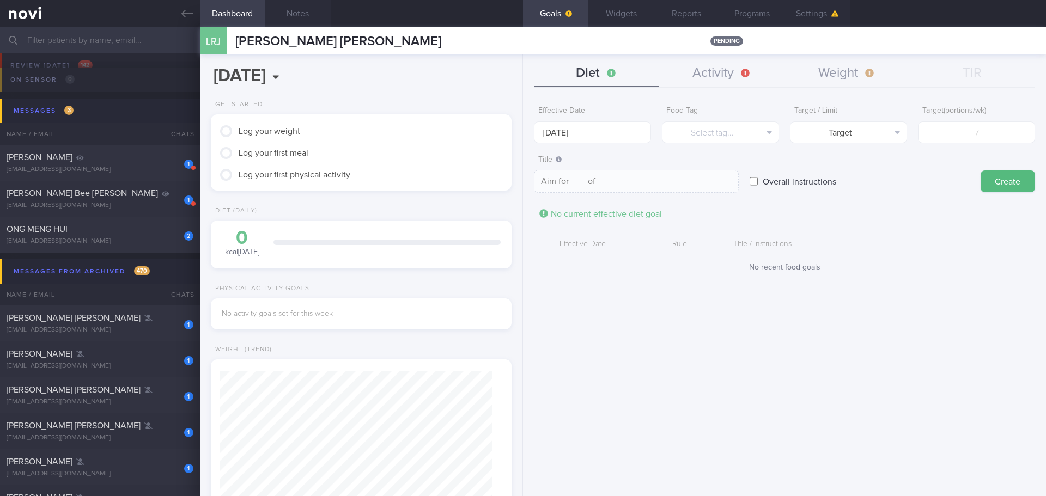
click at [742, 351] on div "Effective Date [DATE] Food Tag Select tag... Select tag... Calories Carbs Prote…" at bounding box center [784, 295] width 523 height 404
click at [810, 348] on div "Effective Date 20 Oct 2025 Food Tag Select tag... Select tag... Calories Carbs …" at bounding box center [784, 295] width 523 height 404
click at [860, 341] on div "Effective Date 20 Oct 2025 Food Tag Select tag... Select tag... Calories Carbs …" at bounding box center [784, 295] width 523 height 404
click at [860, 340] on div "Effective Date 20 Oct 2025 Food Tag Select tag... Select tag... Calories Carbs …" at bounding box center [784, 295] width 523 height 404
click at [821, 82] on button "Weight" at bounding box center [847, 73] width 125 height 27
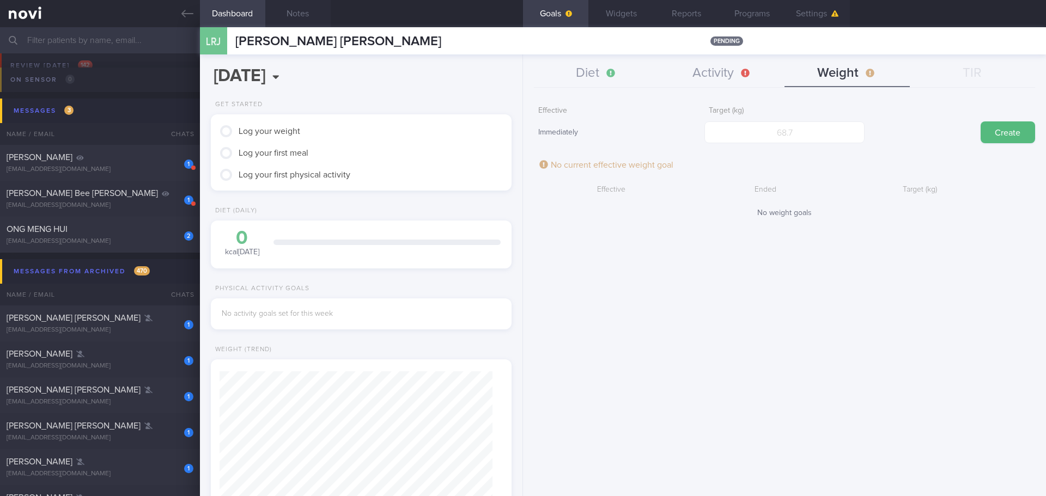
click at [813, 304] on div "Effective Immediately Target (kg) Create No current effective weight goal Effec…" at bounding box center [784, 295] width 523 height 404
click at [723, 58] on div "Diet Activity Weight TIR Effective Date 20 Oct 2025 Food Tag Select tag... Sele…" at bounding box center [784, 275] width 523 height 442
click at [700, 70] on button "Activity" at bounding box center [721, 73] width 125 height 27
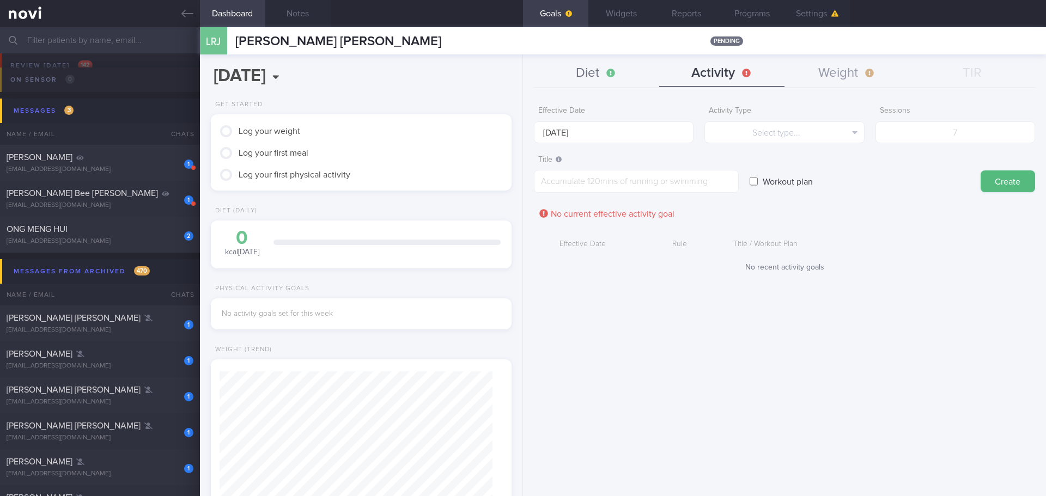
click at [610, 73] on button "Diet" at bounding box center [596, 73] width 125 height 27
click at [825, 65] on button "Weight" at bounding box center [847, 73] width 125 height 27
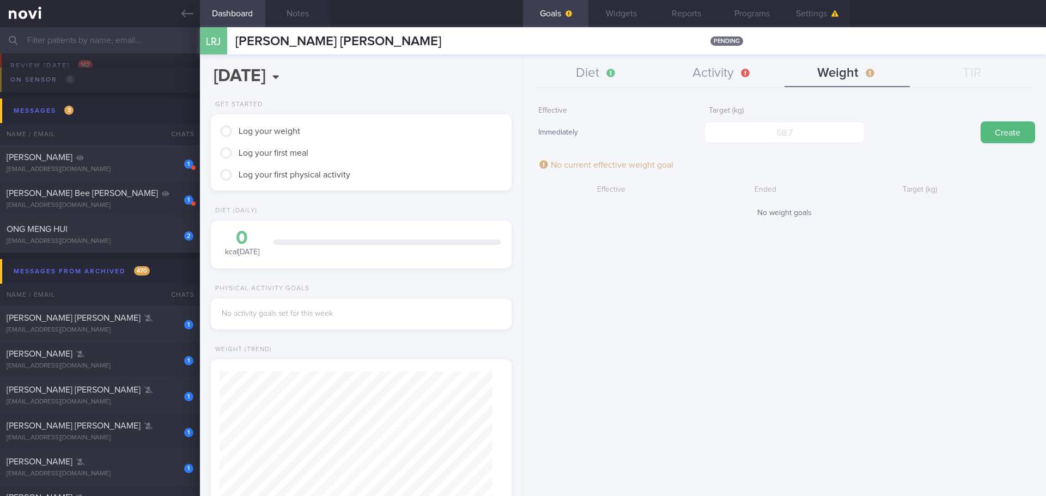
click at [934, 119] on div "Create" at bounding box center [956, 122] width 160 height 43
click at [908, 114] on div "Create" at bounding box center [956, 122] width 160 height 43
click at [914, 120] on div "Create" at bounding box center [956, 122] width 160 height 43
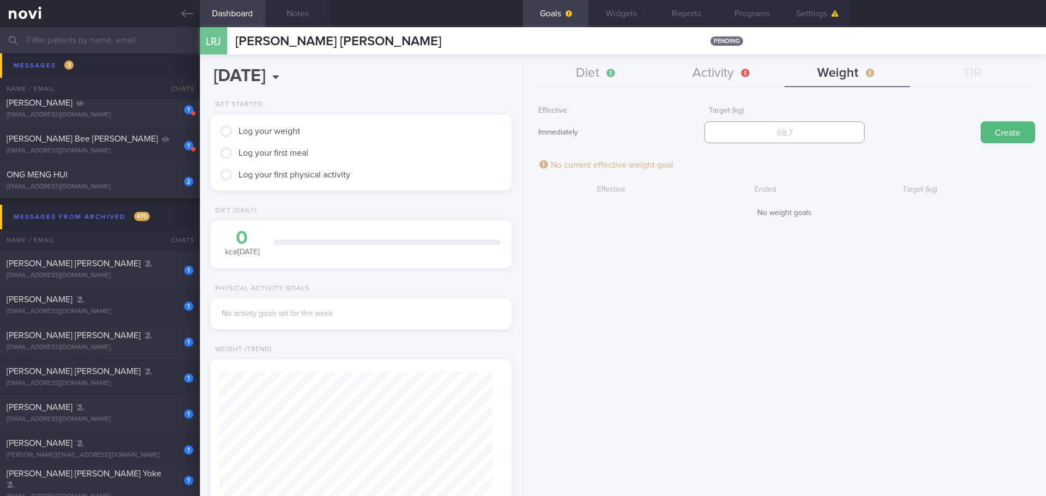
click at [771, 135] on input "number" at bounding box center [785, 133] width 160 height 22
type input "73"
click at [1002, 130] on button "Create" at bounding box center [1008, 133] width 54 height 22
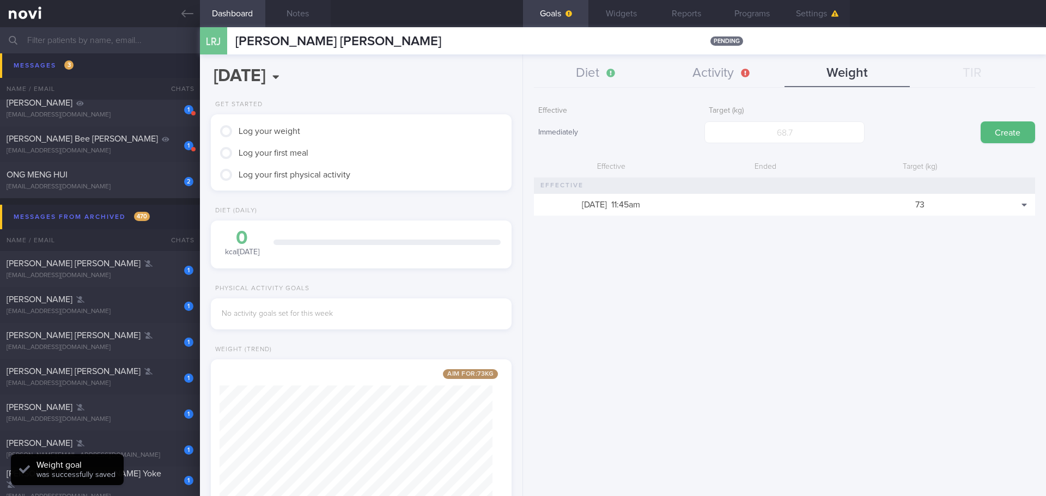
click at [969, 268] on div "Effective Immediately Target (kg) Create Effective Ended Target (kg) 15 Oct 202…" at bounding box center [784, 295] width 523 height 404
click at [1019, 238] on button "Delete" at bounding box center [1005, 237] width 53 height 16
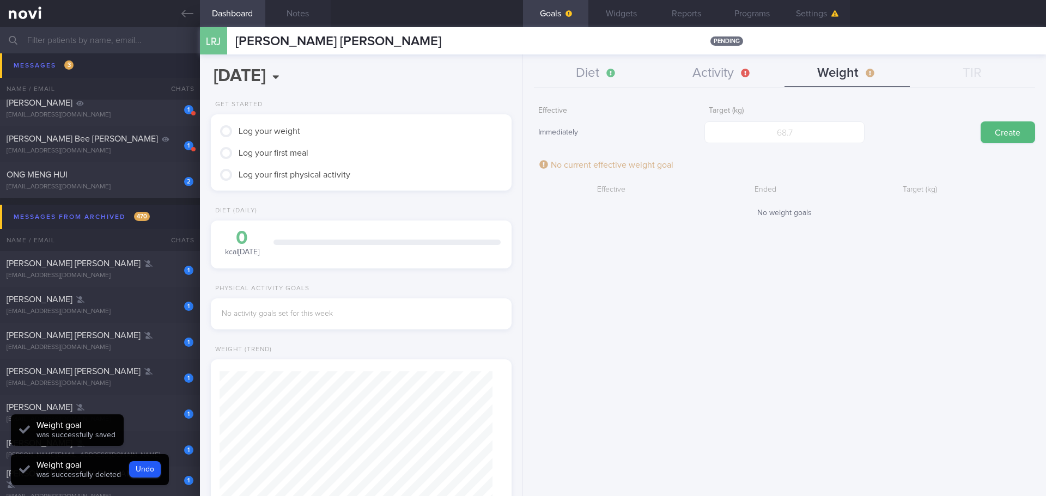
scroll to position [544816, 544680]
click at [978, 267] on div "Effective Immediately Target (kg) Create No current effective weight goal Effec…" at bounding box center [784, 295] width 523 height 404
click at [976, 267] on div "Effective Immediately Target (kg) Create No current effective weight goal Effec…" at bounding box center [784, 295] width 523 height 404
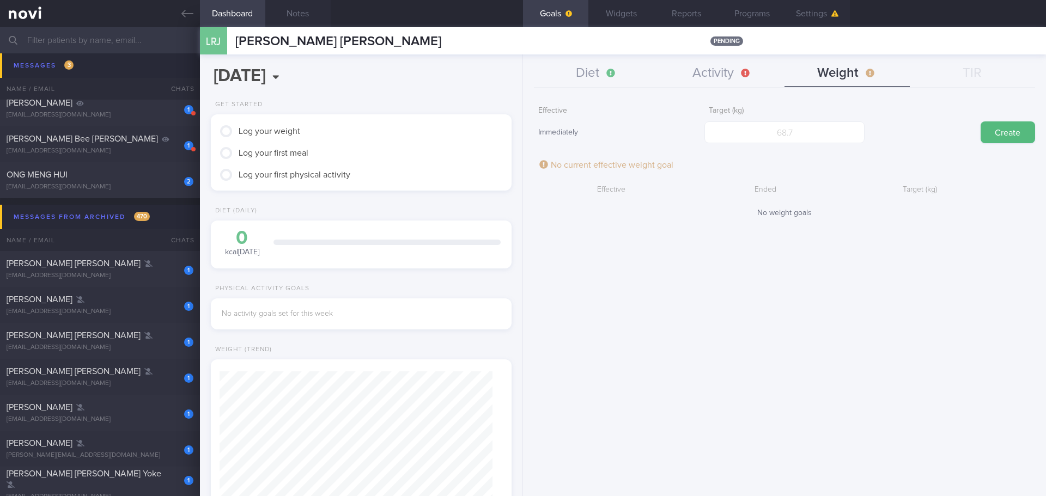
click at [850, 250] on div "Effective Immediately Target (kg) Create No current effective weight goal Effec…" at bounding box center [784, 295] width 523 height 404
click at [815, 129] on input "number" at bounding box center [785, 133] width 160 height 22
click at [773, 131] on input "number" at bounding box center [785, 133] width 160 height 22
type input "83"
click at [1010, 125] on button "Create" at bounding box center [1008, 133] width 54 height 22
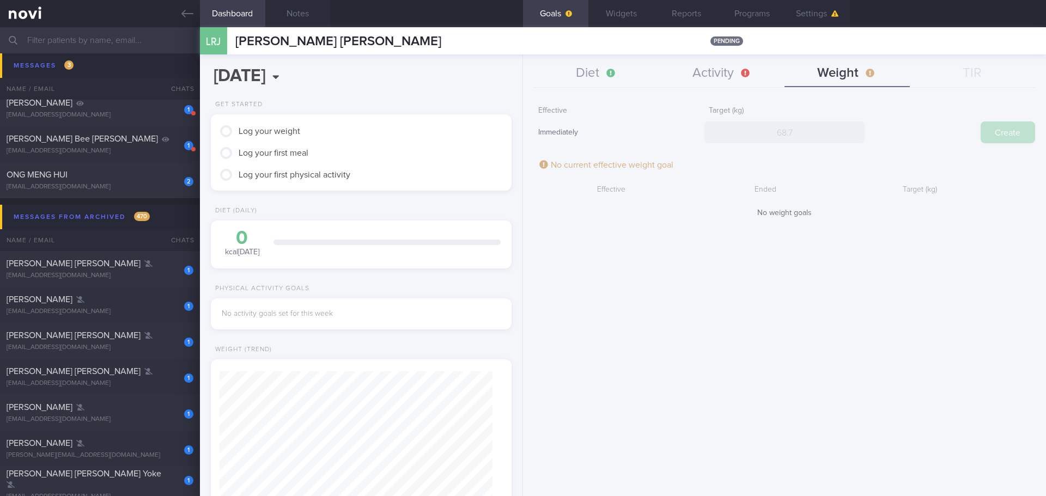
scroll to position [152, 274]
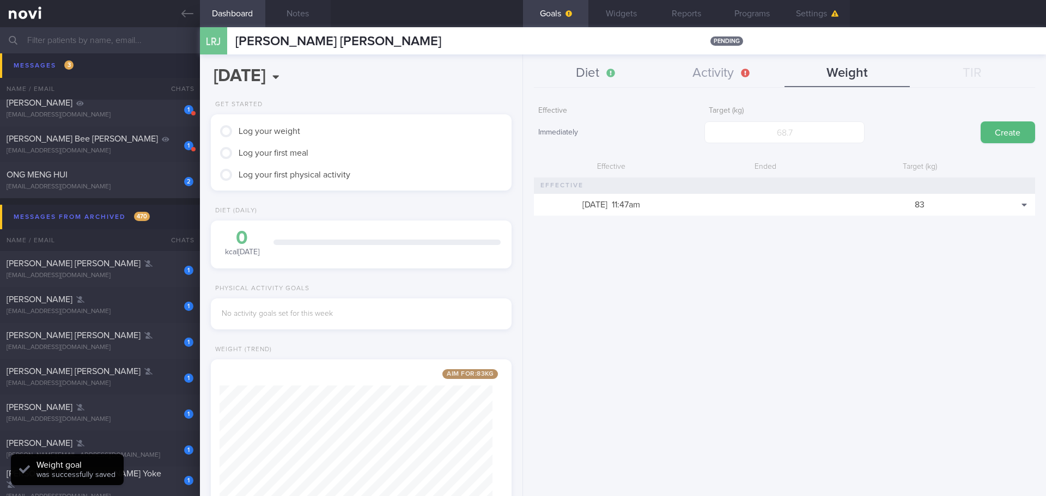
click at [631, 77] on button "Diet" at bounding box center [596, 73] width 125 height 27
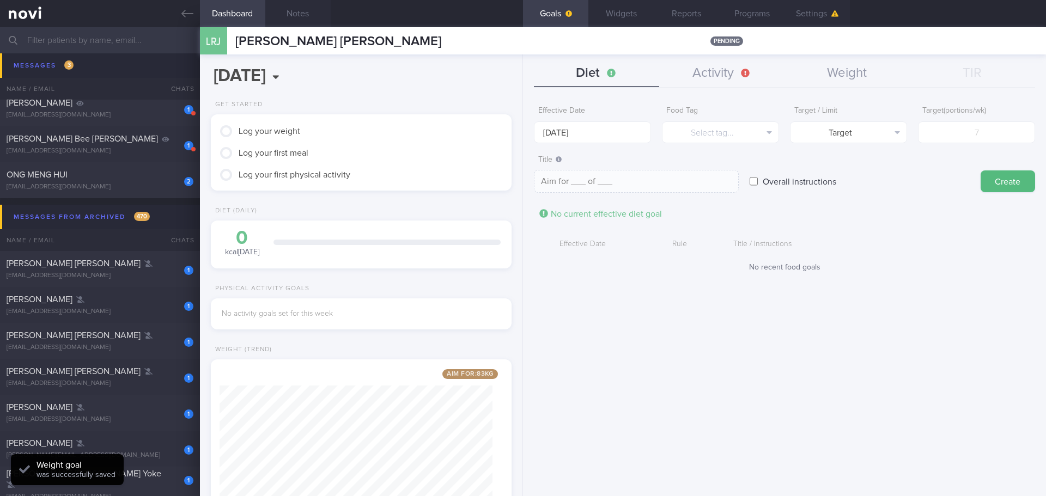
click at [959, 286] on div "Effective Date 20 Oct 2025 Food Tag Select tag... Select tag... Calories Carbs …" at bounding box center [784, 295] width 523 height 404
click at [895, 304] on div "Effective Date 20 Oct 2025 Food Tag Select tag... Select tag... Calories Carbs …" at bounding box center [784, 295] width 523 height 404
click at [579, 64] on button "Diet" at bounding box center [596, 73] width 125 height 27
click at [589, 129] on input "[DATE]" at bounding box center [592, 133] width 117 height 22
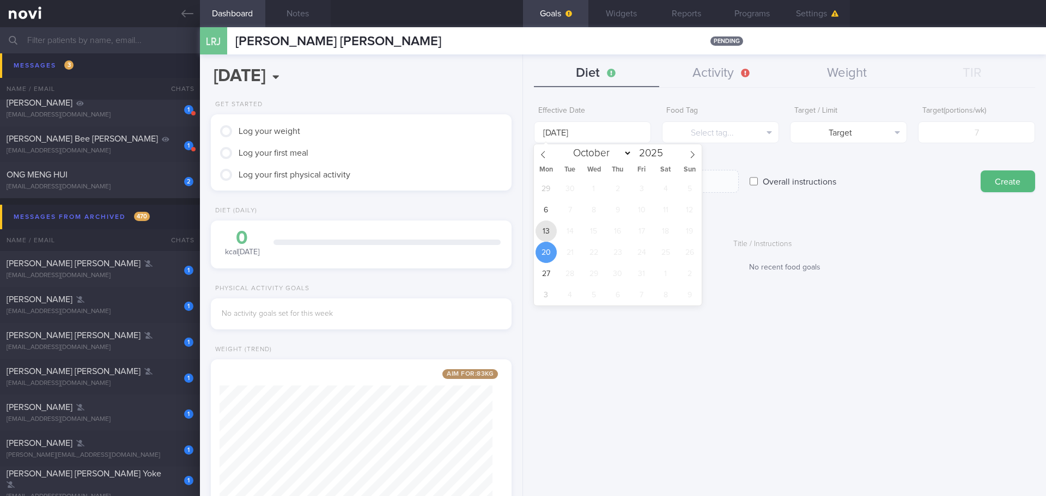
click at [548, 234] on span "13" at bounding box center [546, 231] width 21 height 21
type input "13 Oct 2025"
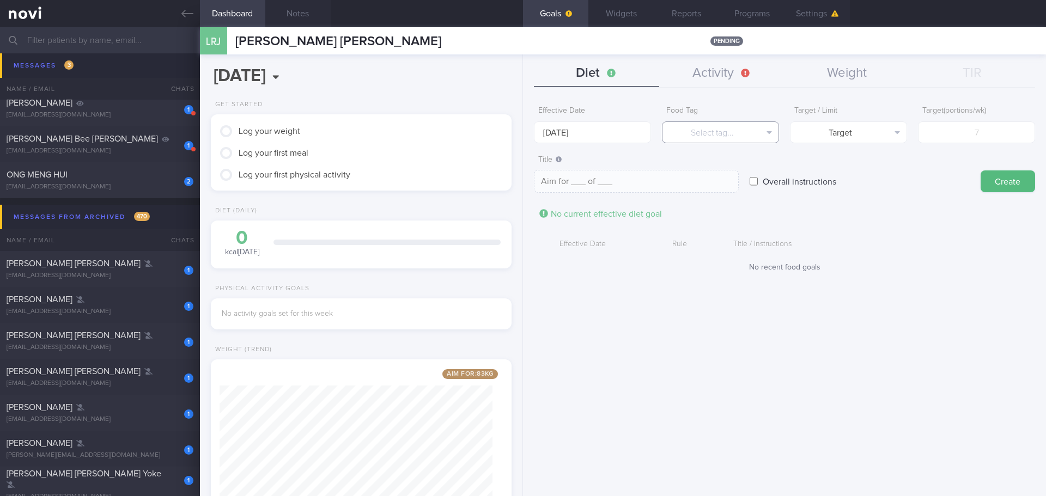
click at [702, 131] on button "Select tag..." at bounding box center [720, 133] width 117 height 22
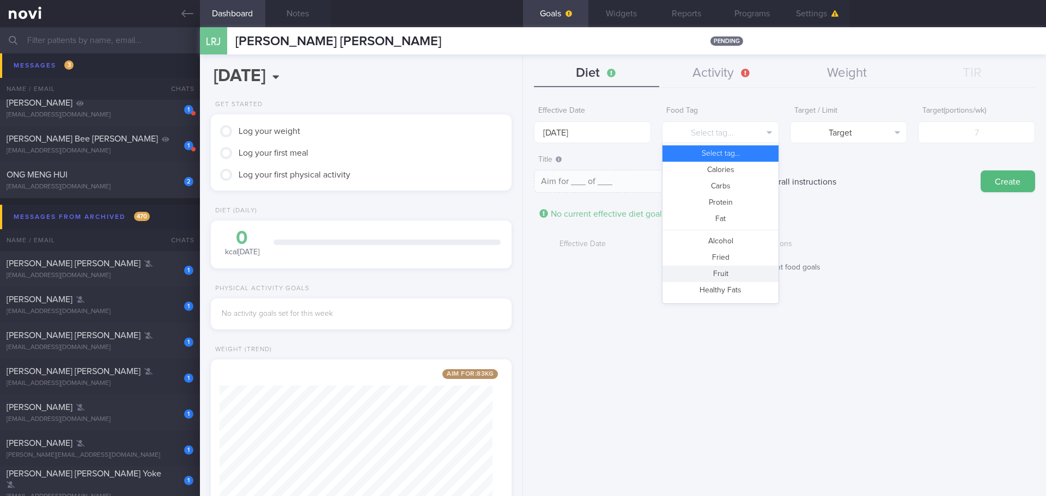
click at [735, 271] on button "Fruit" at bounding box center [721, 274] width 116 height 16
type textarea "Aim for __ portions of fruits per week"
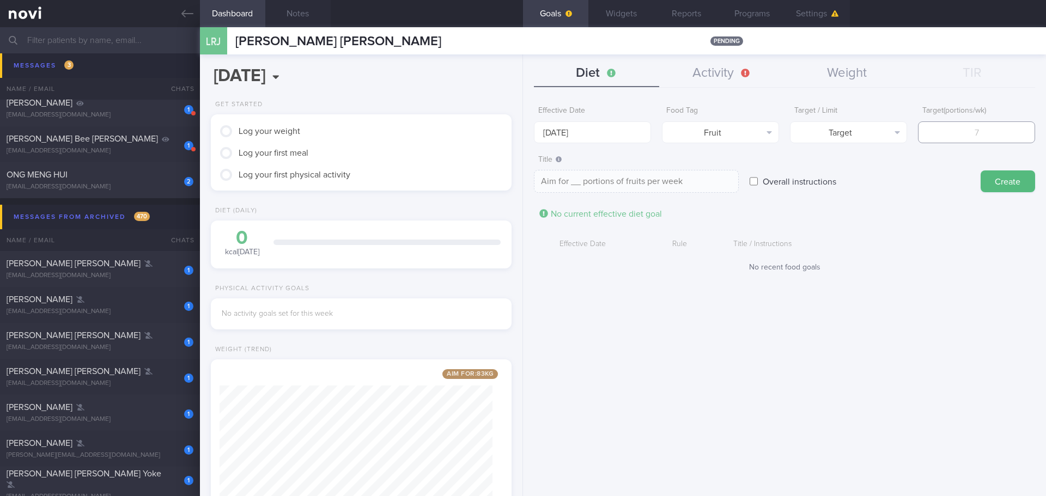
click at [940, 135] on input "number" at bounding box center [976, 133] width 117 height 22
click at [878, 138] on button "Target" at bounding box center [848, 133] width 117 height 22
click at [950, 134] on input "number" at bounding box center [976, 133] width 117 height 22
type input "1"
type textarea "Aim for 1 portions of fruits per week"
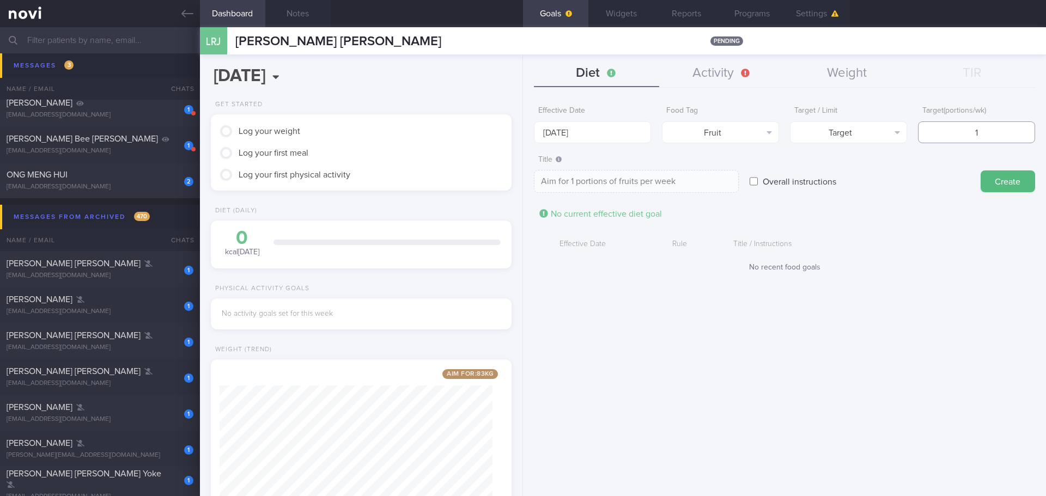
type input "14"
type textarea "Aim for 14 portions of fruits per week"
type input "14"
click at [1008, 186] on button "Create" at bounding box center [1008, 182] width 54 height 22
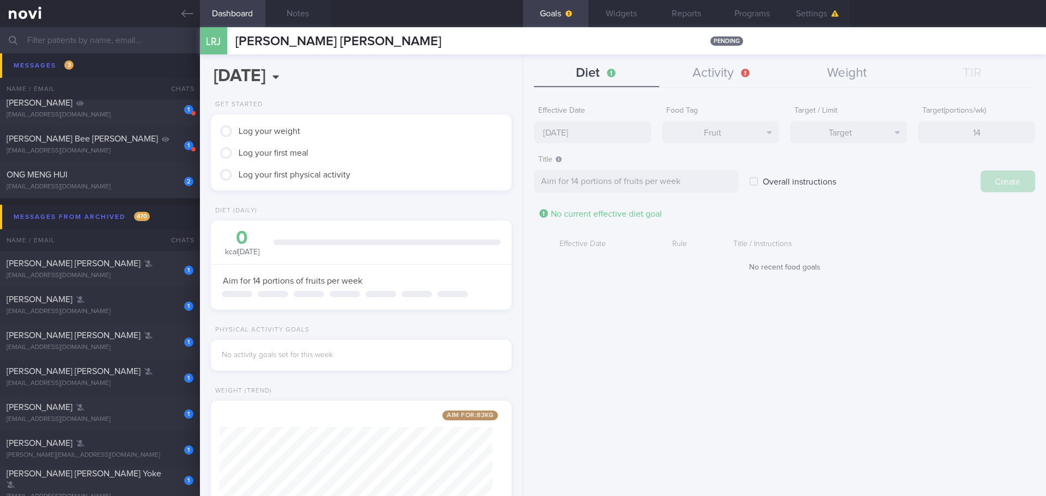
type input "[DATE]"
type textarea "Aim for ___ of ___"
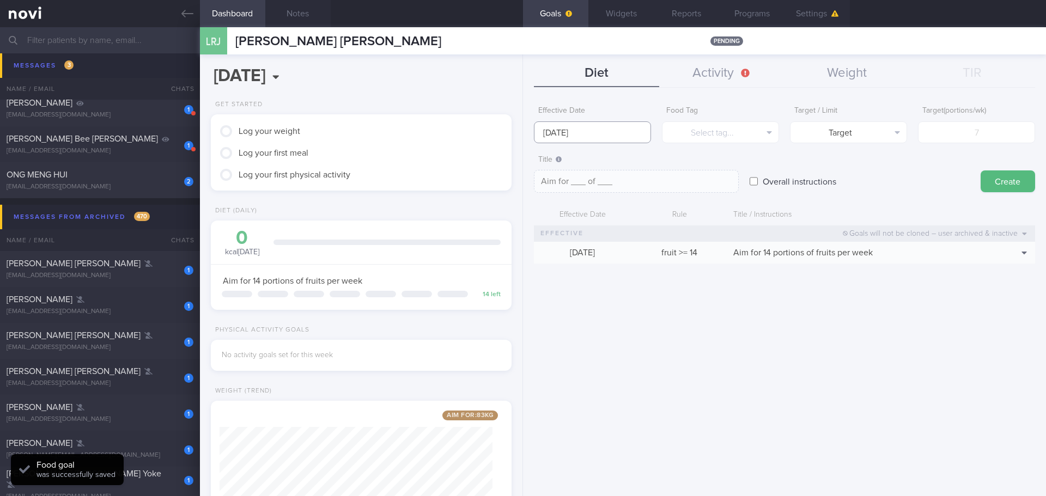
click at [572, 130] on input "[DATE]" at bounding box center [592, 133] width 117 height 22
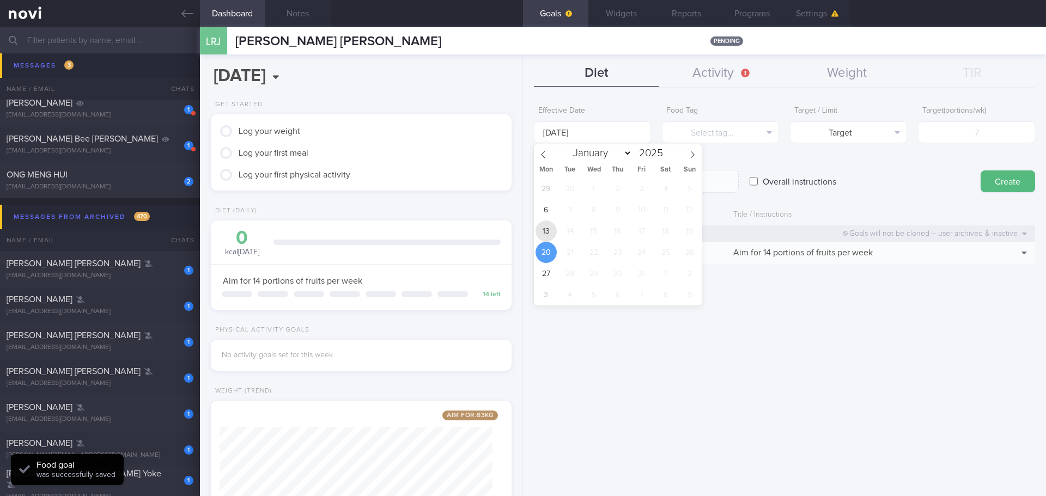
click at [555, 231] on span "13" at bounding box center [546, 231] width 21 height 21
type input "13 Oct 2025"
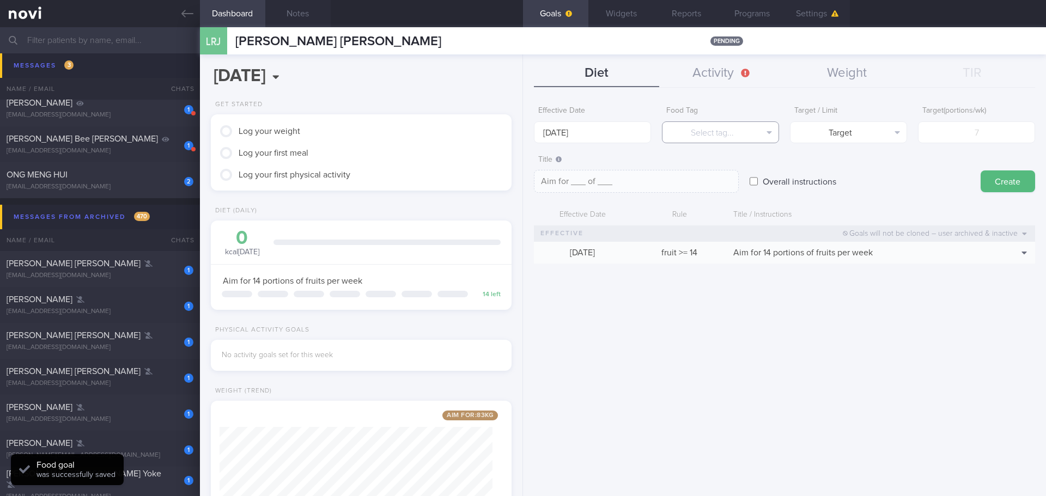
click at [700, 128] on button "Select tag..." at bounding box center [720, 133] width 117 height 22
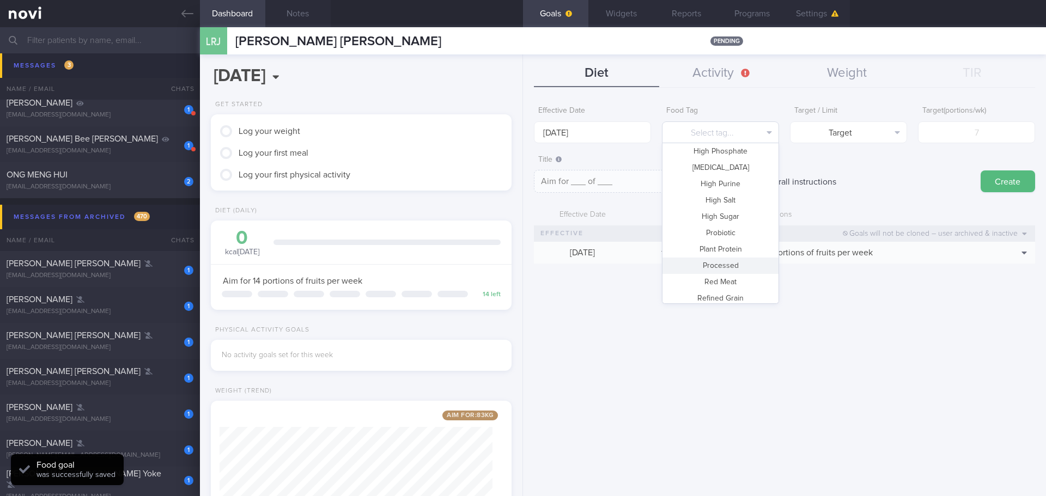
scroll to position [324, 0]
click at [735, 261] on button "Vegetable" at bounding box center [721, 260] width 116 height 16
type textarea "Aim for __ portions of vegetables per week"
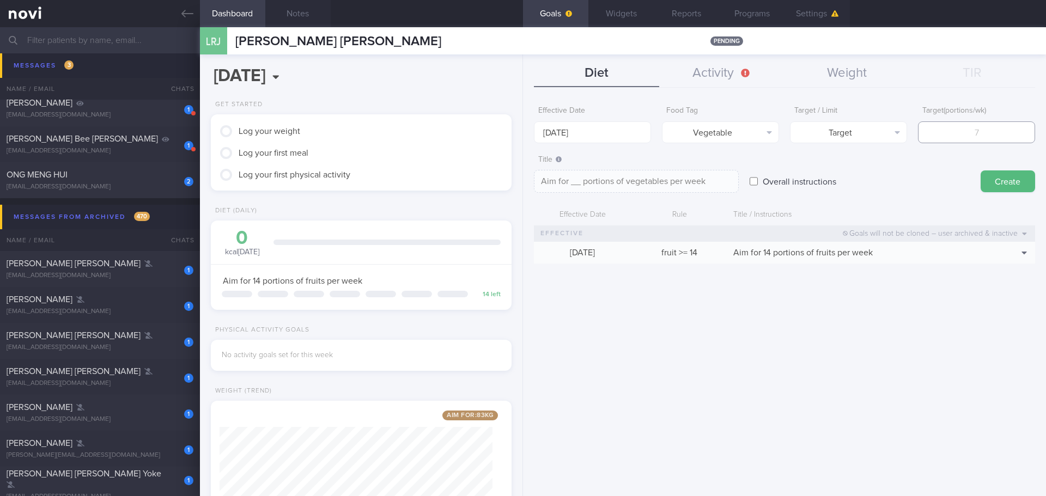
click at [971, 130] on input "number" at bounding box center [976, 133] width 117 height 22
type input "1"
type textarea "Aim for 1 portions of vegetables per week"
type input "14"
type textarea "Aim for 14 portions of vegetables per week"
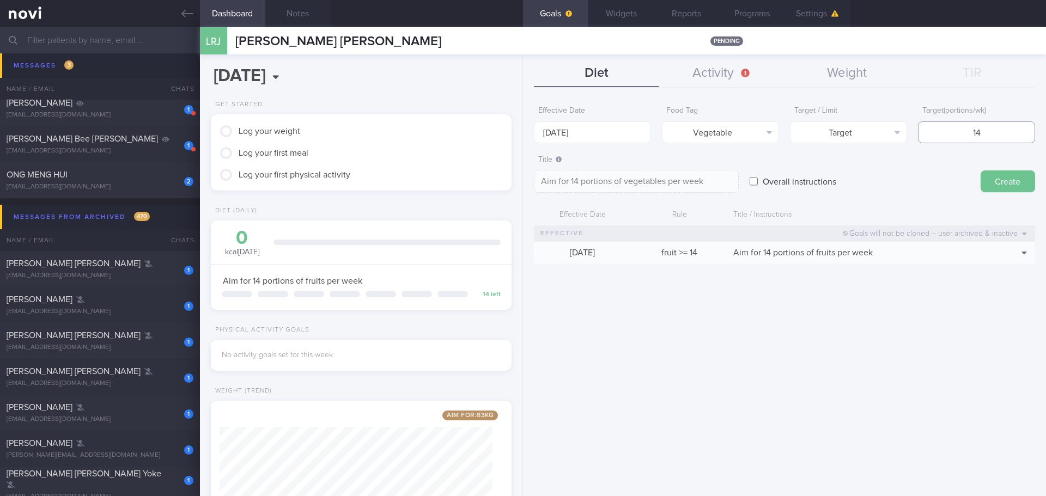
type input "14"
click at [989, 176] on button "Create" at bounding box center [1008, 182] width 54 height 22
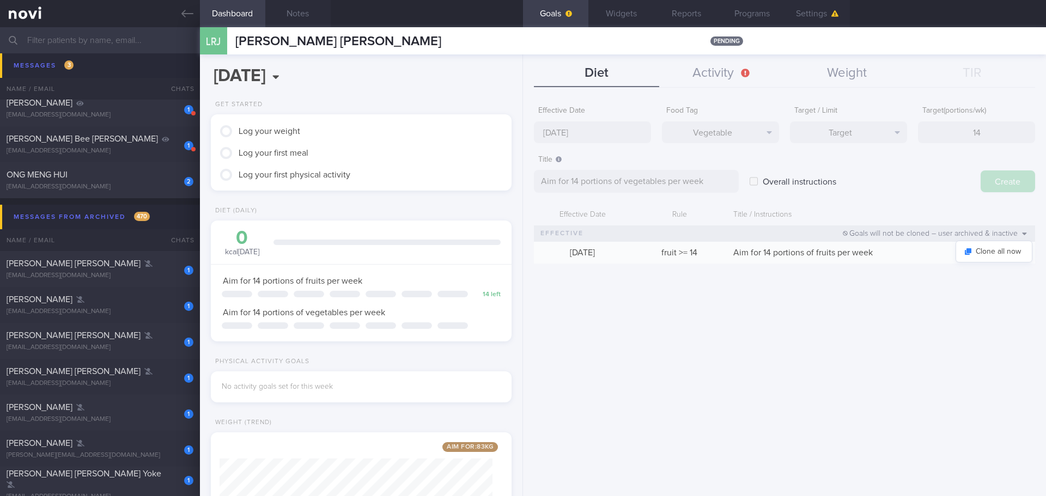
type input "[DATE]"
type textarea "Aim for ___ of ___"
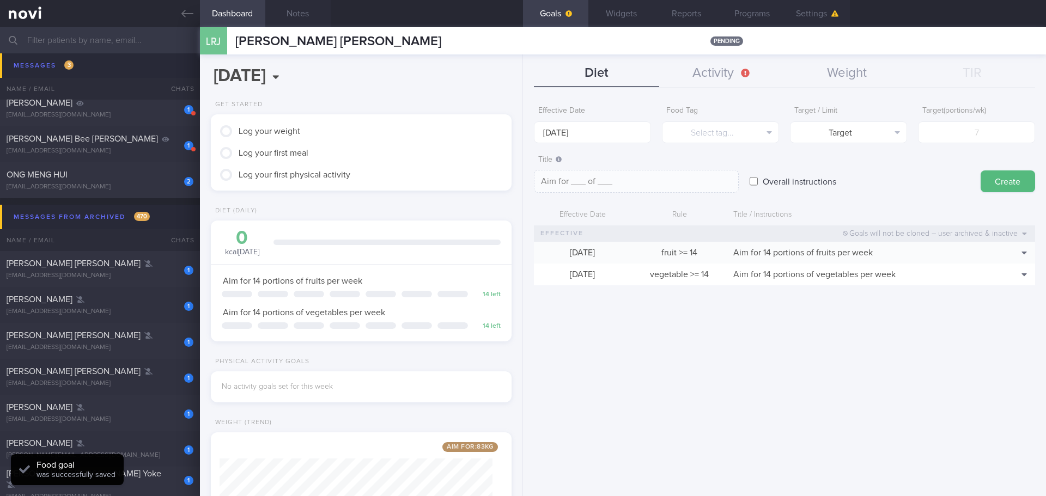
click at [983, 342] on div "Effective Date 20 Oct 2025 Food Tag Select tag... Select tag... Calories Carbs …" at bounding box center [784, 295] width 523 height 404
click at [984, 342] on div "Effective Date 20 Oct 2025 Food Tag Select tag... Select tag... Calories Carbs …" at bounding box center [784, 295] width 523 height 404
click at [995, 347] on div "Effective Date 20 Oct 2025 Food Tag Select tag... Select tag... Calories Carbs …" at bounding box center [784, 295] width 523 height 404
click at [1021, 359] on div "Effective Date 20 Oct 2025 Food Tag Select tag... Select tag... Calories Carbs …" at bounding box center [784, 295] width 523 height 404
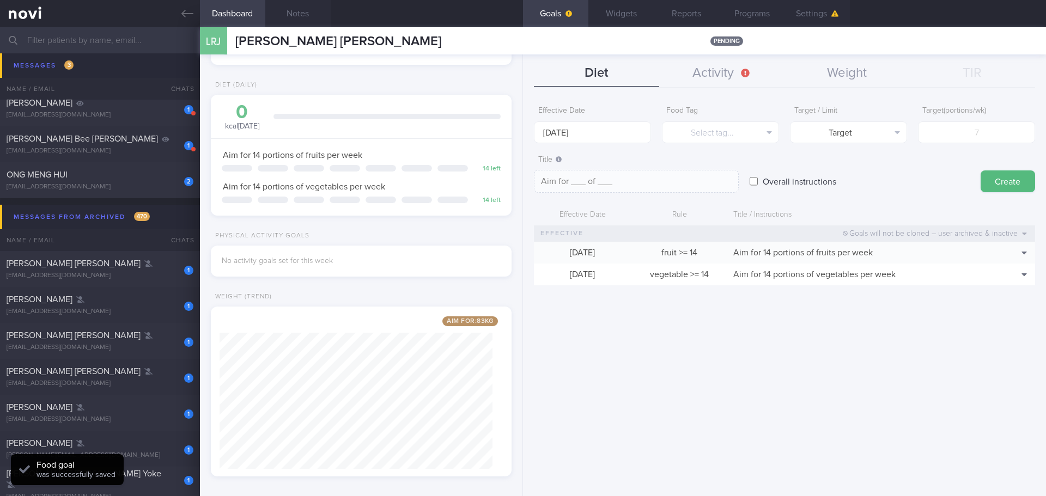
scroll to position [134, 0]
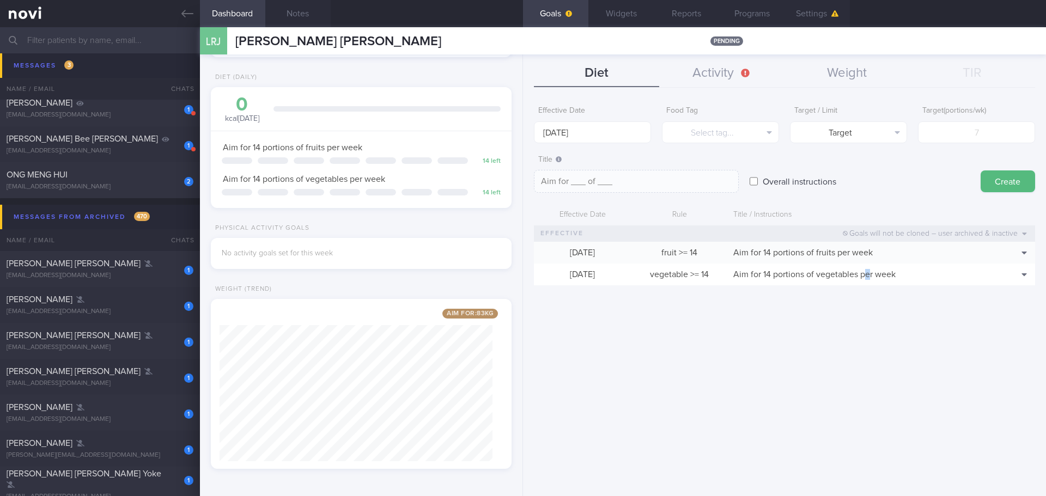
click at [868, 361] on div "Effective Date 20 Oct 2025 Food Tag Select tag... Select tag... Calories Carbs …" at bounding box center [784, 295] width 523 height 404
click at [869, 344] on div "Effective Date 20 Oct 2025 Food Tag Select tag... Select tag... Calories Carbs …" at bounding box center [784, 295] width 523 height 404
click at [629, 15] on button "Widgets" at bounding box center [621, 13] width 65 height 27
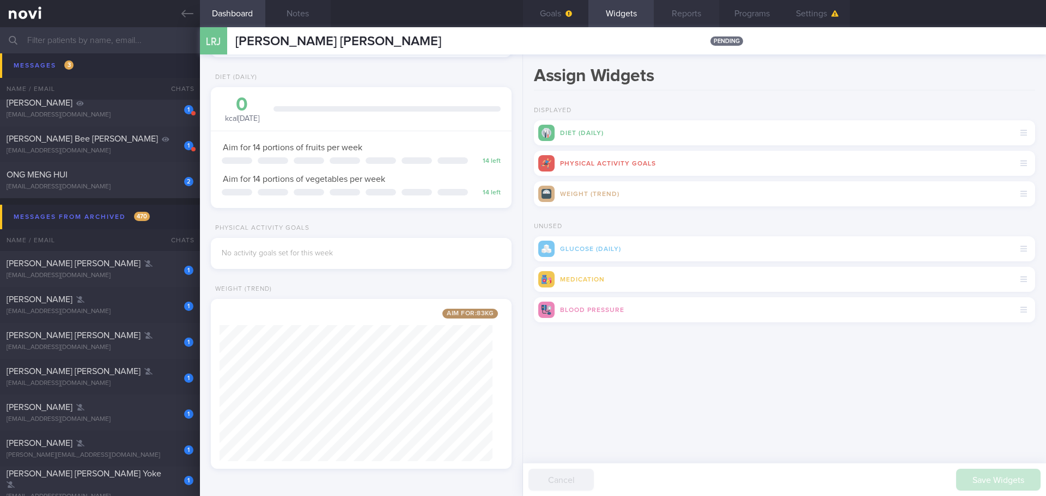
click at [678, 14] on button "Reports" at bounding box center [686, 13] width 65 height 27
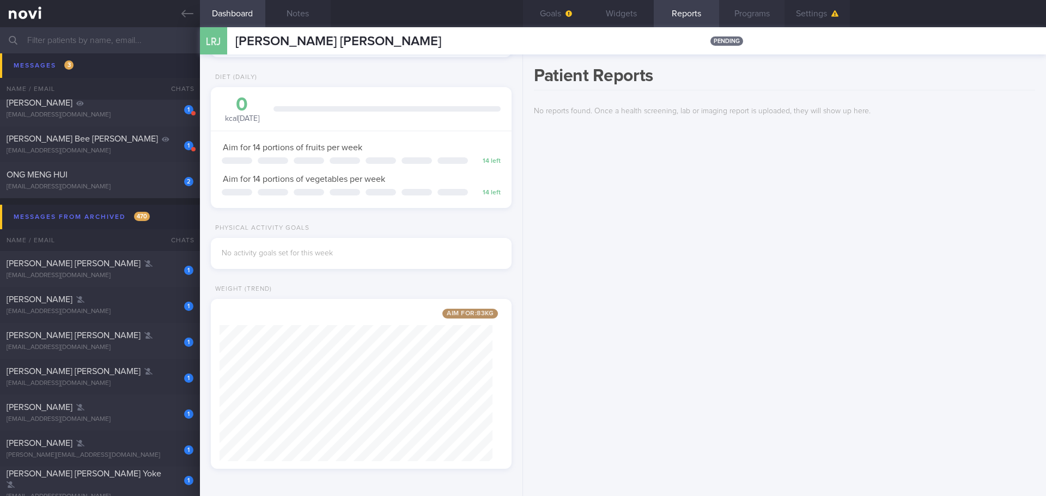
click at [748, 12] on button "Programs" at bounding box center [751, 13] width 65 height 27
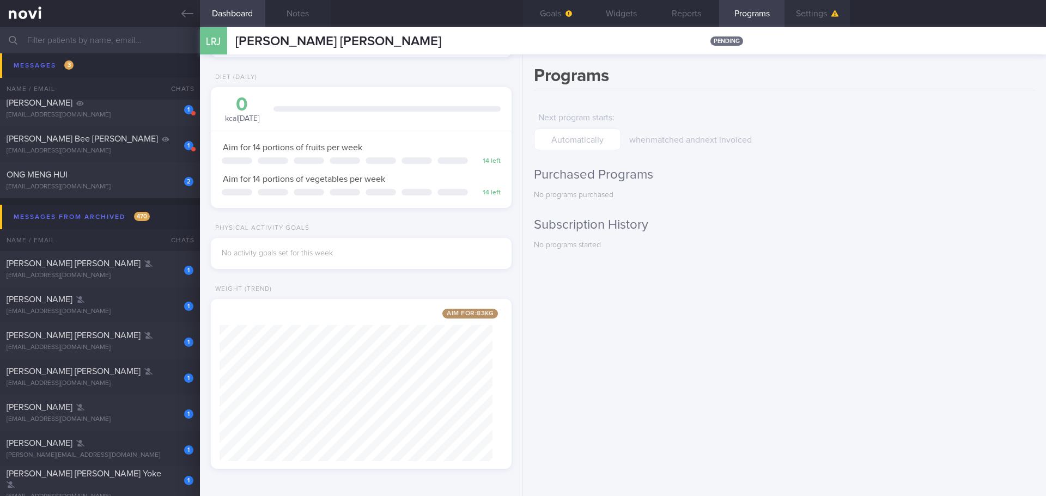
click at [813, 7] on button "Settings" at bounding box center [817, 13] width 65 height 27
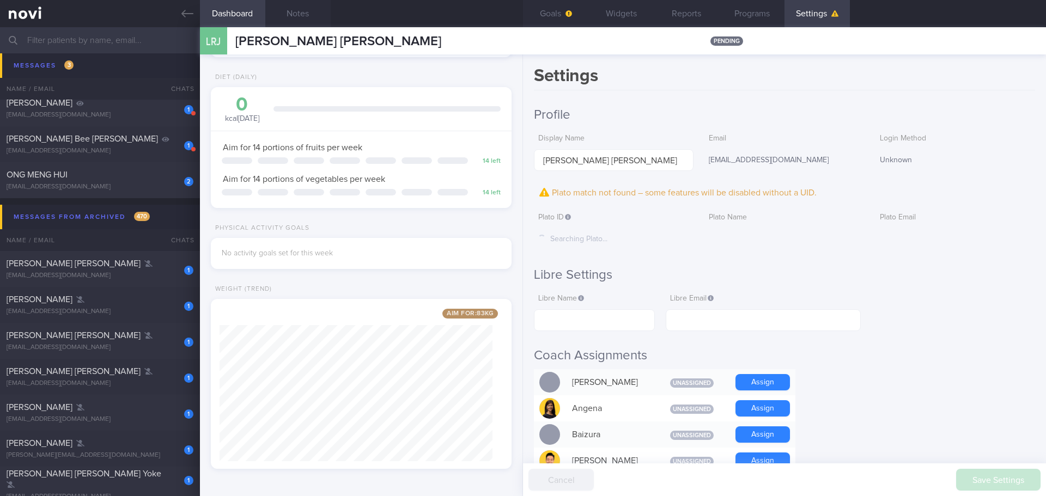
click at [953, 214] on label "Plato Email" at bounding box center [955, 218] width 151 height 10
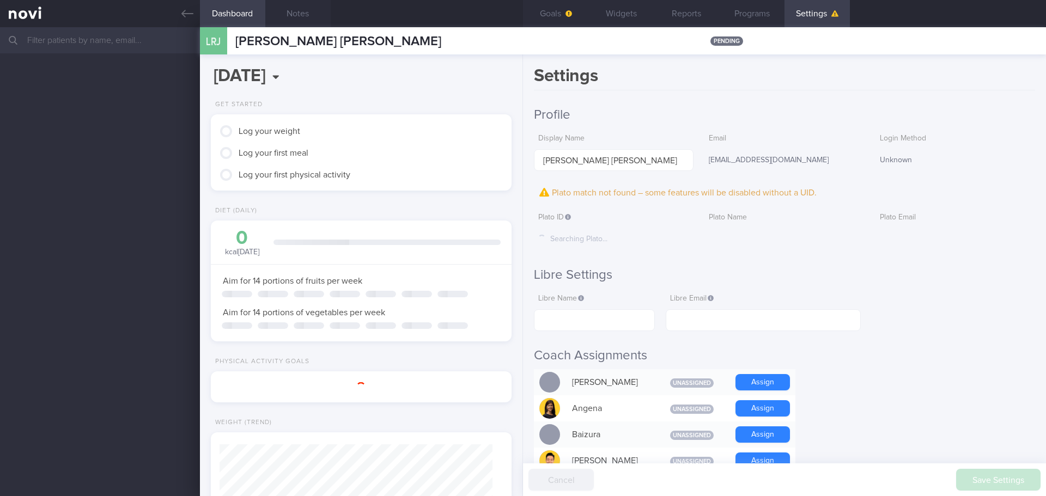
drag, startPoint x: 0, startPoint y: 0, endPoint x: 908, endPoint y: 260, distance: 944.4
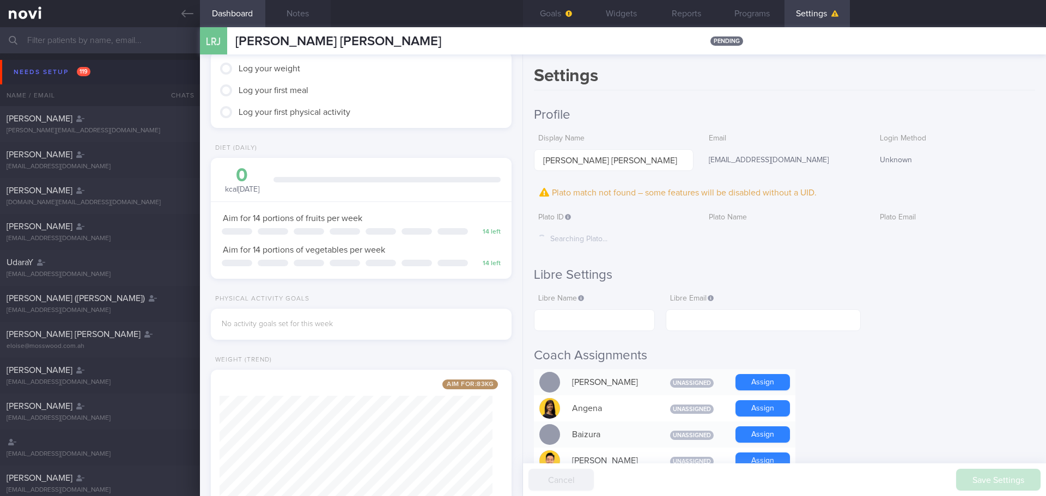
scroll to position [0, 0]
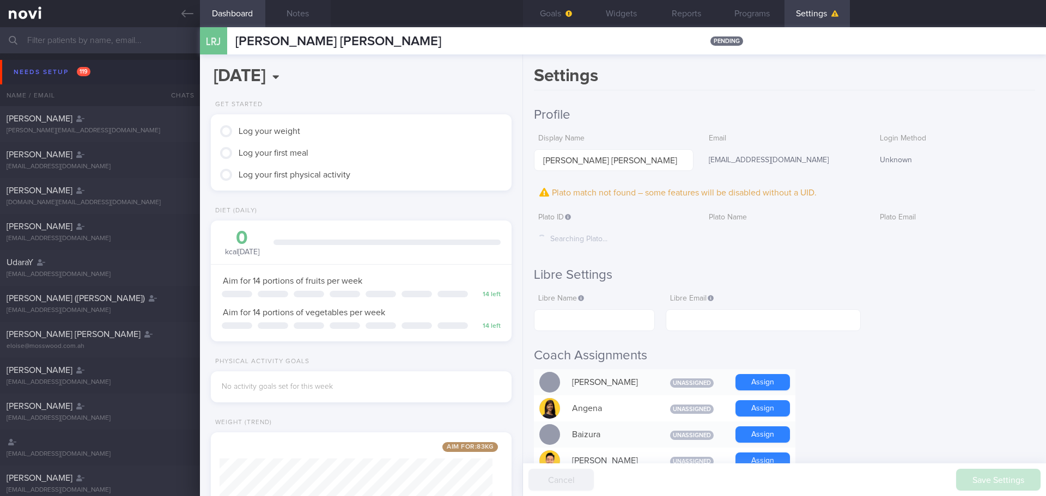
click at [28, 57] on div "Needs setup 119 Name / Email Chats Setup tasks needed" at bounding box center [523, 79] width 1046 height 53
click at [29, 65] on div "Needs setup 119" at bounding box center [52, 72] width 82 height 15
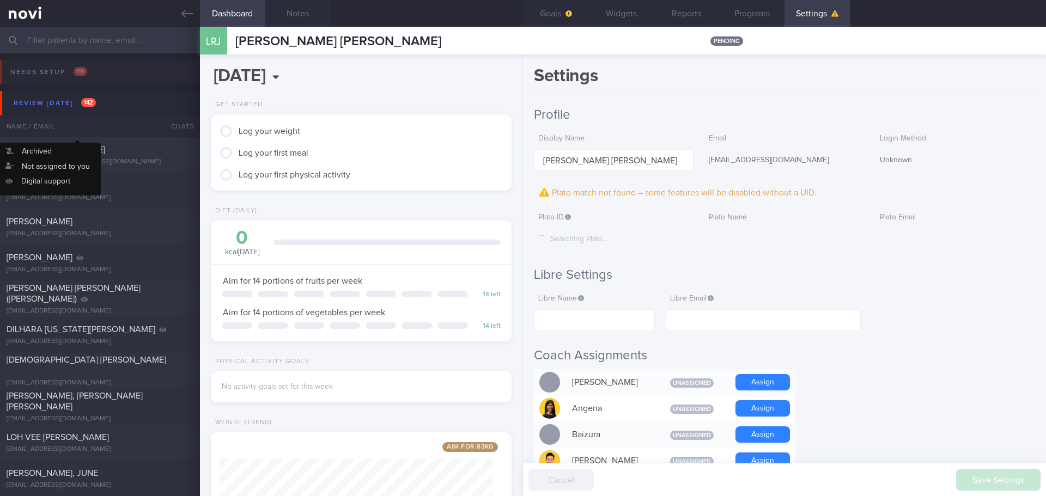
click at [54, 105] on div "Review [DATE] 142" at bounding box center [55, 103] width 88 height 15
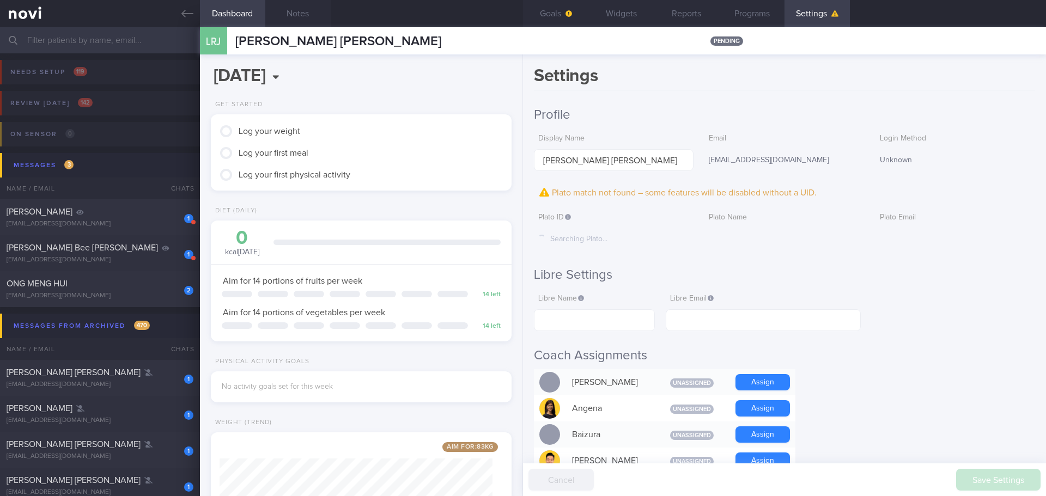
click at [765, 243] on div "Plato ID The ID can be copied from the patient record URL: [URL][DOMAIN_NAME] […" at bounding box center [784, 229] width 501 height 43
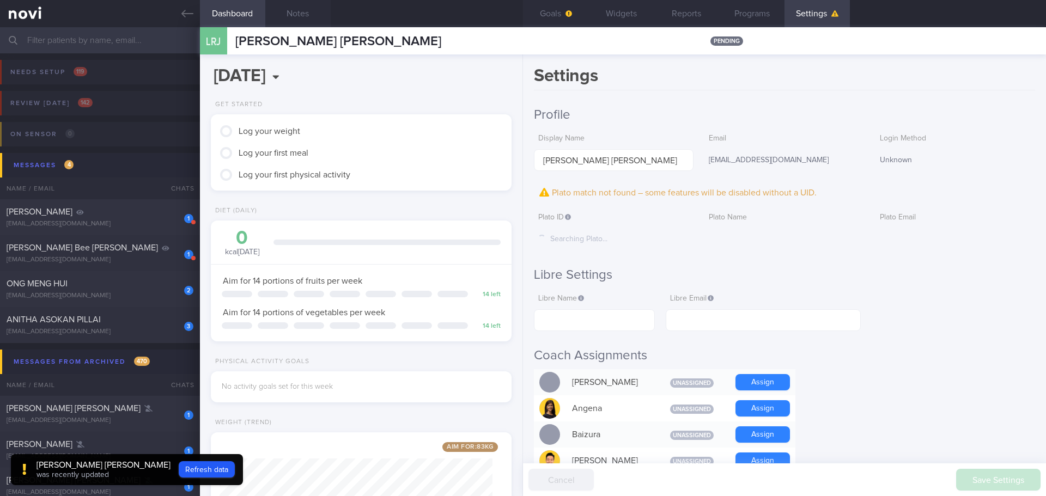
click at [848, 196] on div "Plato match not found – some features will be disabled without a UID." at bounding box center [784, 193] width 501 height 16
click at [804, 201] on div "Plato match not found – some features will be disabled without a UID." at bounding box center [784, 193] width 501 height 16
click at [187, 469] on button "Refresh data" at bounding box center [207, 470] width 56 height 16
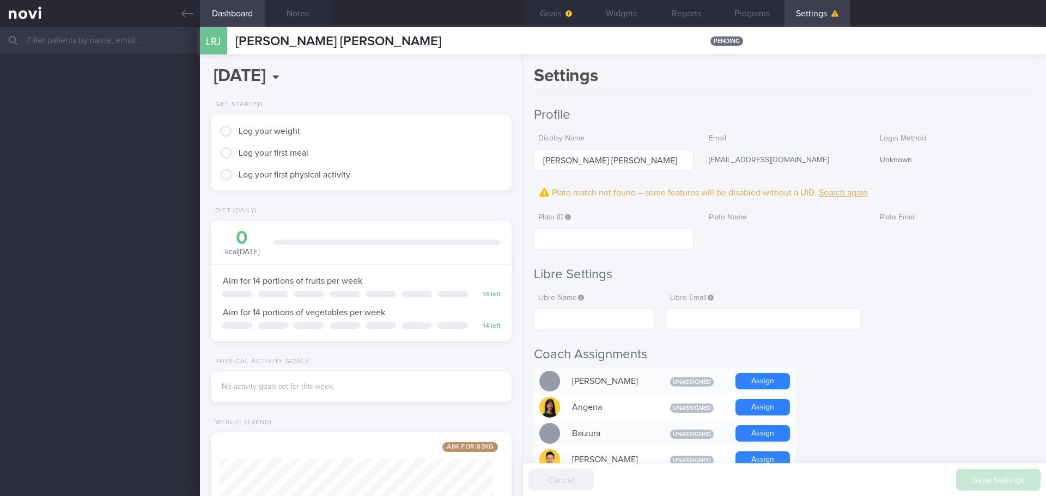
scroll to position [152, 274]
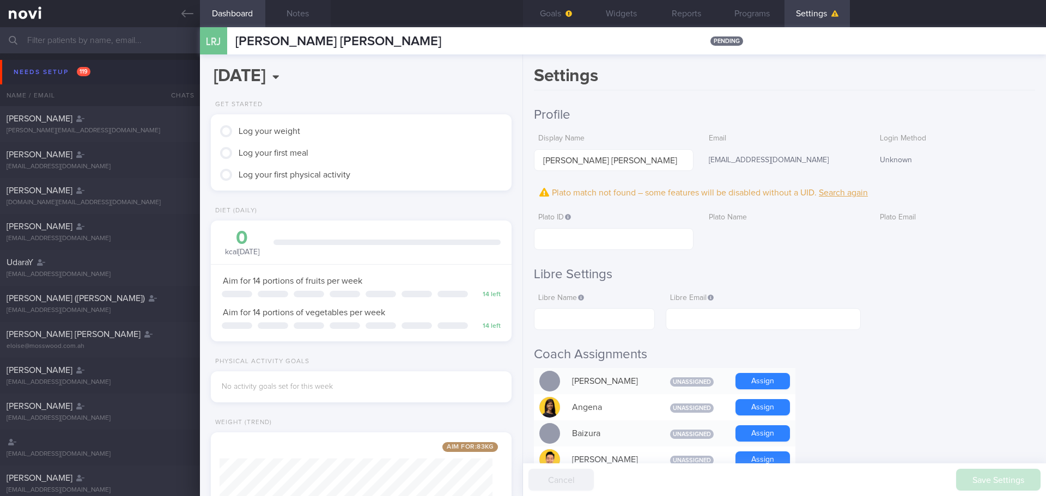
click at [574, 239] on input "text" at bounding box center [614, 239] width 160 height 22
paste input "e295dfd75528cfb35d07bac08f85c05d"
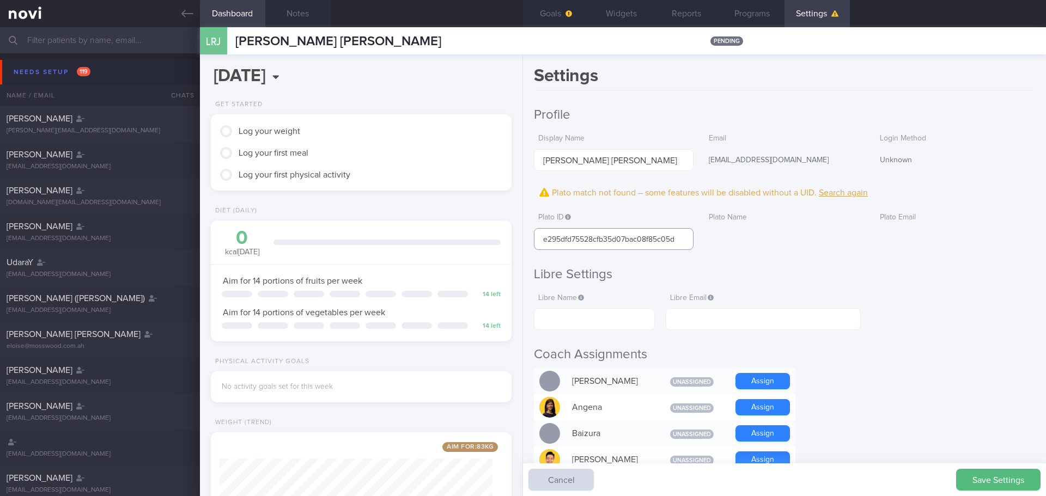
type input "e295dfd75528cfb35d07bac08f85c05d"
click at [986, 476] on button "Save Settings" at bounding box center [998, 480] width 84 height 22
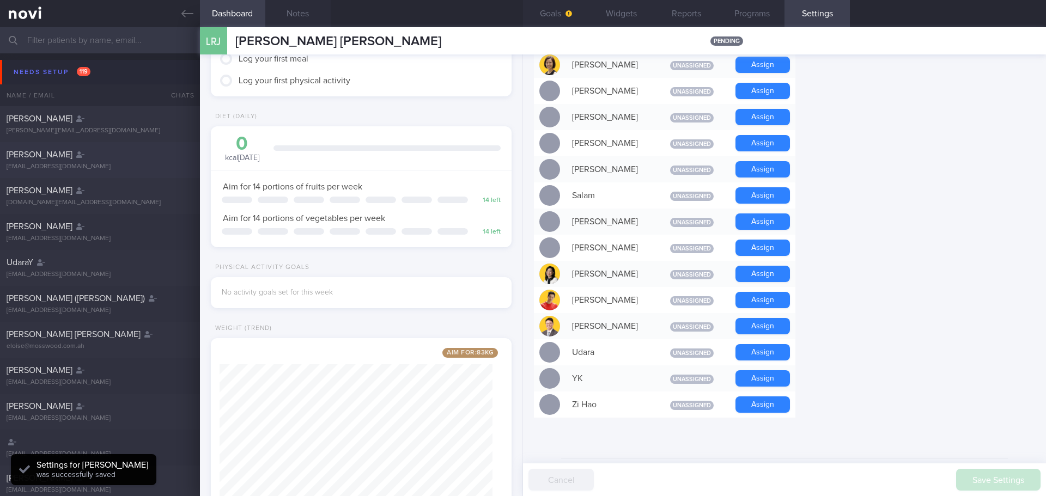
scroll to position [134, 0]
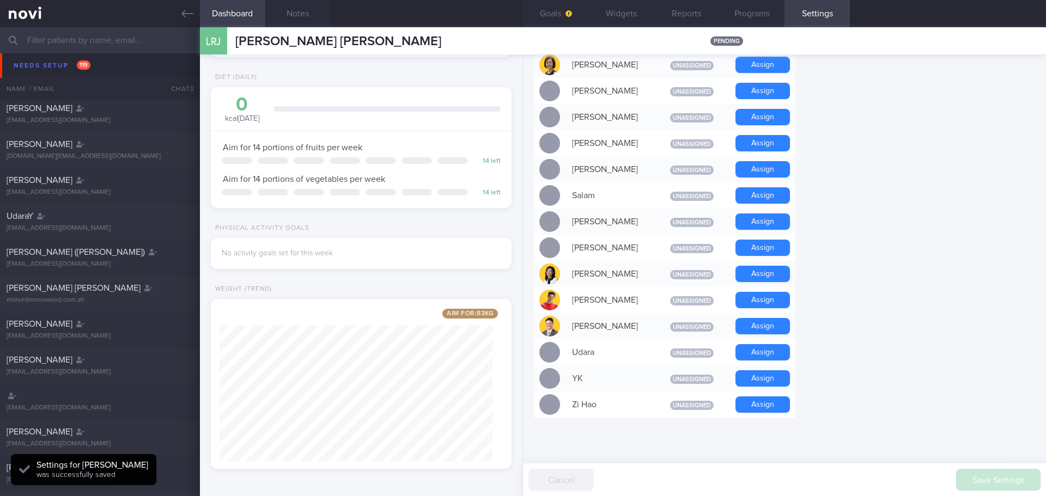
scroll to position [0, 0]
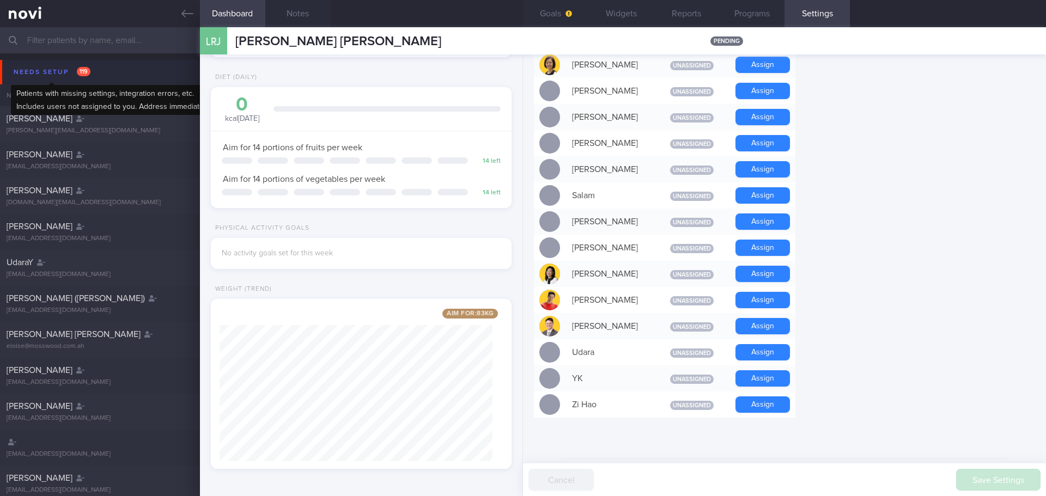
click at [43, 74] on div "Needs setup 119" at bounding box center [52, 72] width 82 height 15
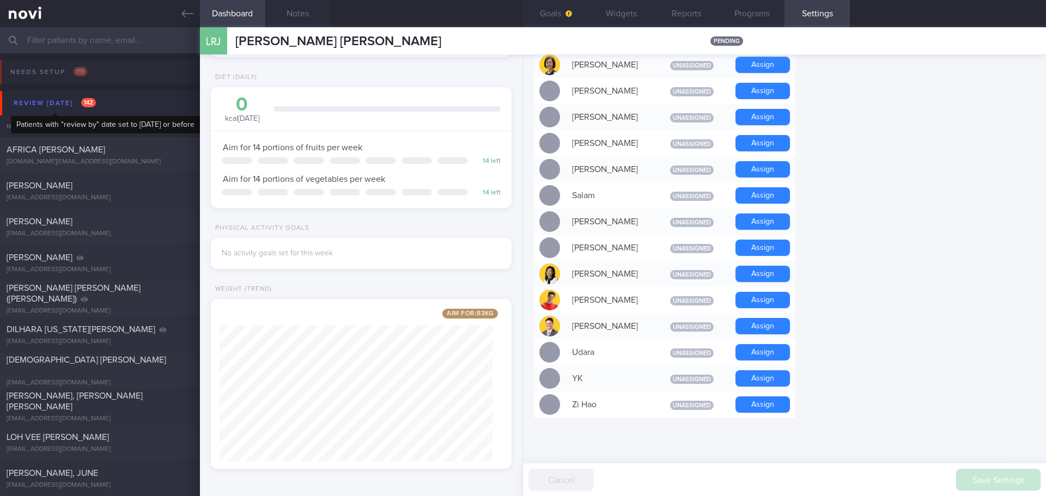
click at [59, 101] on div "Review [DATE] 142" at bounding box center [55, 103] width 88 height 15
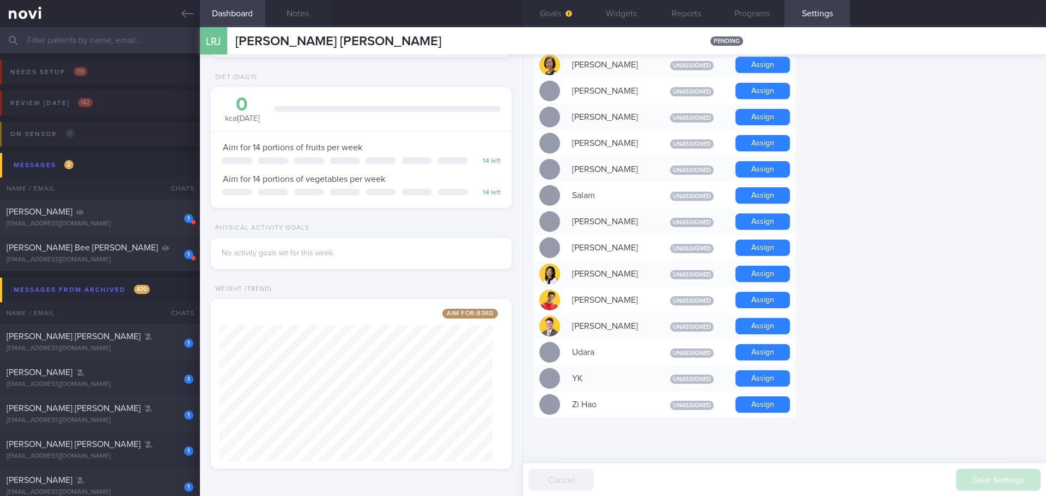
click at [836, 459] on hr at bounding box center [784, 459] width 447 height 1
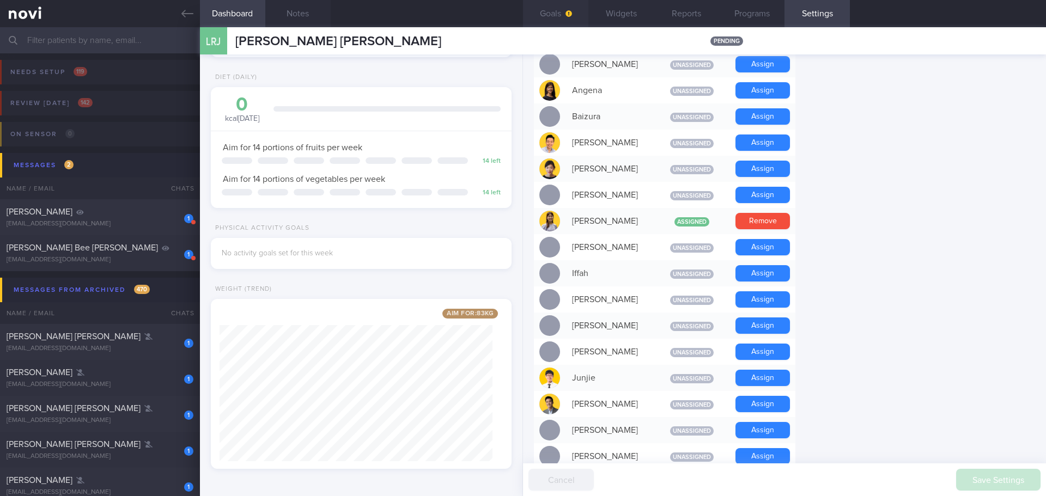
scroll to position [293, 0]
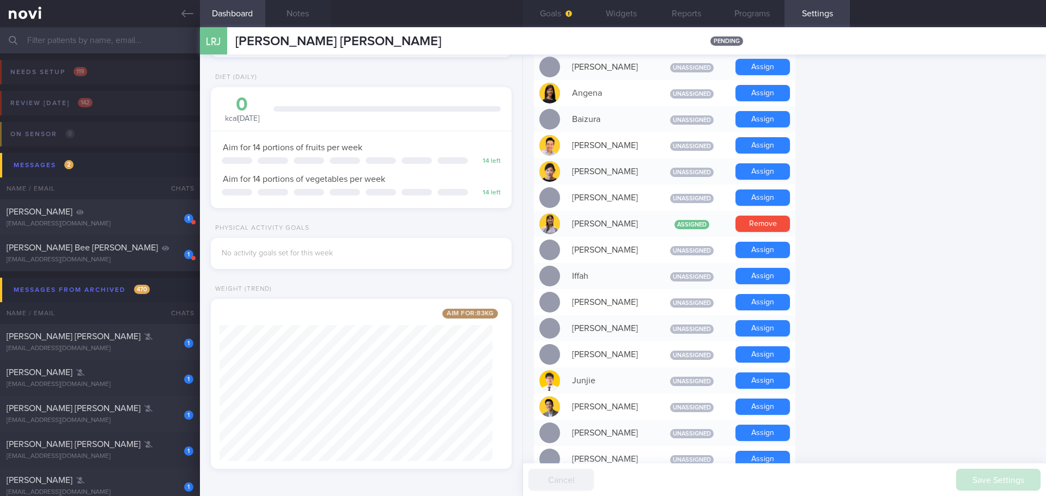
click at [889, 320] on form "Profile Display Name [PERSON_NAME] Email [EMAIL_ADDRESS][DOMAIN_NAME] Login Met…" at bounding box center [784, 382] width 501 height 1136
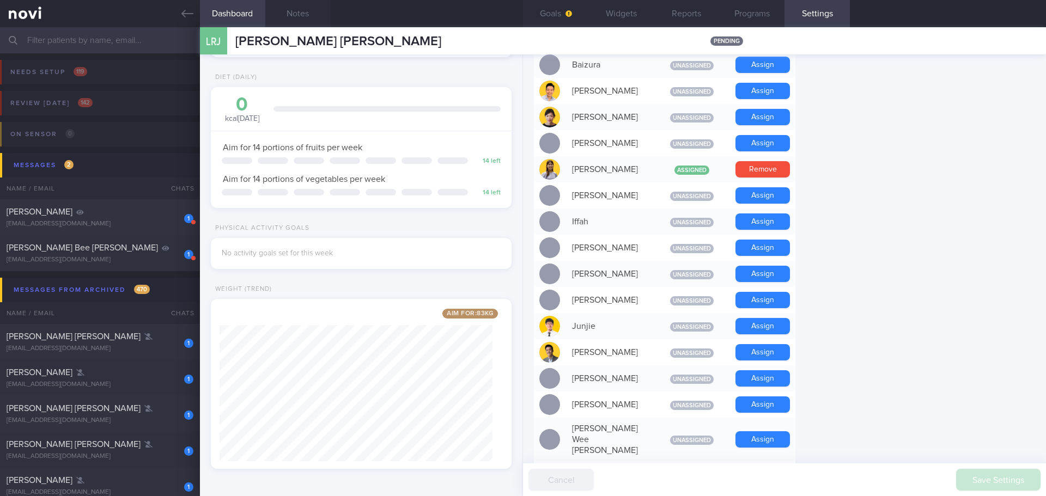
click at [774, 327] on button "Assign" at bounding box center [763, 326] width 54 height 16
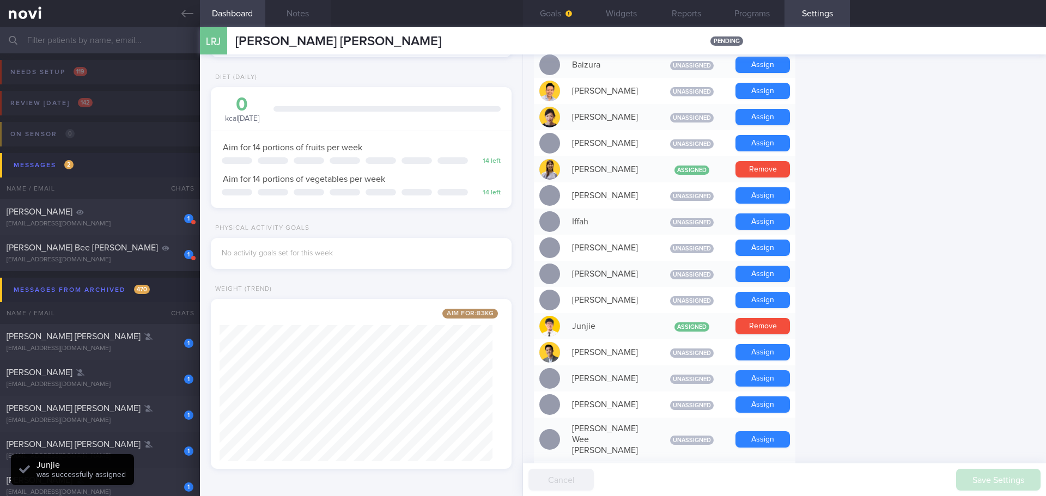
click at [881, 327] on form "Profile Display Name [PERSON_NAME] Email [EMAIL_ADDRESS][DOMAIN_NAME] Login Met…" at bounding box center [784, 328] width 501 height 1136
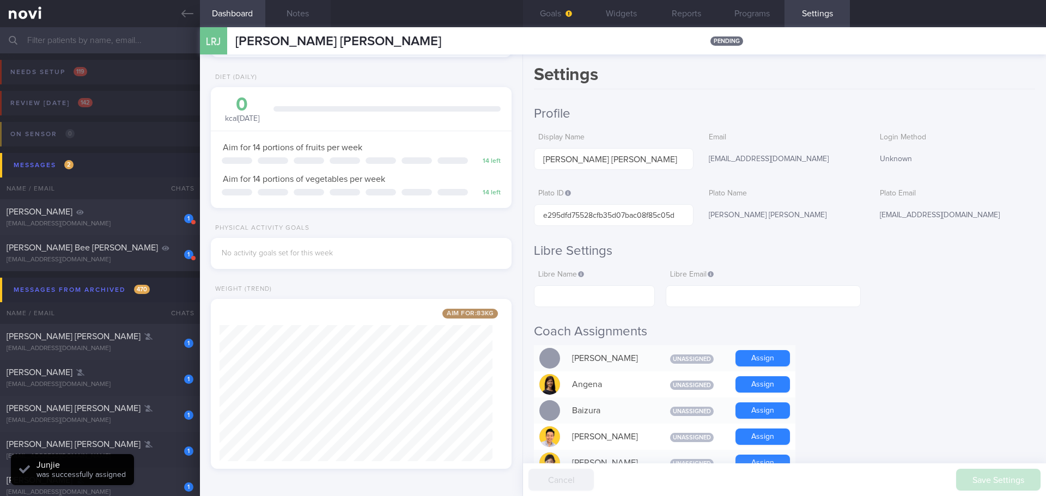
scroll to position [0, 0]
click at [916, 328] on h2 "Coach Assignments" at bounding box center [784, 333] width 501 height 16
click at [553, 24] on button "Goals" at bounding box center [555, 13] width 65 height 27
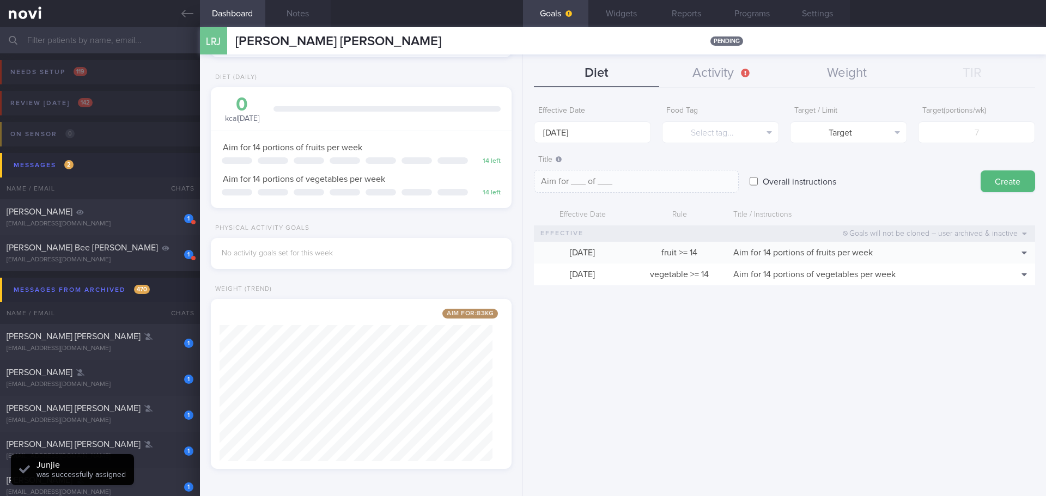
click at [922, 367] on div "Effective Date [DATE] Food Tag Select tag... Select tag... Calories Carbs Prote…" at bounding box center [784, 295] width 523 height 404
click at [866, 353] on div "Effective Date [DATE] Food Tag Select tag... Select tag... Calories Carbs Prote…" at bounding box center [784, 295] width 523 height 404
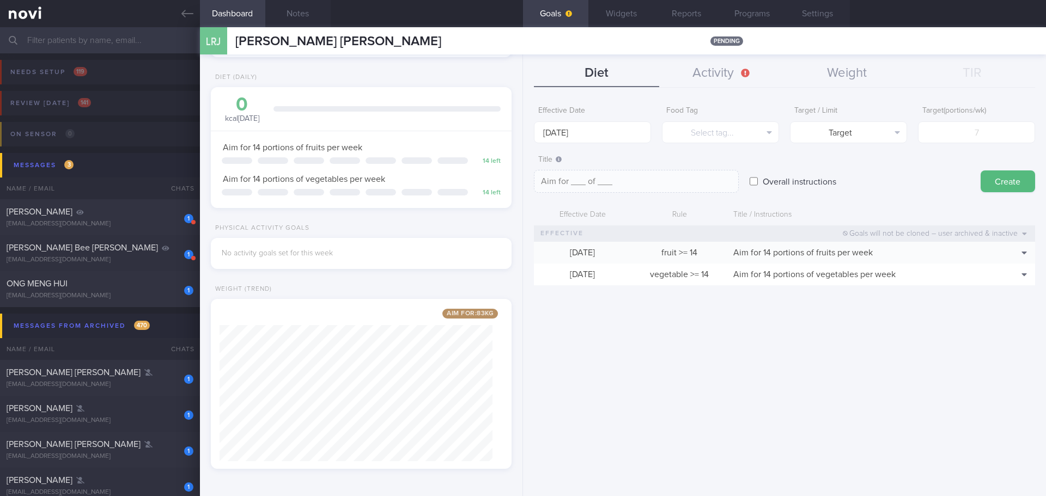
click at [793, 395] on div "Effective Date [DATE] Food Tag Select tag... Select tag... Calories Carbs Prote…" at bounding box center [784, 295] width 523 height 404
drag, startPoint x: 193, startPoint y: 5, endPoint x: 271, endPoint y: 11, distance: 78.2
click at [193, 5] on link at bounding box center [100, 13] width 200 height 27
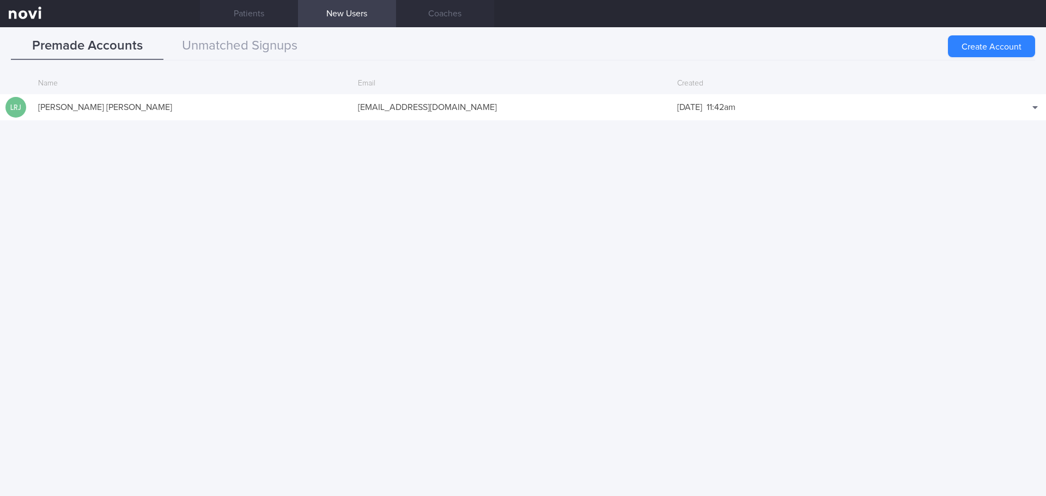
click at [263, 53] on button "Unmatched Signups" at bounding box center [239, 46] width 153 height 27
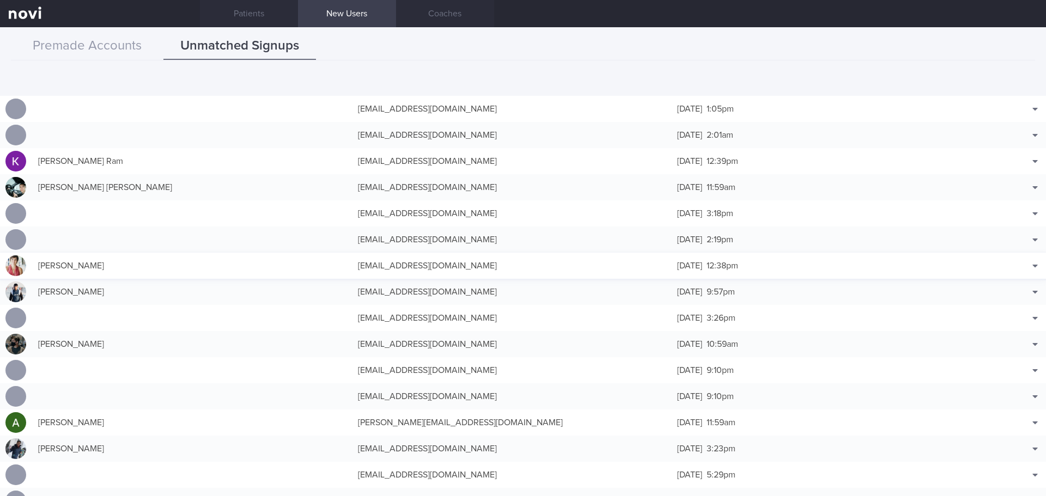
scroll to position [2289, 0]
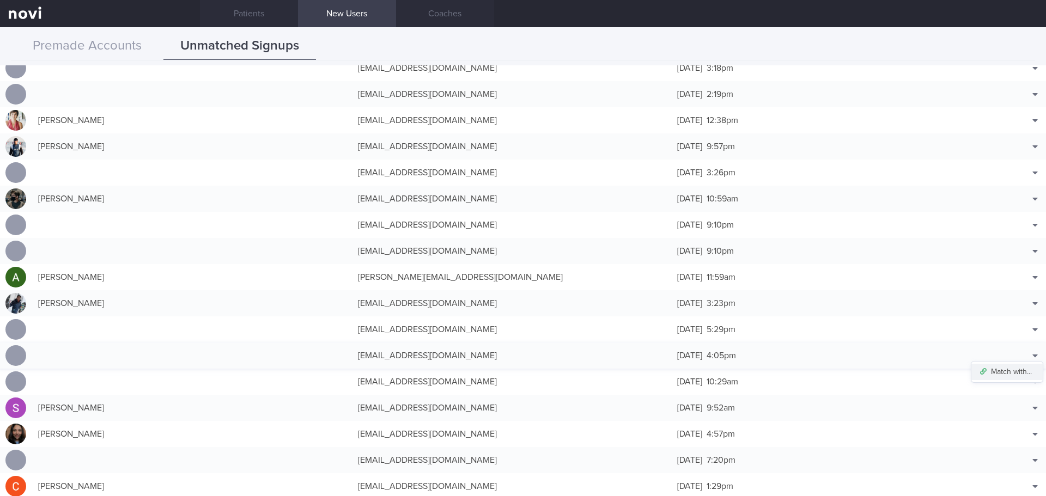
click at [1015, 368] on button "Match with..." at bounding box center [1007, 372] width 71 height 16
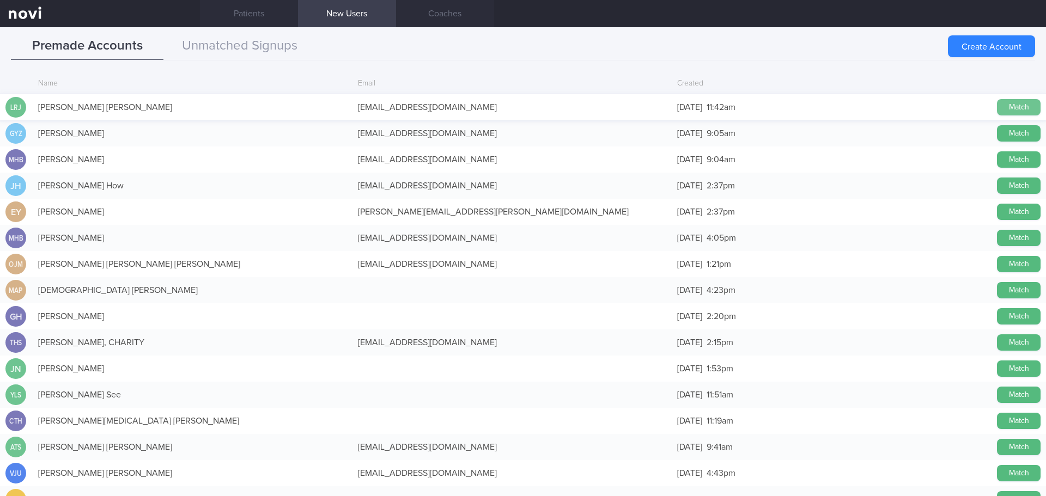
click at [997, 107] on button "Match" at bounding box center [1019, 107] width 44 height 16
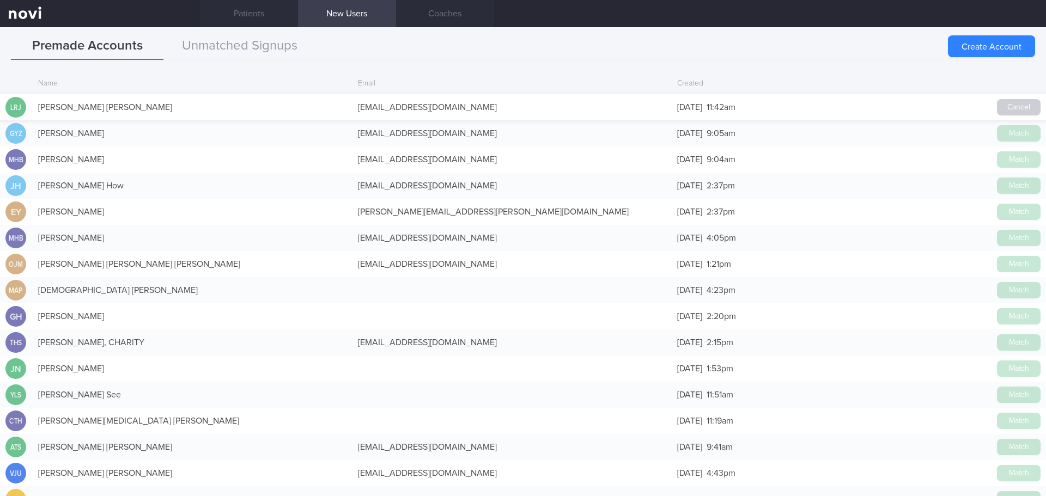
scroll to position [2287, 0]
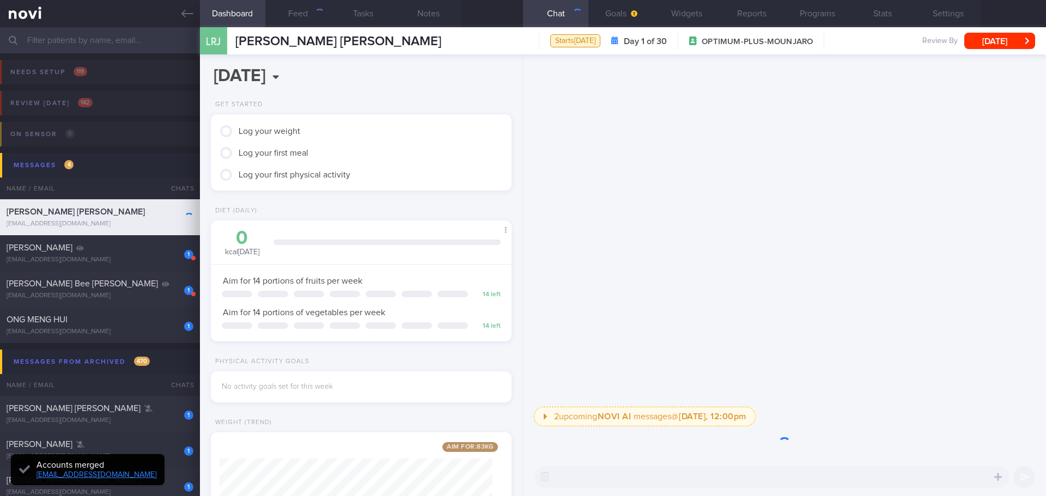
scroll to position [152, 274]
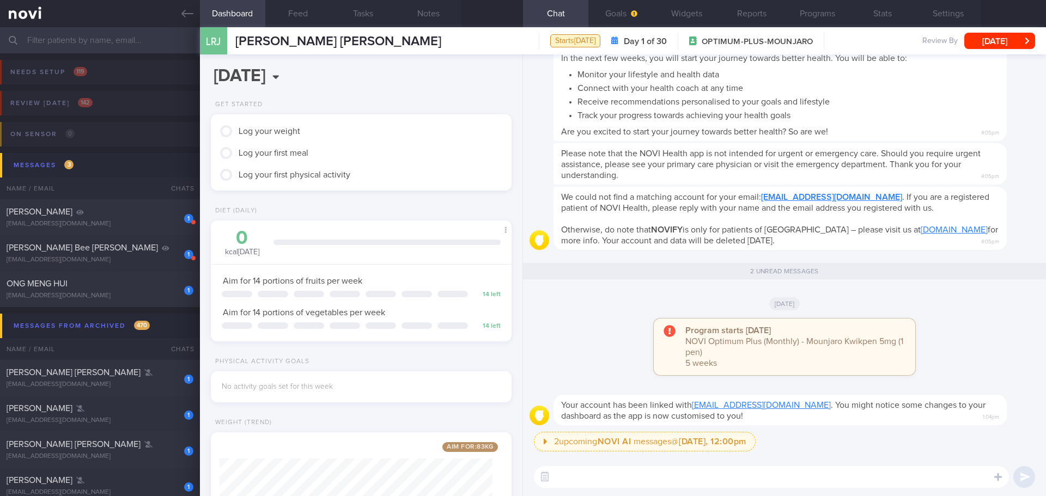
drag, startPoint x: 745, startPoint y: 478, endPoint x: 757, endPoint y: 471, distance: 13.9
click at [757, 471] on textarea at bounding box center [771, 477] width 475 height 22
type textarea "Hi [PERSON_NAME]"
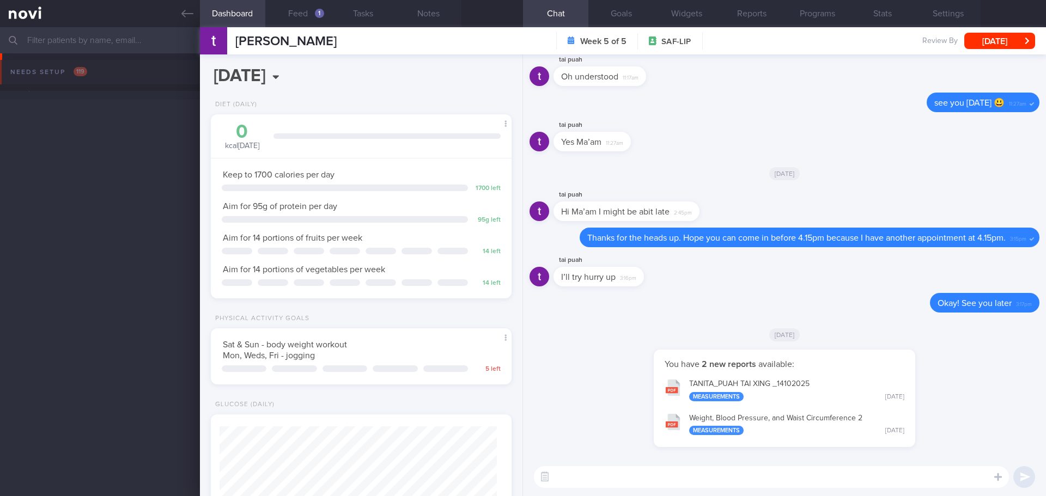
scroll to position [152, 274]
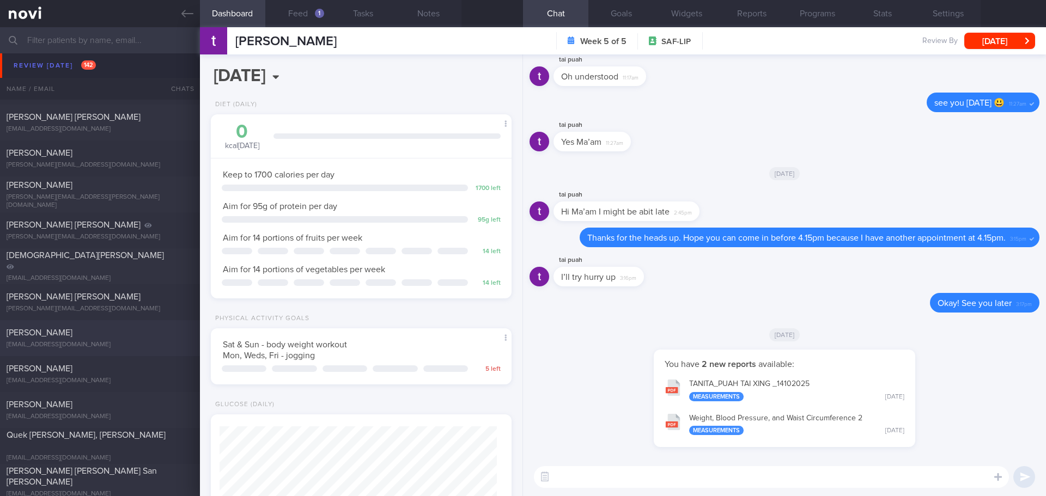
click at [127, 336] on div "[PERSON_NAME]" at bounding box center [99, 333] width 184 height 11
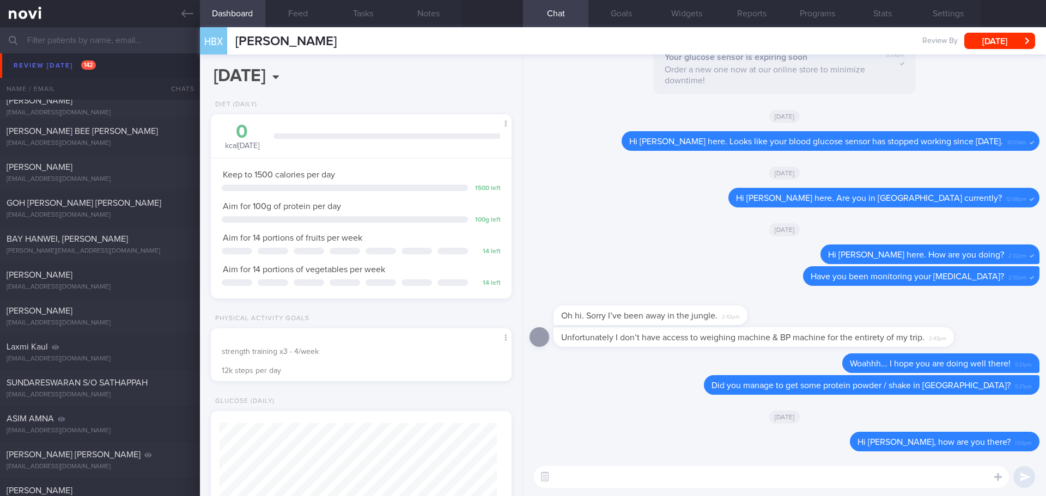
scroll to position [1798, 0]
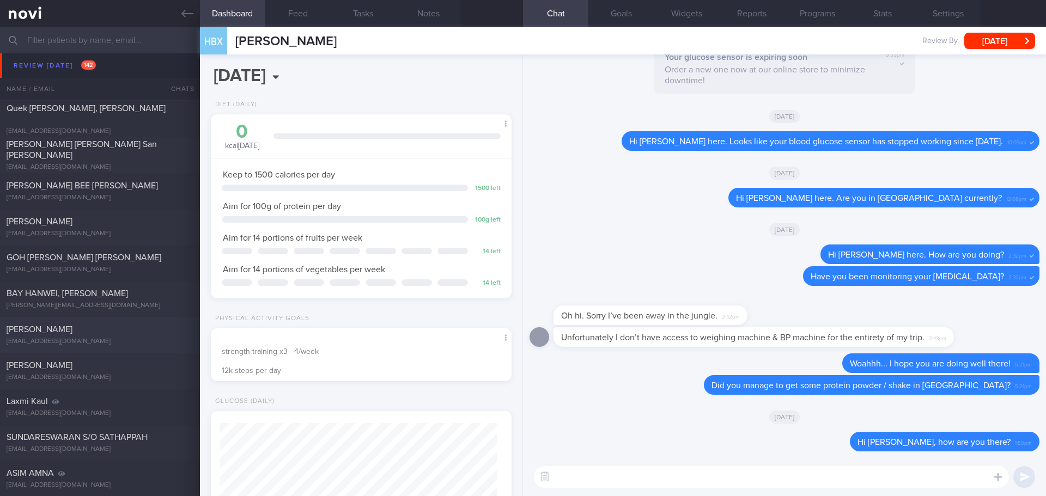
click at [99, 343] on div "[EMAIL_ADDRESS][DOMAIN_NAME]" at bounding box center [100, 342] width 187 height 8
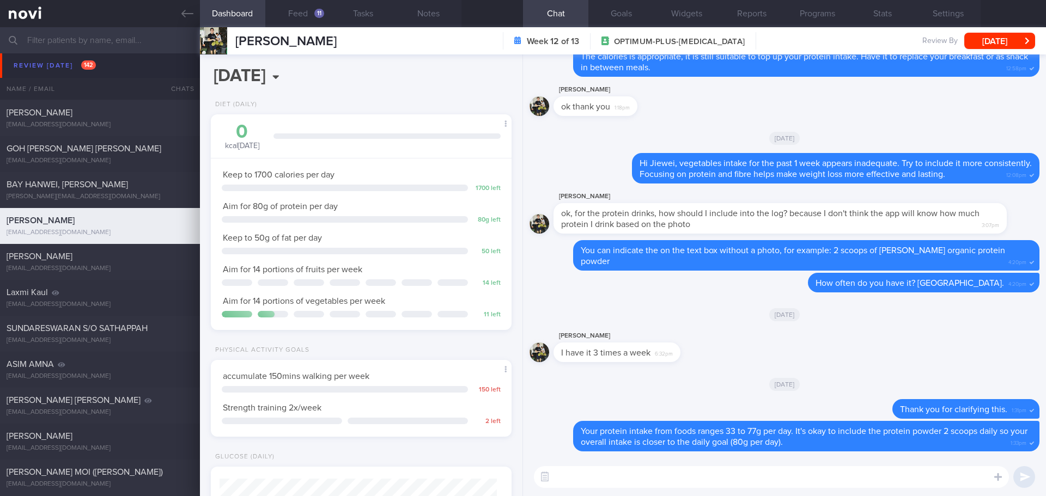
scroll to position [1962, 0]
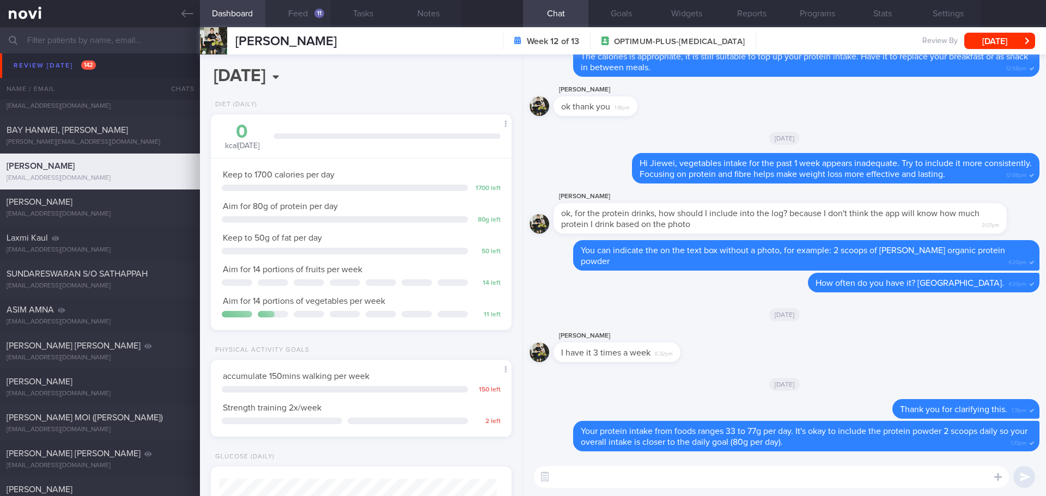
click at [314, 15] on button "Feed 11" at bounding box center [297, 13] width 65 height 27
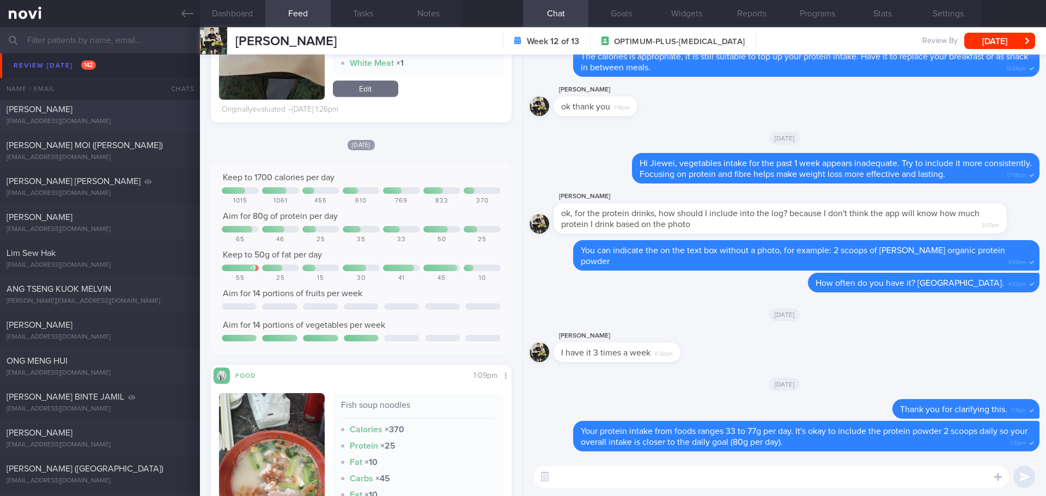
scroll to position [2343, 0]
click at [97, 216] on div "[PERSON_NAME]" at bounding box center [99, 216] width 184 height 11
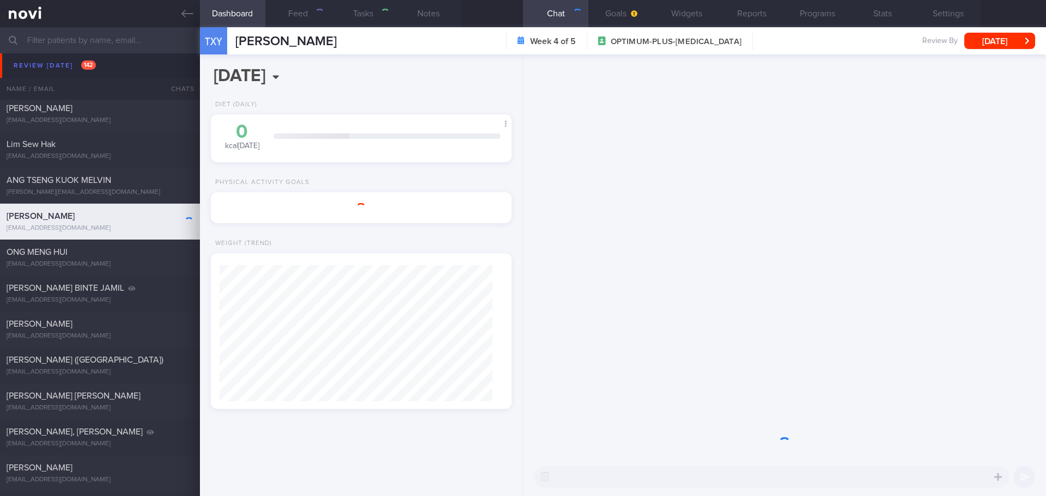
select select "9"
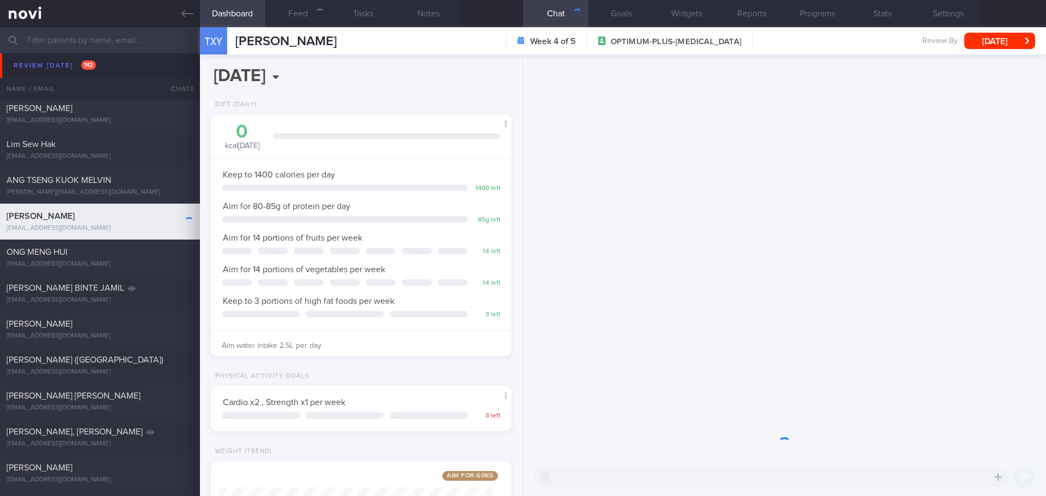
scroll to position [152, 274]
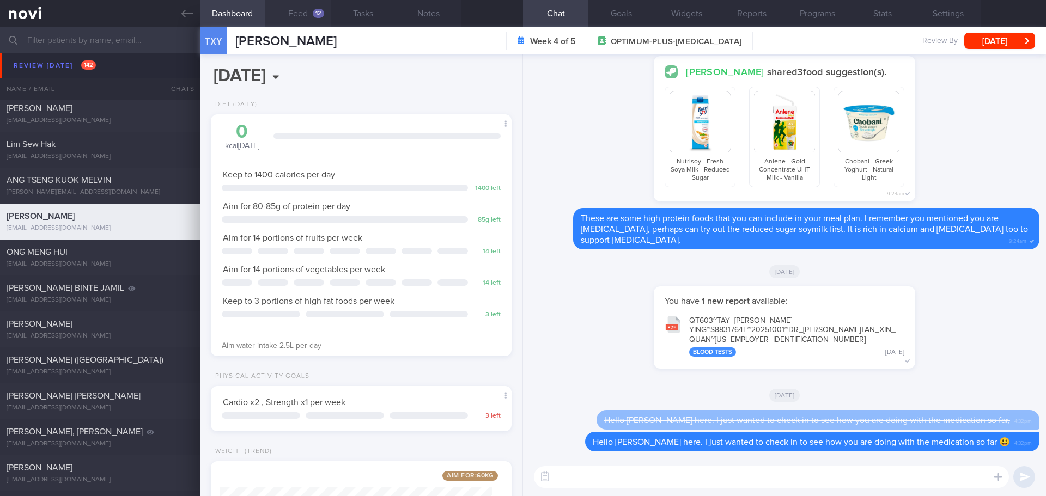
click at [313, 12] on div "12" at bounding box center [318, 13] width 11 height 9
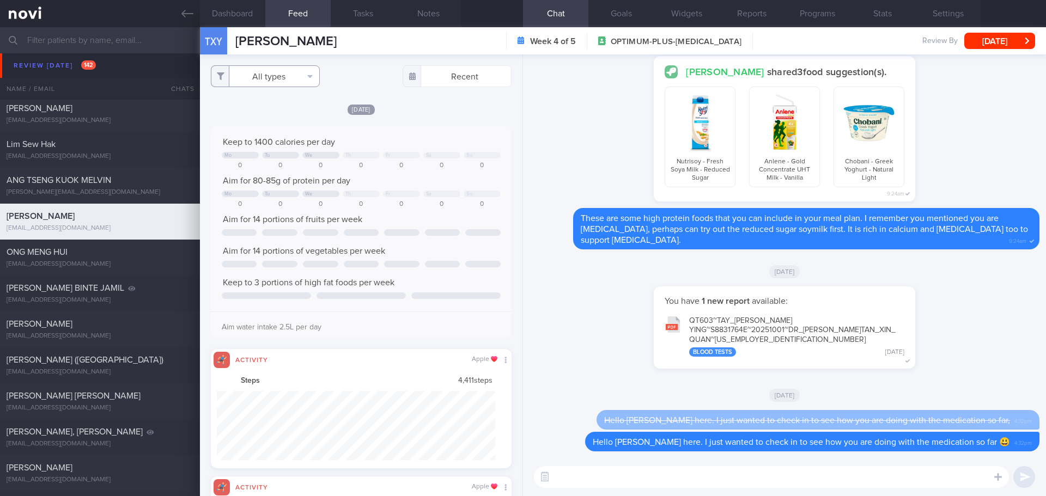
click at [303, 72] on button "All types" at bounding box center [265, 76] width 109 height 22
click at [286, 109] on button "Activity" at bounding box center [265, 114] width 108 height 16
checkbox input "false"
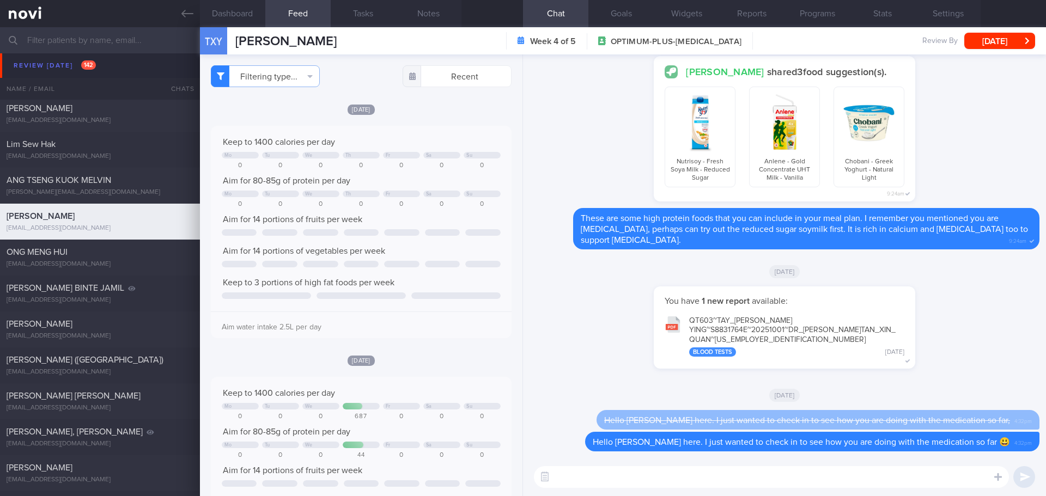
click at [603, 470] on textarea at bounding box center [771, 477] width 475 height 22
type textarea "Hi [PERSON_NAME] here. How are you doing this week?"
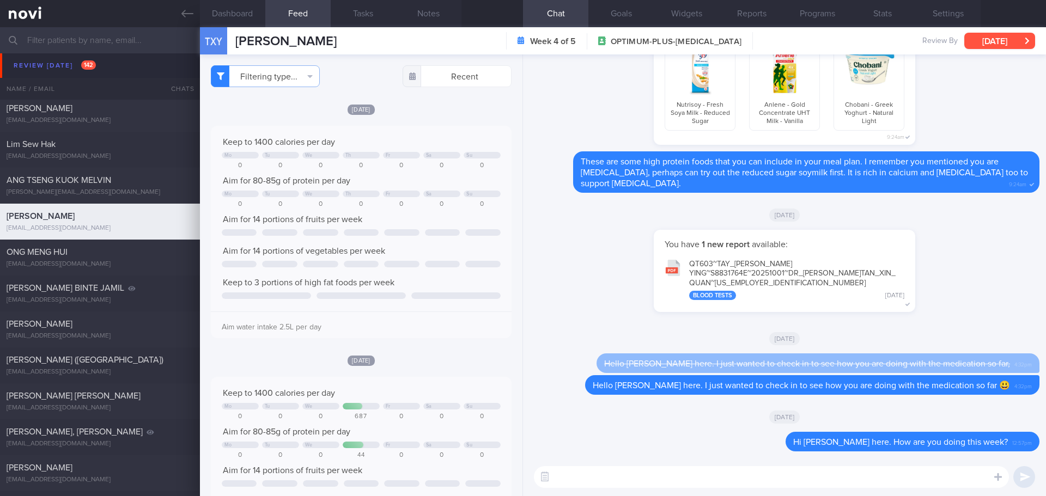
click at [1014, 33] on button "[DATE]" at bounding box center [1000, 41] width 71 height 16
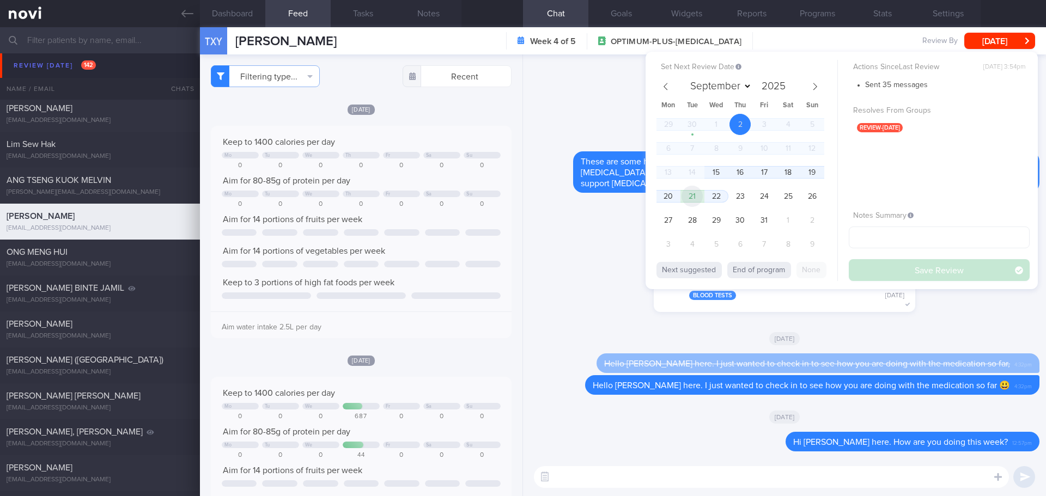
click at [695, 196] on span "21" at bounding box center [692, 196] width 21 height 21
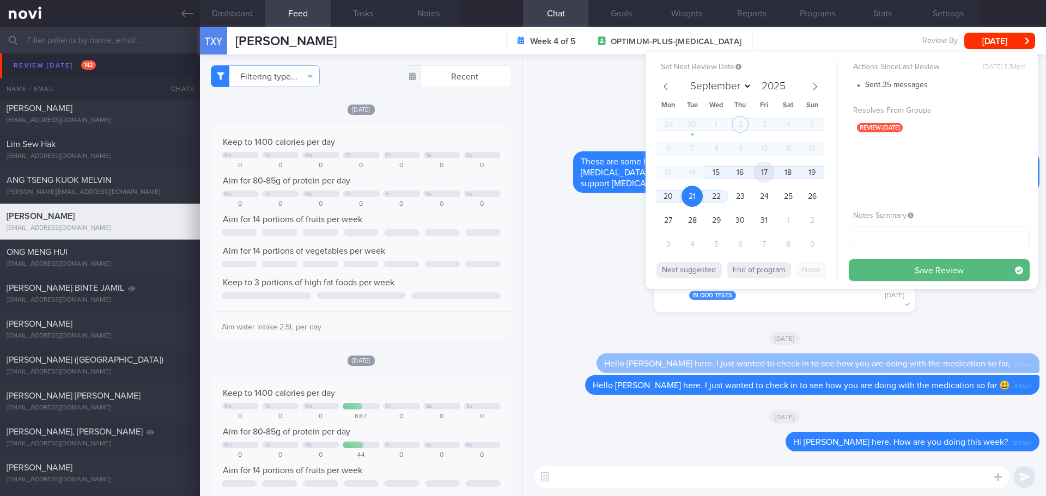
click at [768, 169] on span "17" at bounding box center [764, 172] width 21 height 21
click at [690, 197] on span "21" at bounding box center [692, 196] width 21 height 21
click at [669, 196] on span "20" at bounding box center [668, 196] width 21 height 21
click at [692, 196] on span "21" at bounding box center [692, 196] width 21 height 21
click at [726, 193] on span "22" at bounding box center [716, 196] width 21 height 21
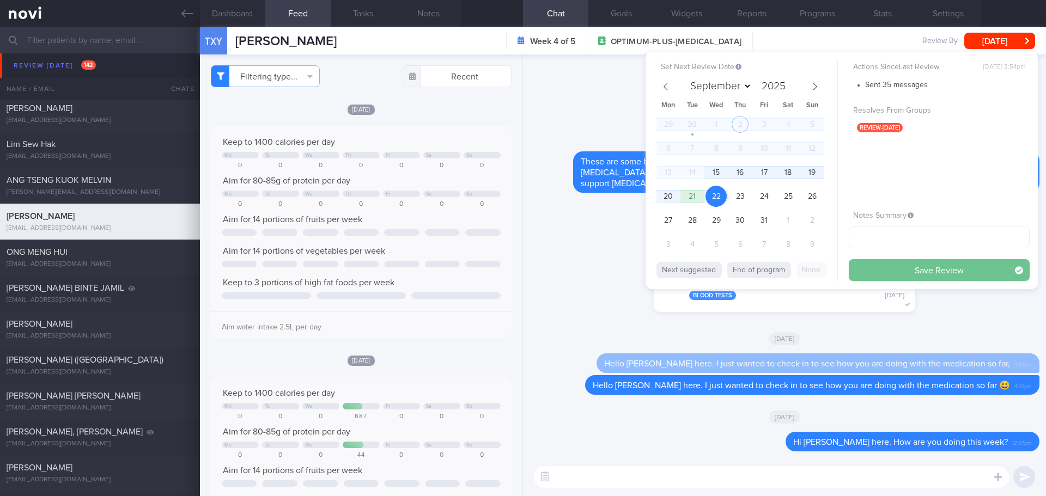
click at [880, 274] on button "Save Review" at bounding box center [939, 270] width 181 height 22
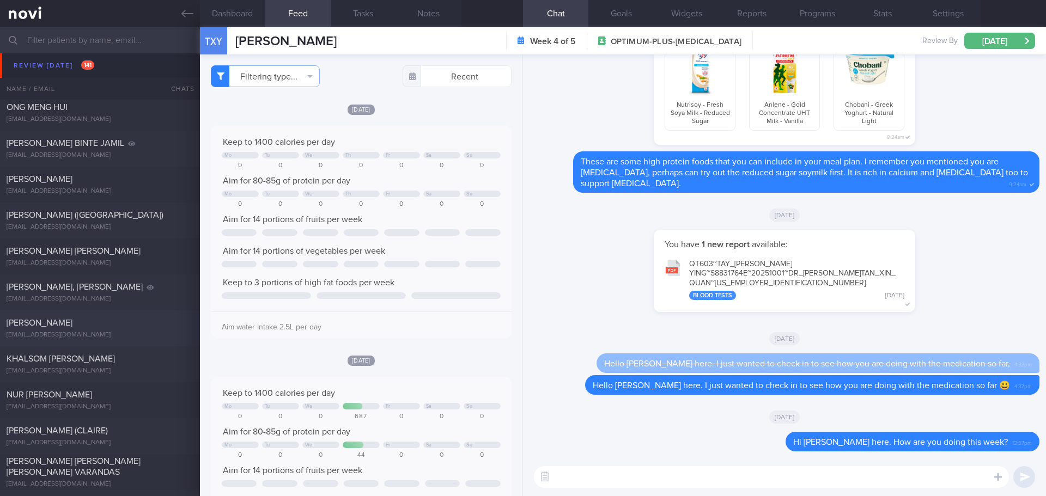
click at [105, 316] on div "[PERSON_NAME] [EMAIL_ADDRESS][DOMAIN_NAME] [DATE] [DATE] OPTIMUM-PLUS-MOUNJARO …" at bounding box center [523, 329] width 1046 height 36
type input "check appt"
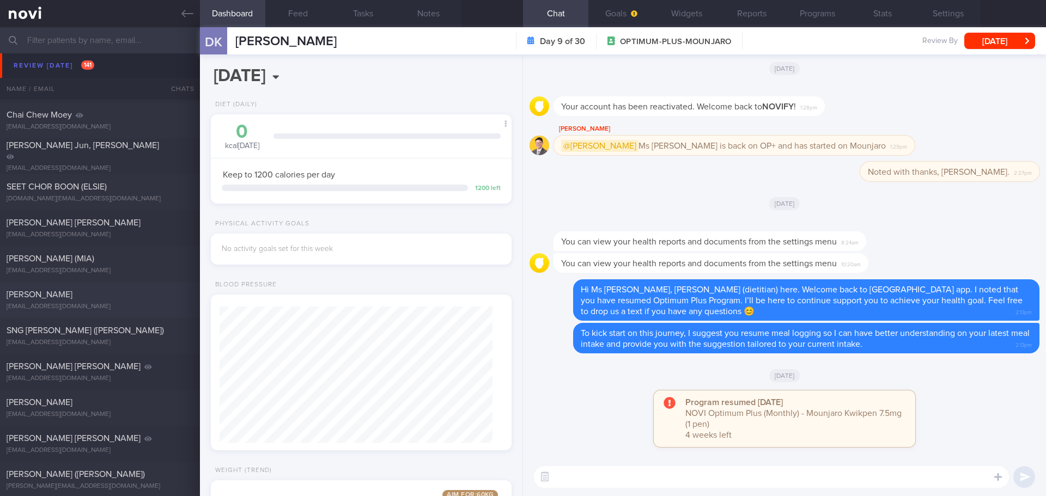
click at [102, 302] on div "[PERSON_NAME] [EMAIL_ADDRESS][DOMAIN_NAME]" at bounding box center [100, 300] width 200 height 22
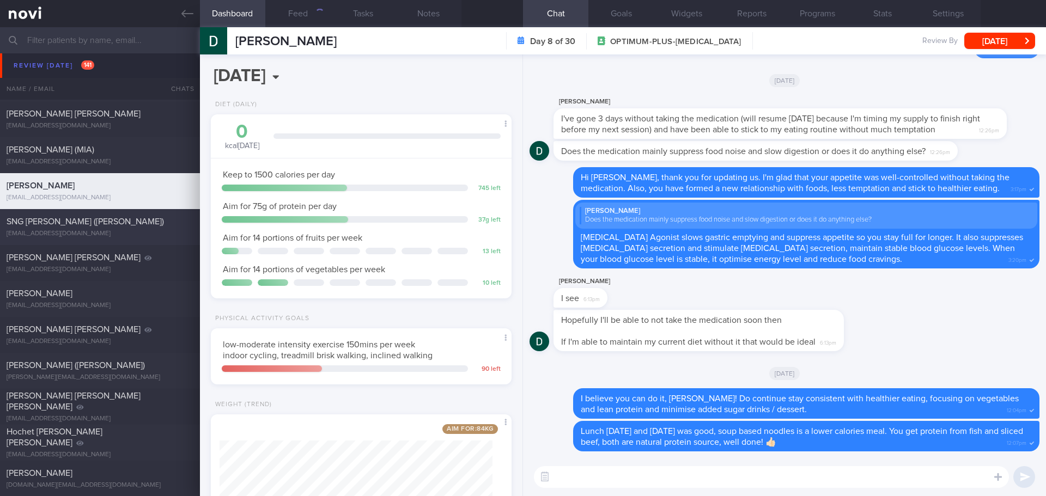
scroll to position [3651, 0]
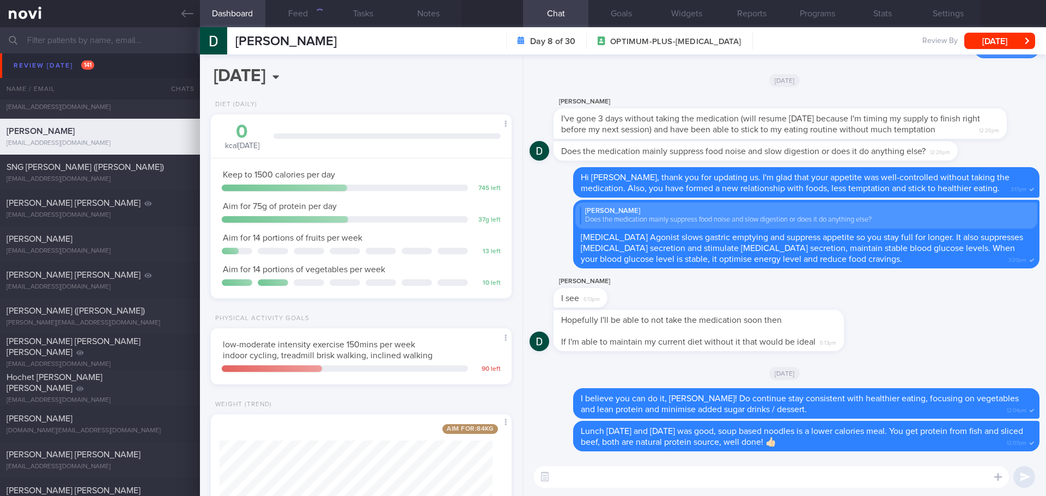
click at [86, 40] on input "text" at bounding box center [523, 40] width 1046 height 26
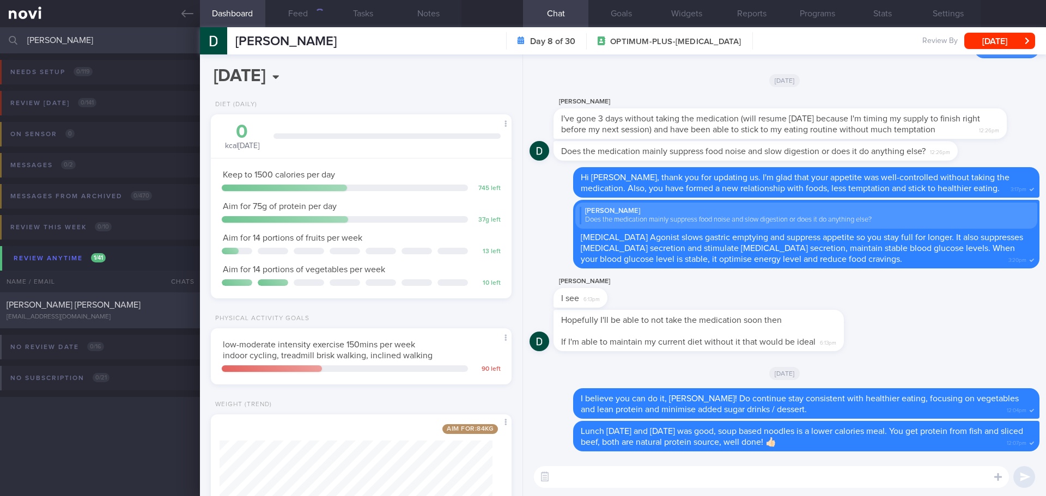
type input "[PERSON_NAME]"
click at [64, 316] on div "[EMAIL_ADDRESS][DOMAIN_NAME]" at bounding box center [100, 317] width 187 height 8
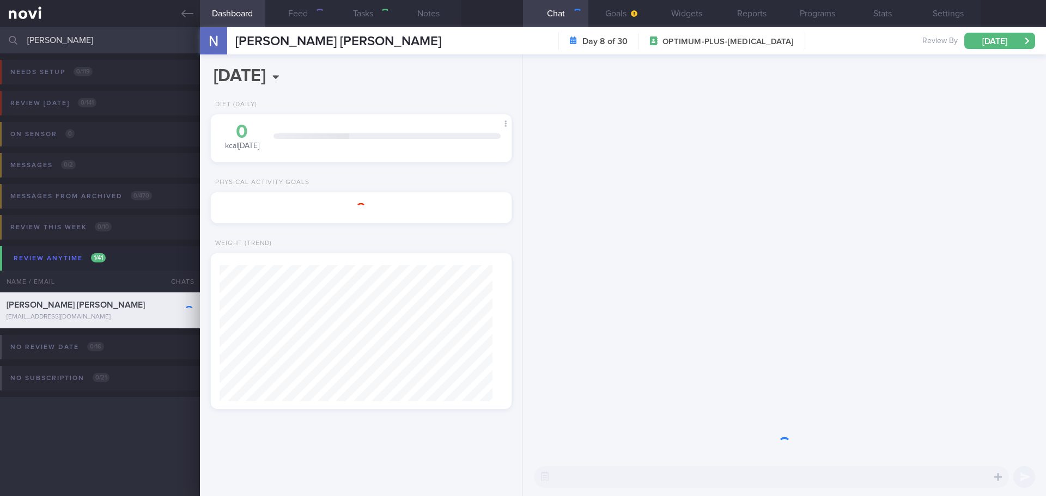
type input "check appt"
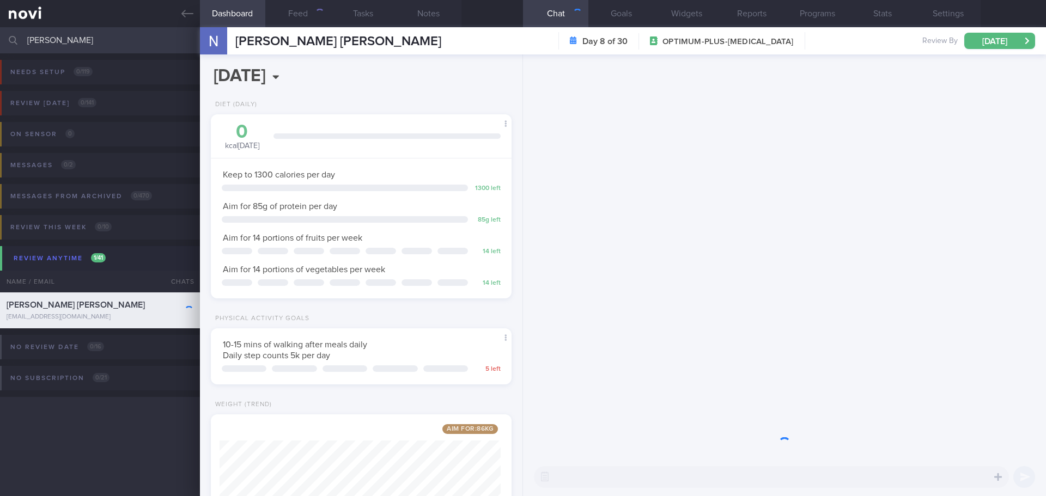
scroll to position [544801, 544680]
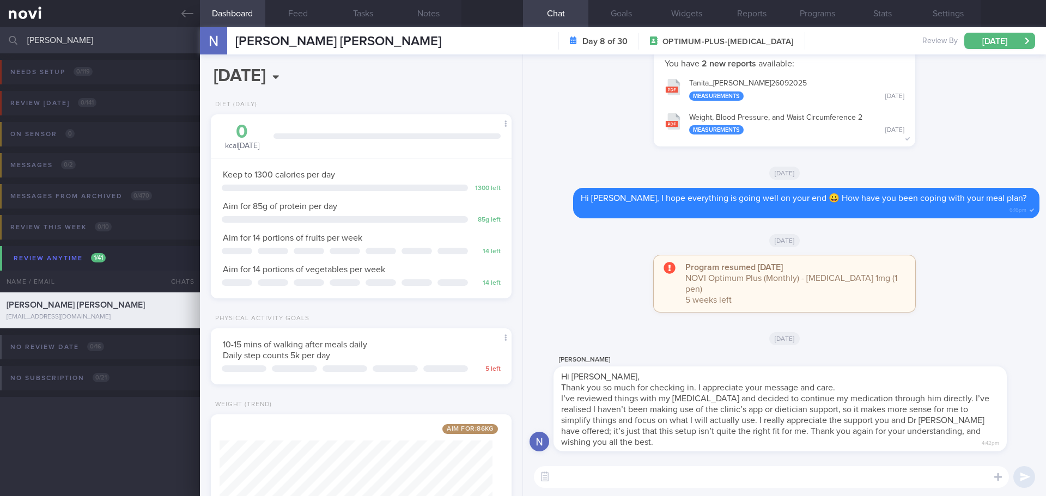
click at [1012, 433] on div "[PERSON_NAME] Hi [PERSON_NAME], Thank you so much for checking in. I appreciate…" at bounding box center [797, 403] width 486 height 98
click at [974, 309] on div "Program resumed [DATE] NOVI Optimum Plus (Monthly) - [MEDICAL_DATA] 1mg (1 pen)…" at bounding box center [785, 290] width 510 height 68
